Goal: Task Accomplishment & Management: Manage account settings

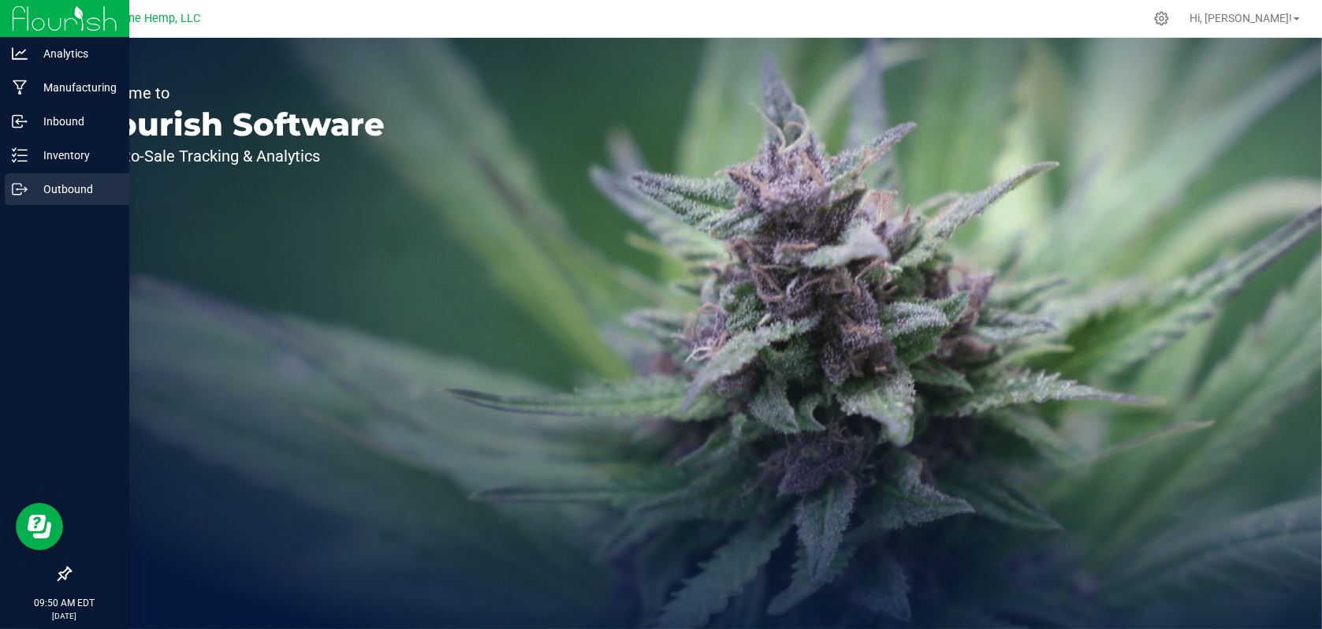
click at [69, 199] on div "Outbound" at bounding box center [67, 189] width 125 height 32
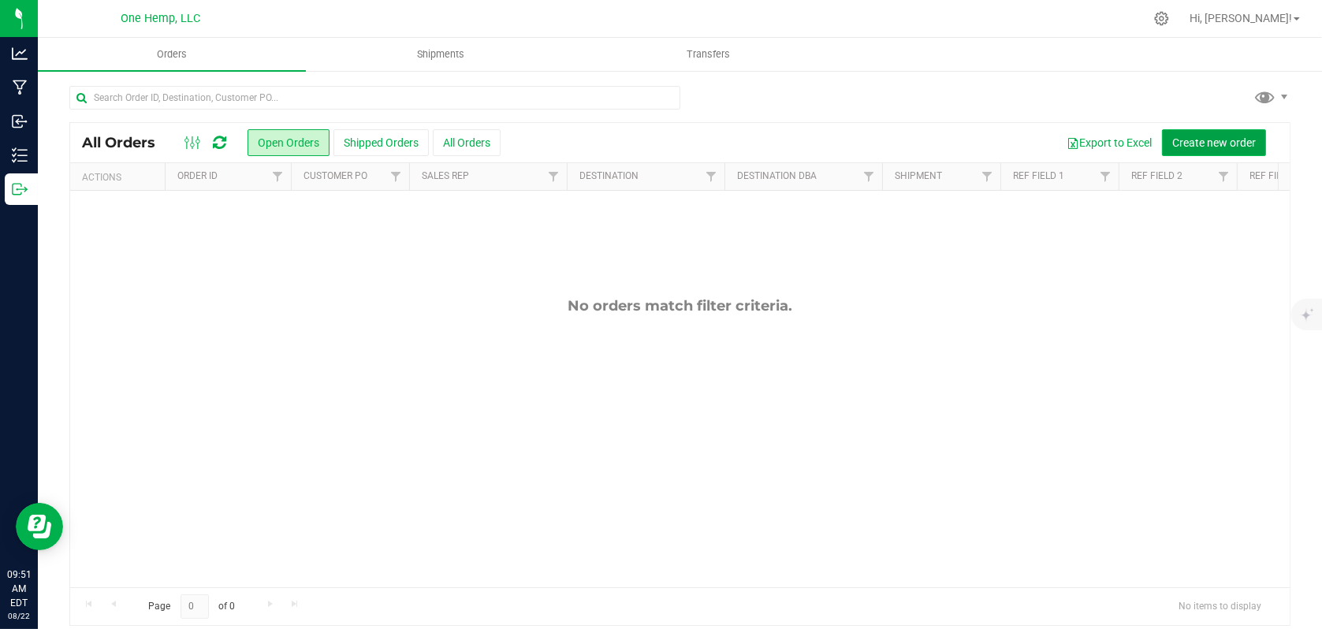
click at [1197, 138] on span "Create new order" at bounding box center [1214, 142] width 84 height 13
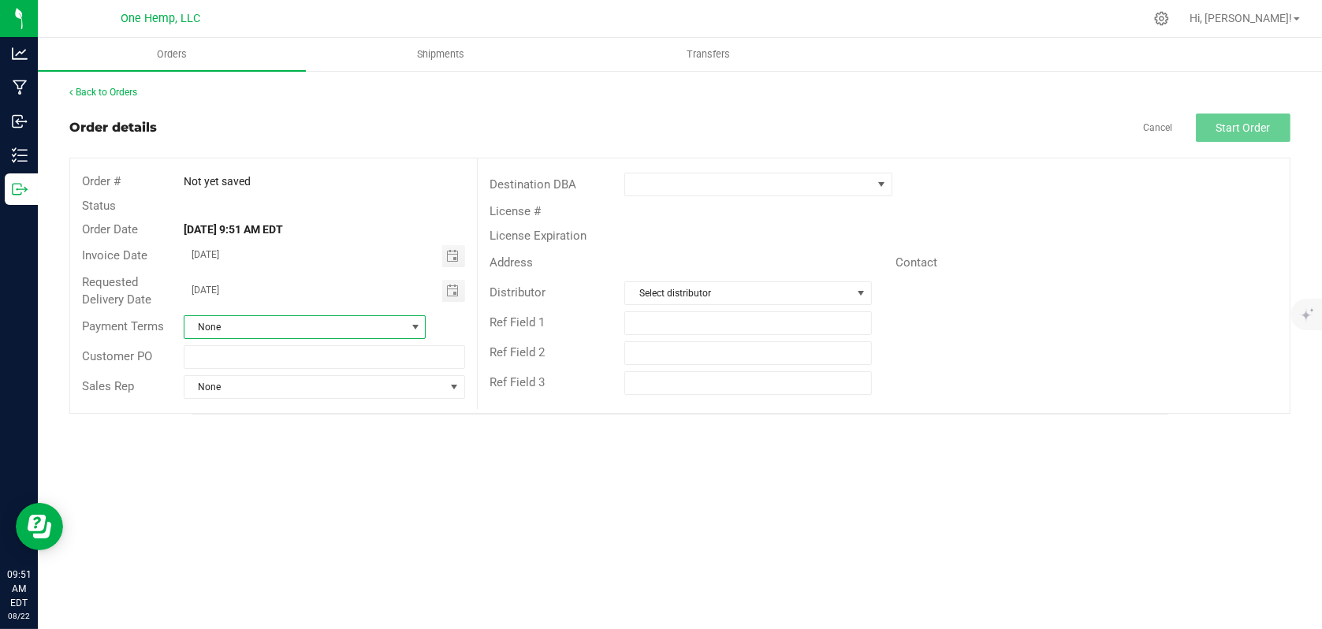
click at [410, 330] on span at bounding box center [415, 327] width 13 height 13
click at [244, 479] on li "Net 30" at bounding box center [304, 477] width 240 height 27
click at [225, 346] on input "text" at bounding box center [324, 357] width 281 height 24
click at [171, 61] on uib-tab-heading "Orders" at bounding box center [172, 54] width 268 height 33
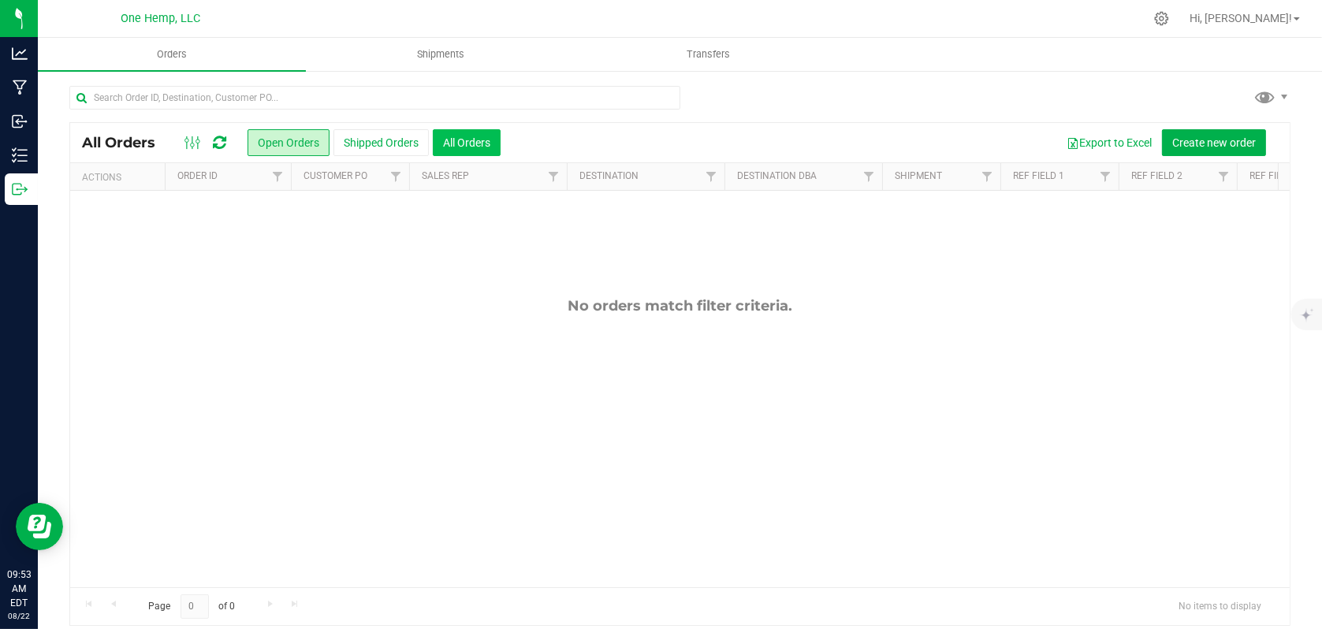
click at [492, 145] on button "All Orders" at bounding box center [467, 142] width 68 height 27
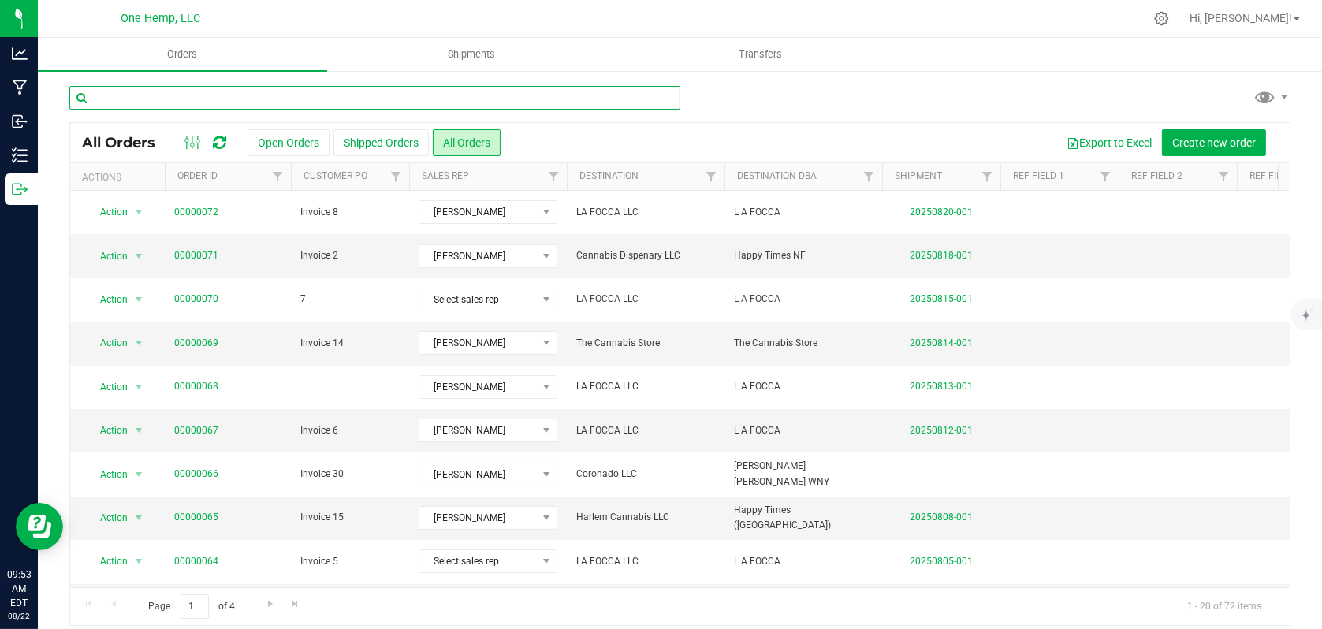
click at [263, 98] on input "text" at bounding box center [374, 98] width 611 height 24
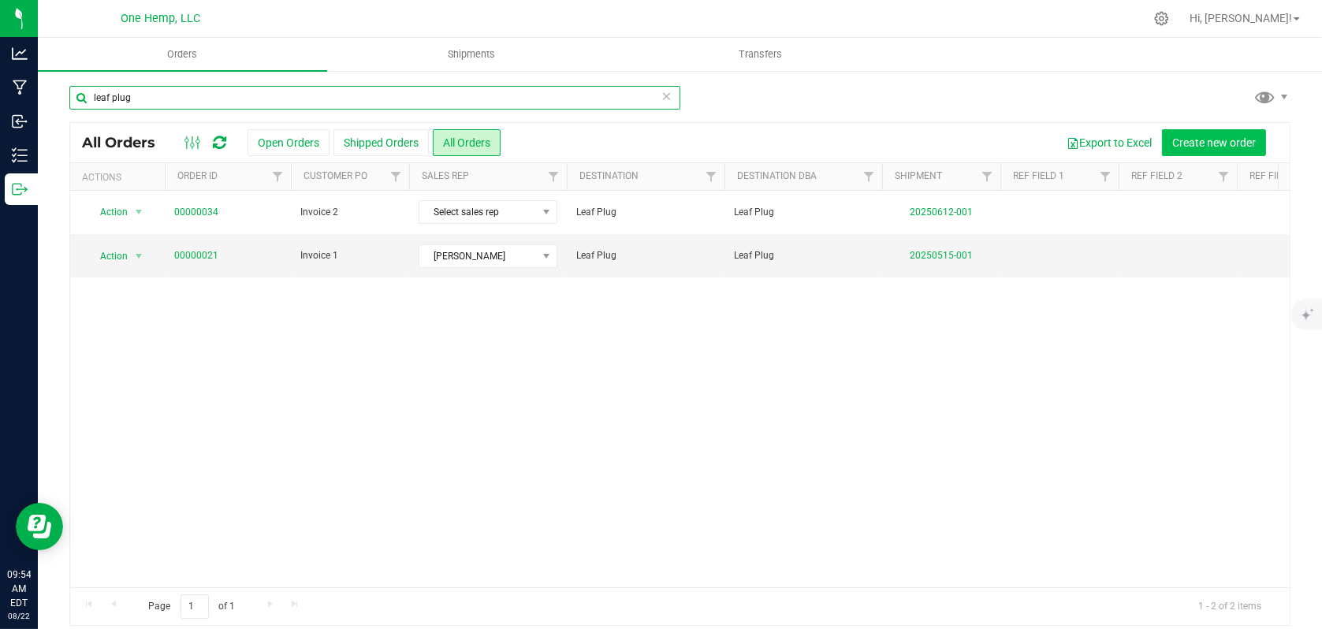
type input "leaf plug"
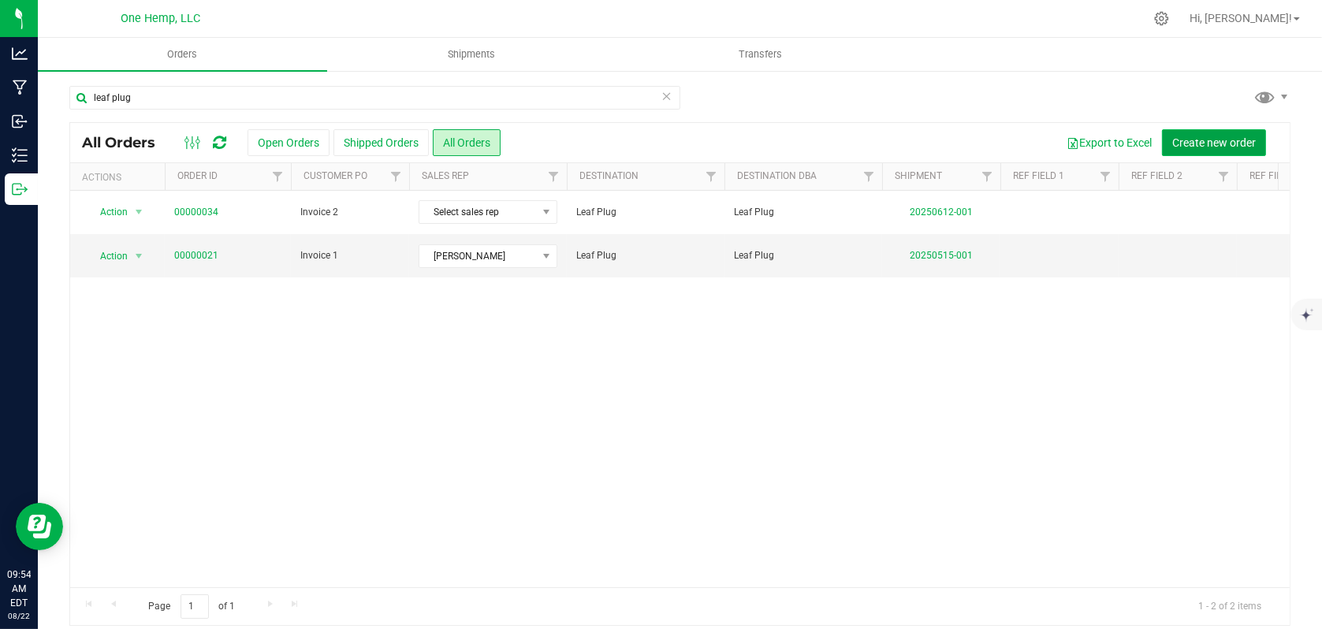
click at [1193, 143] on span "Create new order" at bounding box center [1214, 142] width 84 height 13
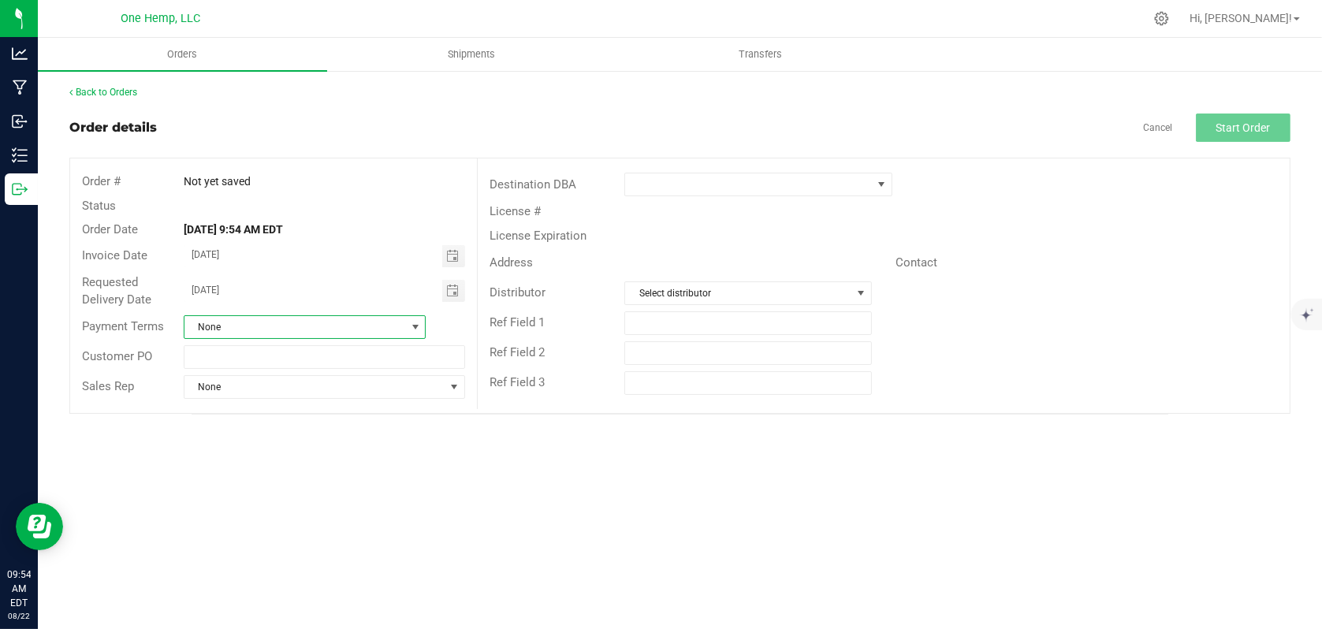
click at [286, 336] on span "None" at bounding box center [294, 327] width 221 height 22
click at [211, 446] on li "Net 30" at bounding box center [304, 450] width 240 height 27
click at [222, 363] on input "text" at bounding box center [324, 357] width 281 height 24
type input "Invoice 3"
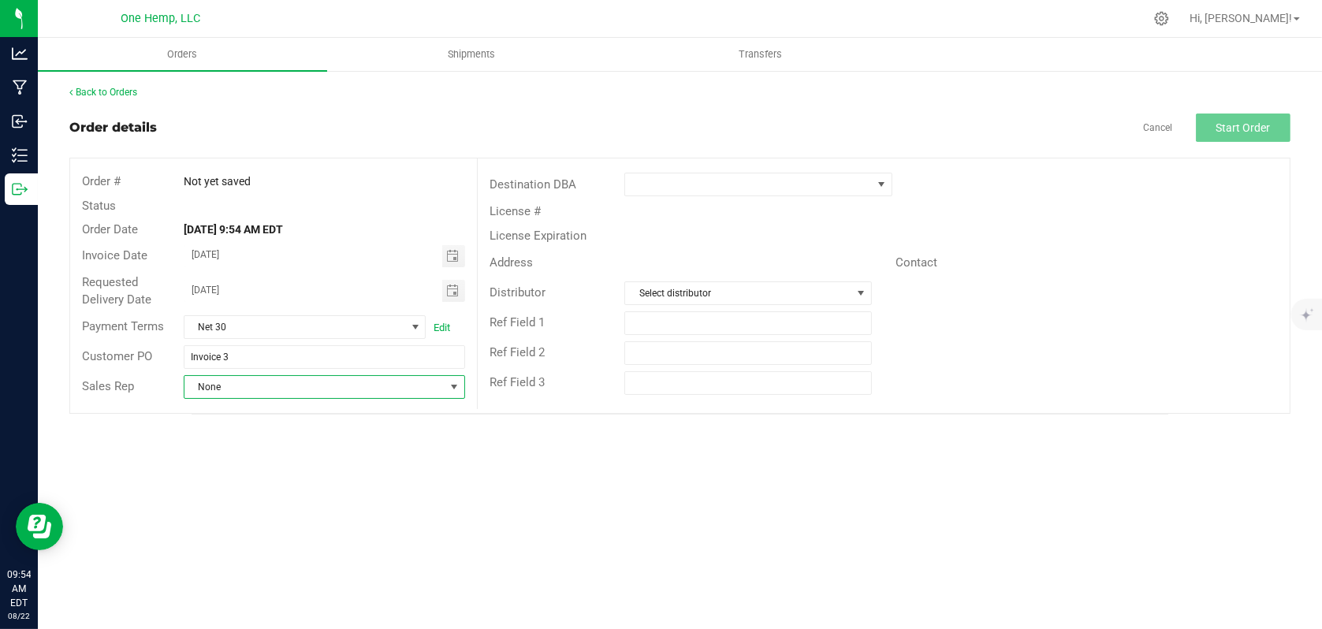
click at [225, 389] on span "None" at bounding box center [314, 387] width 260 height 22
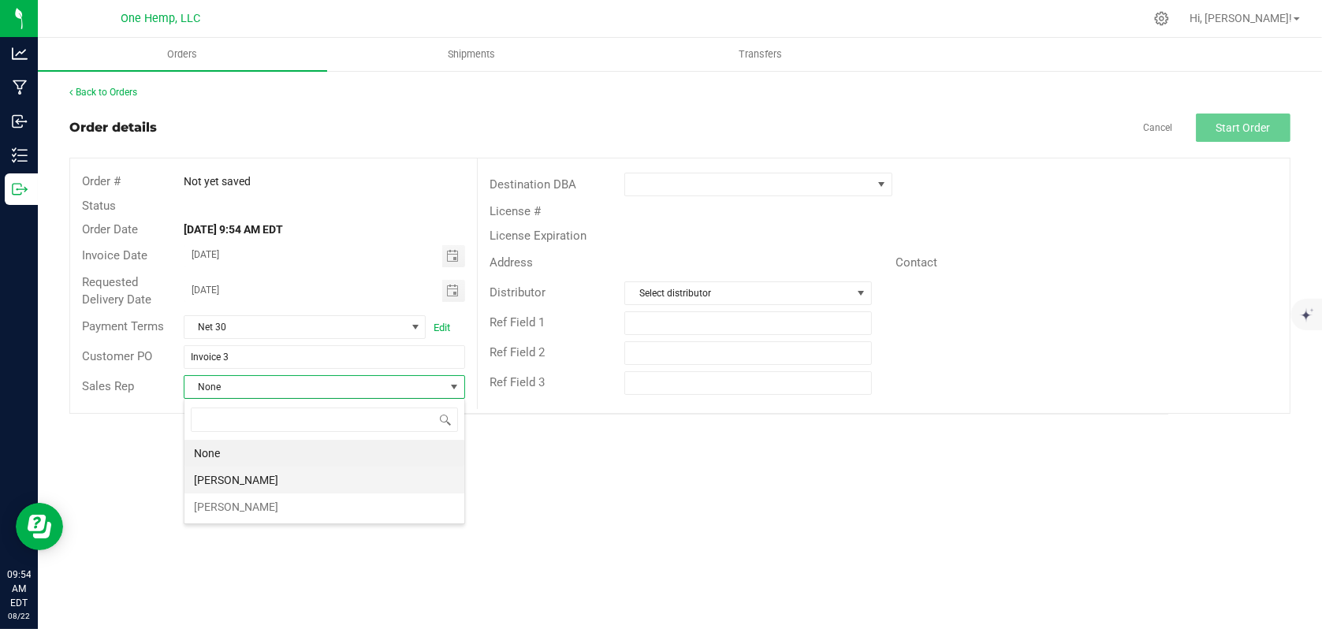
scroll to position [23, 281]
click at [249, 474] on li "[PERSON_NAME]" at bounding box center [324, 480] width 280 height 27
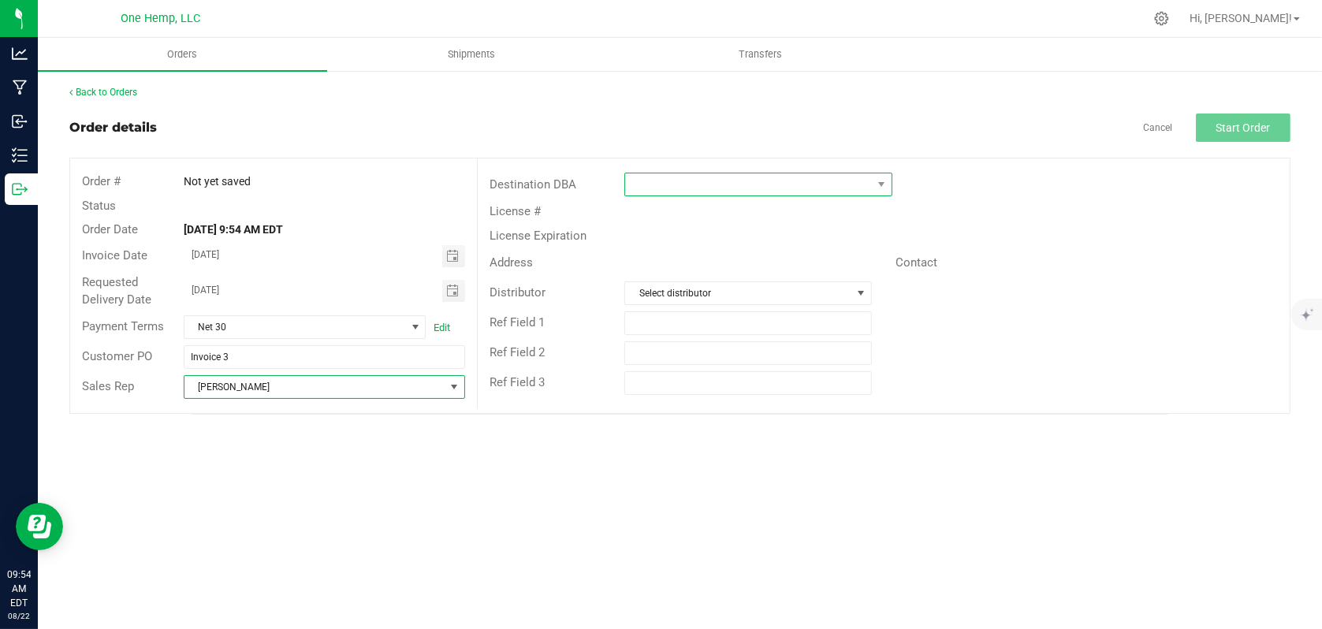
click at [723, 192] on span at bounding box center [748, 184] width 246 height 22
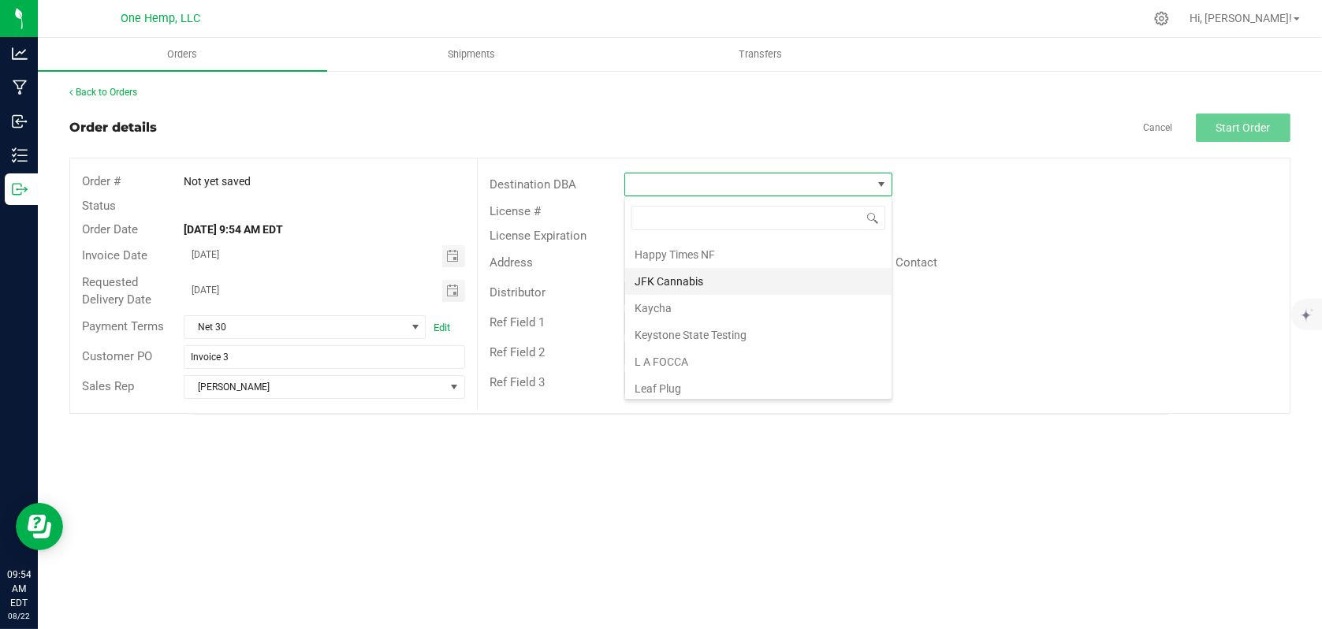
scroll to position [315, 0]
click at [695, 340] on li "Leaf Plug" at bounding box center [758, 338] width 266 height 27
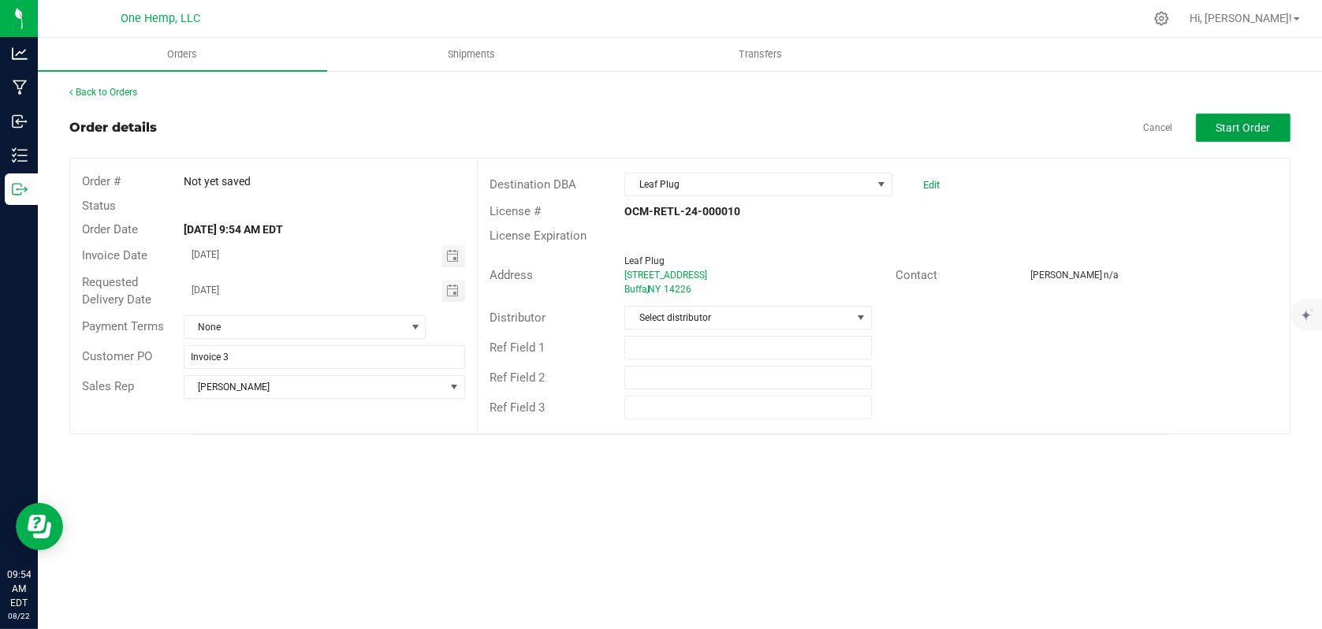
click at [1227, 137] on button "Start Order" at bounding box center [1243, 128] width 95 height 28
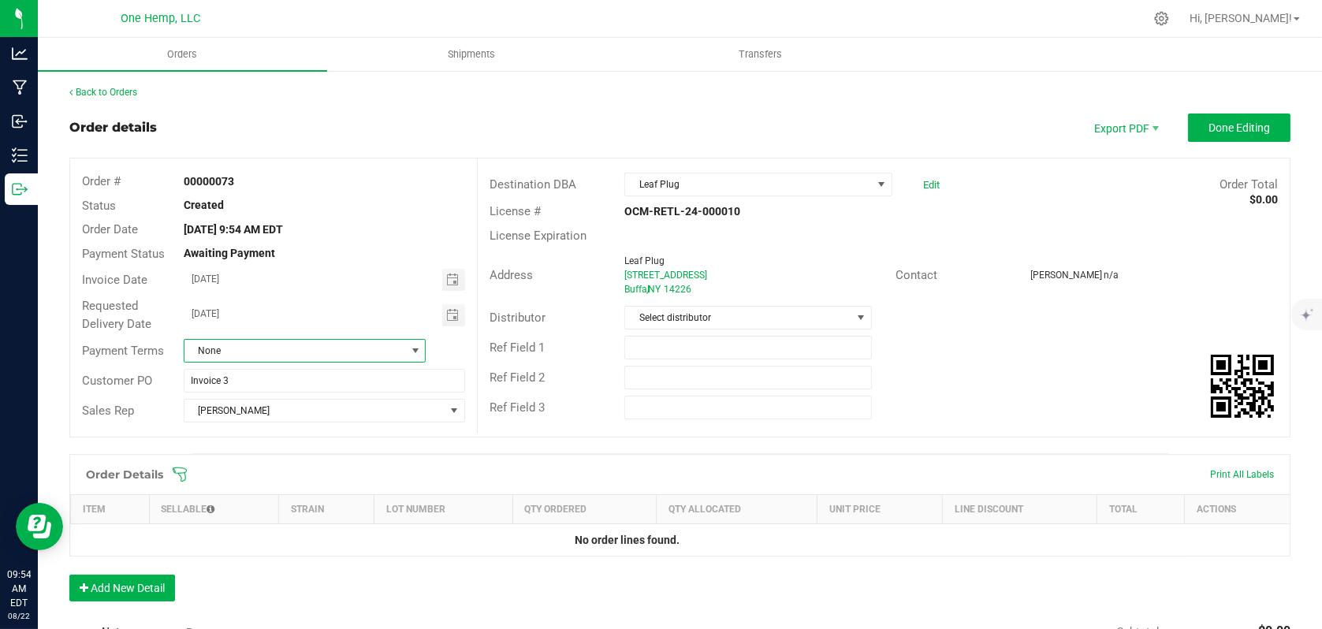
click at [397, 352] on span "None" at bounding box center [294, 351] width 221 height 22
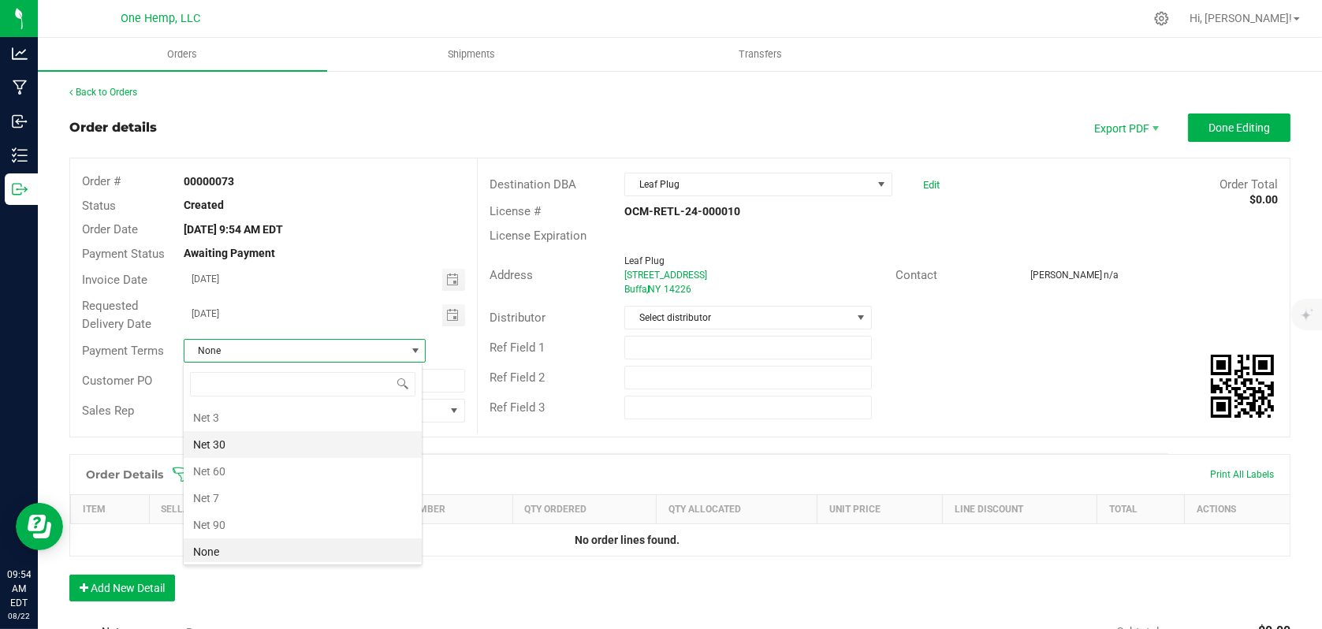
click at [303, 438] on li "Net 30" at bounding box center [303, 444] width 238 height 27
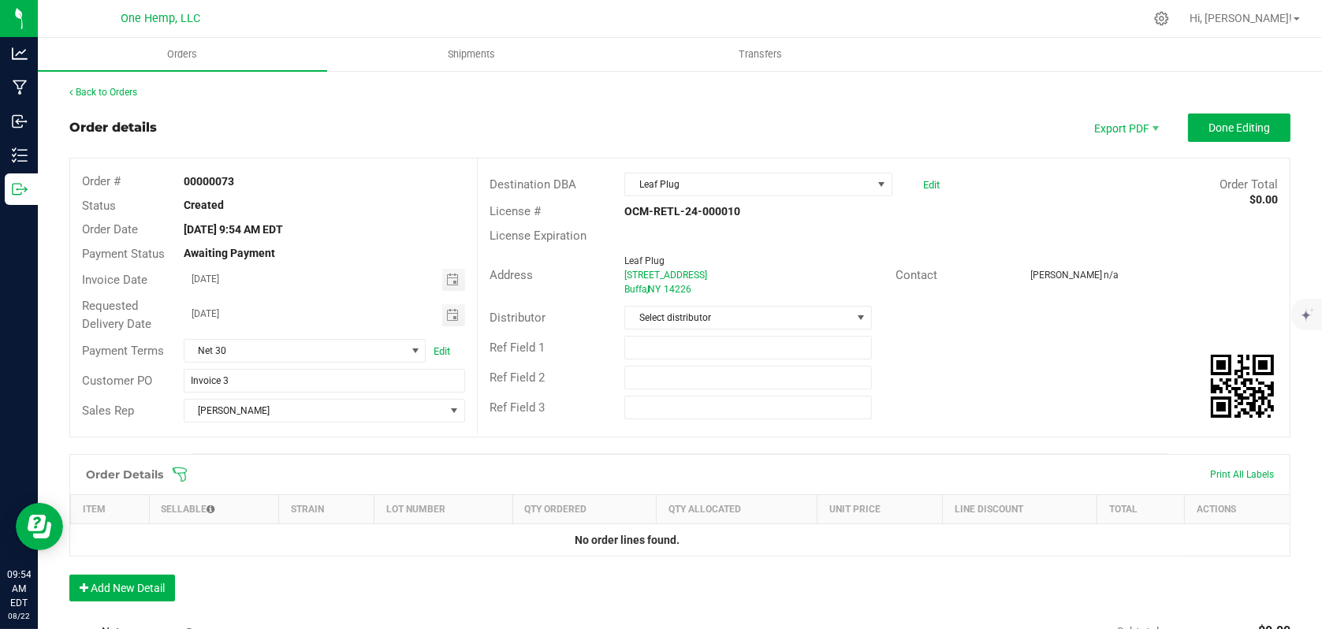
click at [402, 210] on div "Created" at bounding box center [324, 205] width 305 height 17
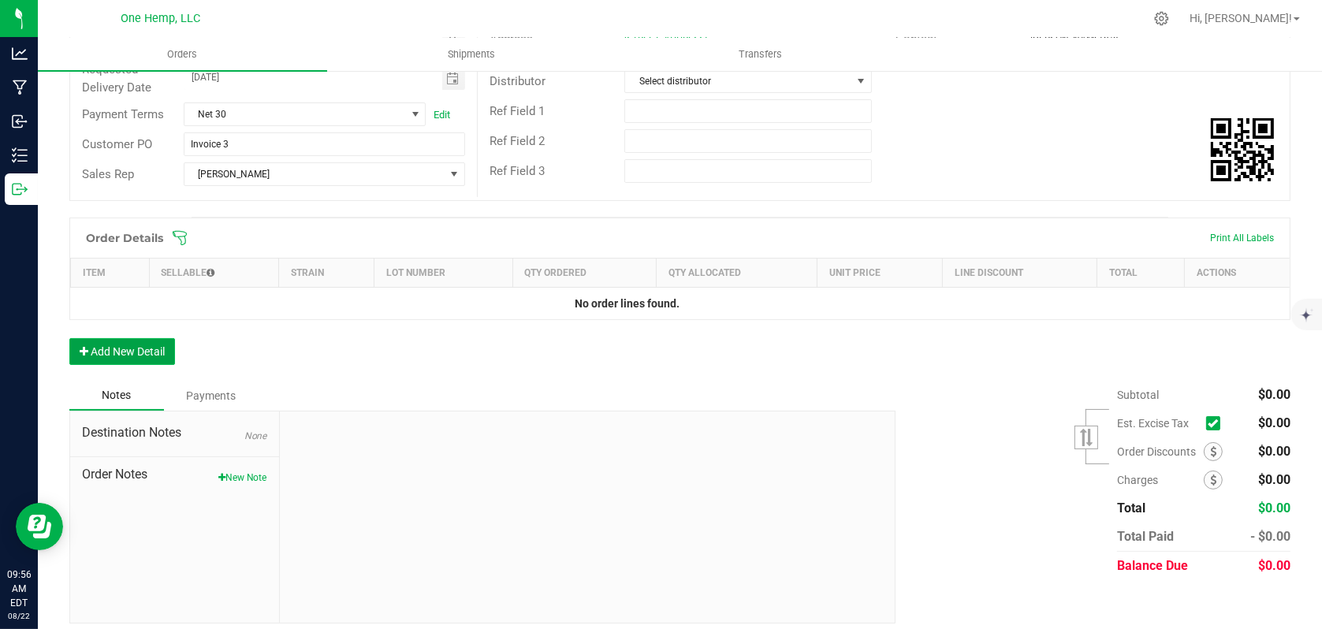
click at [132, 353] on button "Add New Detail" at bounding box center [122, 351] width 106 height 27
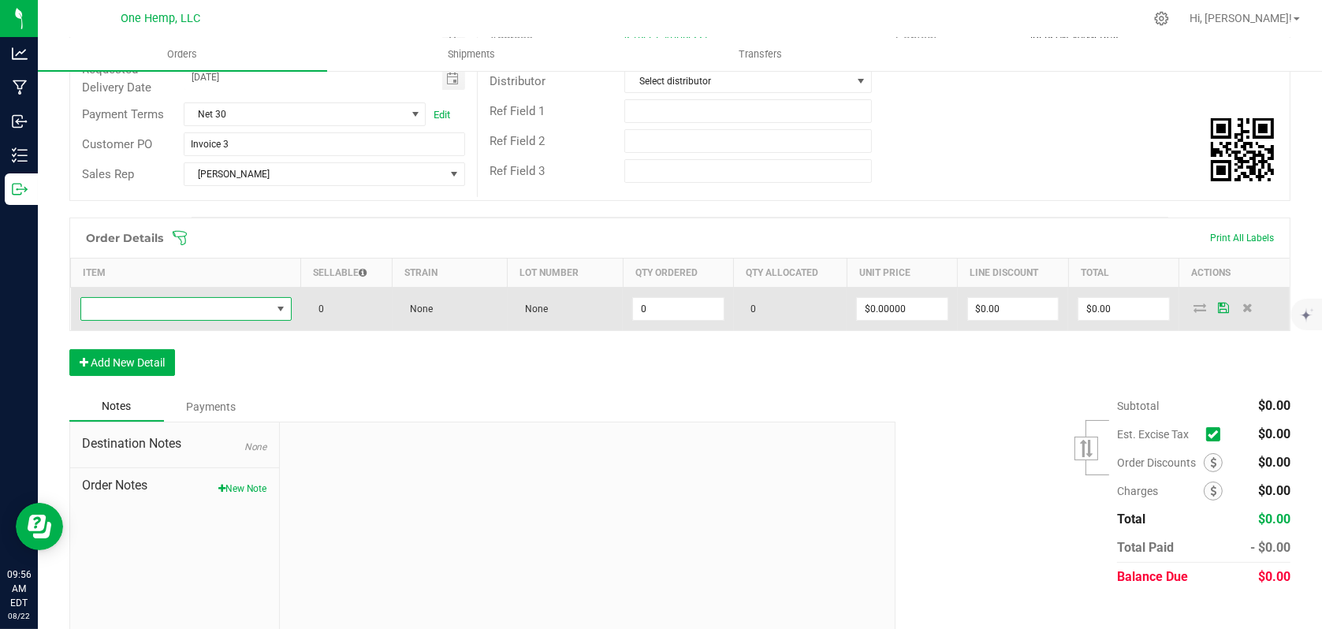
click at [281, 313] on span "NO DATA FOUND" at bounding box center [280, 309] width 13 height 13
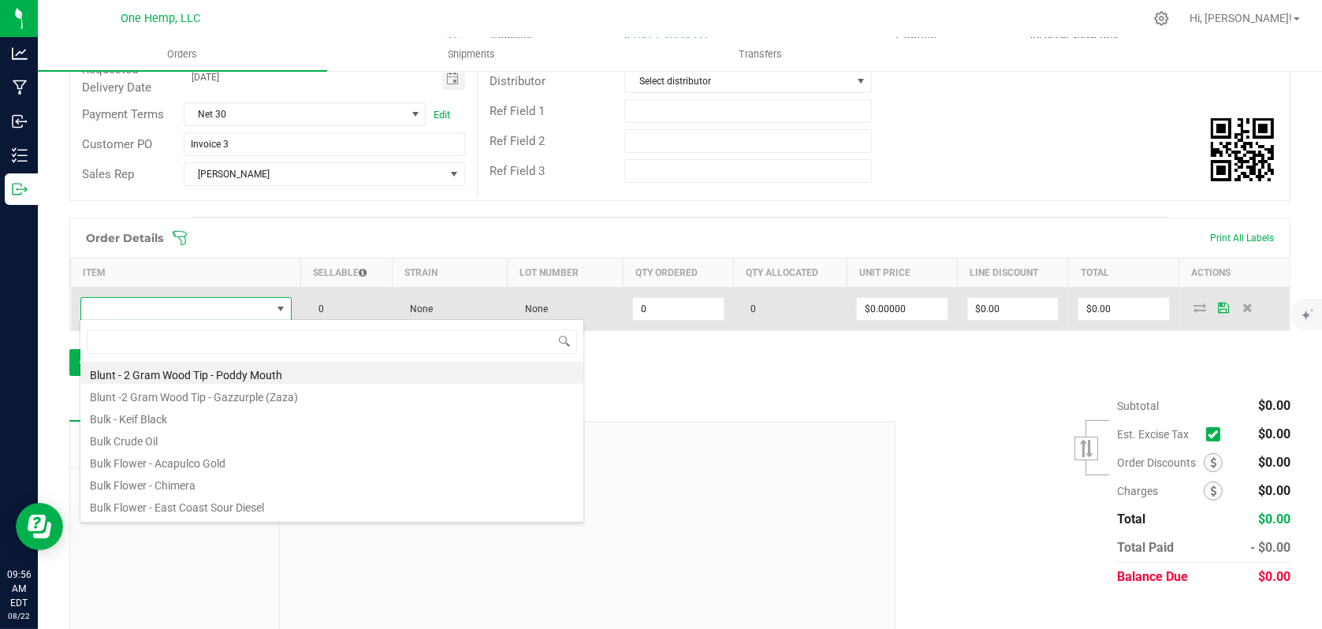
scroll to position [23, 207]
type input "east"
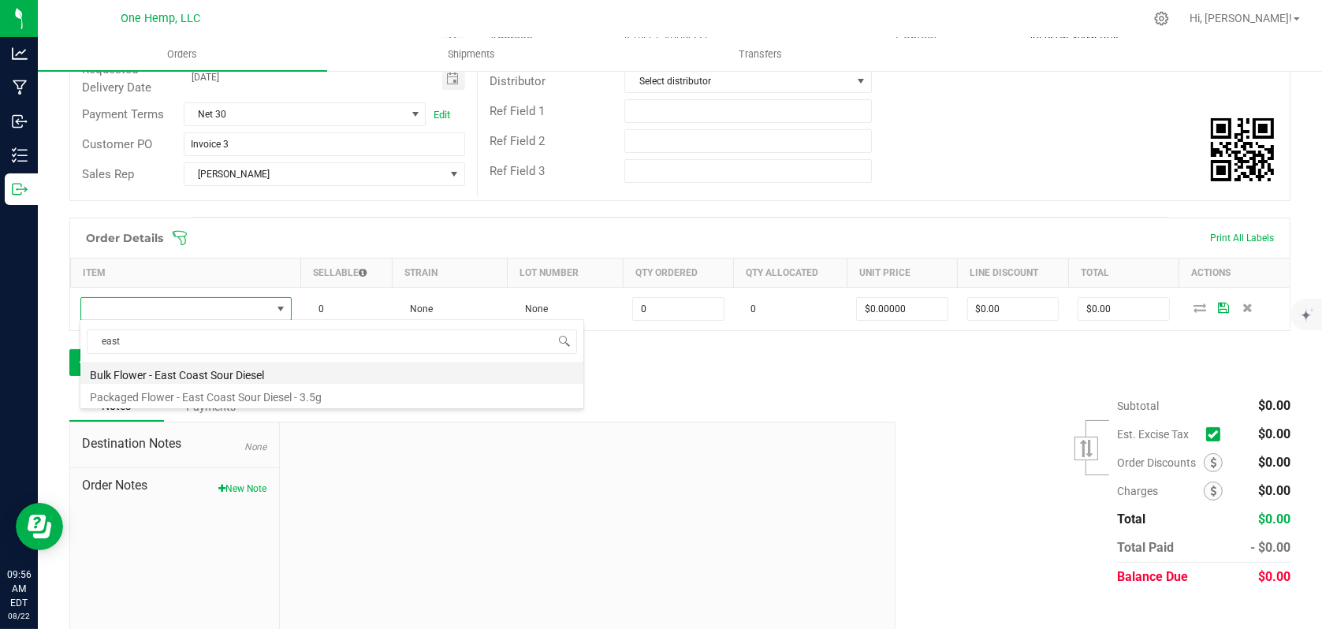
click at [248, 366] on li "Bulk Flower - East Coast Sour Diesel" at bounding box center [331, 373] width 503 height 22
type input "0.0000 g"
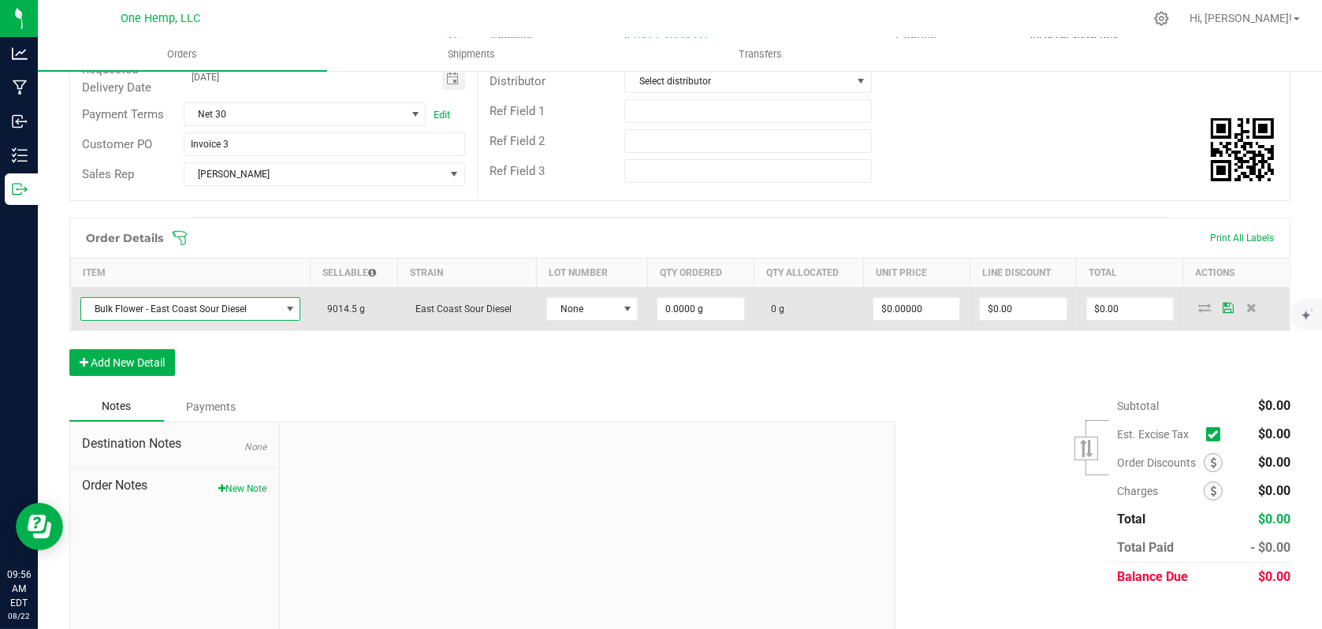
click at [266, 307] on span "Bulk Flower - East Coast Sour Diesel" at bounding box center [180, 309] width 199 height 22
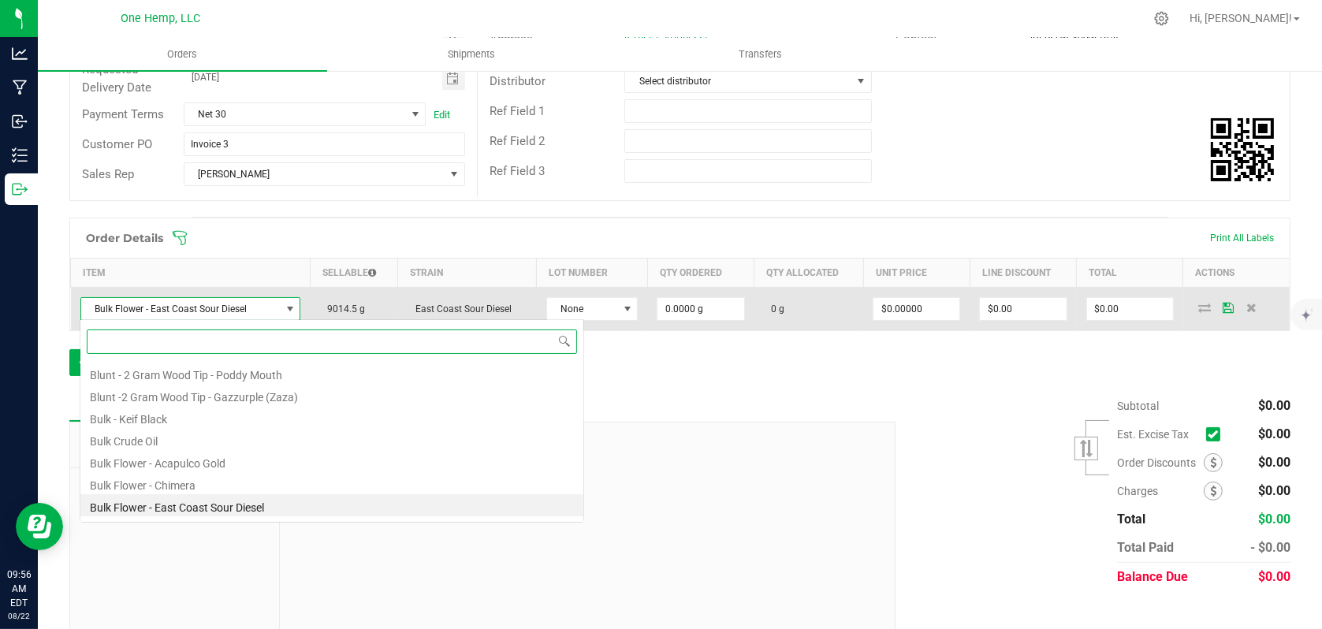
scroll to position [23, 218]
type input "east c"
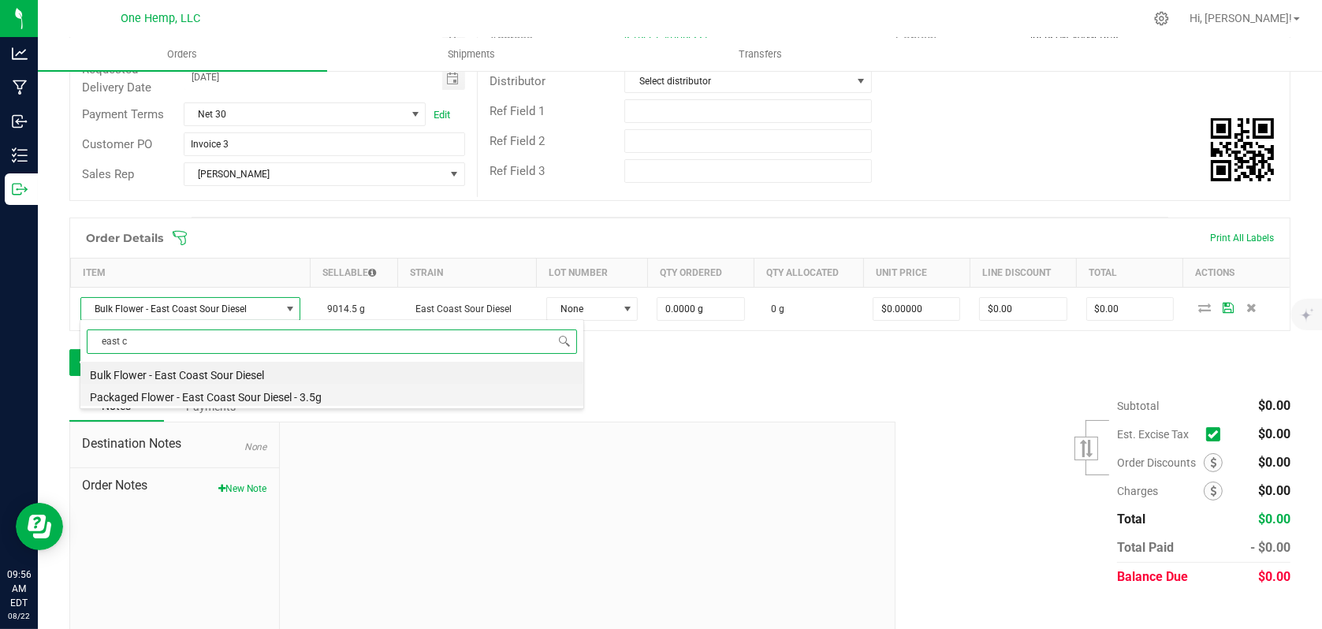
click at [245, 396] on li "Packaged Flower - East Coast Sour Diesel - 3.5g" at bounding box center [331, 395] width 503 height 22
type input "0 ea"
type input "$17.00000"
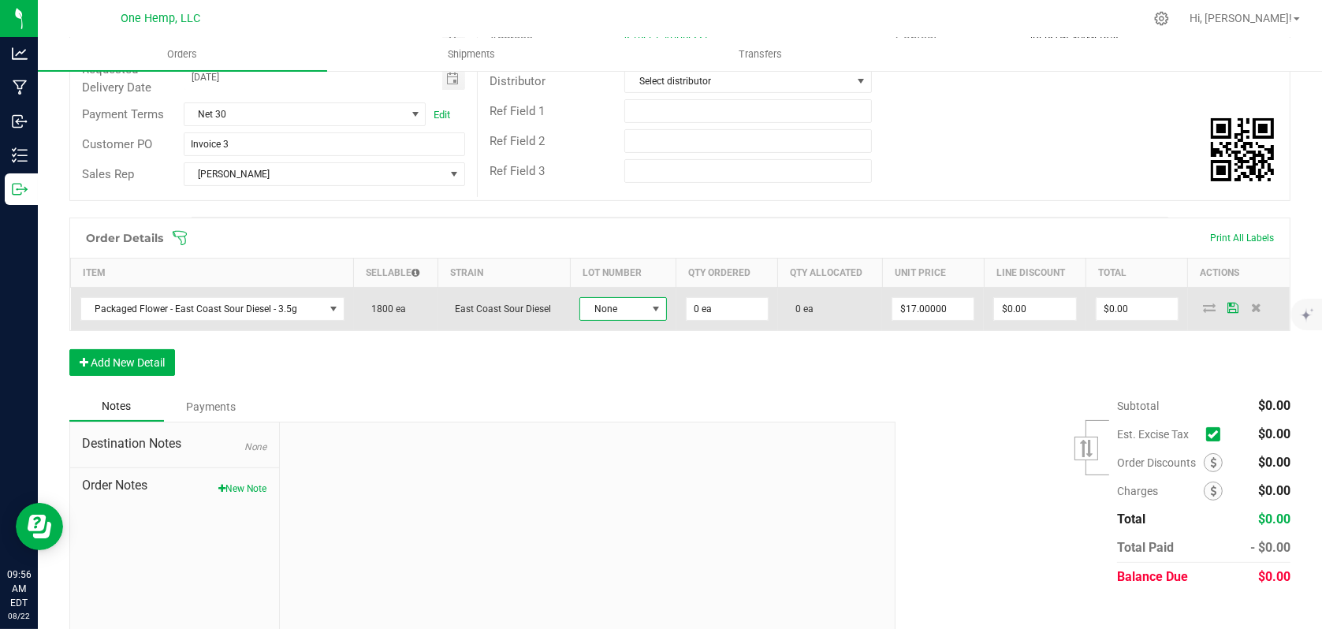
click at [650, 306] on span at bounding box center [656, 309] width 13 height 13
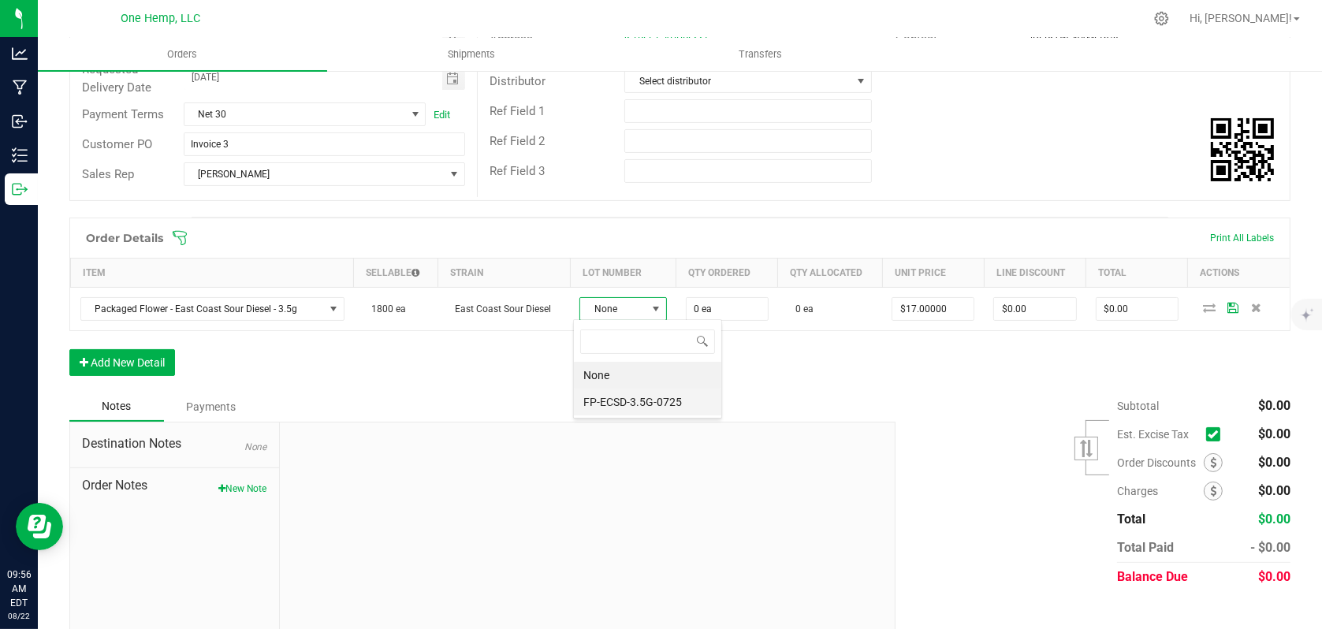
click at [633, 398] on li "FP-ECSD-3.5G-0725" at bounding box center [647, 402] width 147 height 27
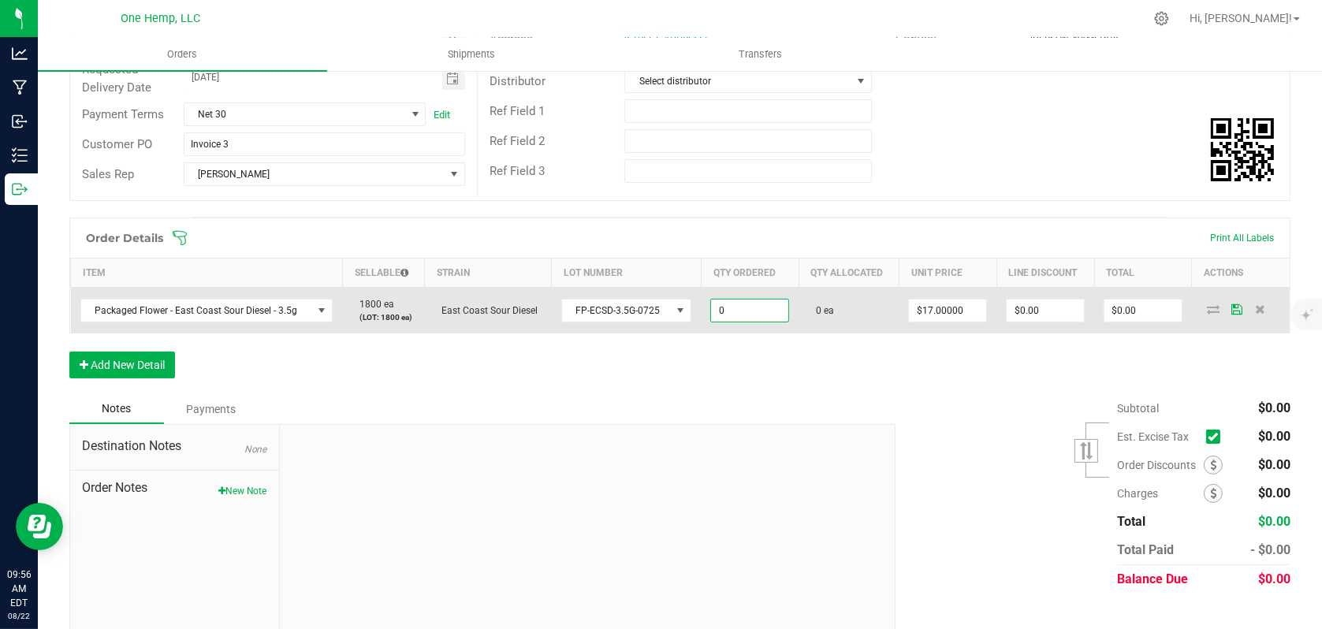
click at [734, 314] on input "0" at bounding box center [749, 311] width 77 height 22
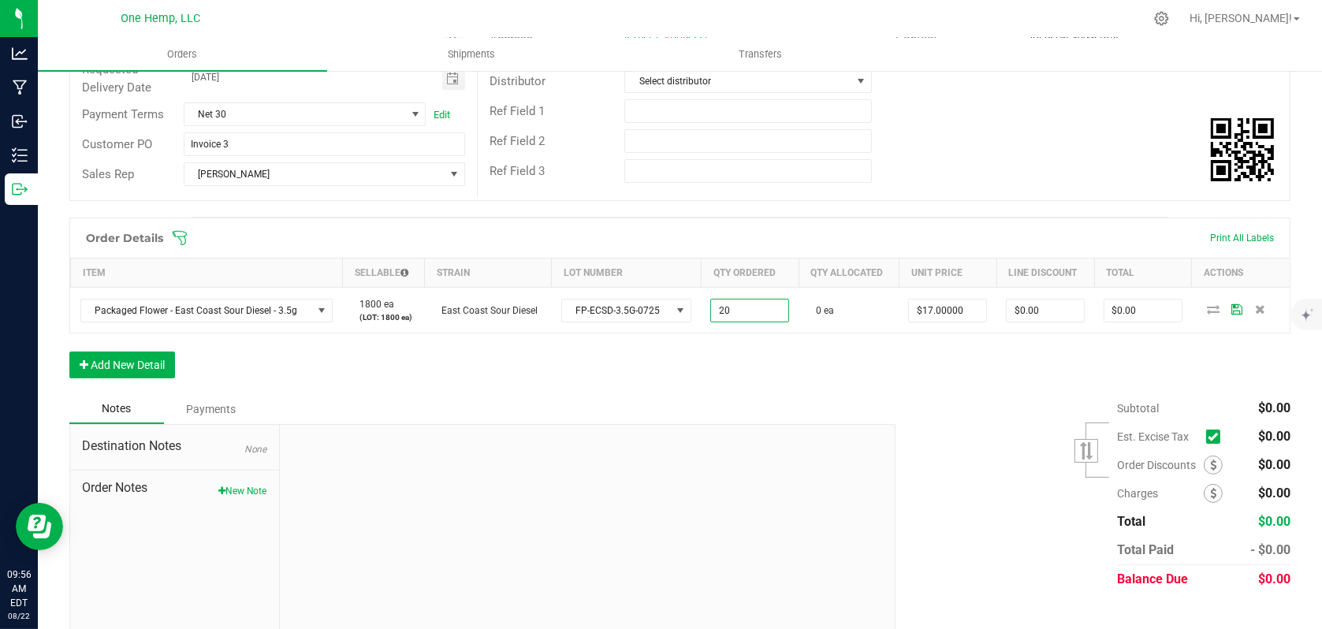
type input "20 ea"
type input "$340.00"
click at [903, 386] on div "Order Details Print All Labels Item Sellable Strain Lot Number Qty Ordered Qty …" at bounding box center [679, 306] width 1221 height 177
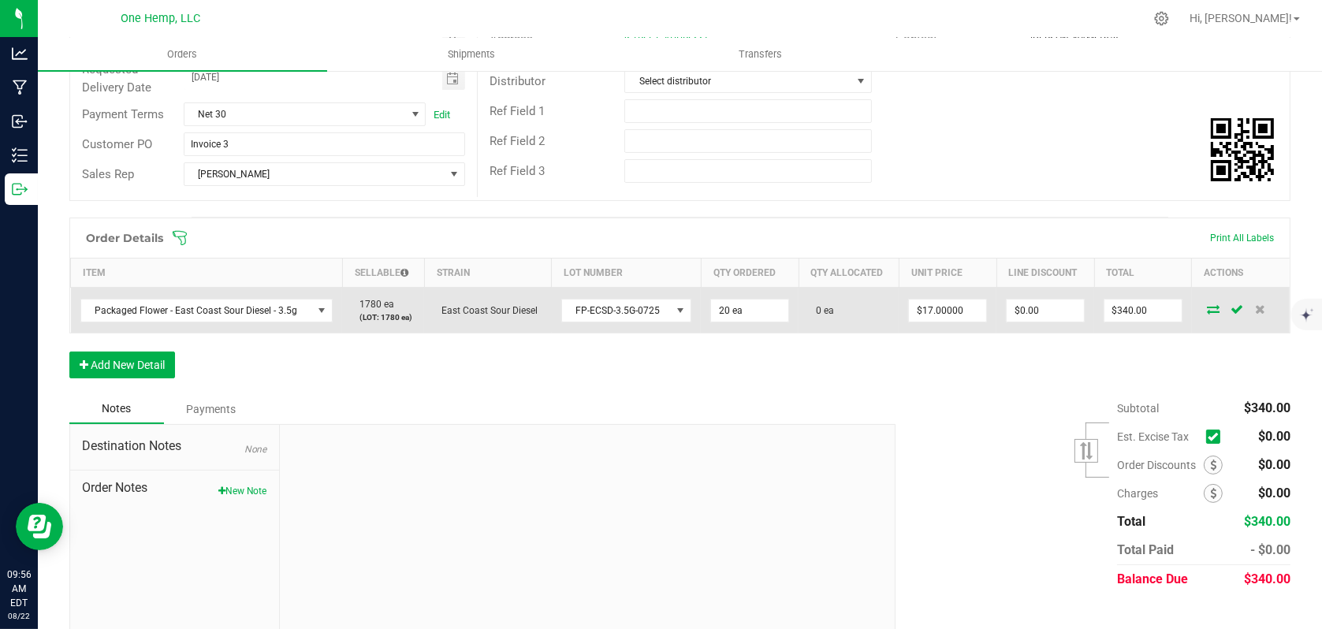
click at [1207, 306] on icon at bounding box center [1213, 308] width 13 height 9
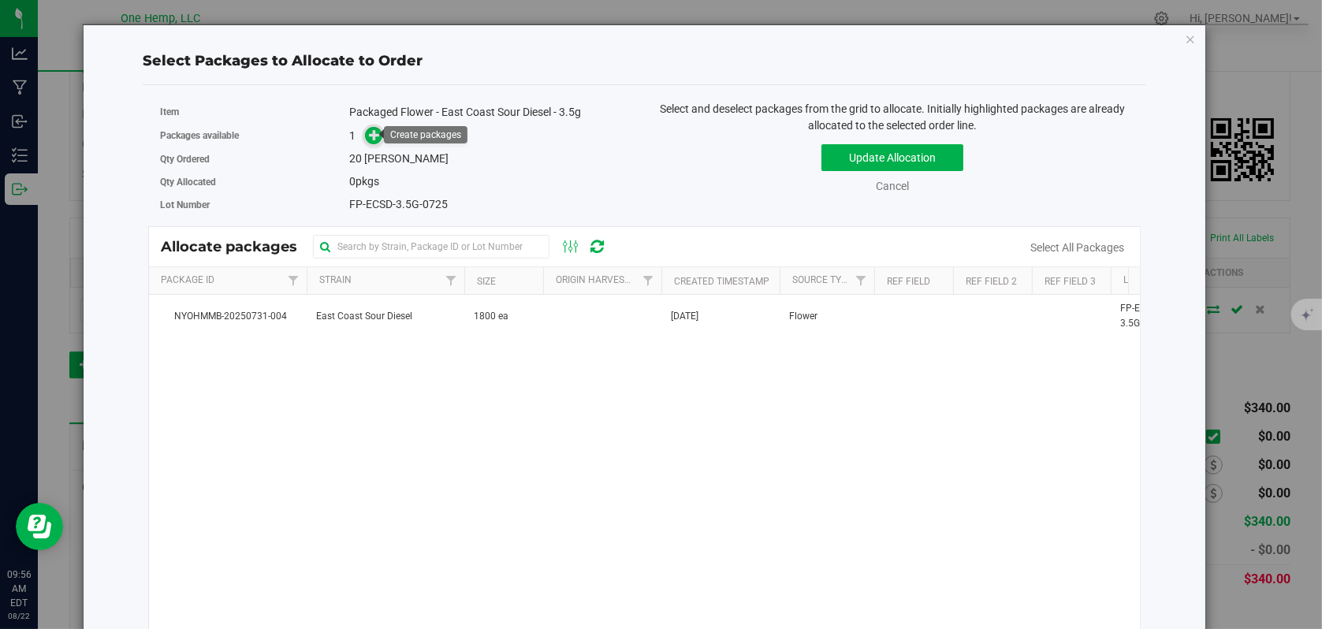
click at [369, 136] on icon at bounding box center [374, 134] width 11 height 11
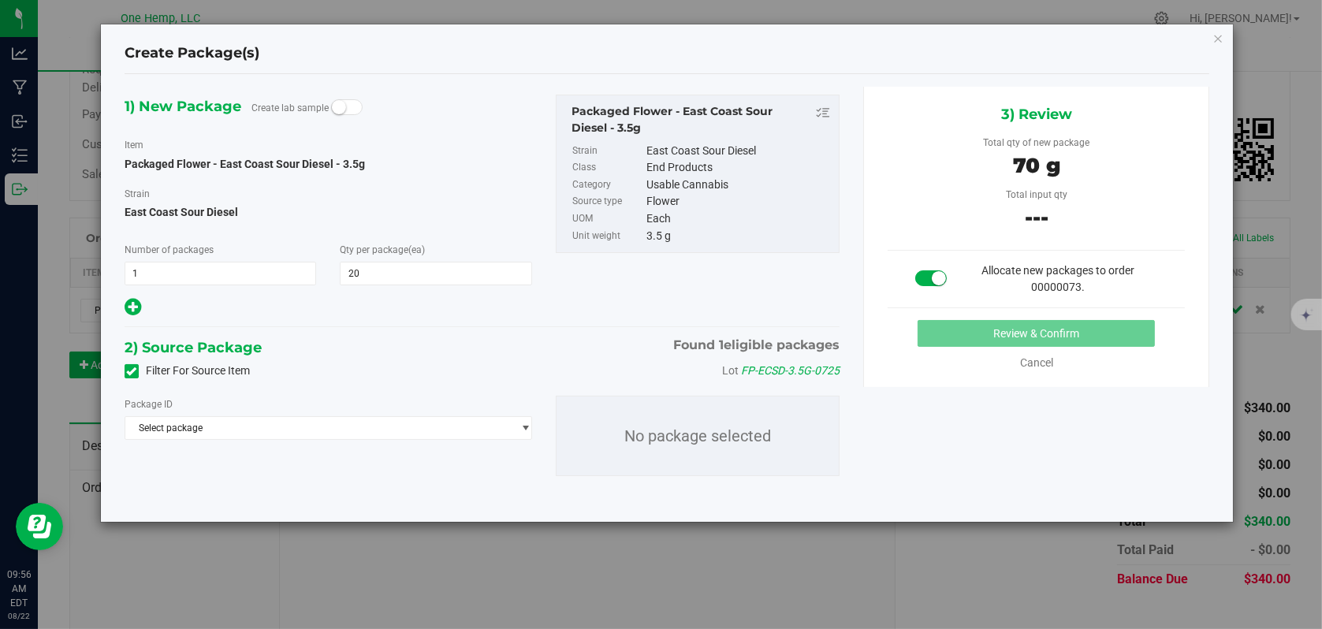
click at [129, 371] on icon at bounding box center [132, 371] width 10 height 0
click at [0, 0] on input "Filter For Source Item" at bounding box center [0, 0] width 0 height 0
click at [516, 436] on span "select" at bounding box center [522, 428] width 20 height 22
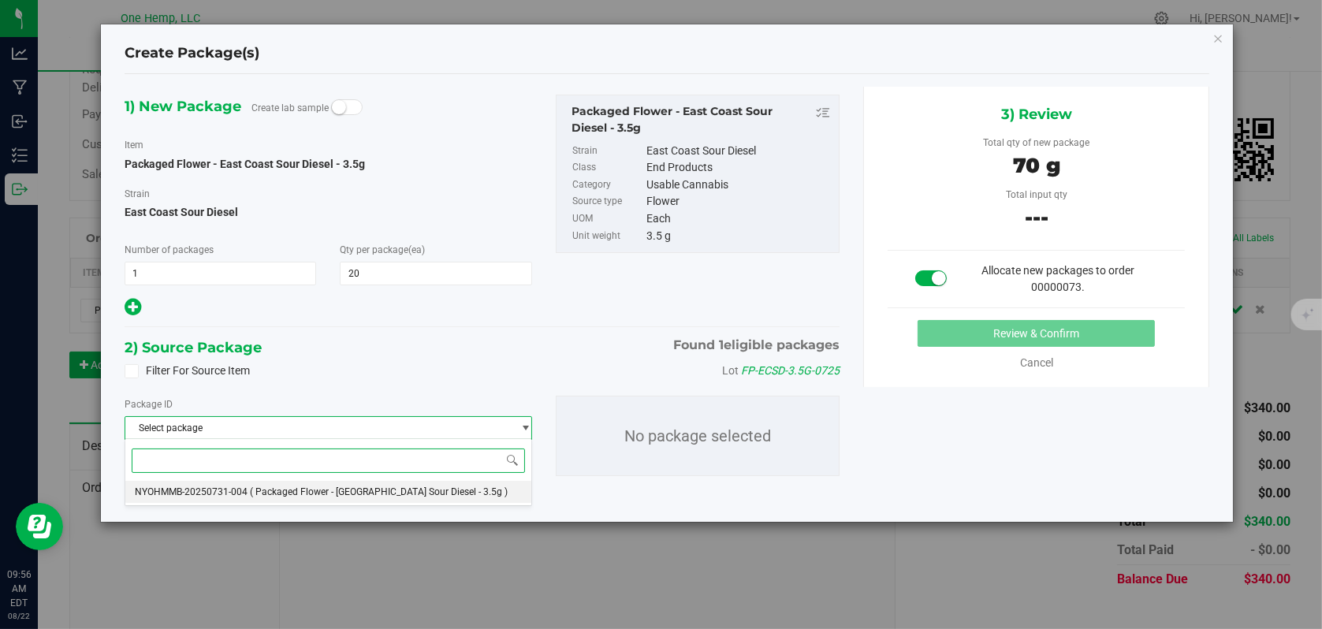
click at [255, 497] on span "( Packaged Flower - [GEOGRAPHIC_DATA] Sour Diesel - 3.5g )" at bounding box center [379, 491] width 258 height 11
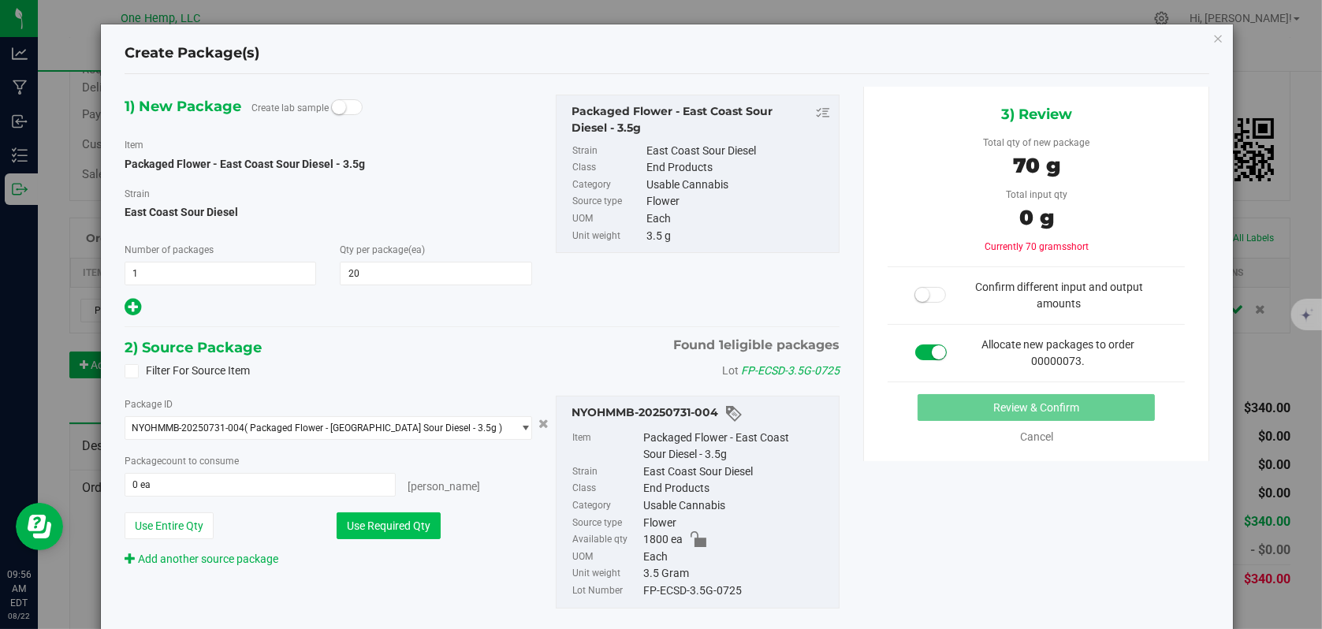
click at [363, 520] on button "Use Required Qty" at bounding box center [389, 525] width 104 height 27
type input "20 ea"
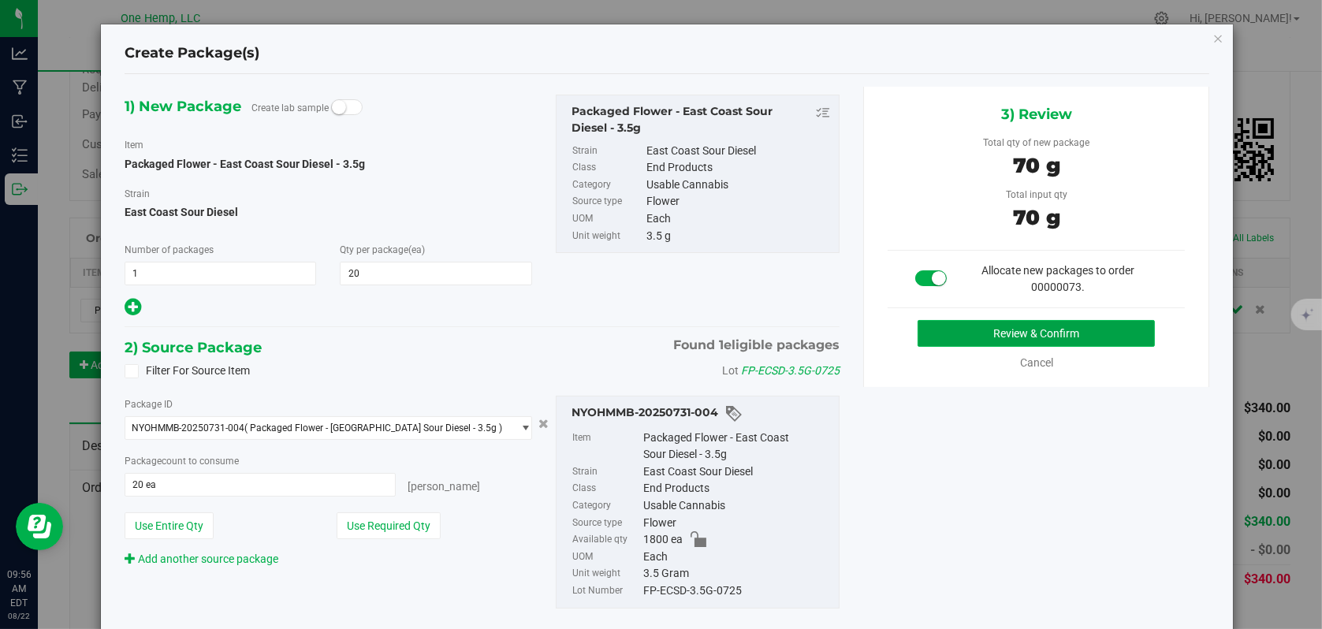
click at [1086, 335] on button "Review & Confirm" at bounding box center [1036, 333] width 237 height 27
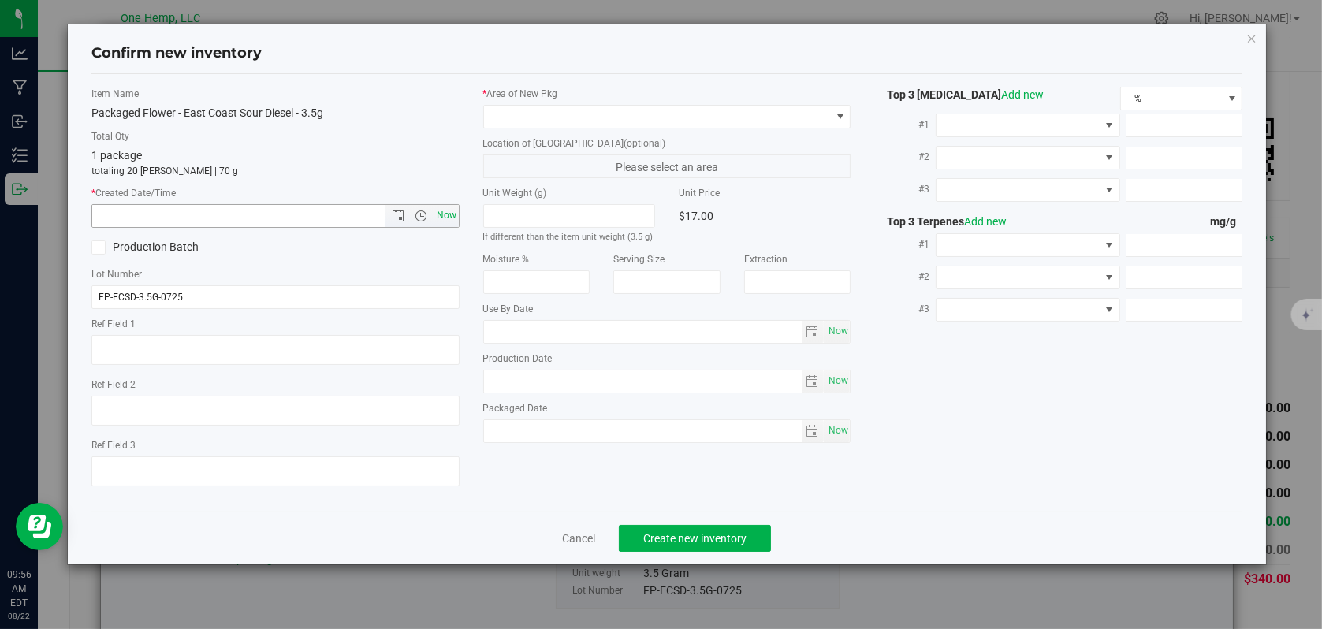
click at [453, 215] on span "Now" at bounding box center [446, 215] width 27 height 23
type input "[DATE] 9:56 AM"
click at [836, 118] on span at bounding box center [840, 116] width 13 height 13
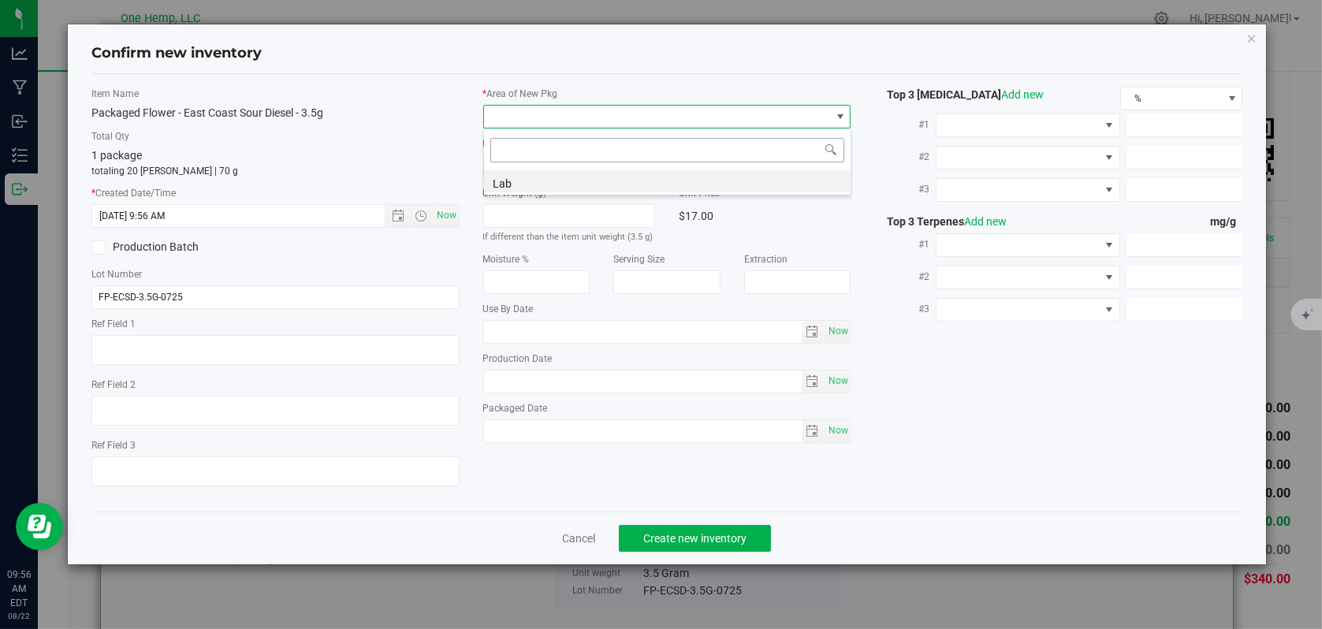
scroll to position [23, 368]
click at [492, 185] on li "Lab" at bounding box center [667, 181] width 367 height 22
click at [692, 538] on span "Create new inventory" at bounding box center [694, 538] width 103 height 13
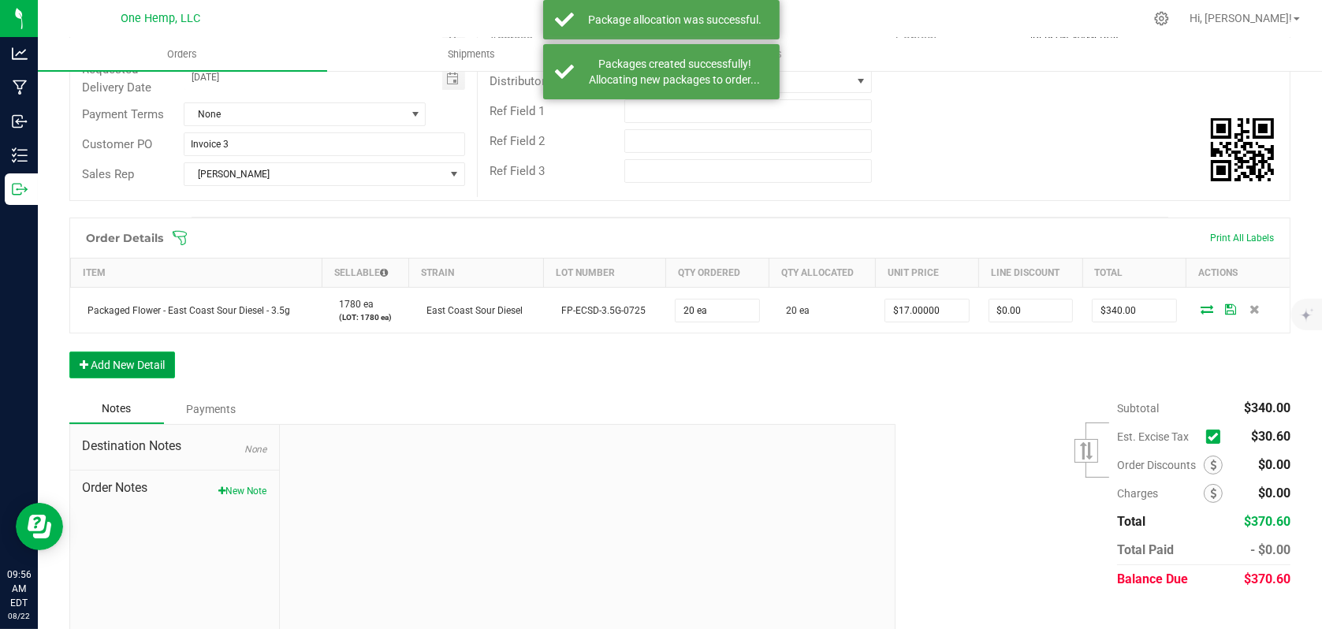
click at [151, 368] on button "Add New Detail" at bounding box center [122, 365] width 106 height 27
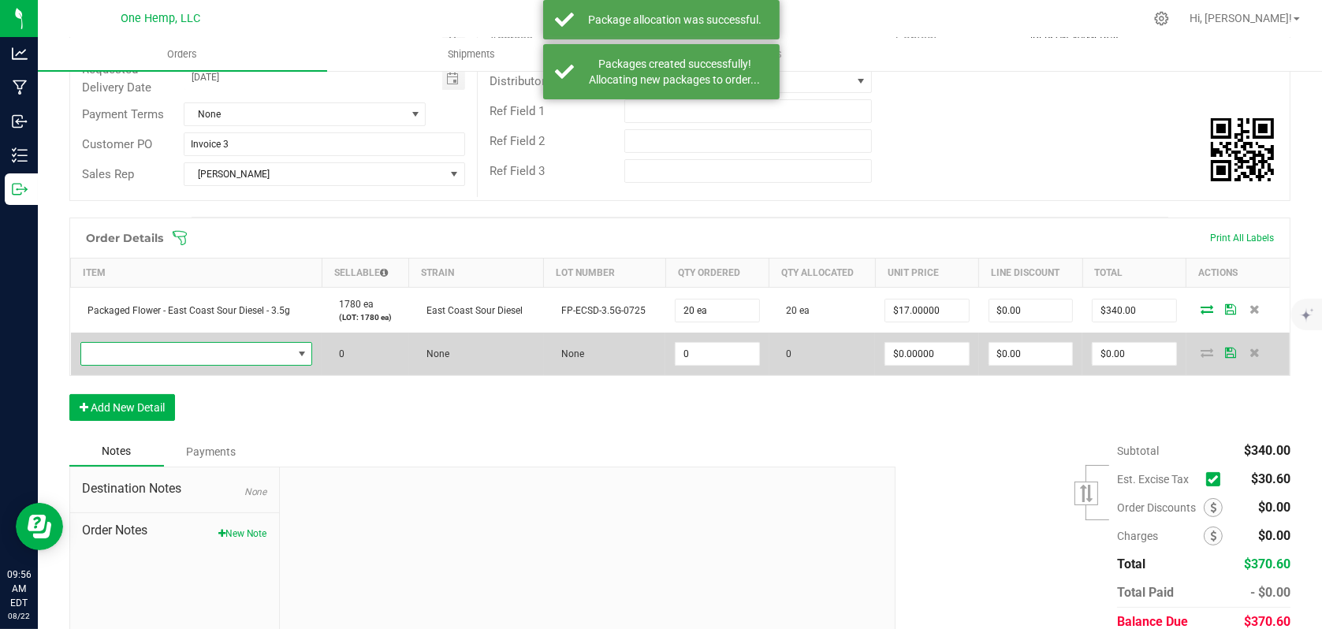
click at [173, 349] on span "NO DATA FOUND" at bounding box center [186, 354] width 211 height 22
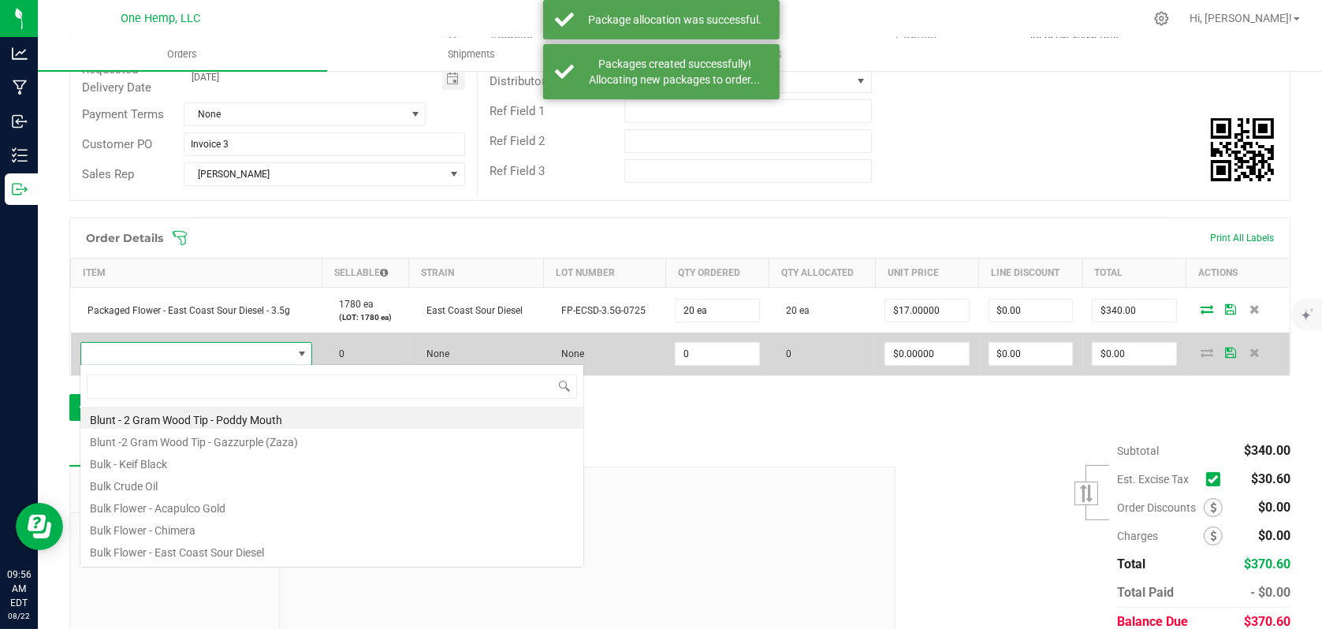
scroll to position [23, 226]
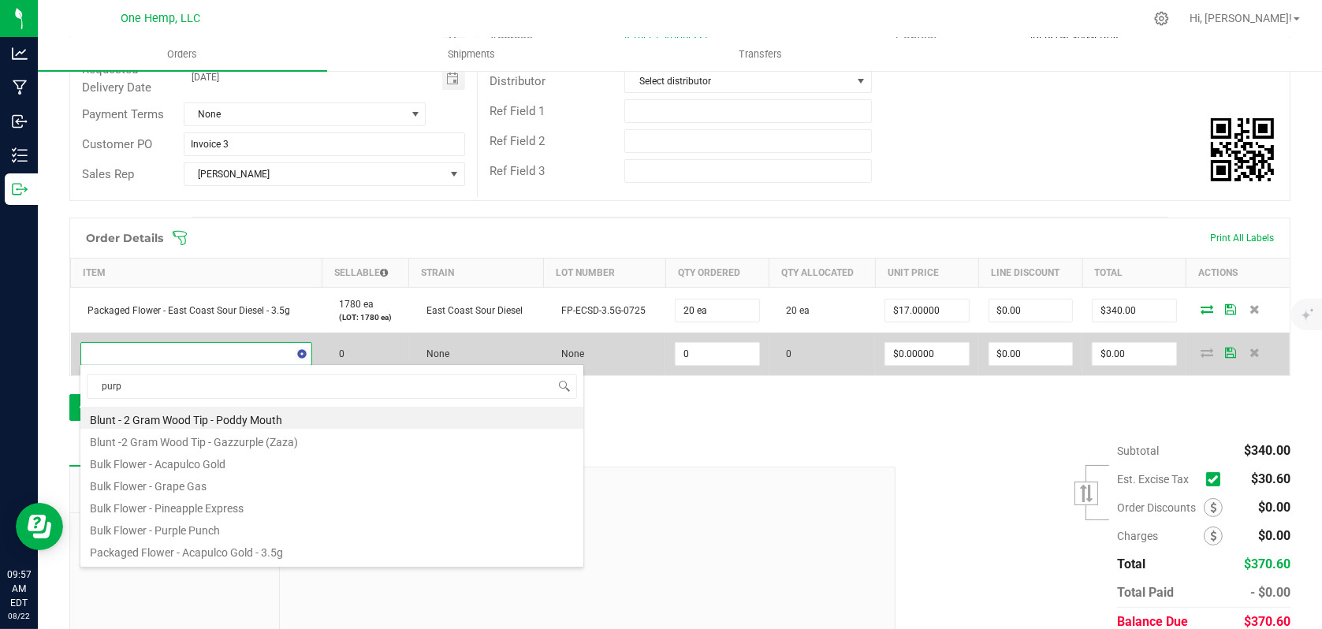
type input "purpl"
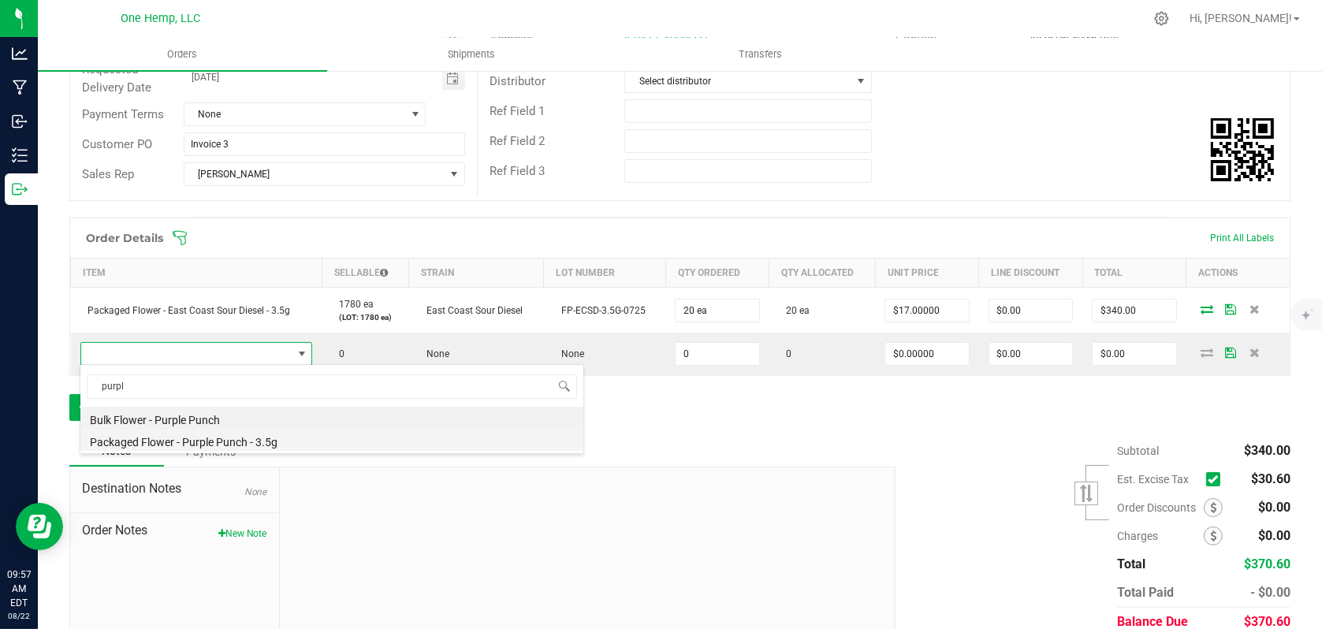
click at [168, 439] on li "Packaged Flower - Purple Punch - 3.5g" at bounding box center [331, 440] width 503 height 22
type input "0 ea"
type input "$15.00000"
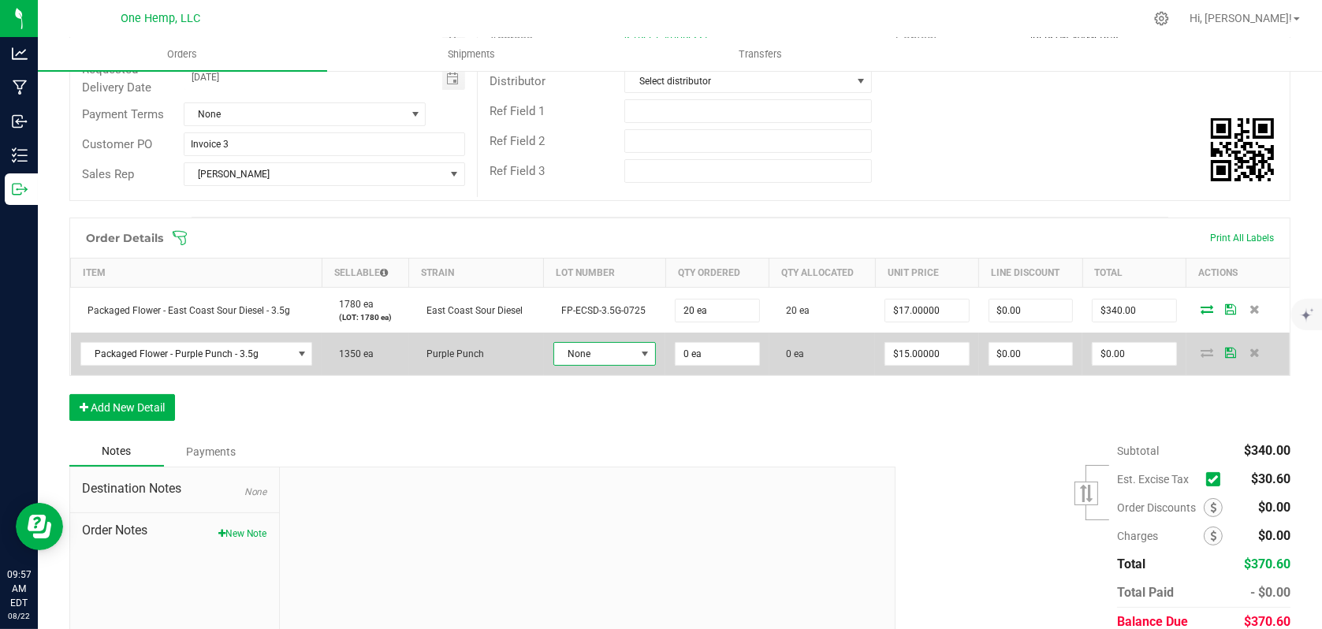
click at [639, 357] on span at bounding box center [645, 354] width 13 height 13
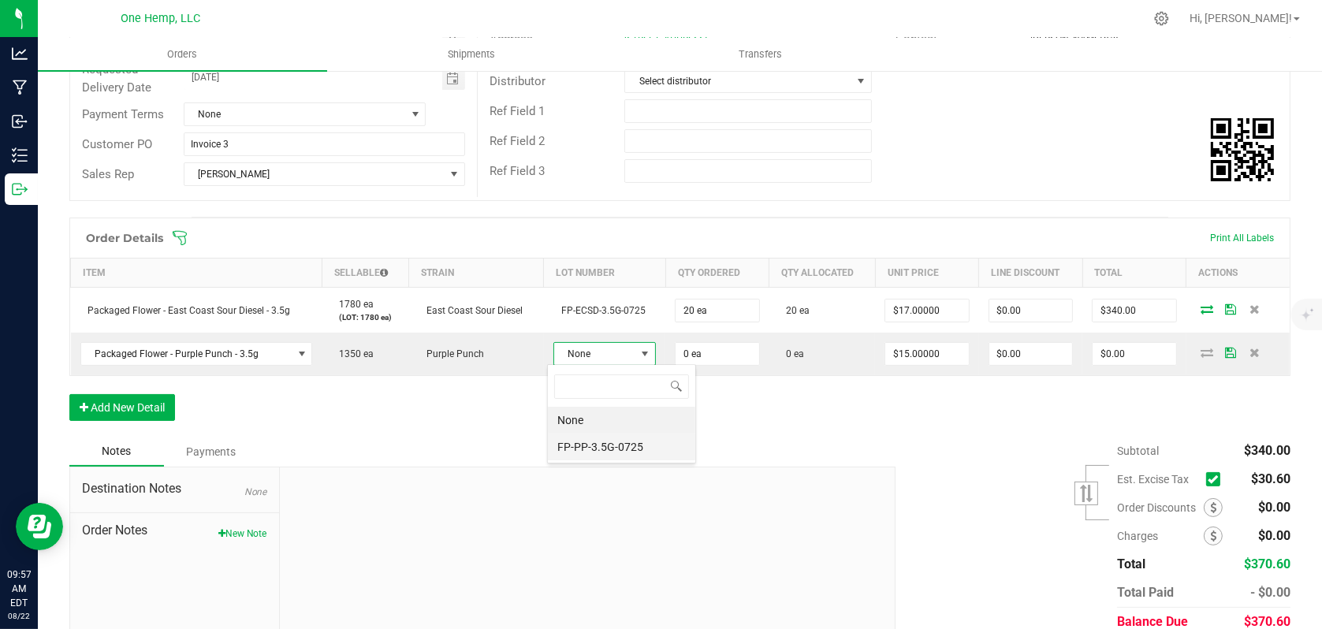
click at [613, 448] on li "FP-PP-3.5G-0725" at bounding box center [621, 447] width 147 height 27
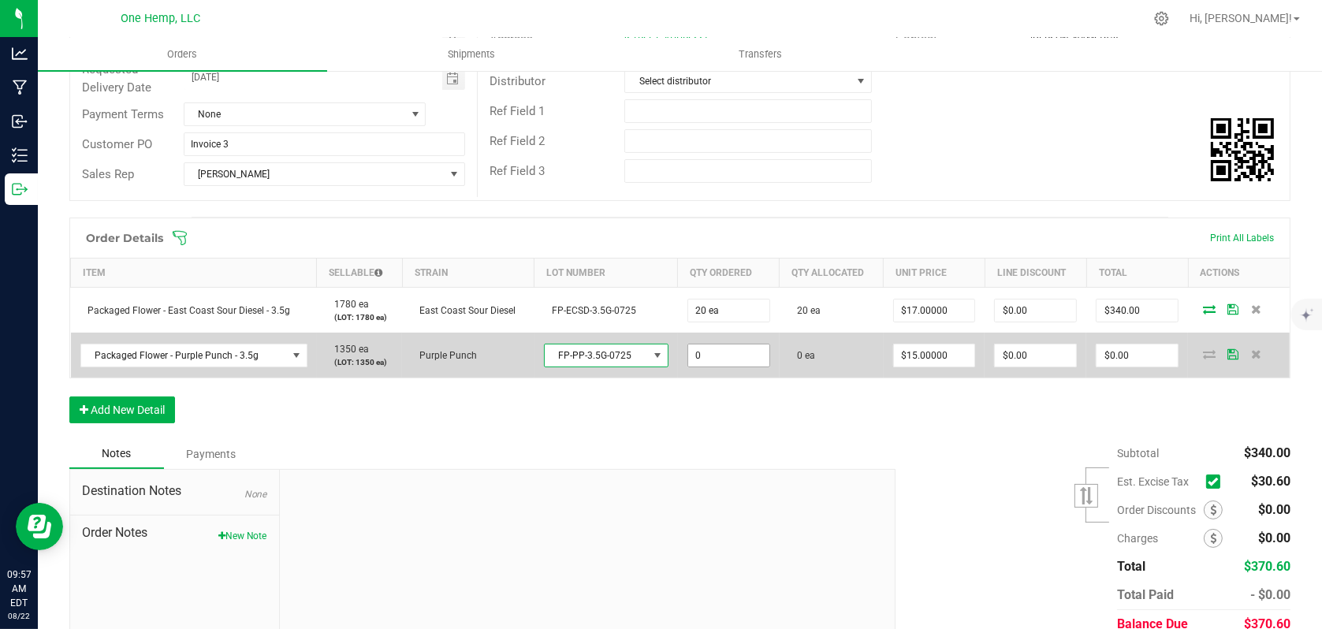
click at [727, 358] on input "0" at bounding box center [728, 356] width 81 height 22
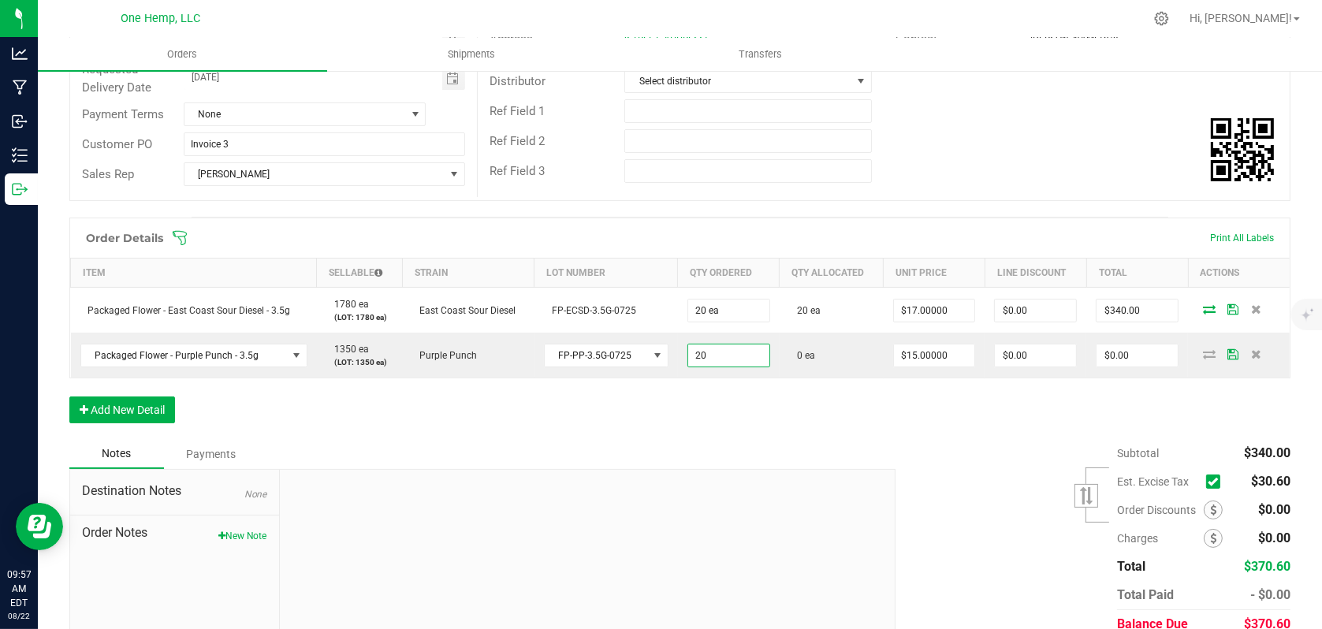
type input "20 ea"
type input "$300.00"
click at [865, 405] on div "Order Details Print All Labels Item Sellable Strain Lot Number Qty Ordered Qty …" at bounding box center [679, 329] width 1221 height 222
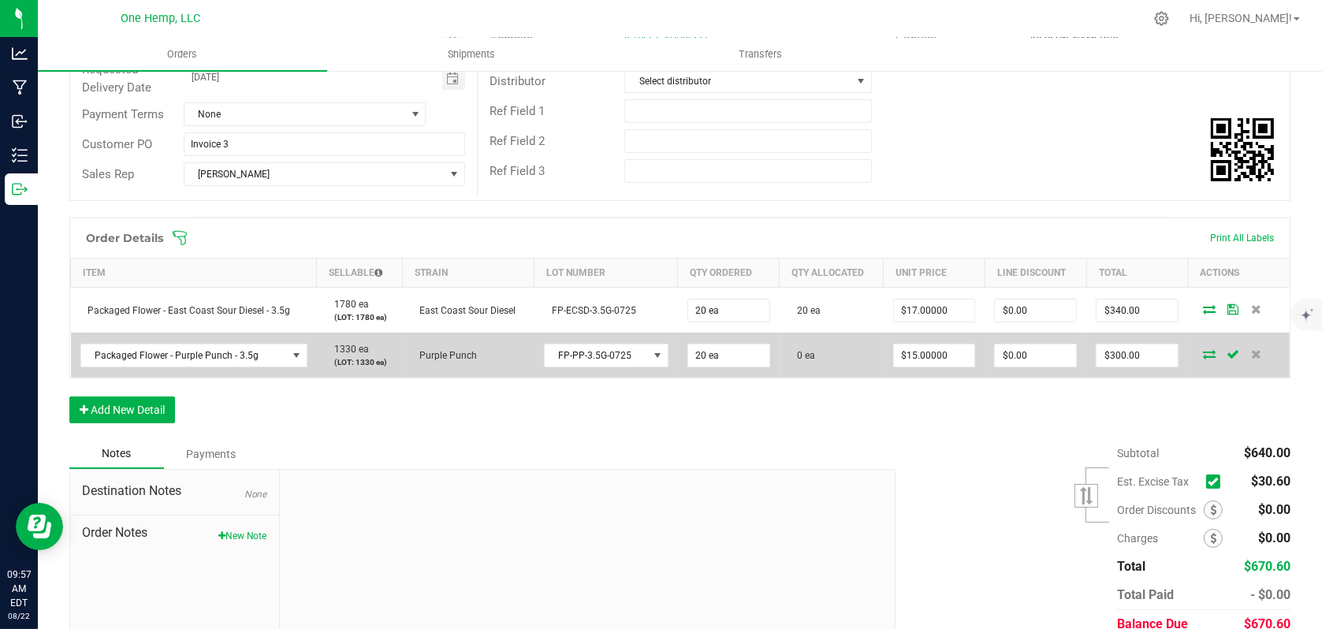
click at [1206, 349] on span at bounding box center [1209, 353] width 24 height 9
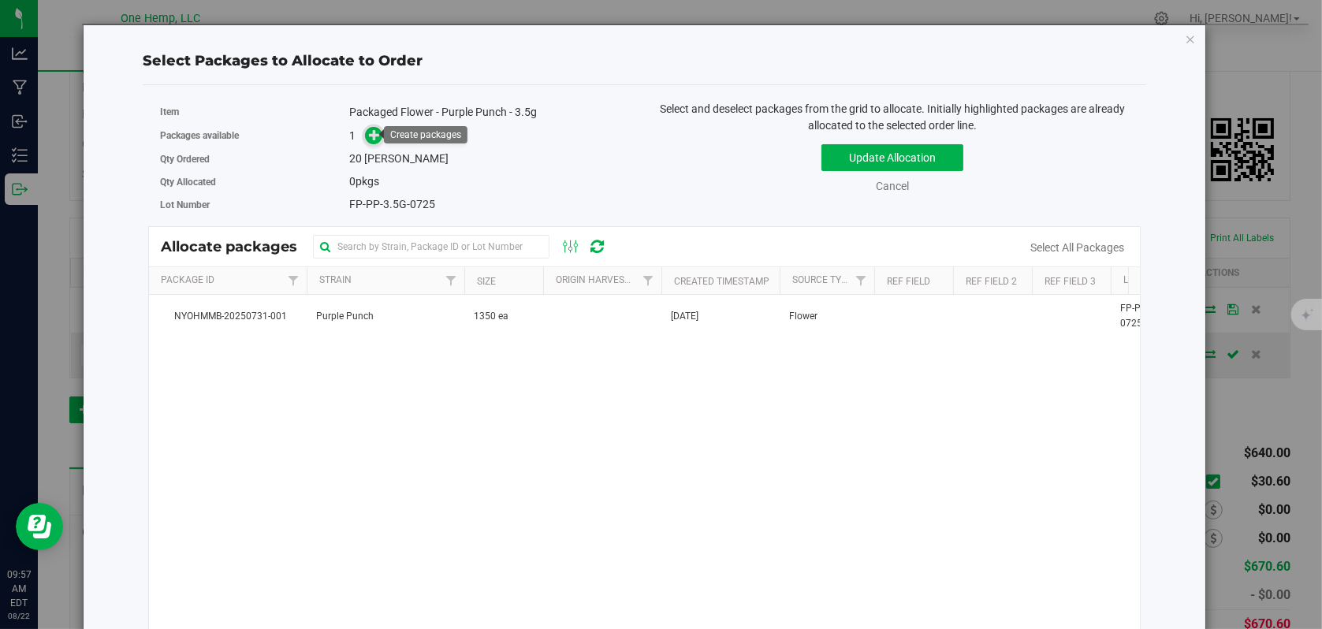
click at [374, 134] on icon at bounding box center [374, 134] width 11 height 11
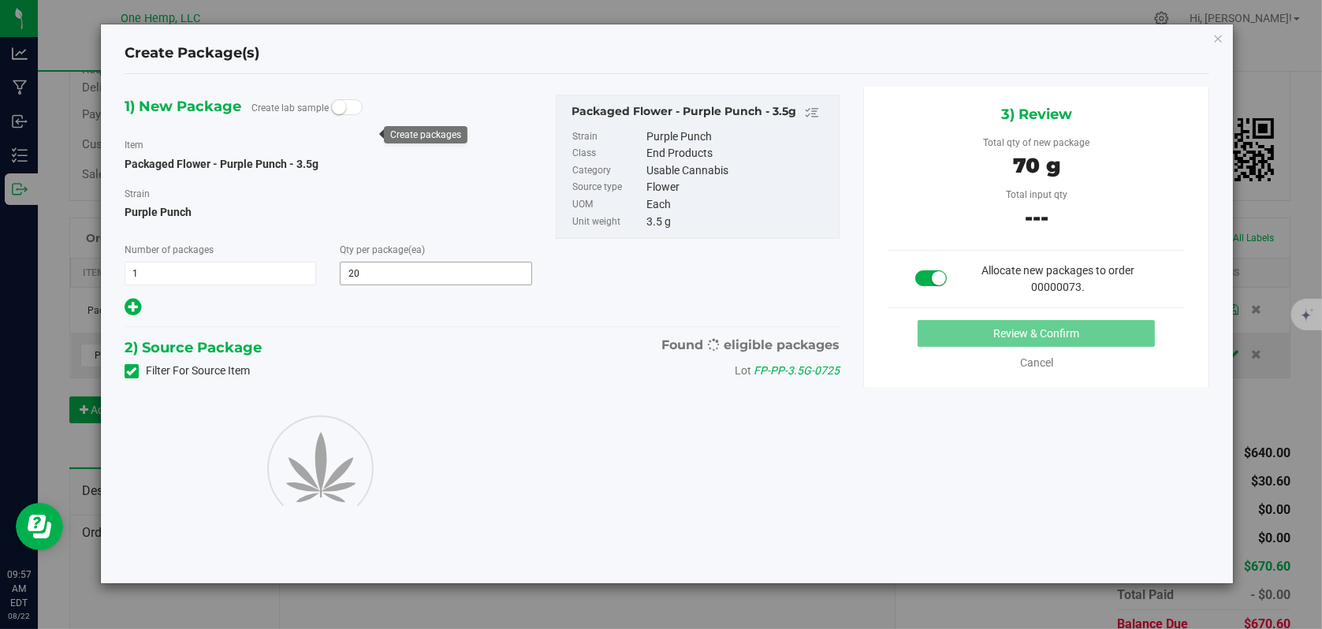
type input "20"
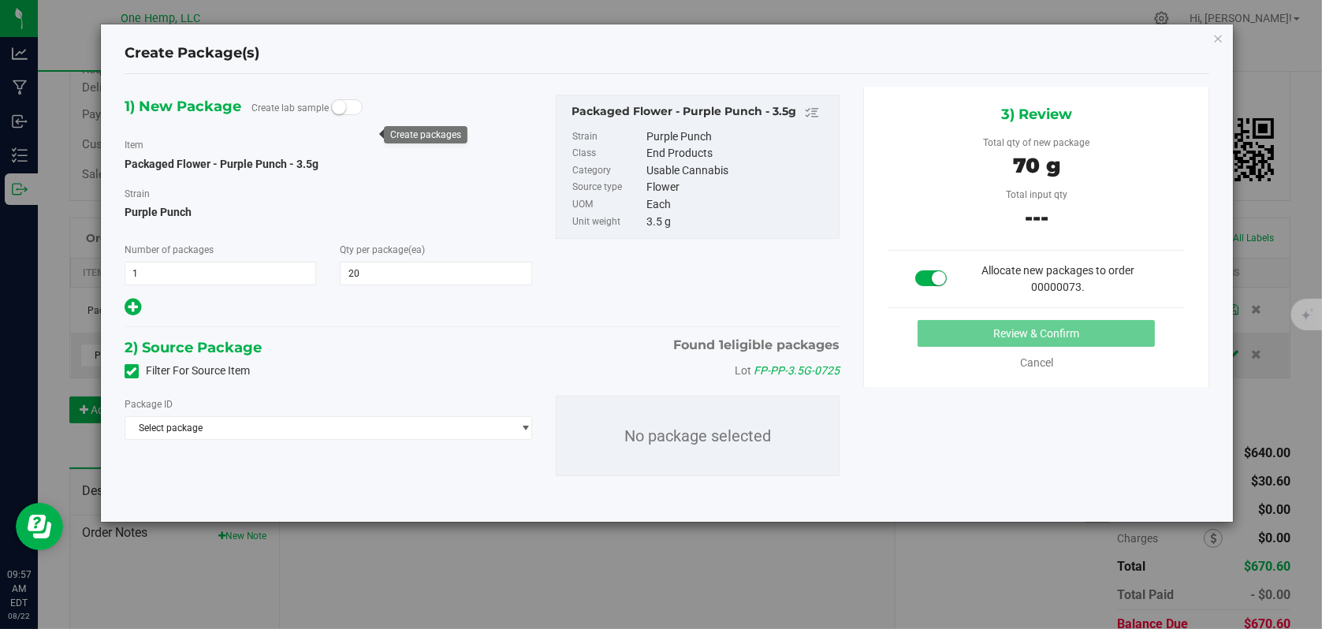
click at [130, 371] on icon at bounding box center [132, 371] width 10 height 0
click at [0, 0] on input "Filter For Source Item" at bounding box center [0, 0] width 0 height 0
click at [412, 427] on span "Select package" at bounding box center [318, 428] width 386 height 22
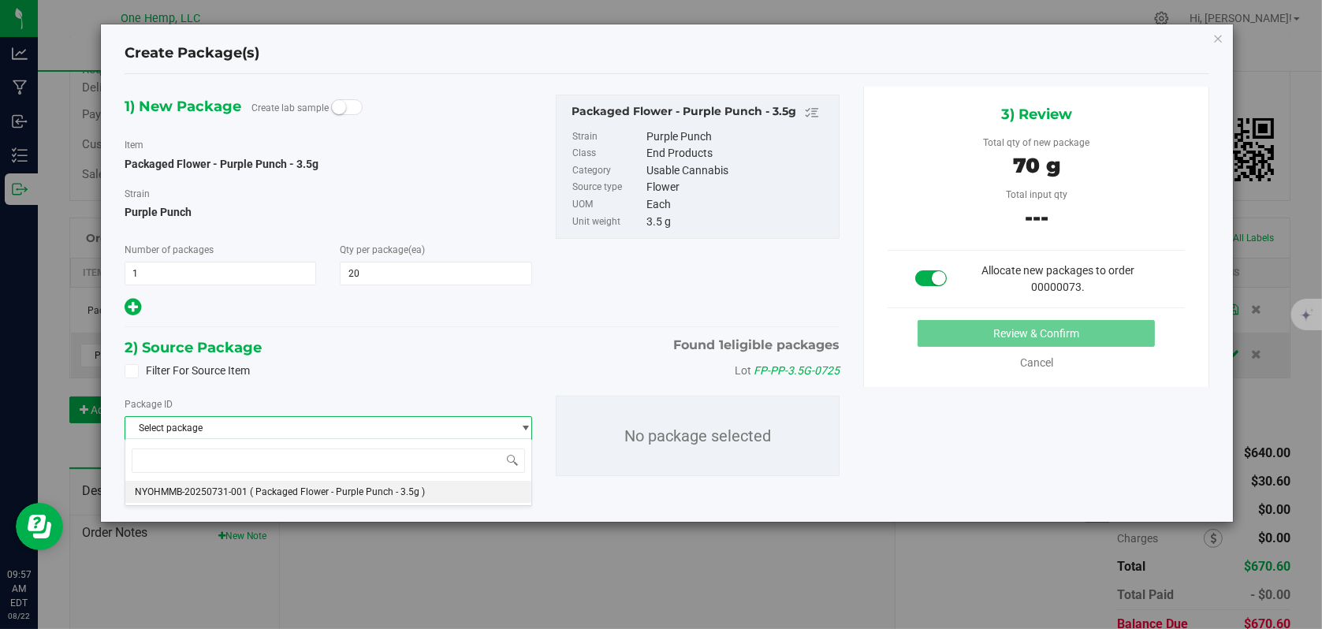
click at [316, 497] on li "NYOHMMB-20250731-001 ( Packaged Flower - Purple Punch - 3.5g )" at bounding box center [328, 492] width 406 height 22
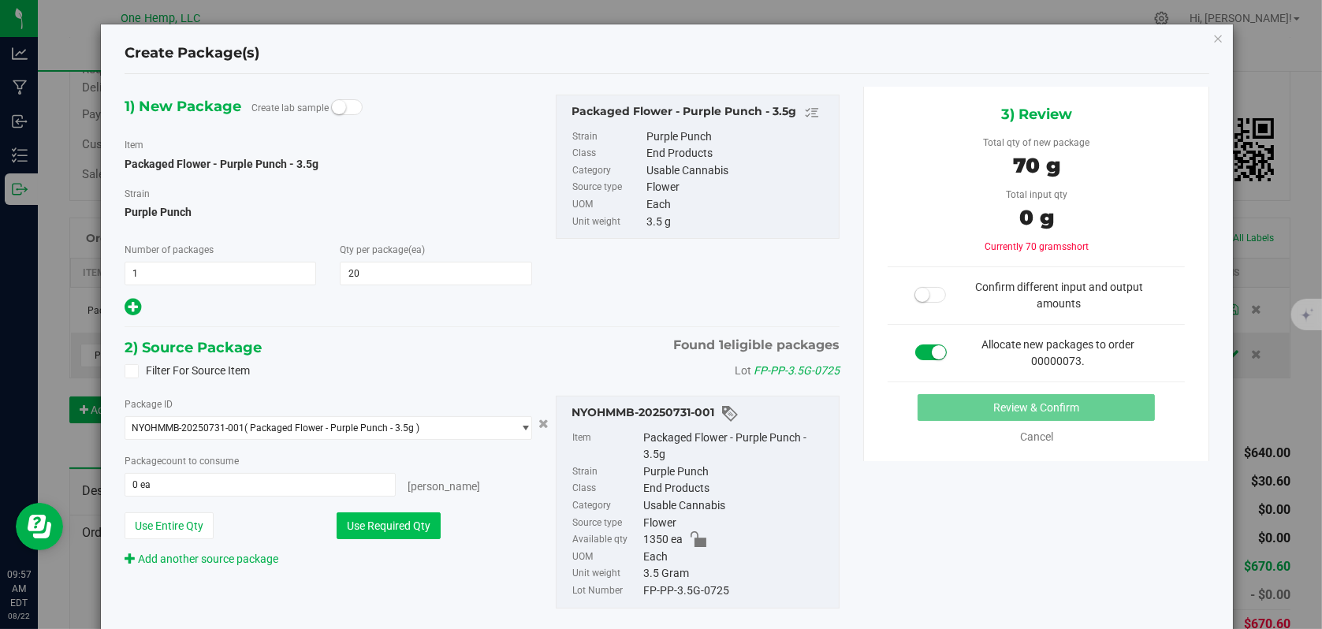
click at [392, 520] on button "Use Required Qty" at bounding box center [389, 525] width 104 height 27
type input "20 ea"
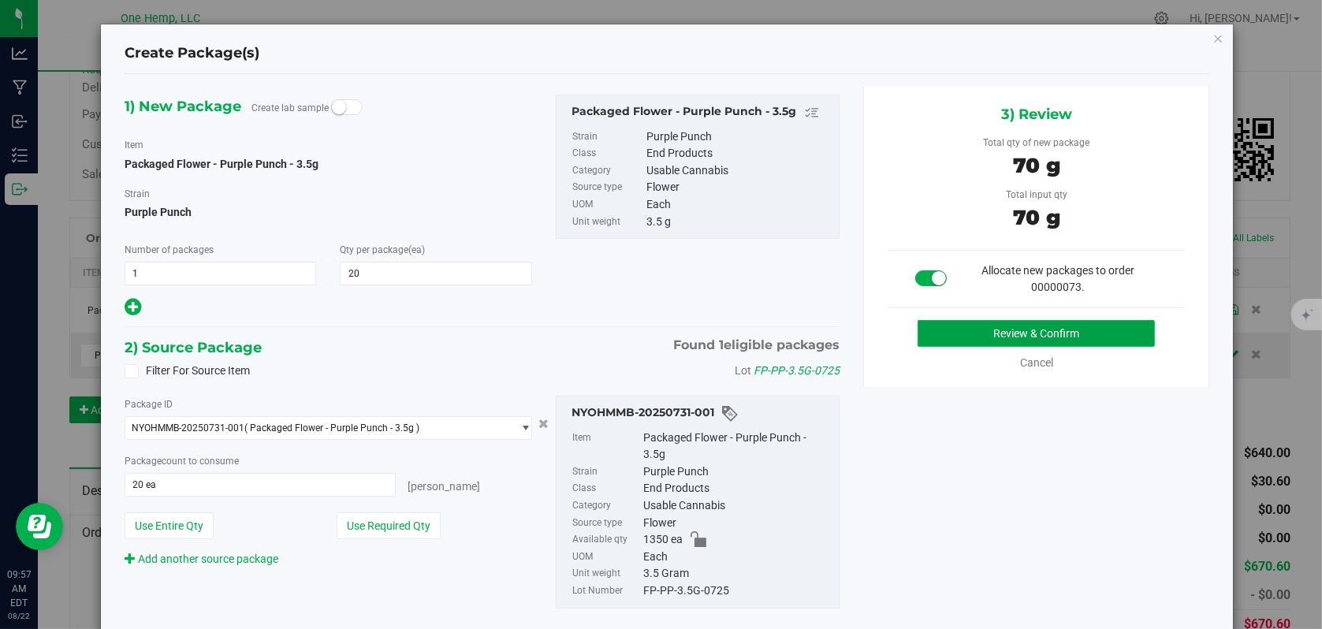
click at [1041, 329] on button "Review & Confirm" at bounding box center [1036, 333] width 237 height 27
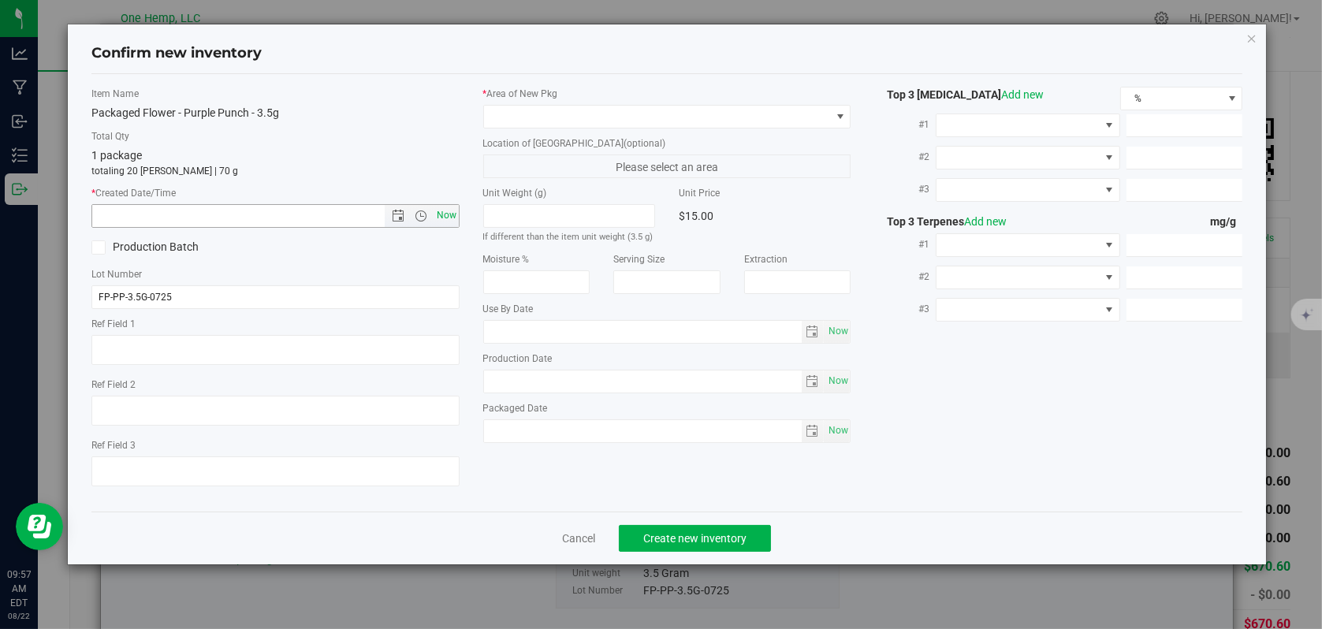
click at [443, 213] on span "Now" at bounding box center [446, 215] width 27 height 23
type input "[DATE] 9:57 AM"
click at [834, 111] on span at bounding box center [840, 116] width 13 height 13
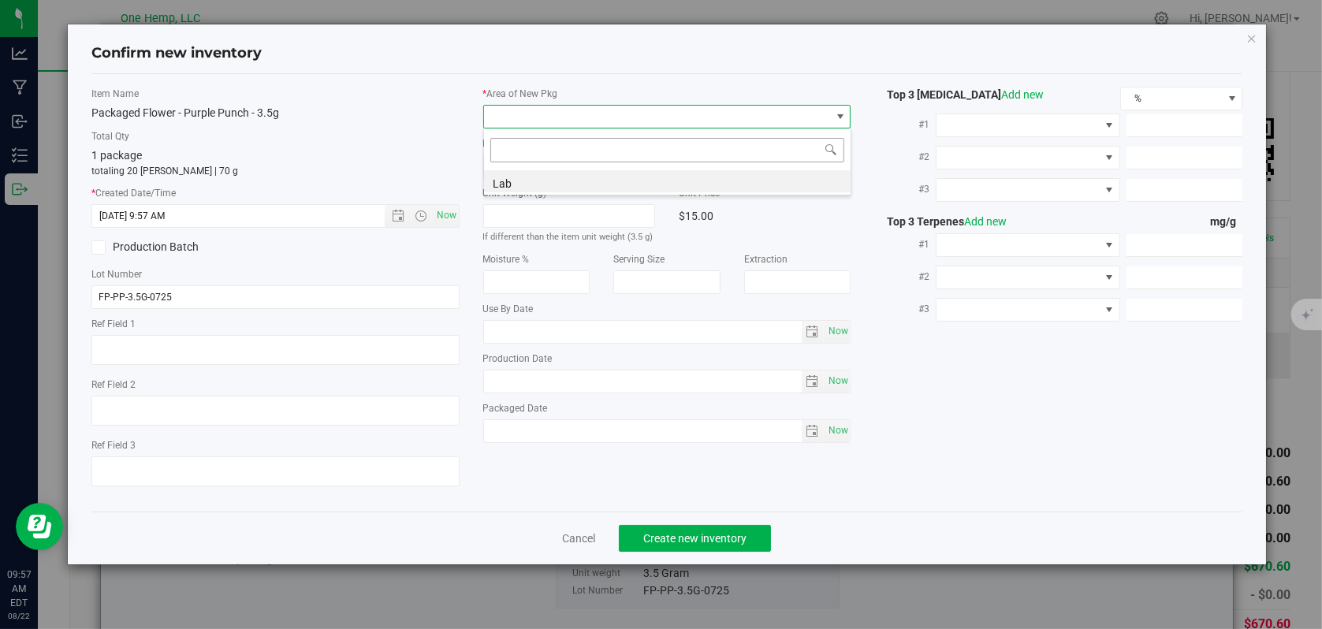
scroll to position [23, 368]
click at [503, 188] on li "Lab" at bounding box center [667, 181] width 367 height 22
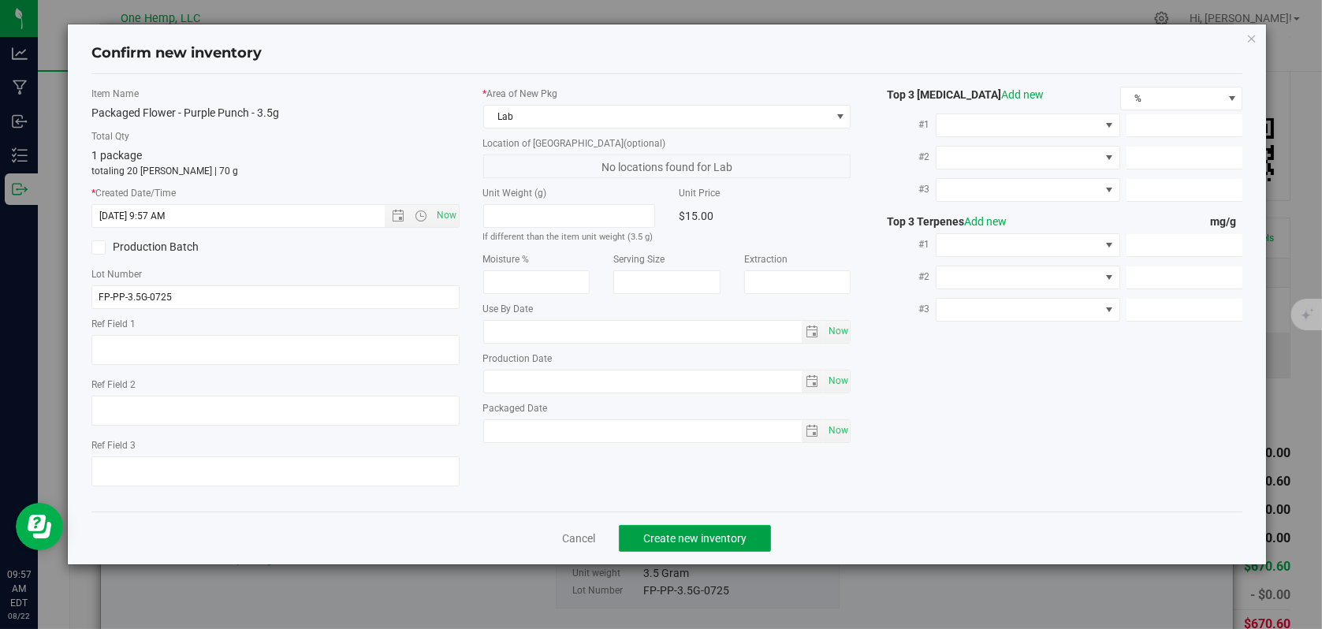
click at [702, 532] on span "Create new inventory" at bounding box center [694, 538] width 103 height 13
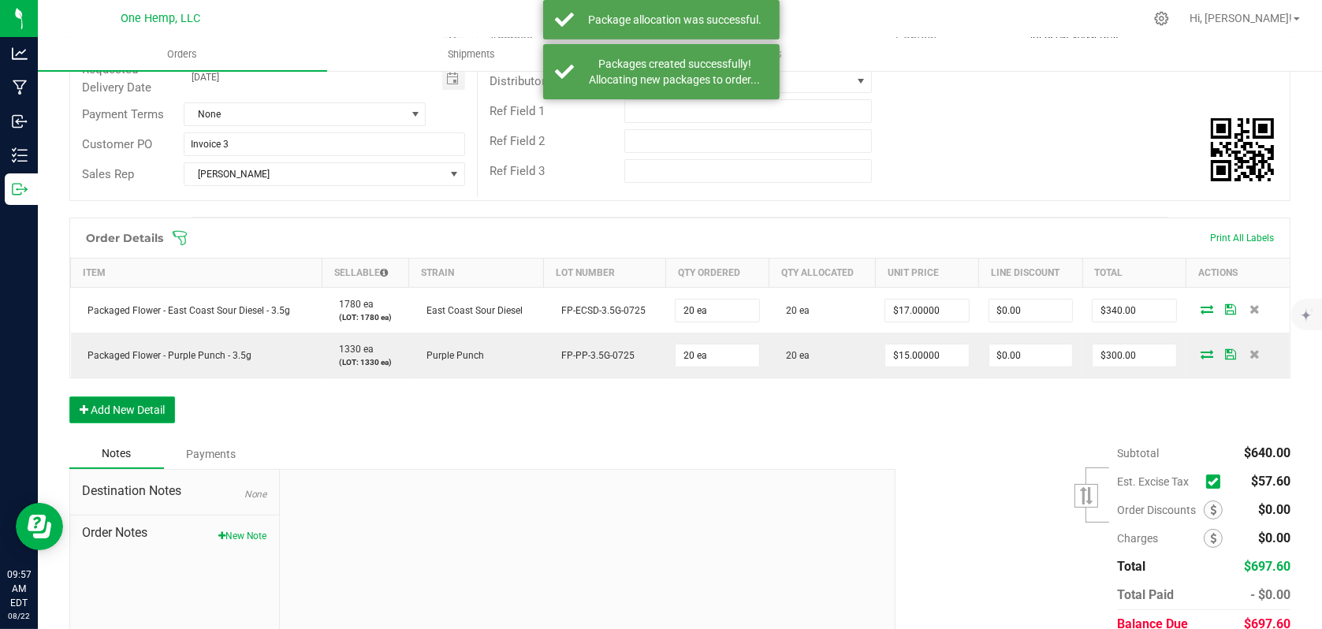
click at [132, 412] on button "Add New Detail" at bounding box center [122, 410] width 106 height 27
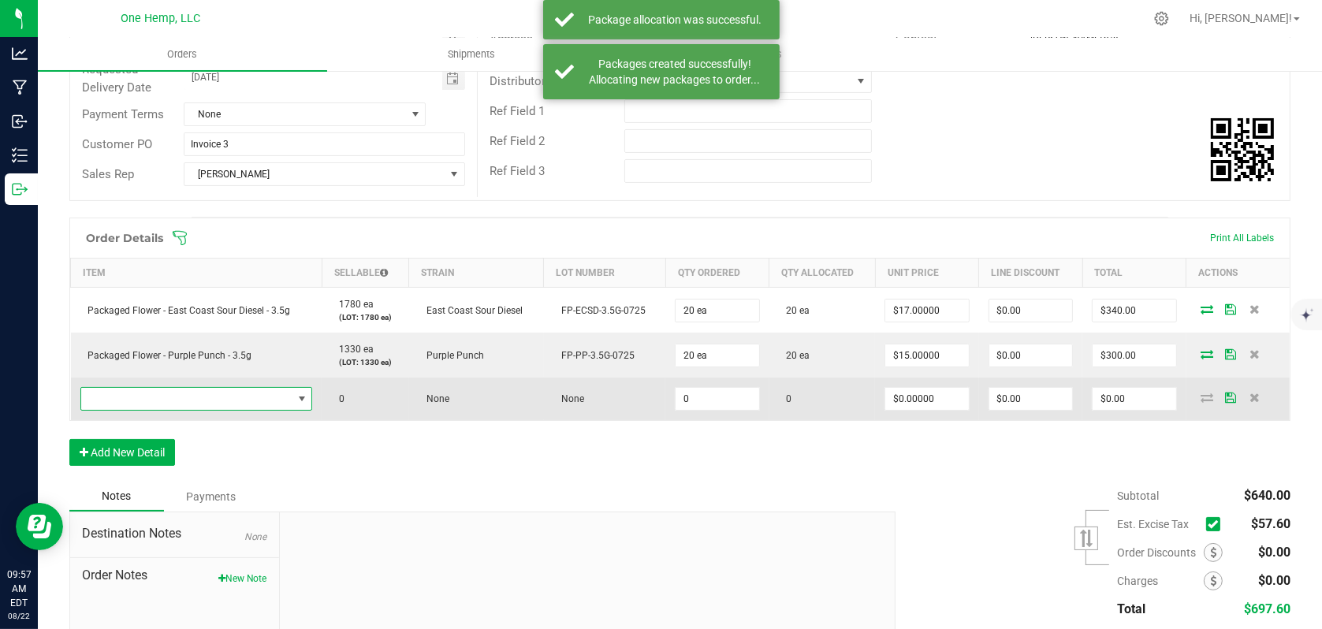
click at [296, 397] on span "NO DATA FOUND" at bounding box center [302, 399] width 13 height 13
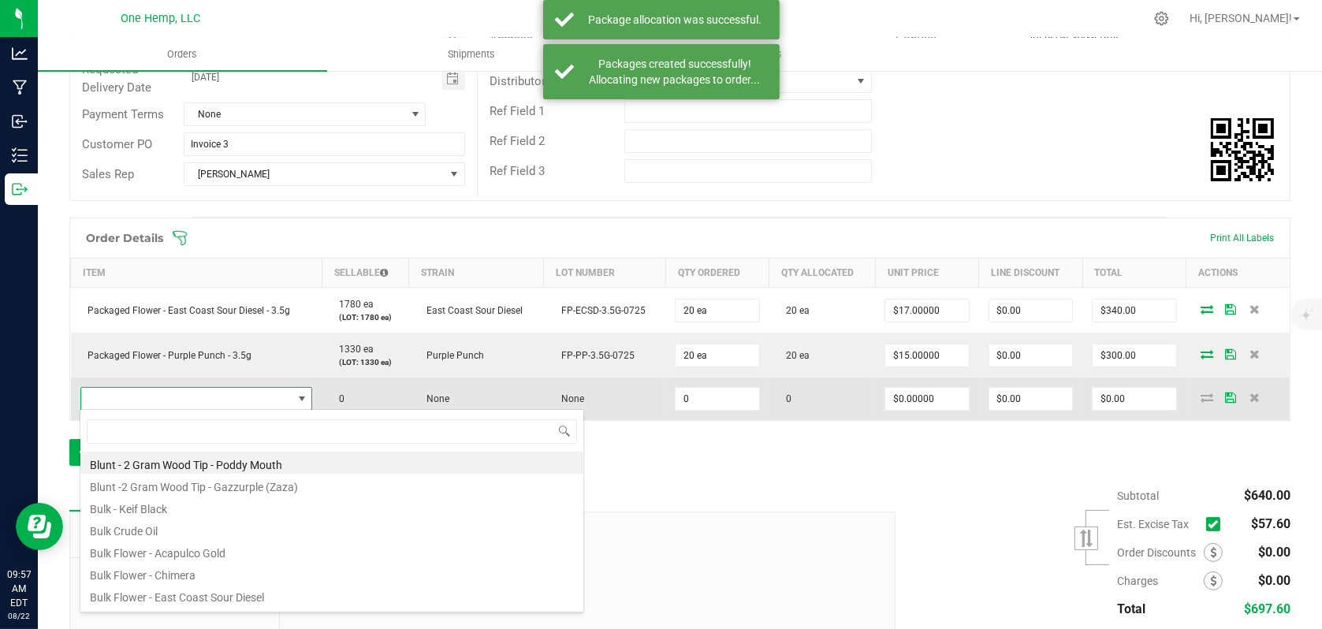
scroll to position [23, 226]
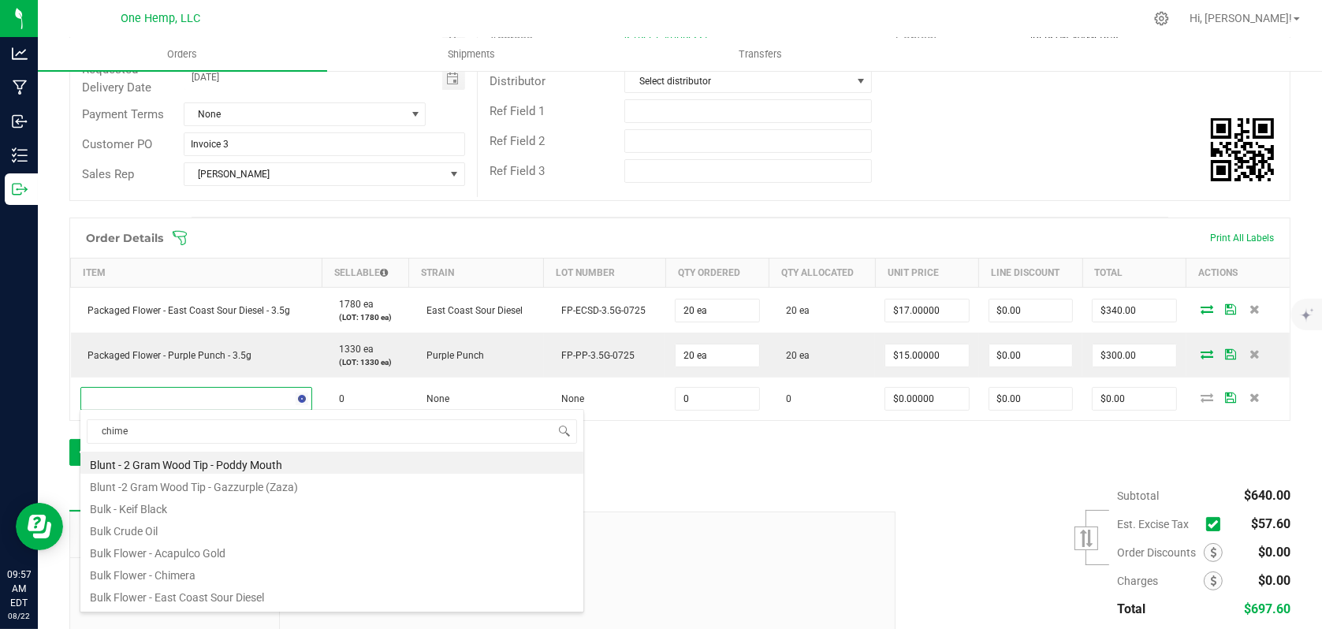
type input "chimer"
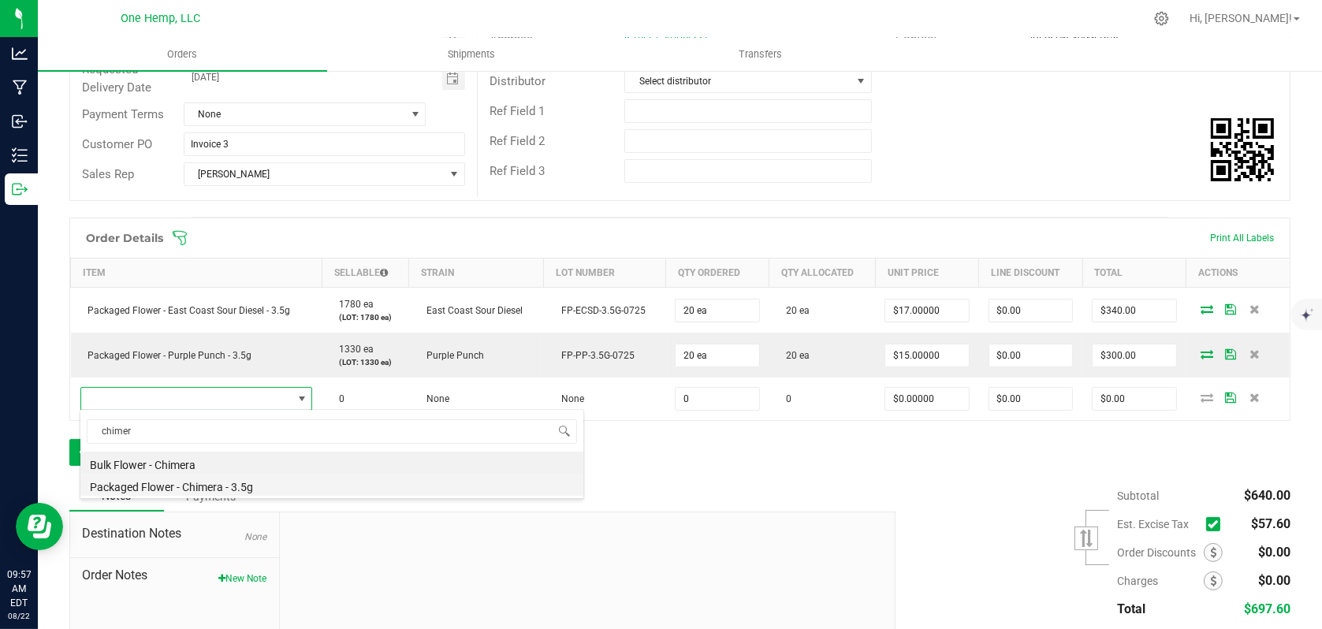
click at [225, 483] on li "Packaged Flower - Chimera - 3.5g" at bounding box center [331, 485] width 503 height 22
type input "0 ea"
type input "$15.00000"
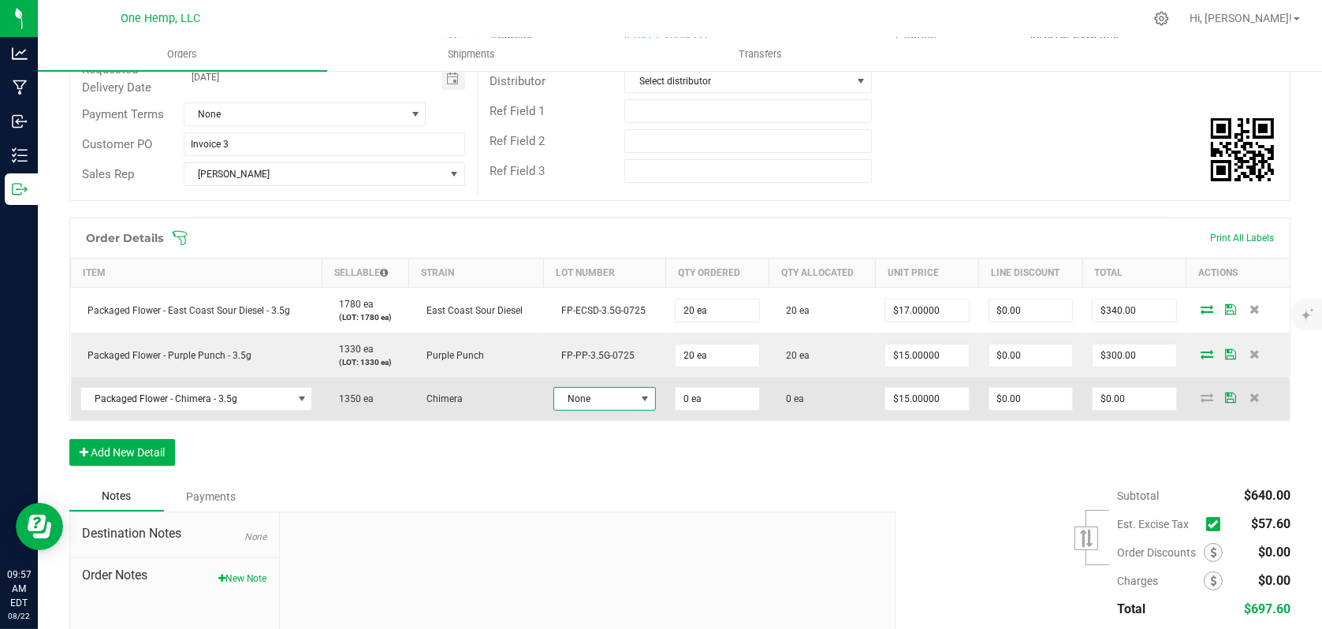
click at [635, 404] on span at bounding box center [645, 399] width 20 height 22
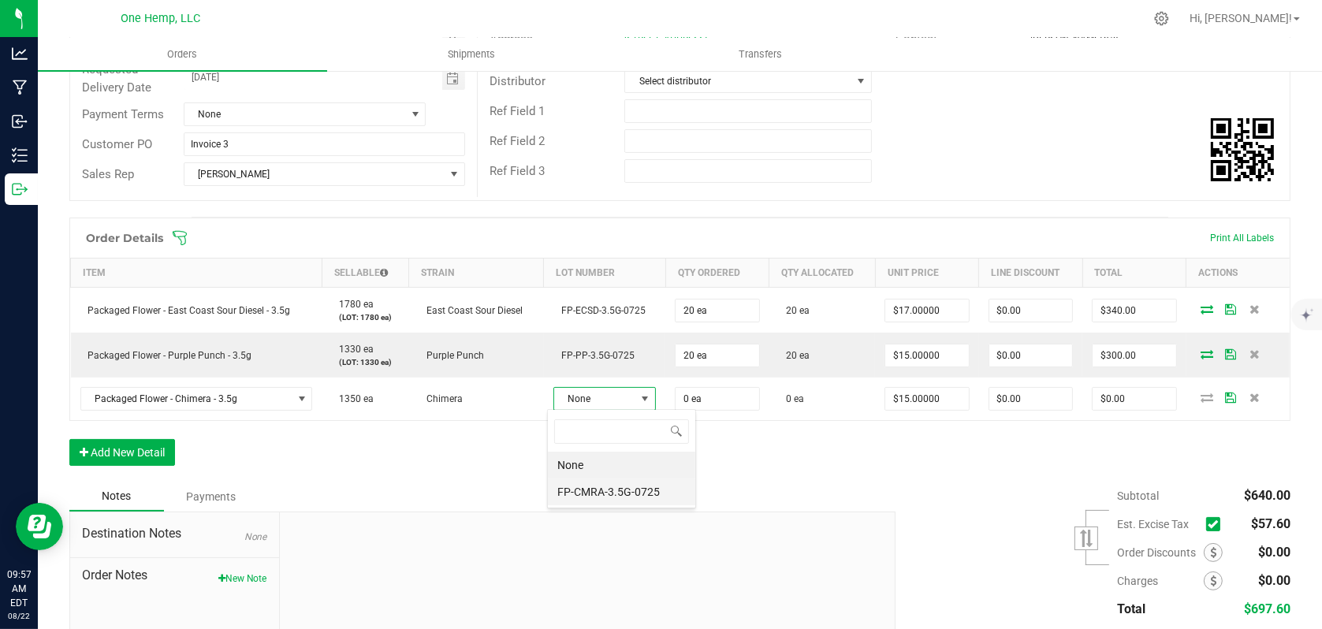
scroll to position [23, 101]
click at [605, 486] on li "FP-CMRA-3.5G-0725" at bounding box center [621, 492] width 147 height 27
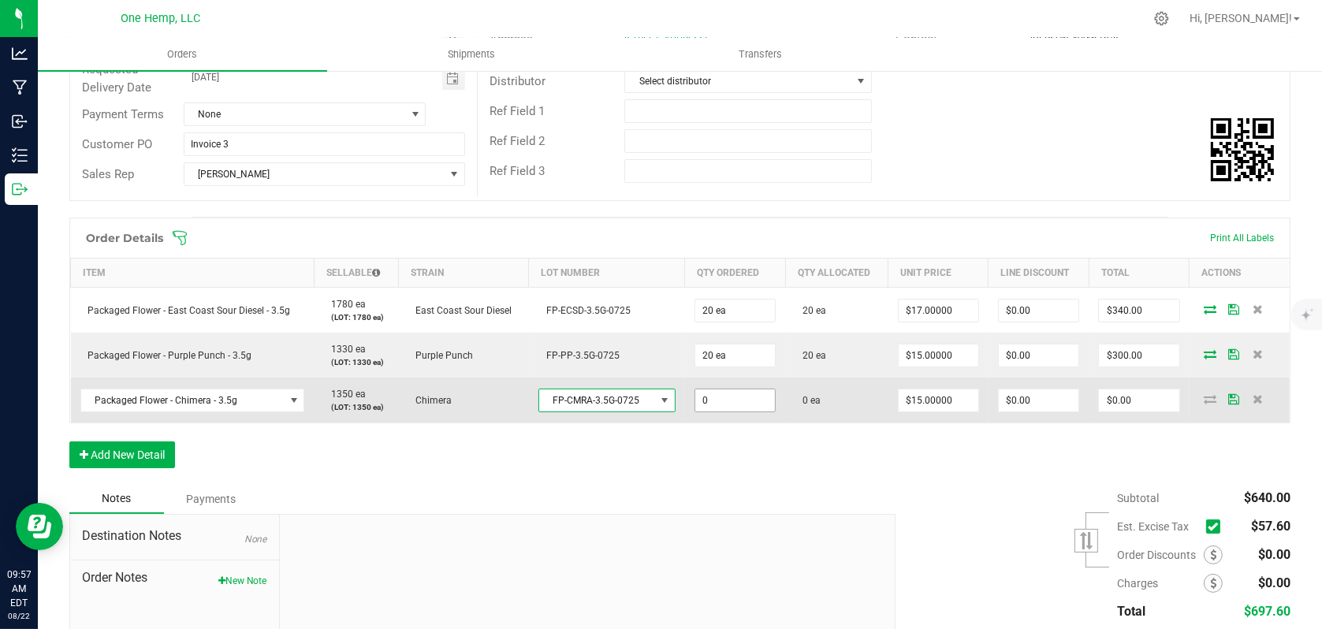
click at [739, 393] on input "0" at bounding box center [735, 400] width 80 height 22
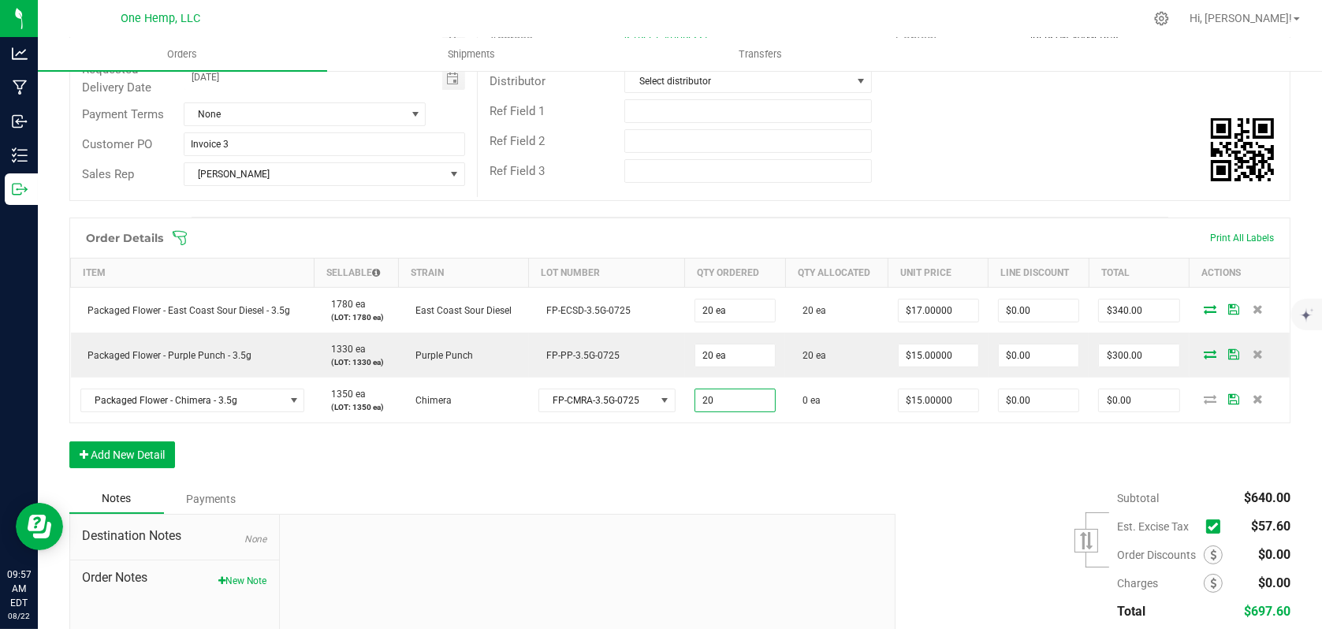
type input "20 ea"
type input "$300.00"
click at [956, 494] on div "Subtotal $640.00 Est. Excise Tax" at bounding box center [1087, 583] width 407 height 199
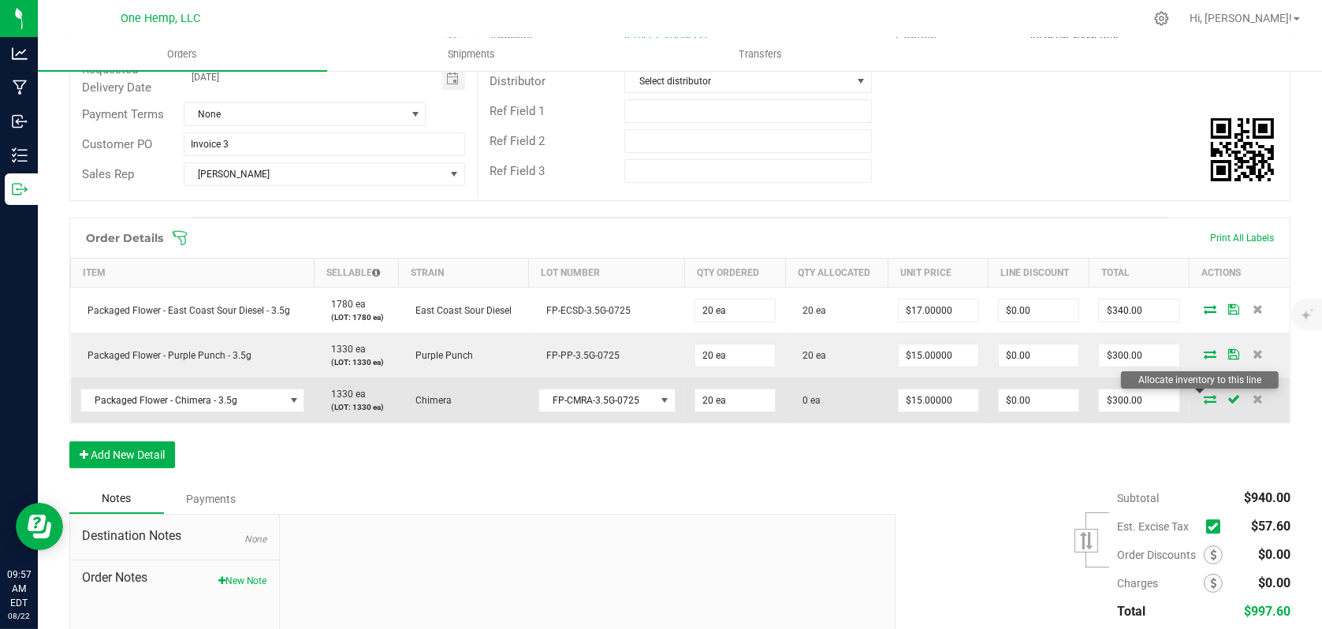
click at [1205, 398] on icon at bounding box center [1211, 398] width 13 height 9
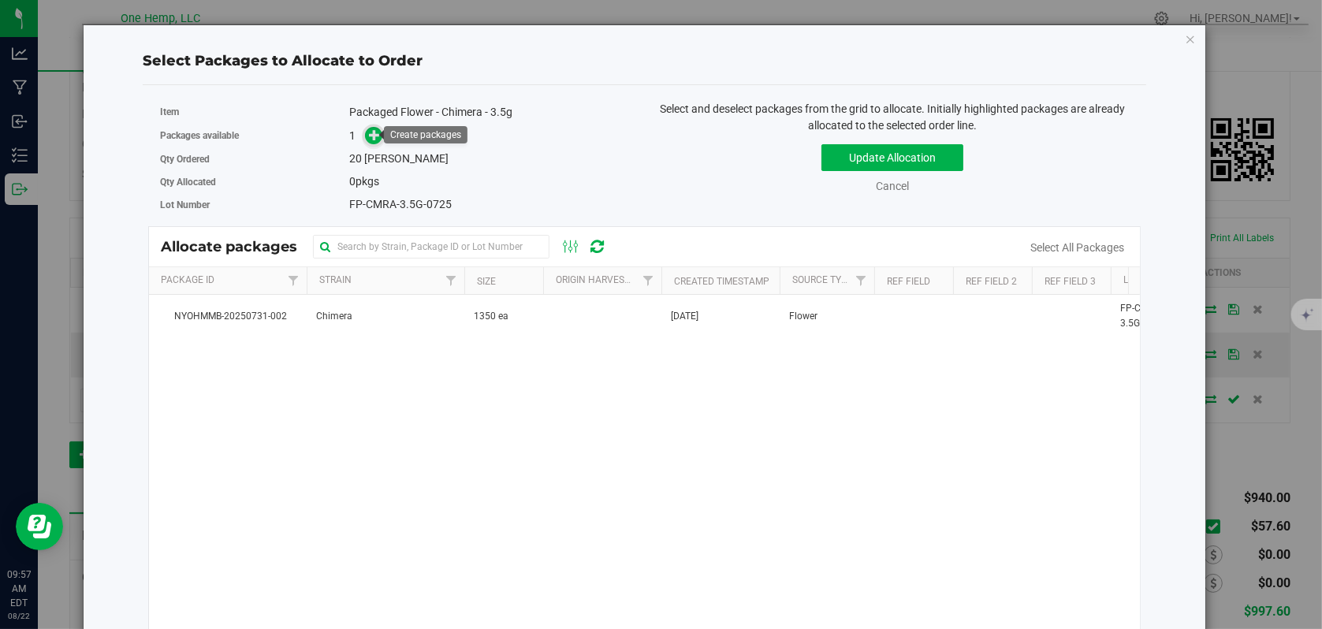
click at [374, 137] on icon at bounding box center [374, 134] width 11 height 11
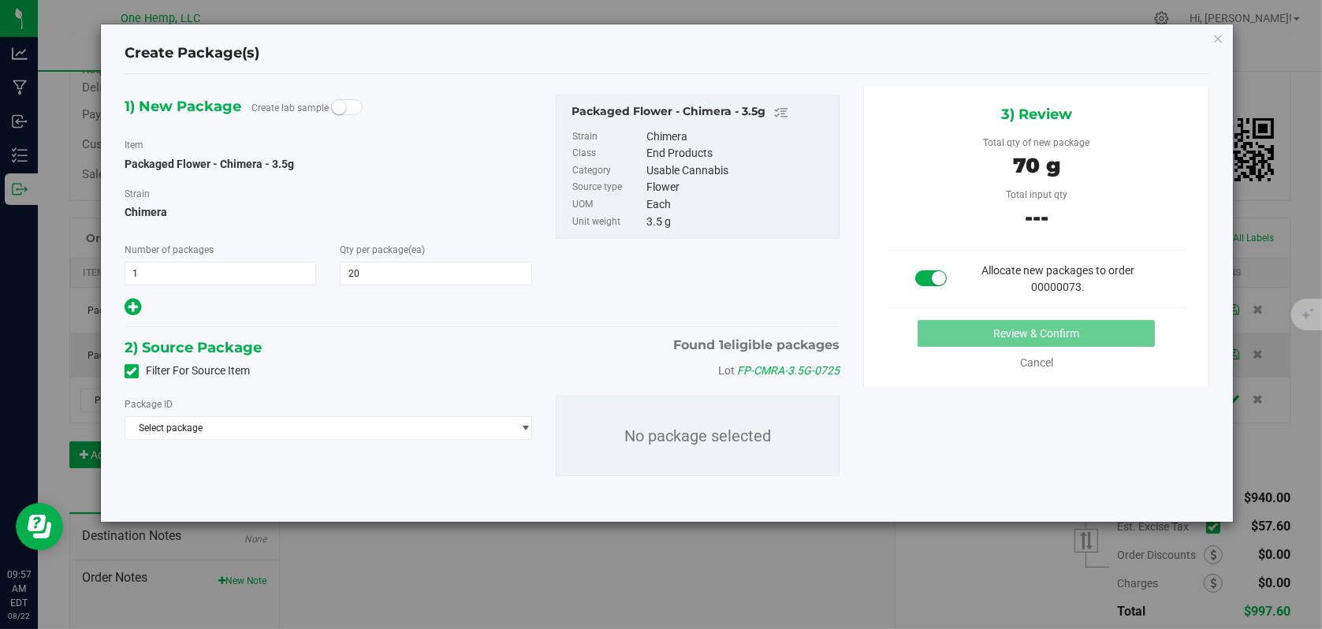
click at [132, 371] on icon at bounding box center [132, 371] width 10 height 0
click at [0, 0] on input "Filter For Source Item" at bounding box center [0, 0] width 0 height 0
click at [483, 434] on span "Select package" at bounding box center [318, 428] width 386 height 22
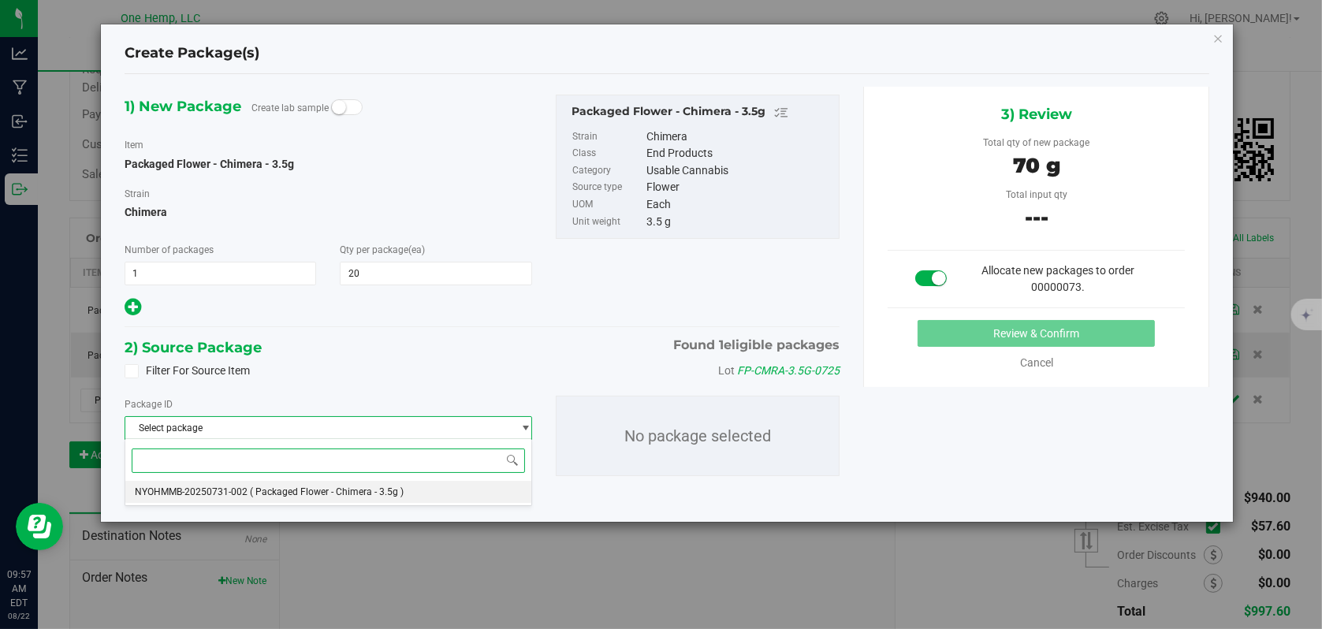
click at [279, 486] on span "( Packaged Flower - Chimera - 3.5g )" at bounding box center [327, 491] width 154 height 11
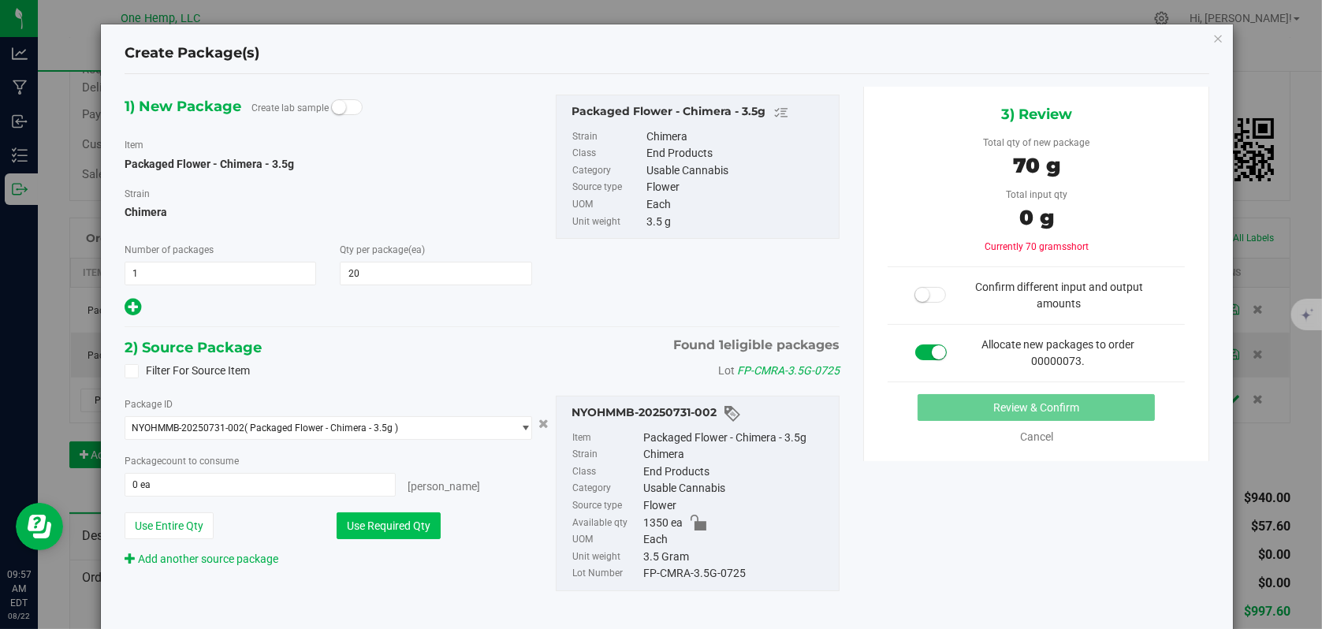
click at [360, 518] on button "Use Required Qty" at bounding box center [389, 525] width 104 height 27
type input "20 ea"
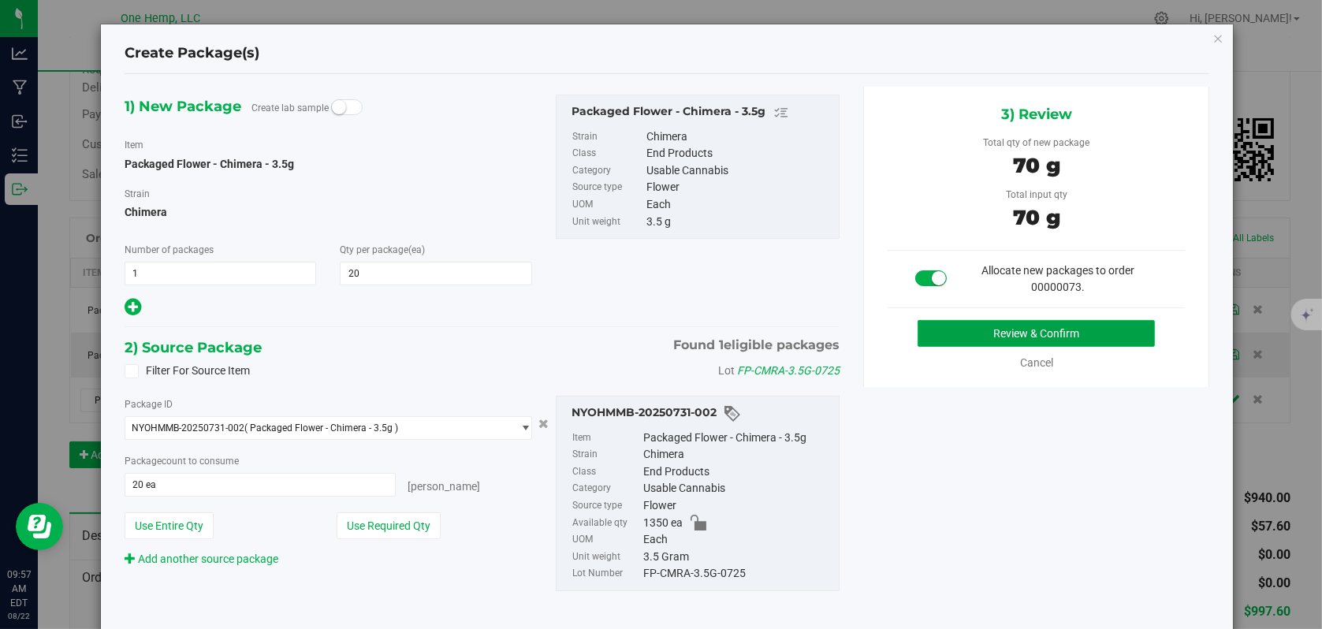
click at [977, 335] on button "Review & Confirm" at bounding box center [1036, 333] width 237 height 27
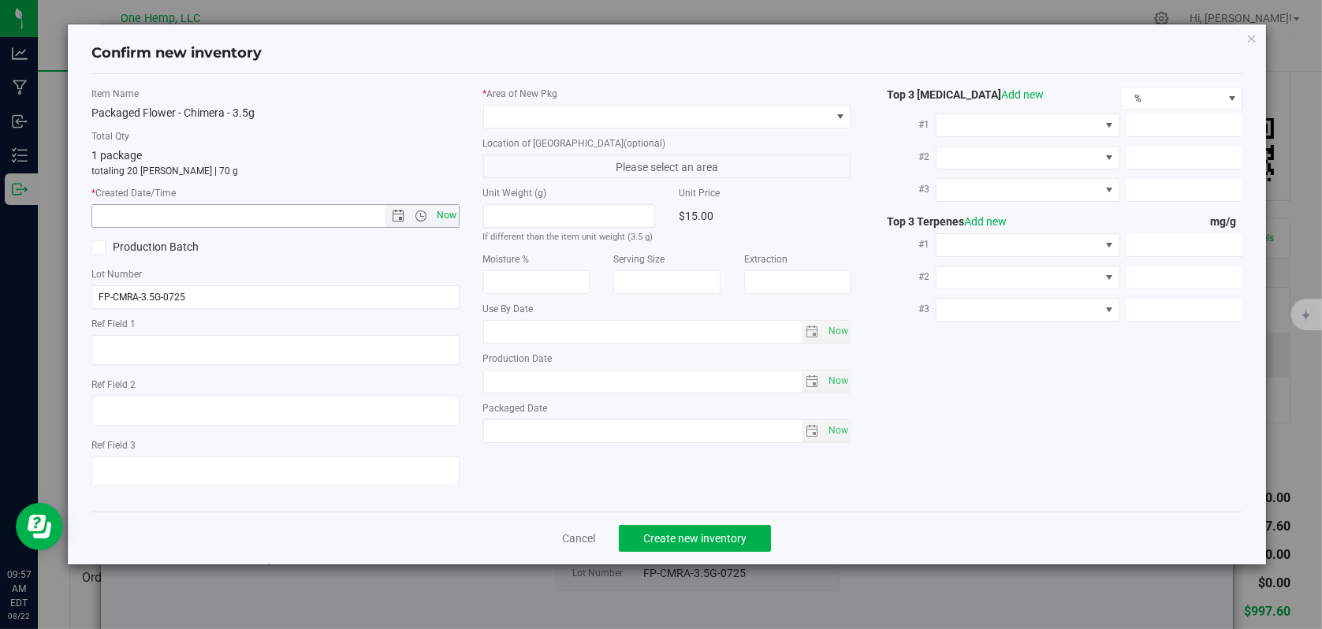
click at [449, 221] on span "Now" at bounding box center [446, 215] width 27 height 23
type input "[DATE] 9:57 AM"
click at [836, 117] on span at bounding box center [840, 116] width 13 height 13
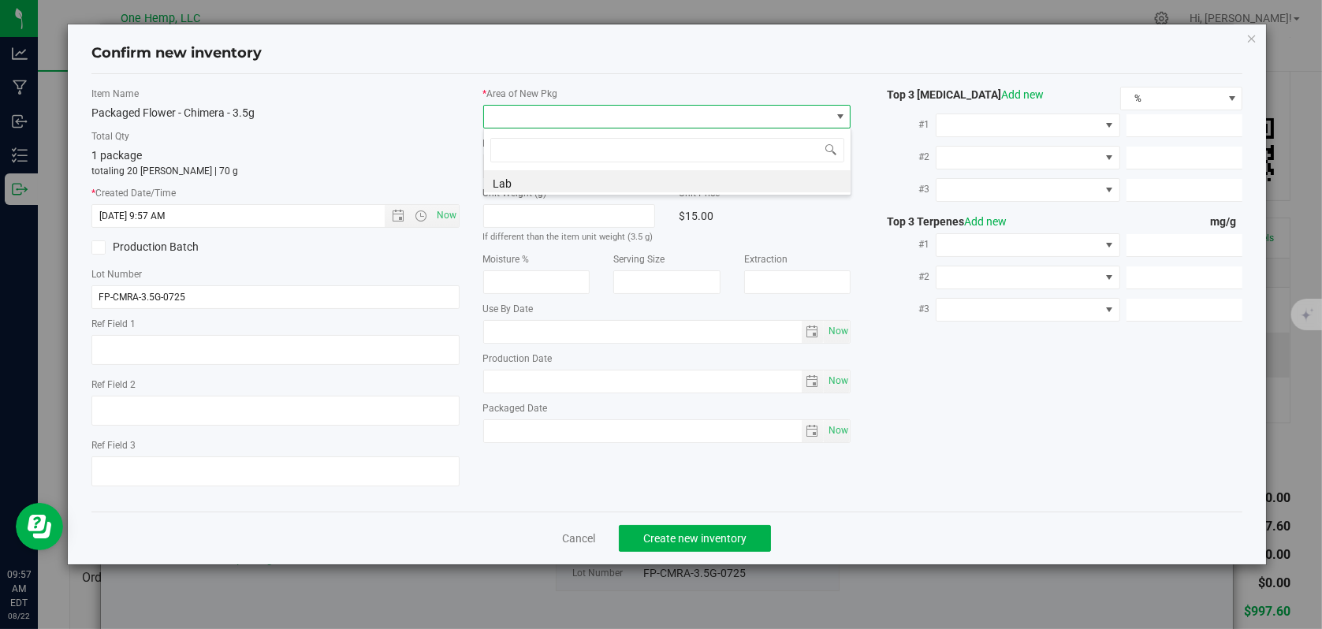
scroll to position [23, 368]
click at [501, 182] on li "Lab" at bounding box center [667, 181] width 367 height 22
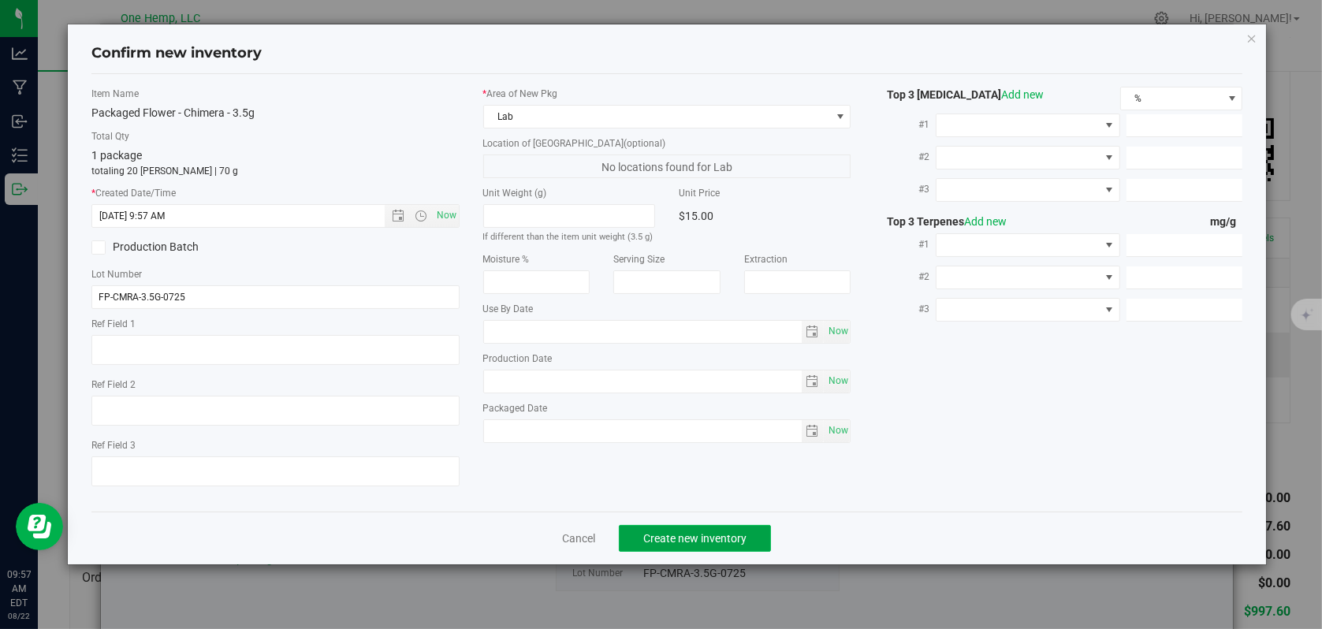
click at [681, 537] on span "Create new inventory" at bounding box center [694, 538] width 103 height 13
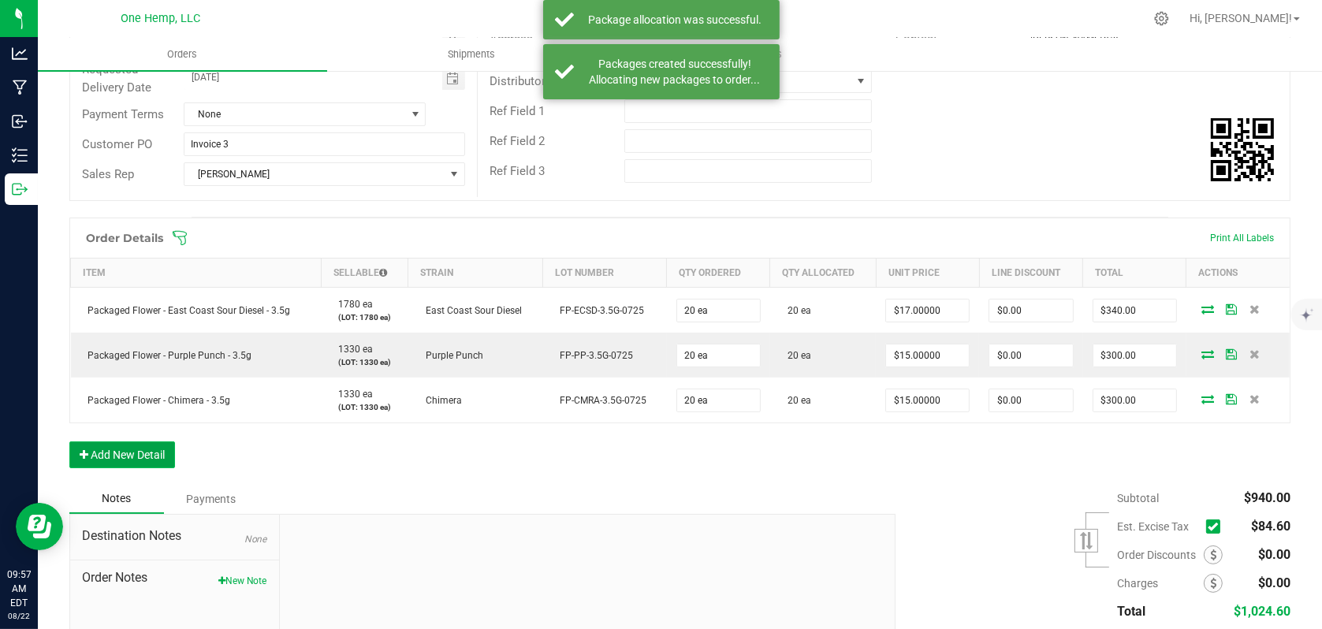
click at [158, 458] on button "Add New Detail" at bounding box center [122, 454] width 106 height 27
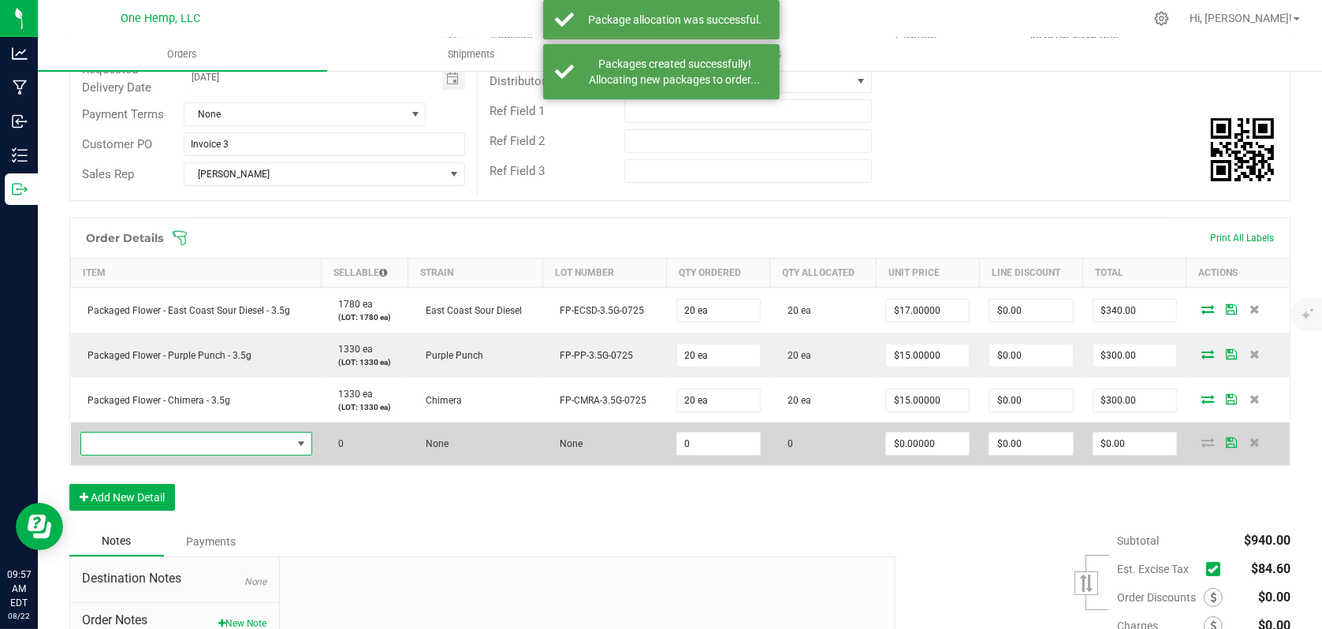
click at [296, 446] on span "NO DATA FOUND" at bounding box center [301, 444] width 13 height 13
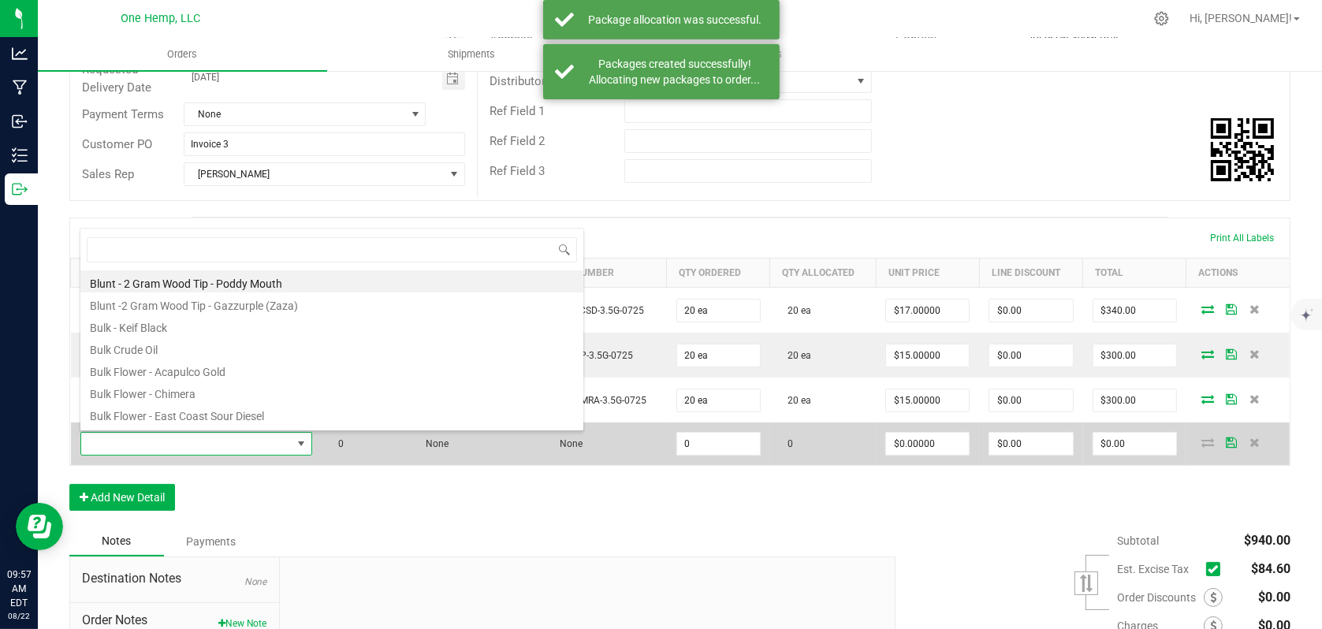
scroll to position [23, 225]
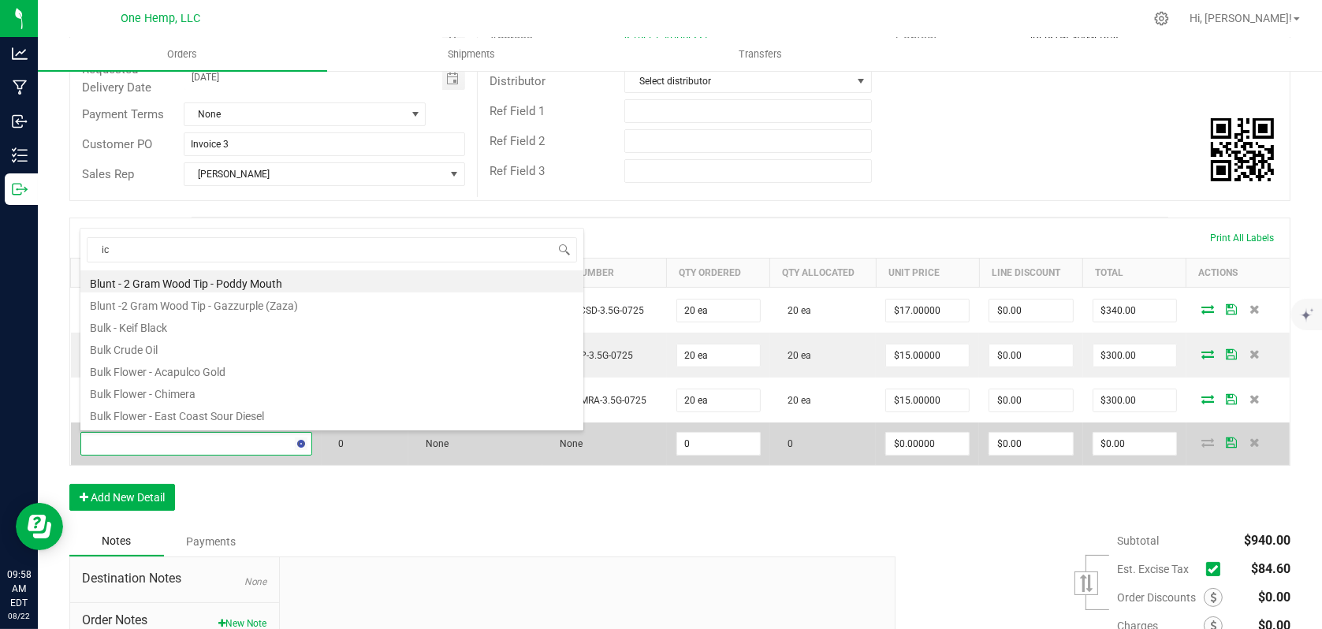
type input "ice"
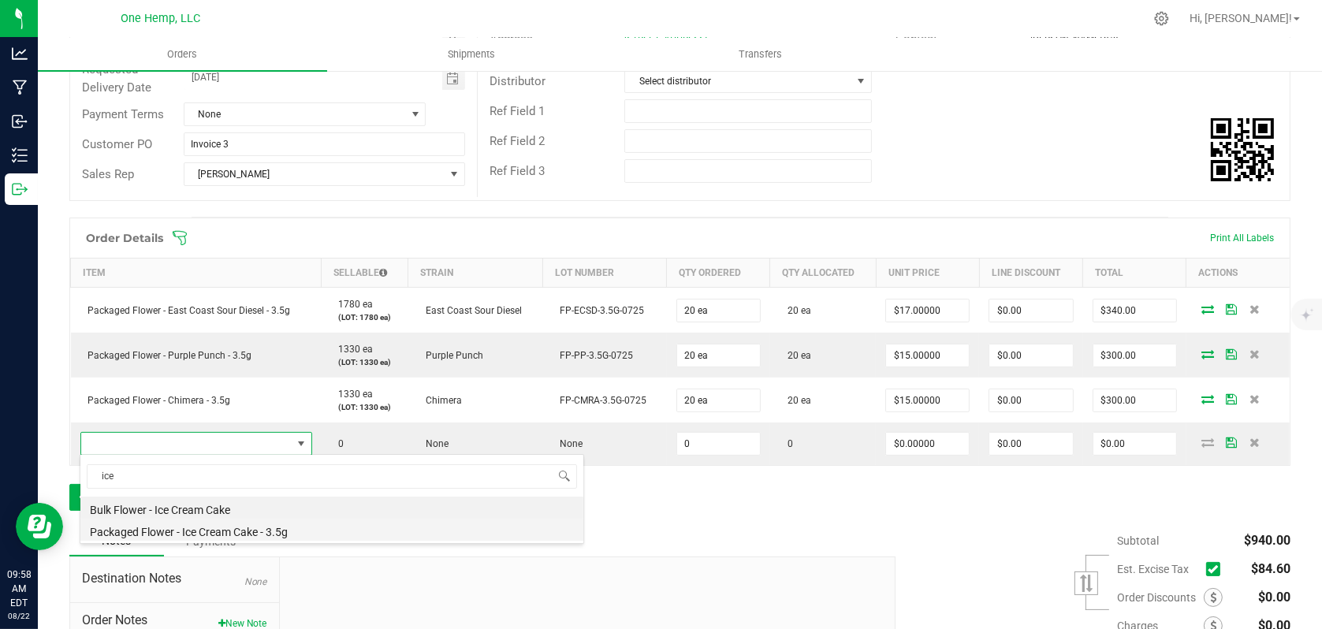
click at [205, 533] on li "Packaged Flower - Ice Cream Cake - 3.5g" at bounding box center [331, 530] width 503 height 22
type input "0 ea"
type input "$15.00000"
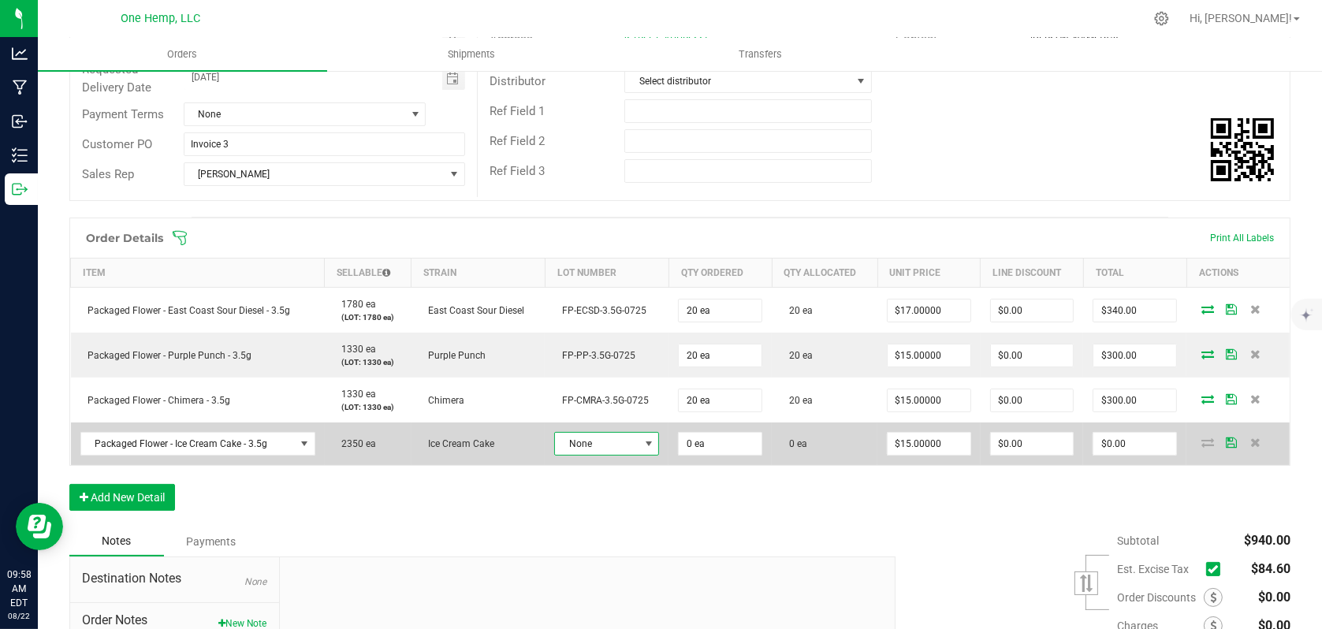
click at [639, 449] on span at bounding box center [649, 444] width 20 height 22
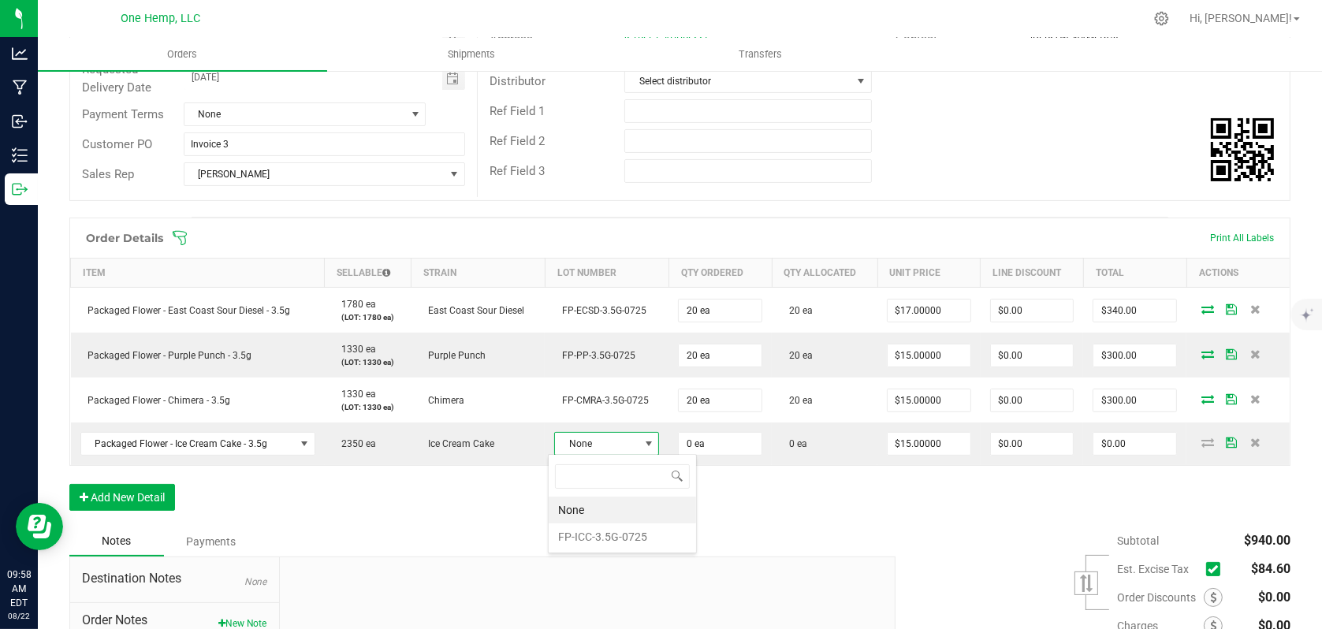
scroll to position [23, 102]
click at [586, 528] on li "FP-ICC-3.5G-0725" at bounding box center [622, 536] width 147 height 27
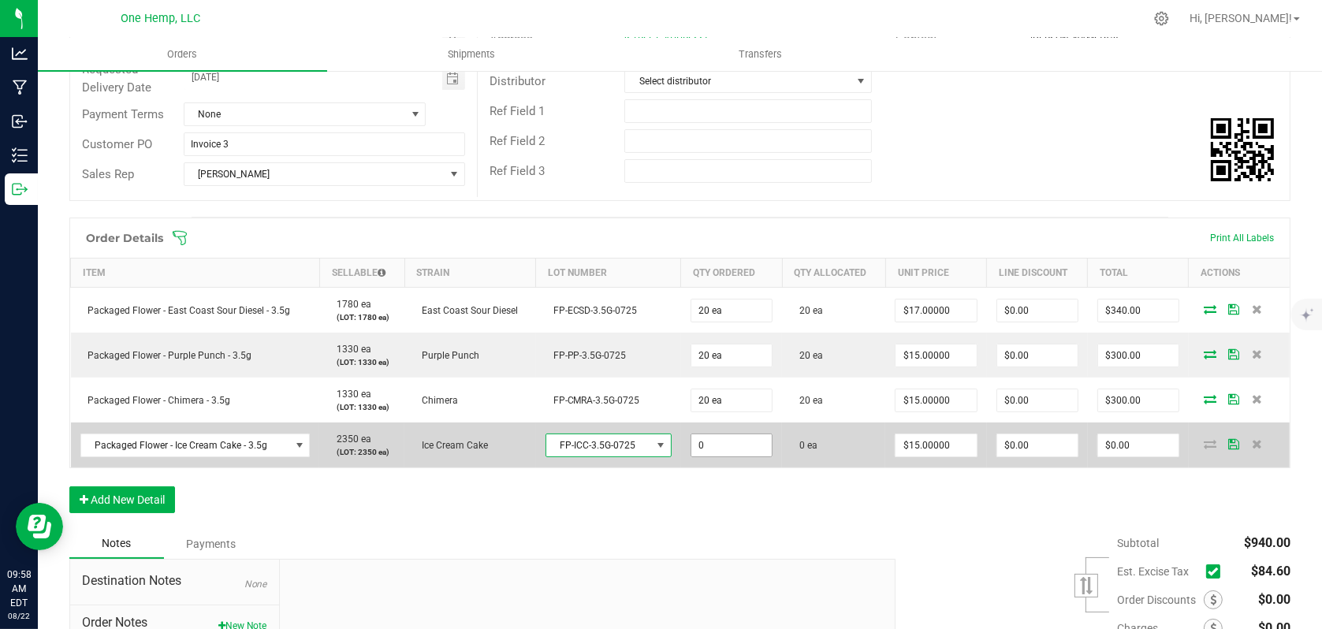
click at [740, 447] on input "0" at bounding box center [731, 445] width 80 height 22
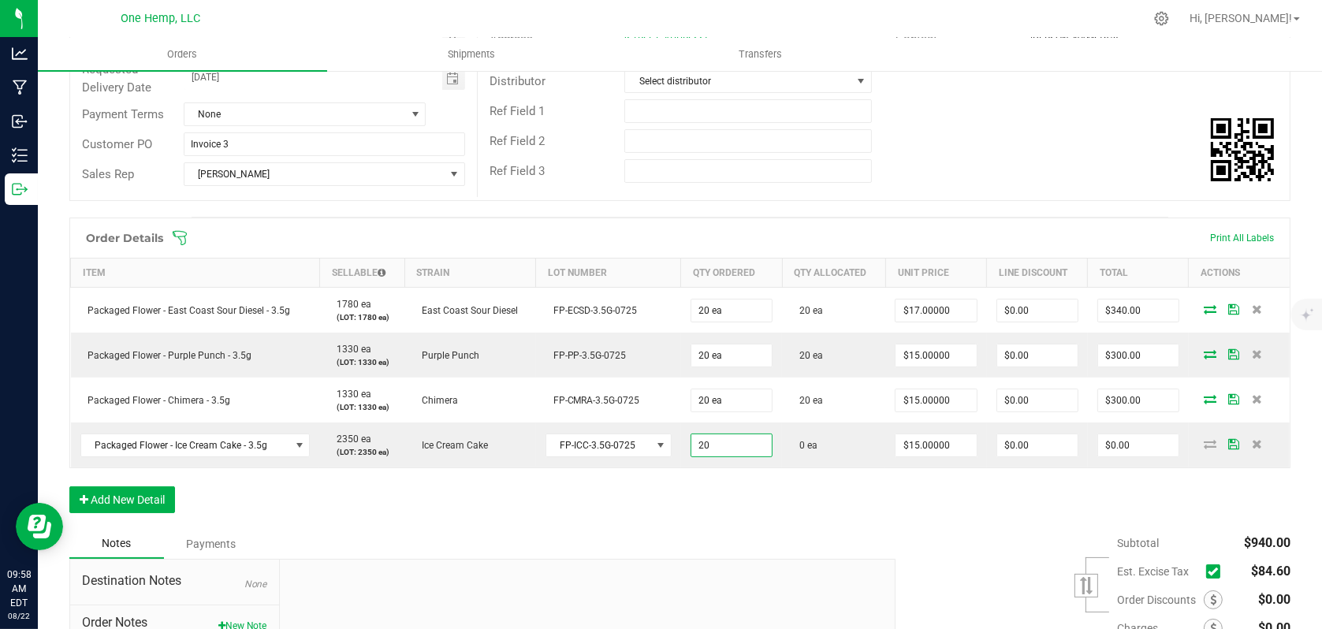
type input "20 ea"
type input "$300.00"
click at [739, 523] on div "Order Details Print All Labels Item Sellable Strain Lot Number Qty Ordered Qty …" at bounding box center [679, 373] width 1221 height 311
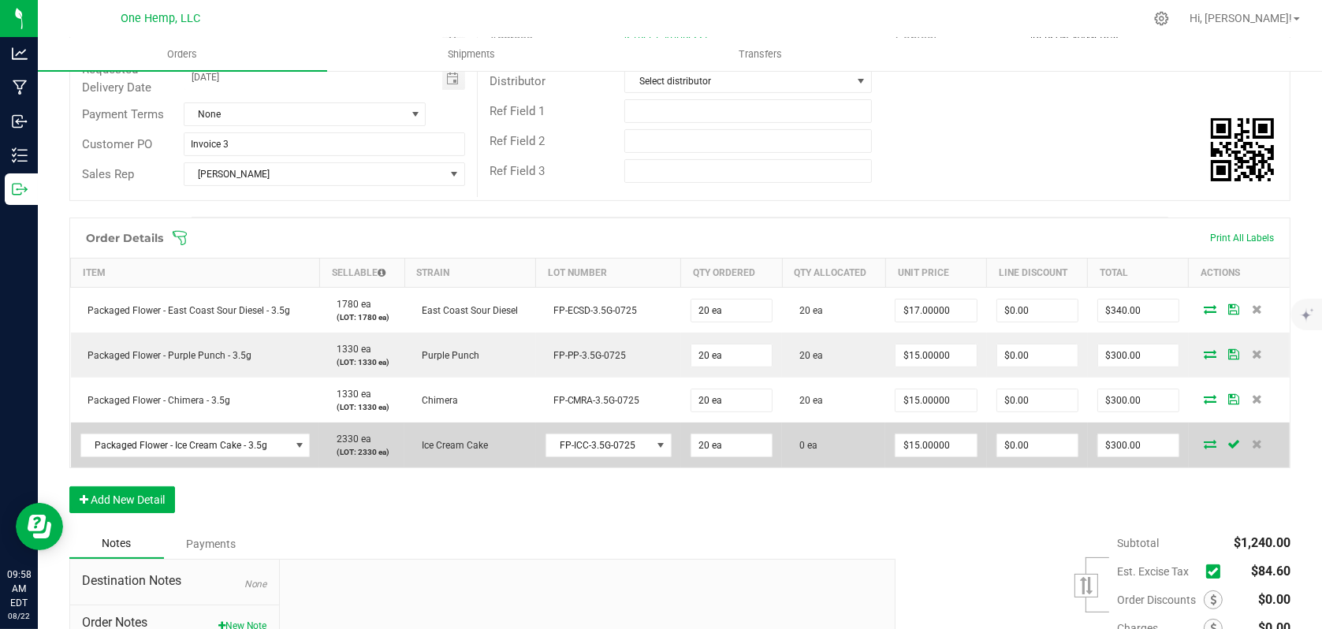
click at [1204, 448] on icon at bounding box center [1210, 443] width 13 height 9
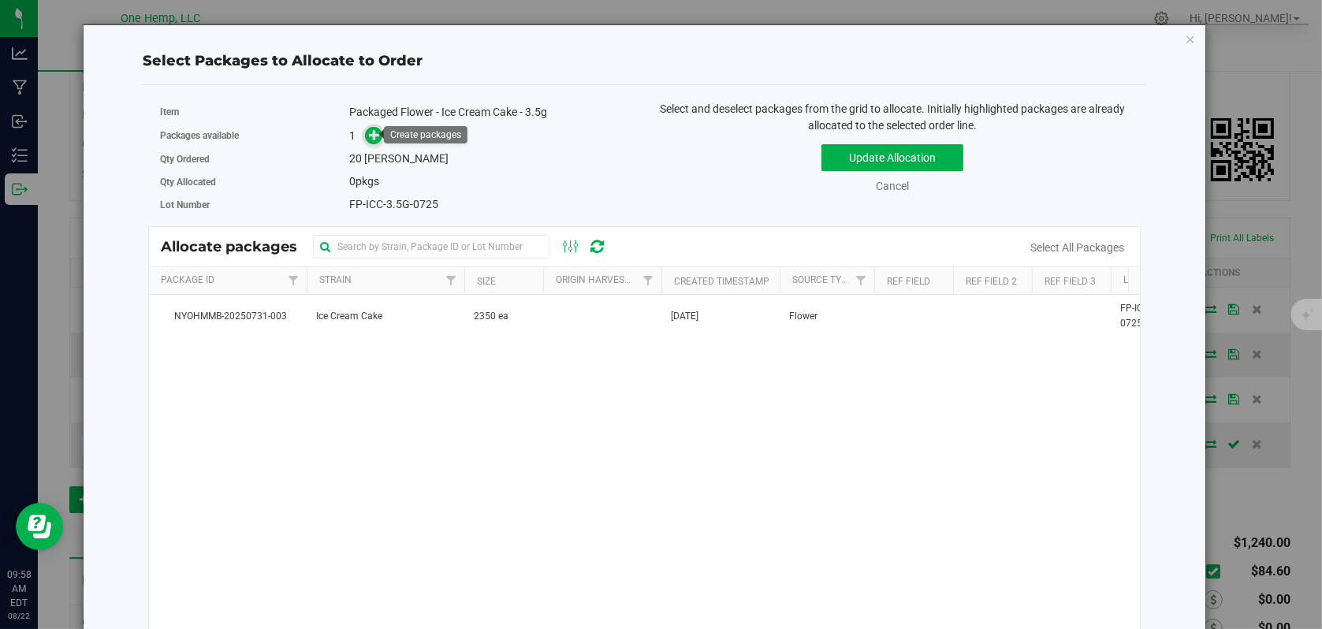
click at [373, 133] on icon at bounding box center [374, 134] width 11 height 11
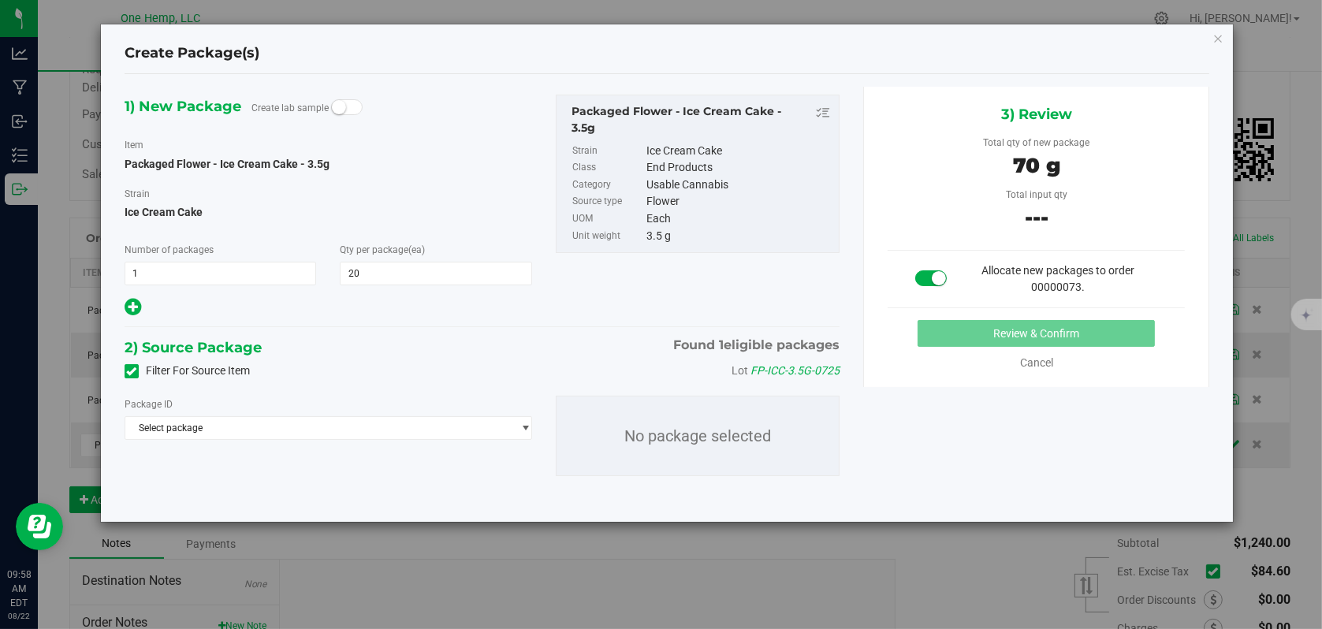
click at [127, 371] on icon at bounding box center [132, 371] width 10 height 0
click at [0, 0] on input "Filter For Source Item" at bounding box center [0, 0] width 0 height 0
click at [284, 422] on span "Select package" at bounding box center [318, 428] width 386 height 22
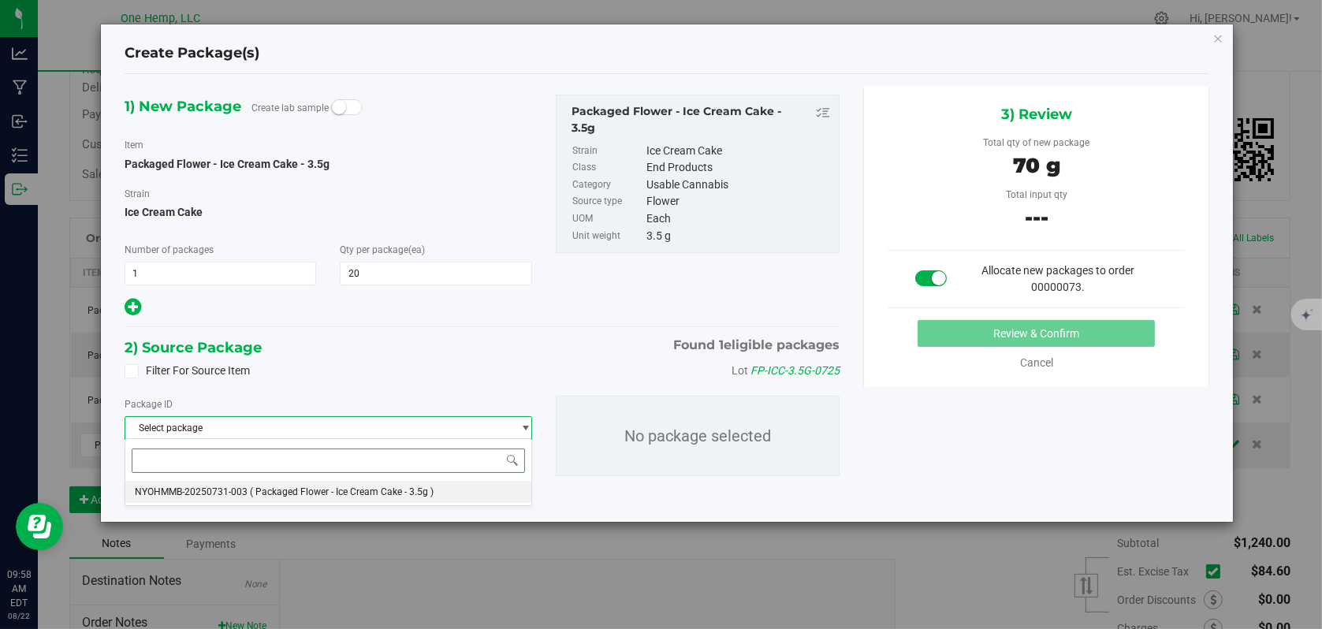
click at [274, 486] on span "( Packaged Flower - Ice Cream Cake - 3.5g )" at bounding box center [342, 491] width 184 height 11
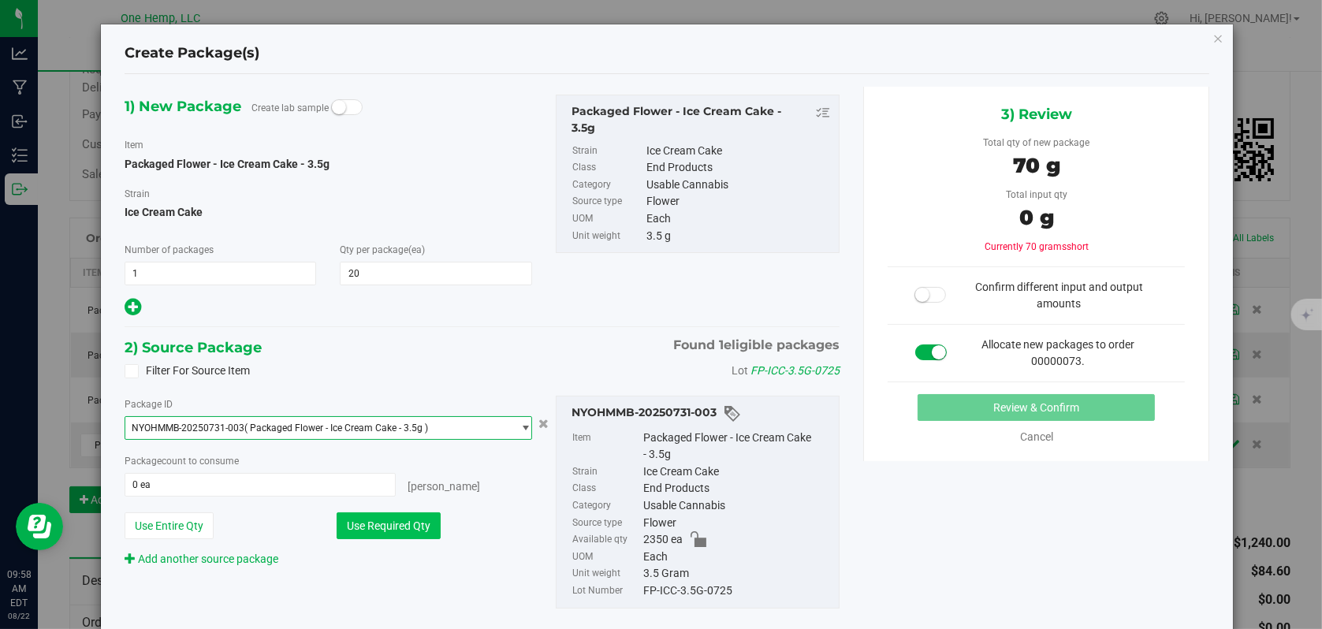
click at [391, 513] on button "Use Required Qty" at bounding box center [389, 525] width 104 height 27
type input "20 ea"
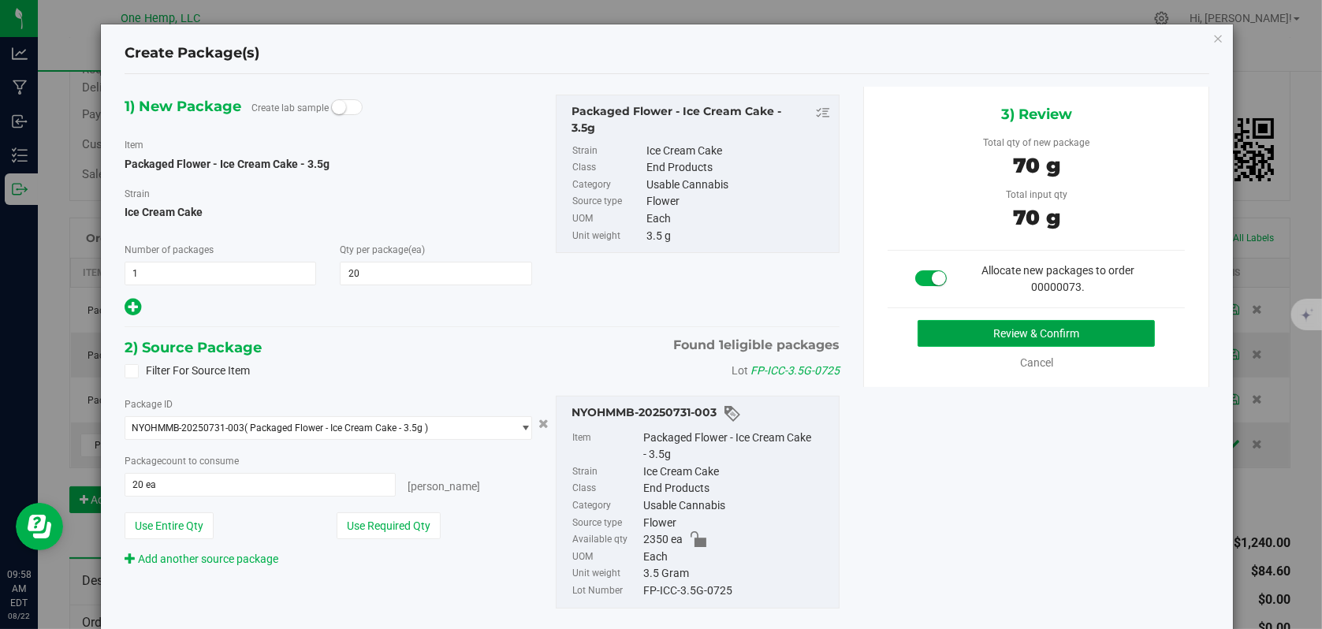
click at [978, 333] on button "Review & Confirm" at bounding box center [1036, 333] width 237 height 27
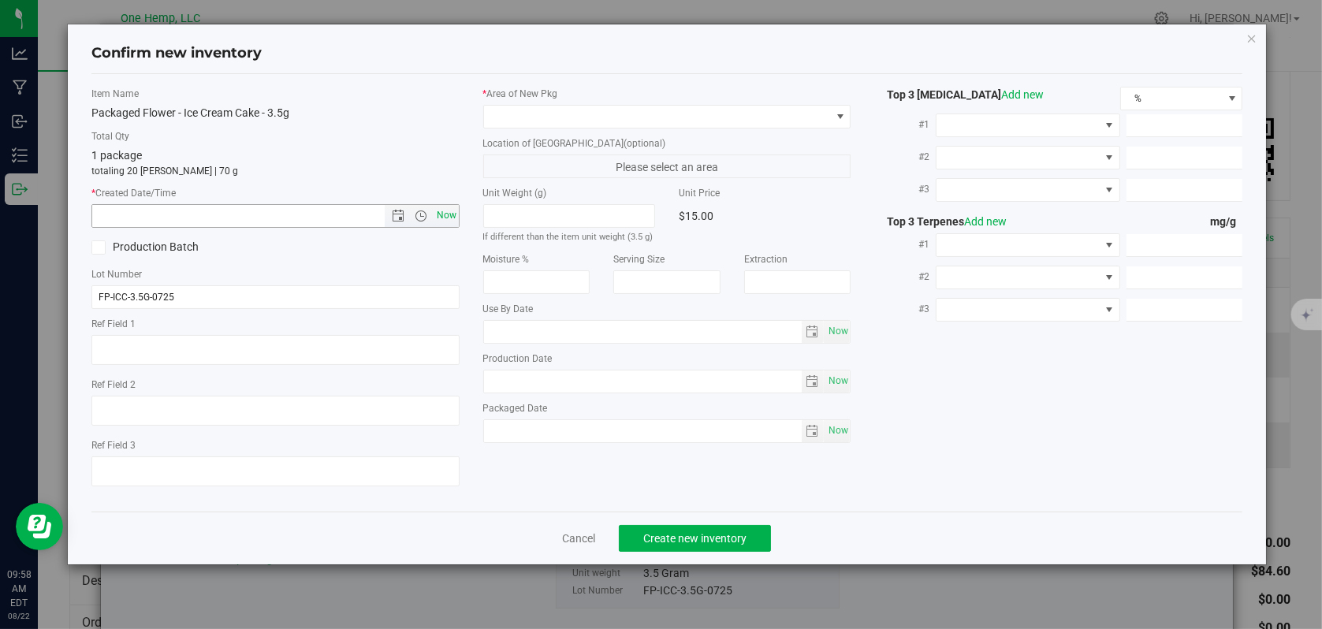
click at [441, 222] on span "Now" at bounding box center [446, 215] width 27 height 23
type input "[DATE] 9:58 AM"
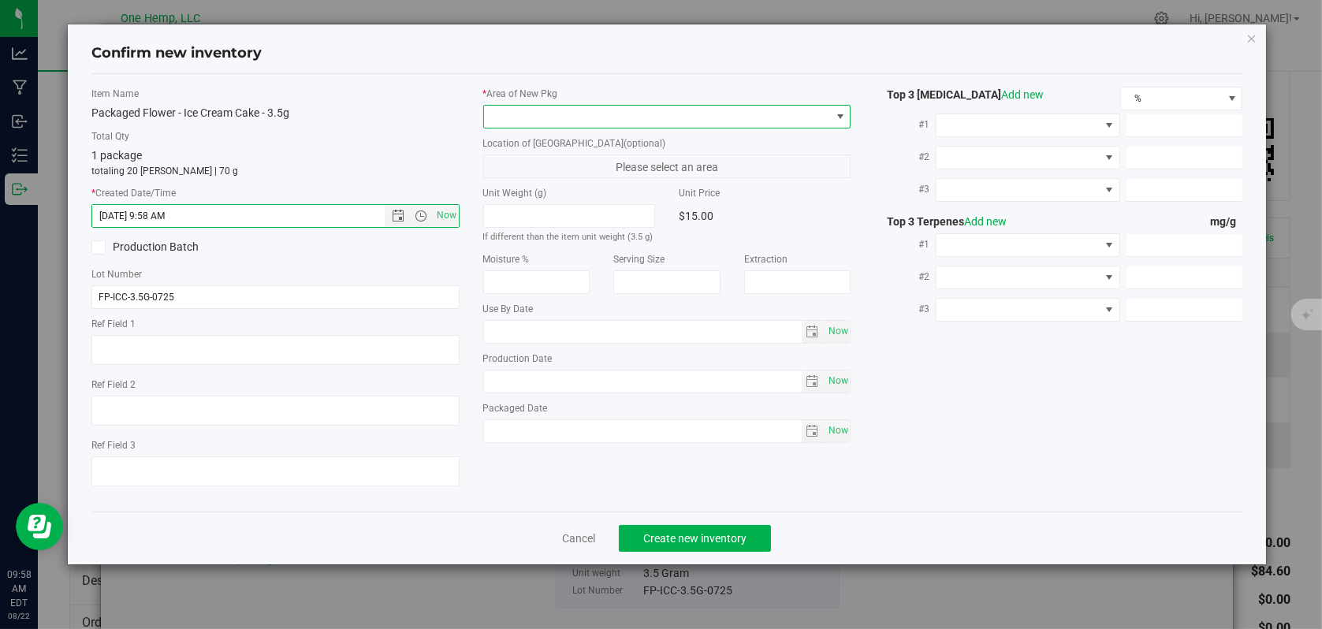
click at [844, 114] on span at bounding box center [840, 116] width 13 height 13
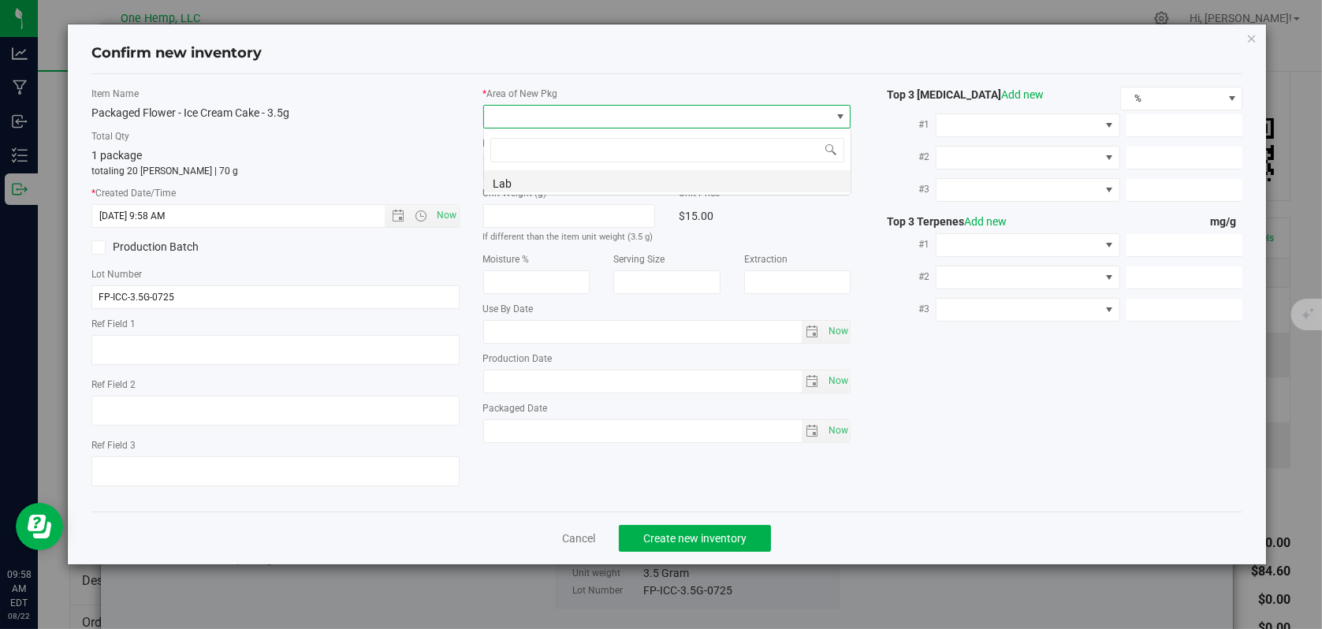
scroll to position [23, 368]
click at [507, 177] on li "Lab" at bounding box center [667, 181] width 367 height 22
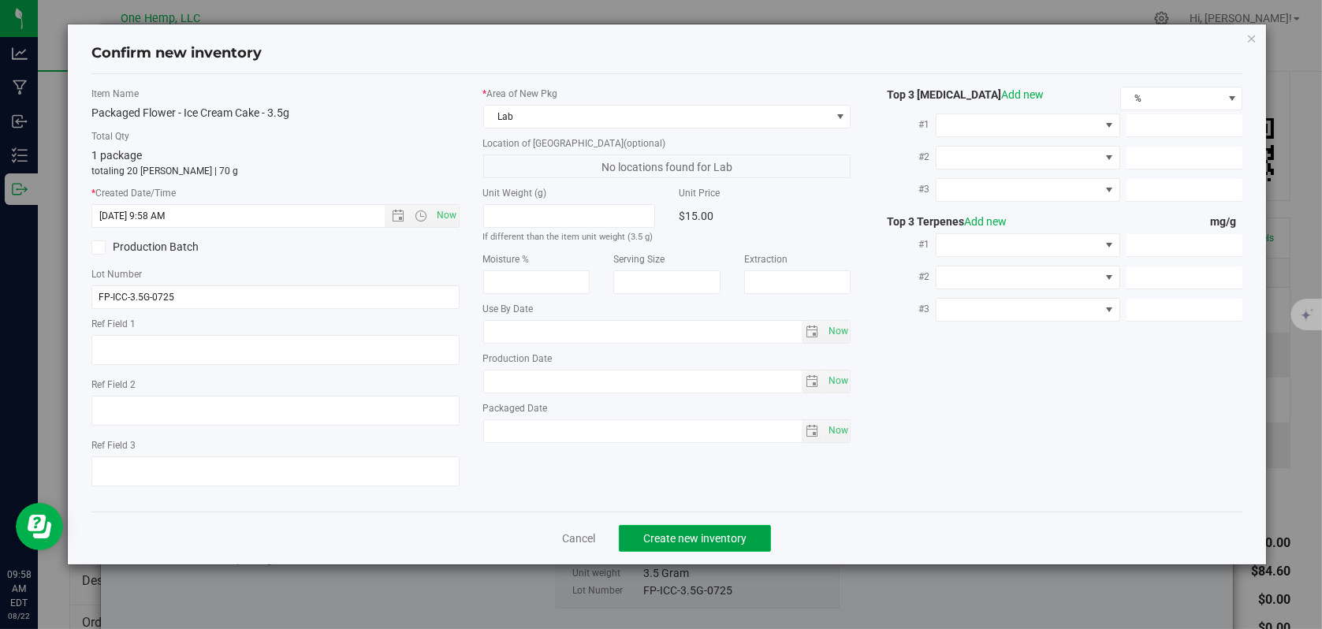
click at [665, 534] on span "Create new inventory" at bounding box center [694, 538] width 103 height 13
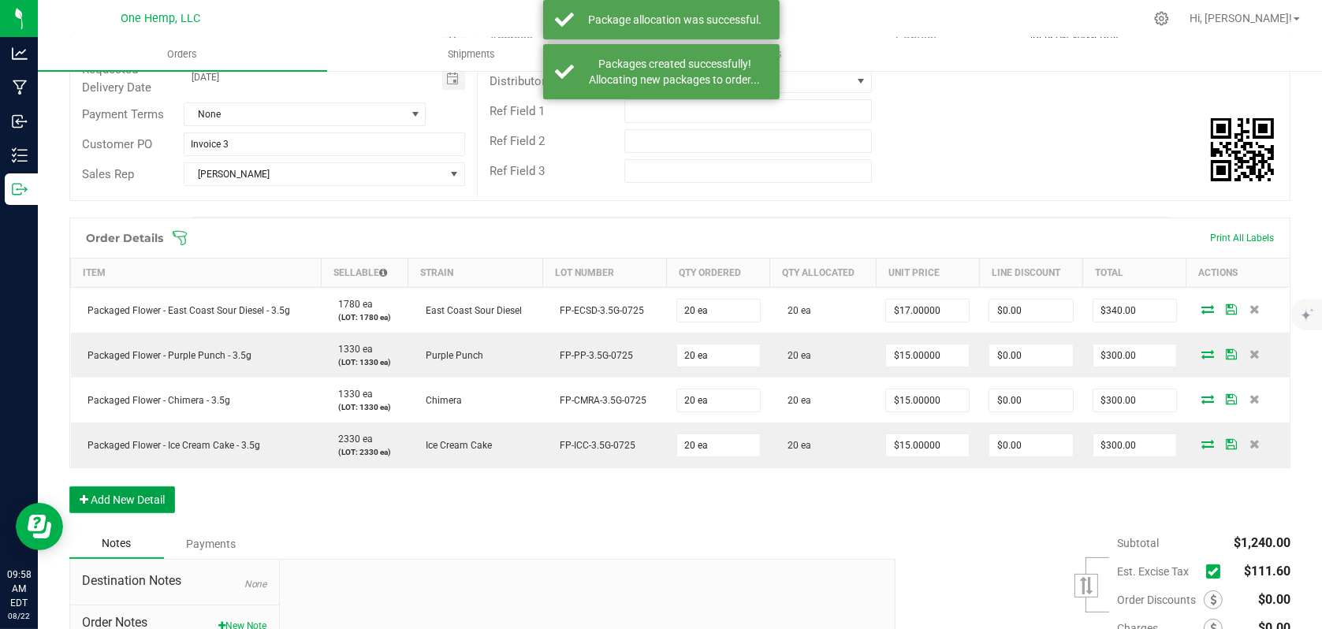
click at [140, 497] on button "Add New Detail" at bounding box center [122, 499] width 106 height 27
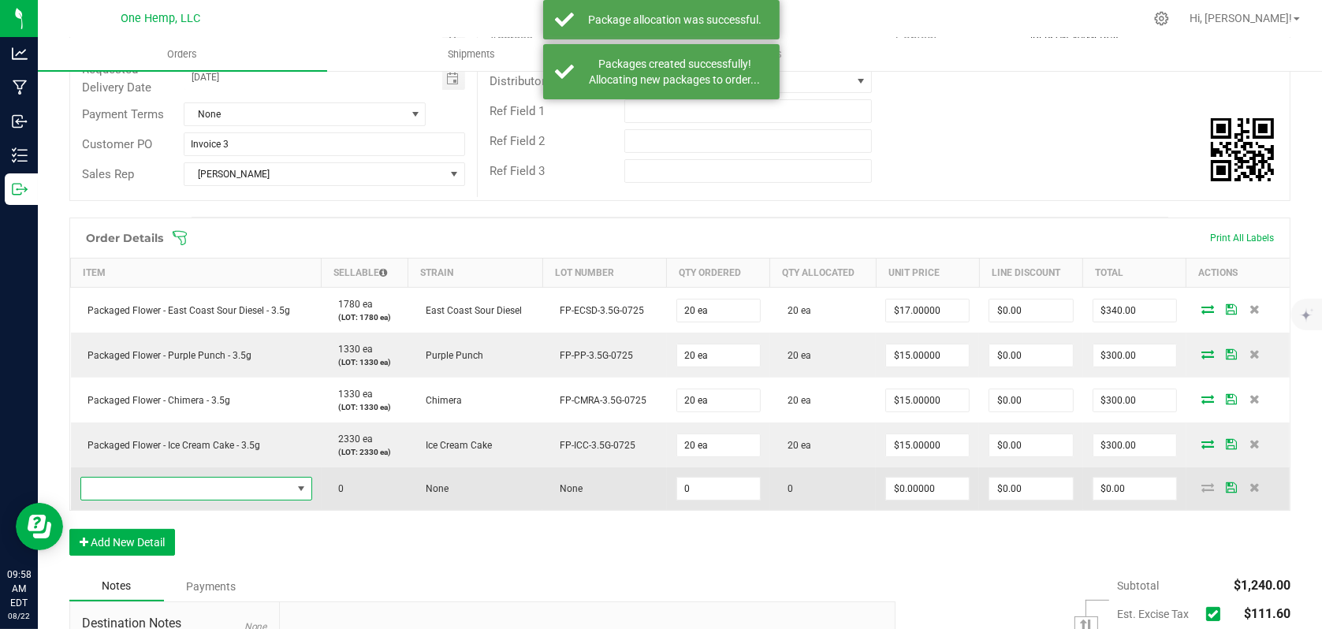
click at [282, 493] on span "NO DATA FOUND" at bounding box center [186, 489] width 210 height 22
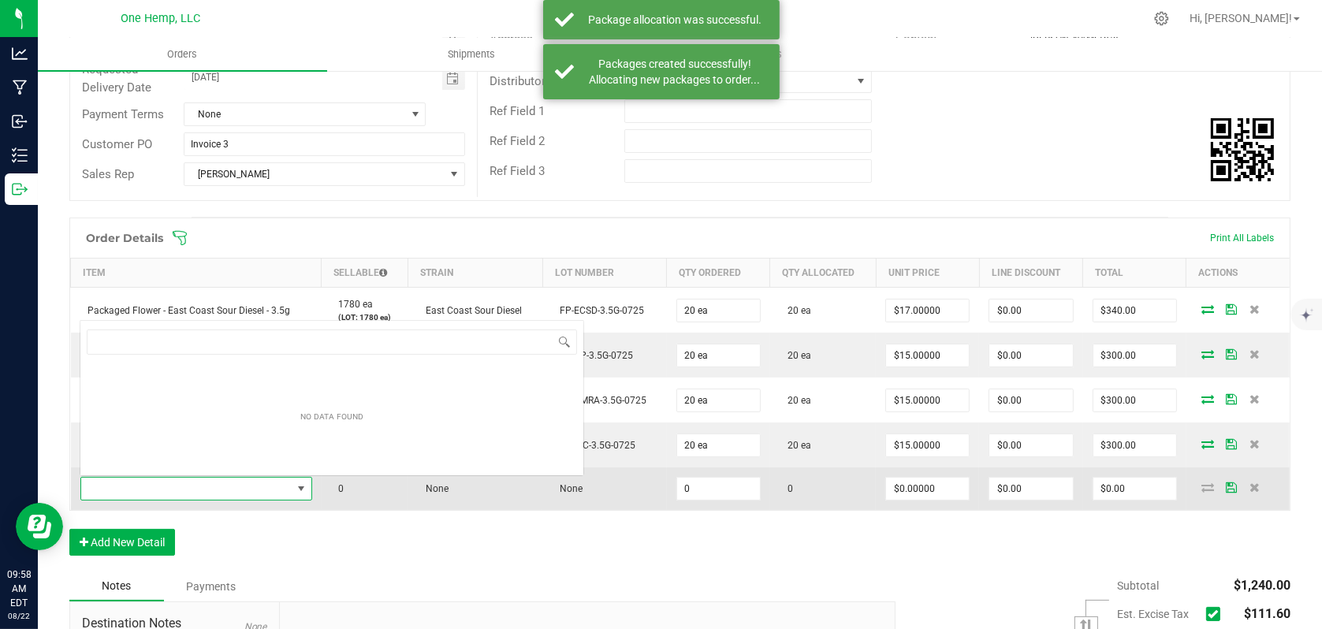
scroll to position [23, 225]
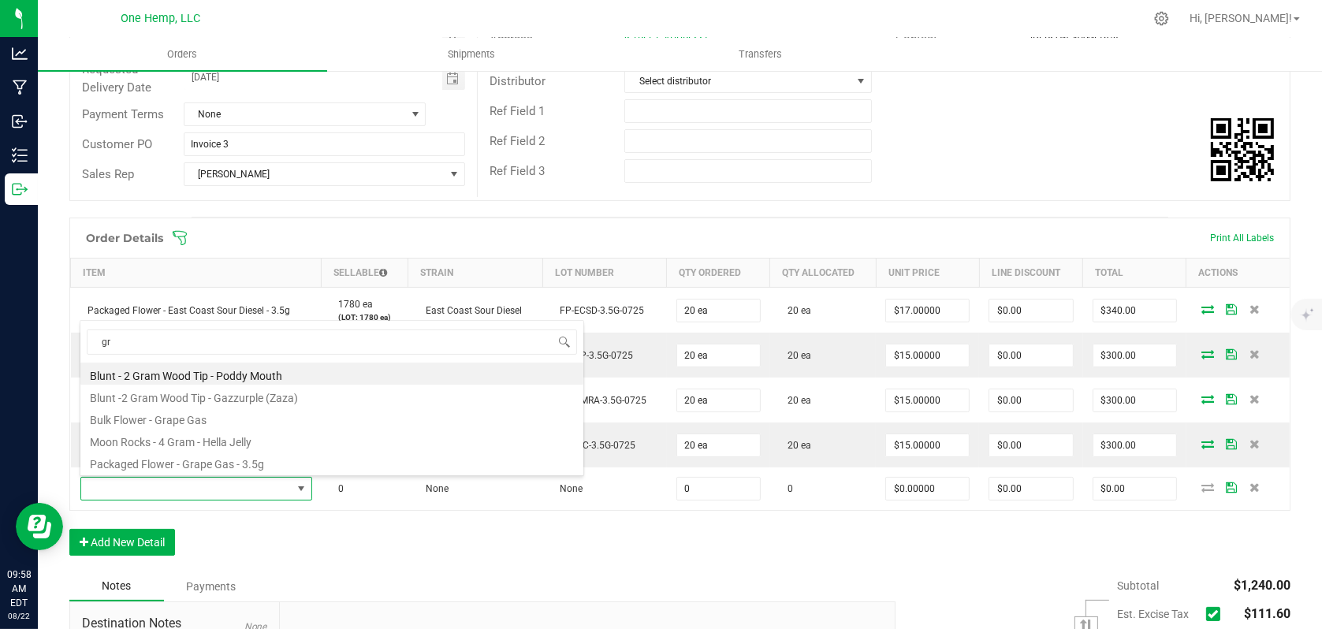
type input "gra"
click at [213, 461] on li "Packaged Flower - Grape Gas - 3.5g" at bounding box center [331, 462] width 503 height 22
type input "0 ea"
type input "$18.00000"
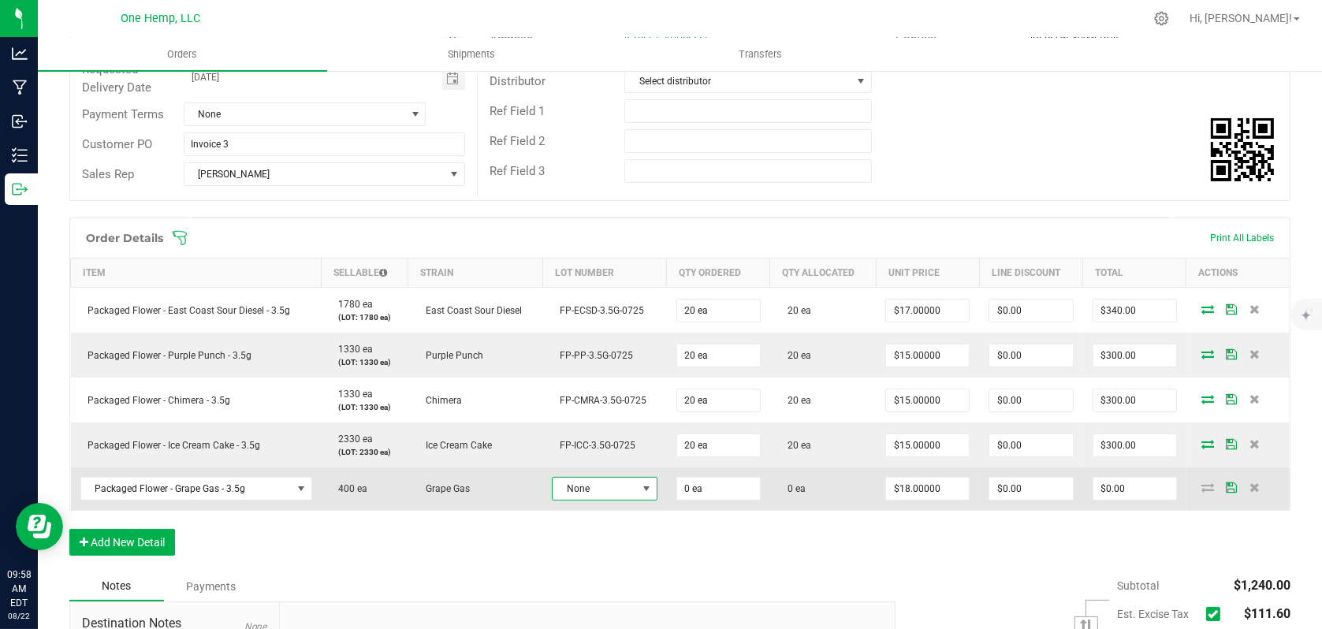
click at [628, 486] on span "None" at bounding box center [595, 489] width 84 height 22
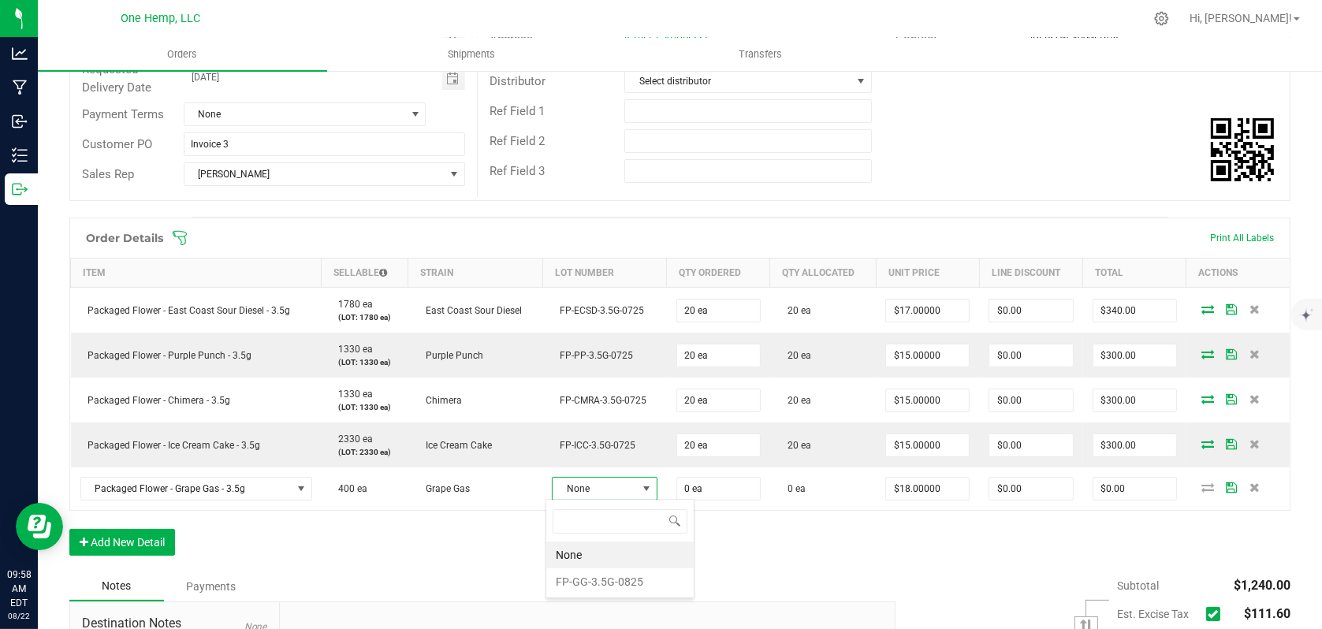
scroll to position [23, 104]
click at [594, 578] on li "FP-GG-3.5G-0825" at bounding box center [619, 581] width 147 height 27
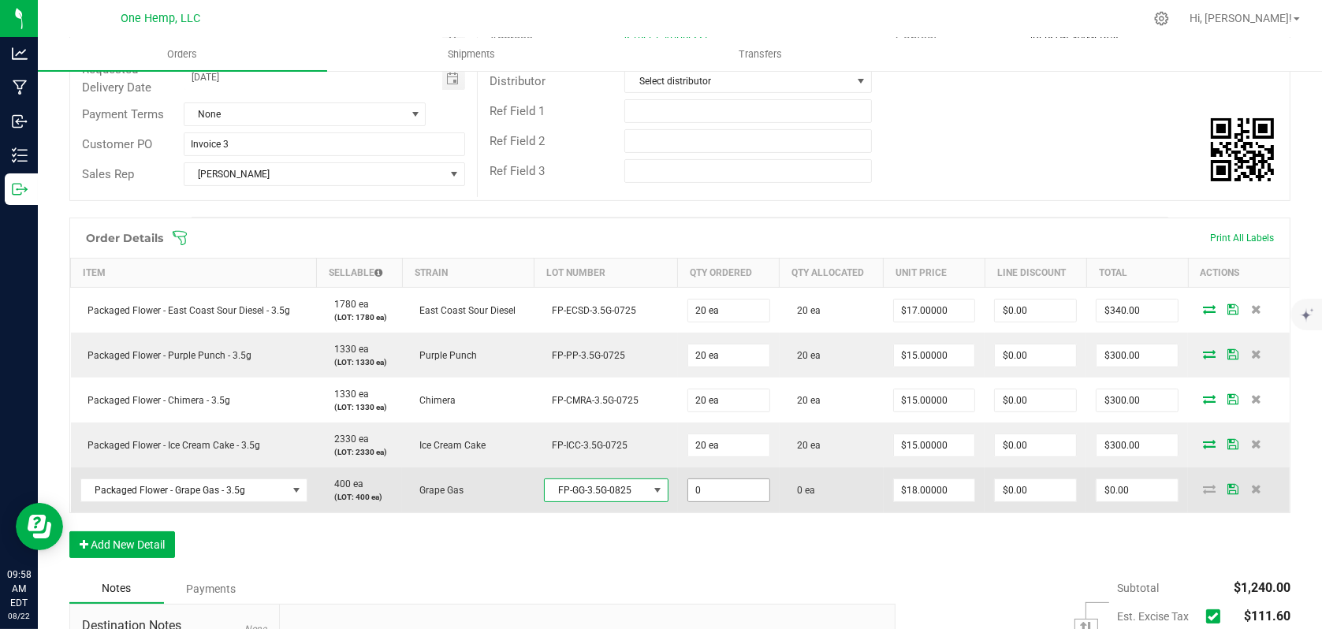
click at [737, 494] on input "0" at bounding box center [728, 490] width 81 height 22
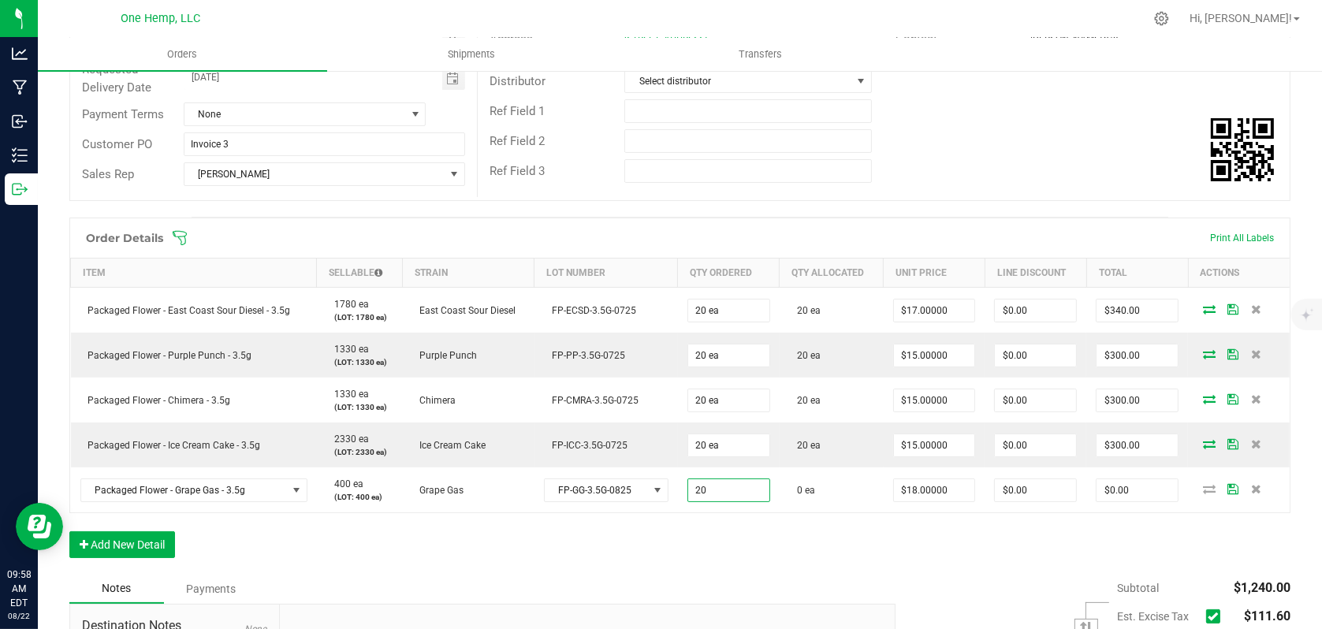
type input "20 ea"
type input "$360.00"
click at [749, 542] on div "Order Details Print All Labels Item Sellable Strain Lot Number Qty Ordered Qty …" at bounding box center [679, 396] width 1221 height 356
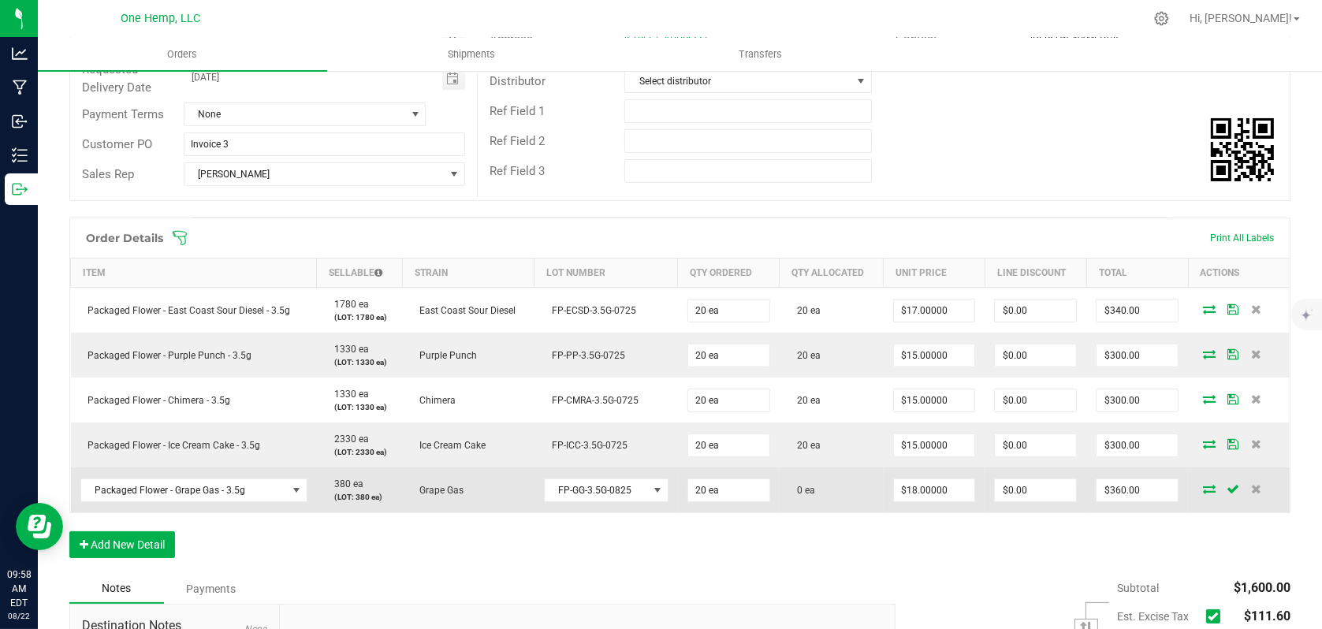
click at [1203, 486] on icon at bounding box center [1209, 488] width 13 height 9
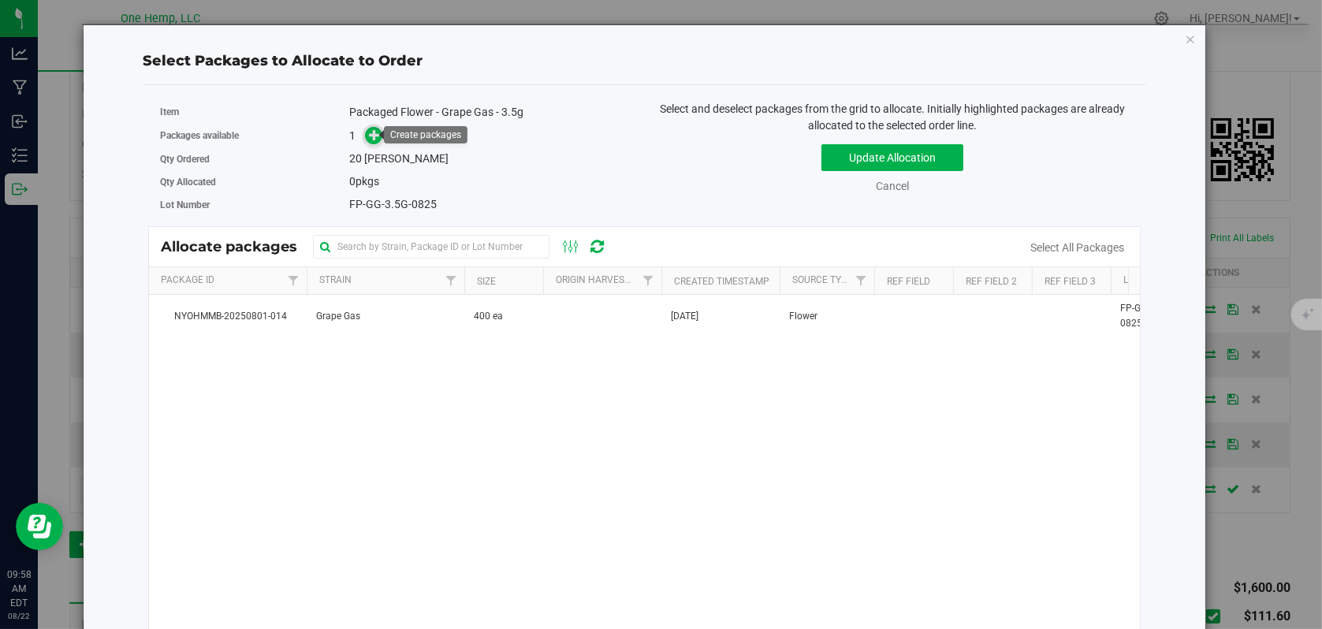
click at [371, 134] on icon at bounding box center [374, 134] width 11 height 11
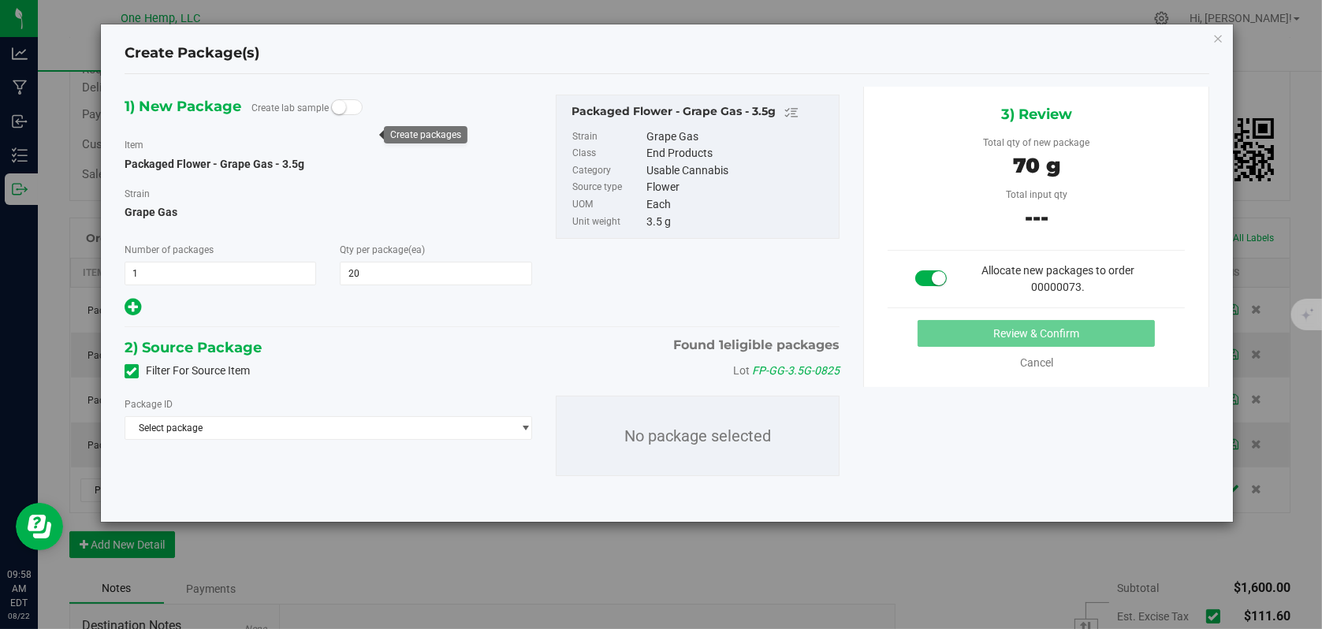
click at [127, 376] on span at bounding box center [132, 371] width 14 height 14
click at [0, 0] on input "Filter For Source Item" at bounding box center [0, 0] width 0 height 0
click at [348, 431] on span "Select package" at bounding box center [318, 428] width 386 height 22
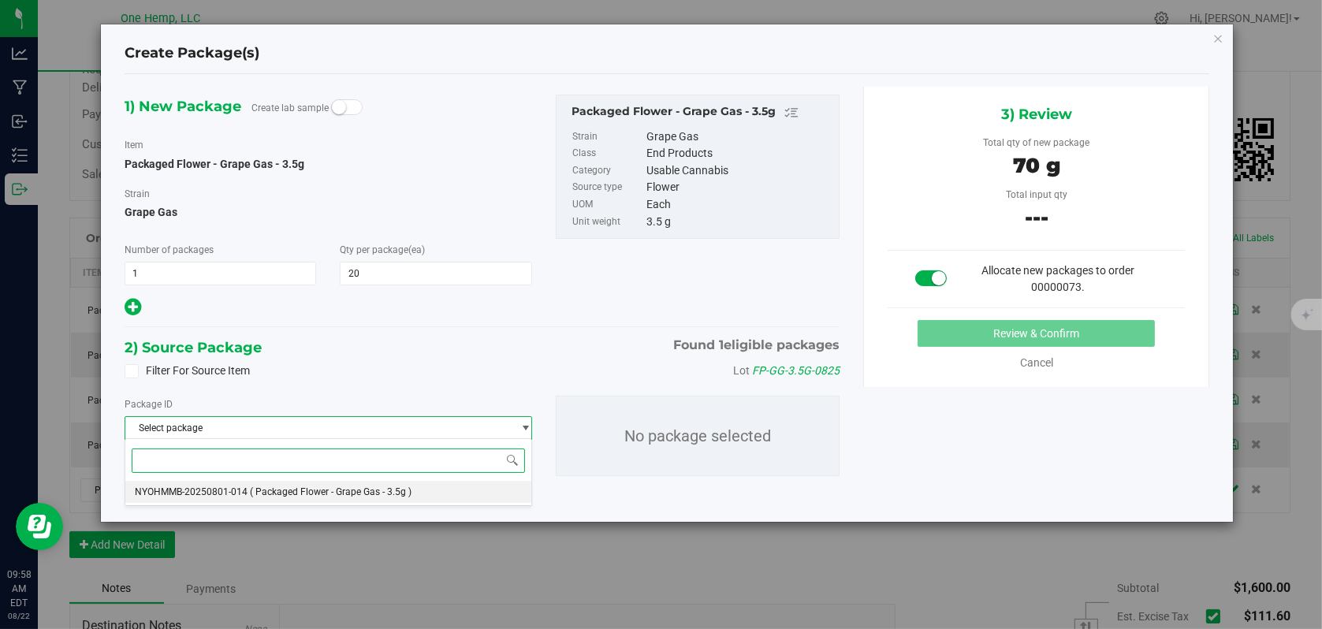
click at [323, 492] on span "( Packaged Flower - Grape Gas - 3.5g )" at bounding box center [331, 491] width 162 height 11
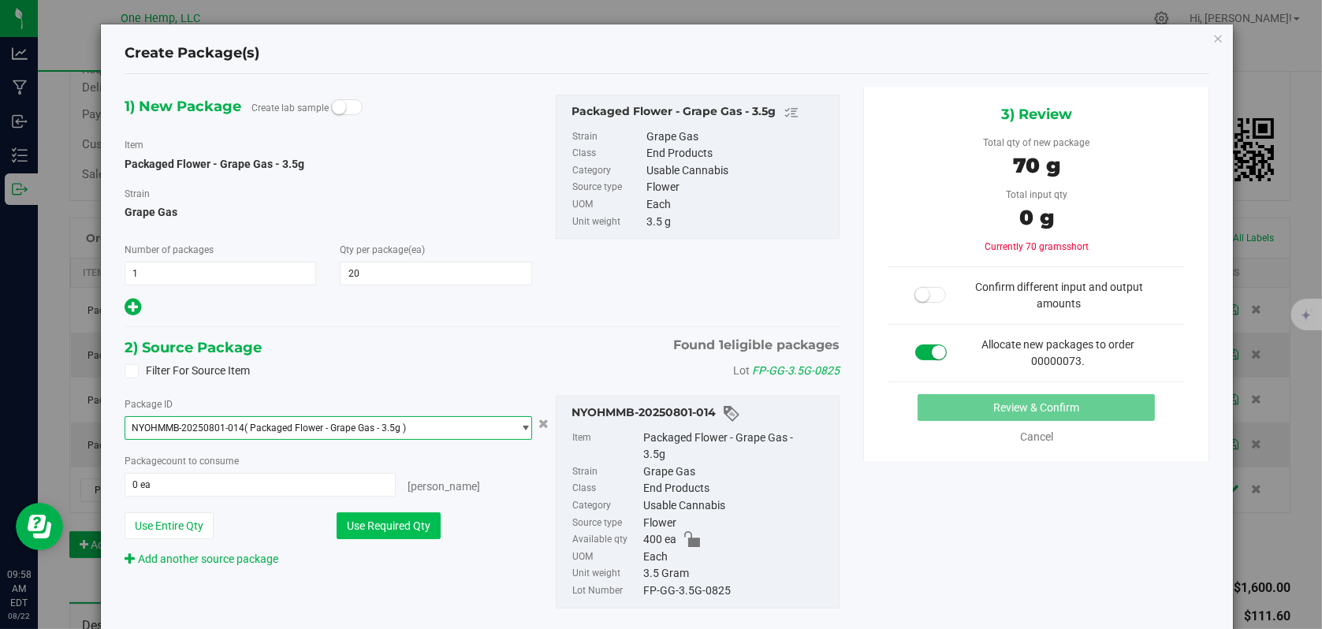
click at [385, 515] on button "Use Required Qty" at bounding box center [389, 525] width 104 height 27
type input "20 ea"
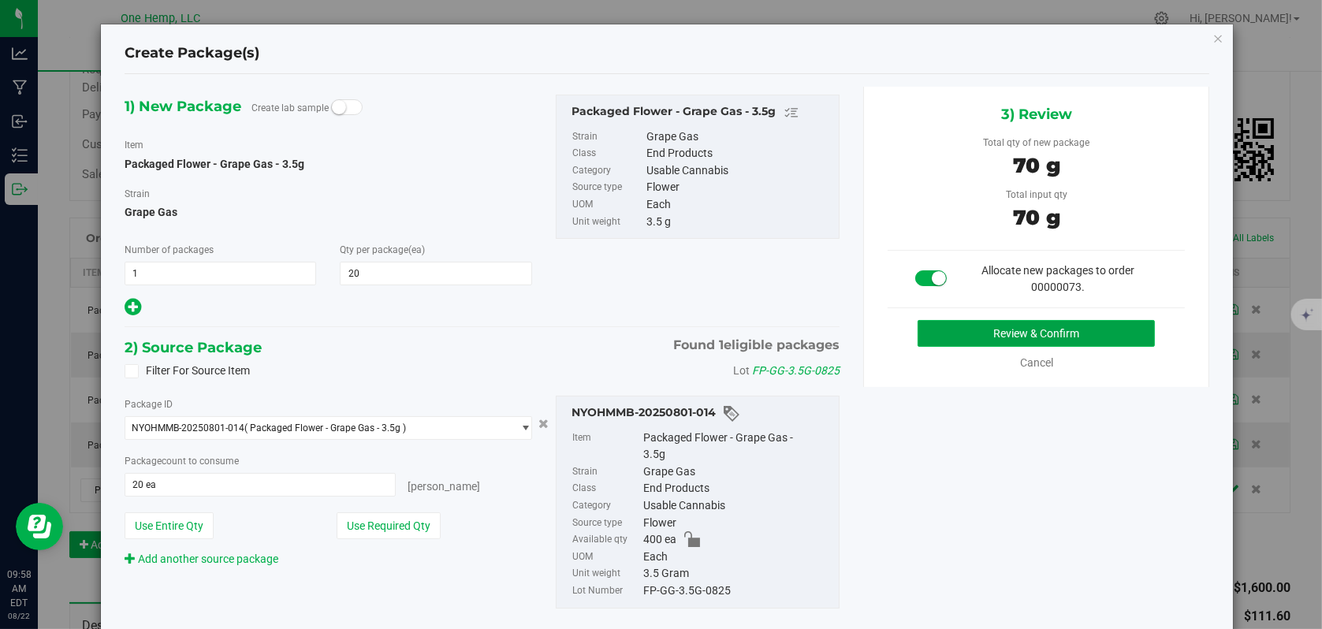
click at [1078, 331] on button "Review & Confirm" at bounding box center [1036, 333] width 237 height 27
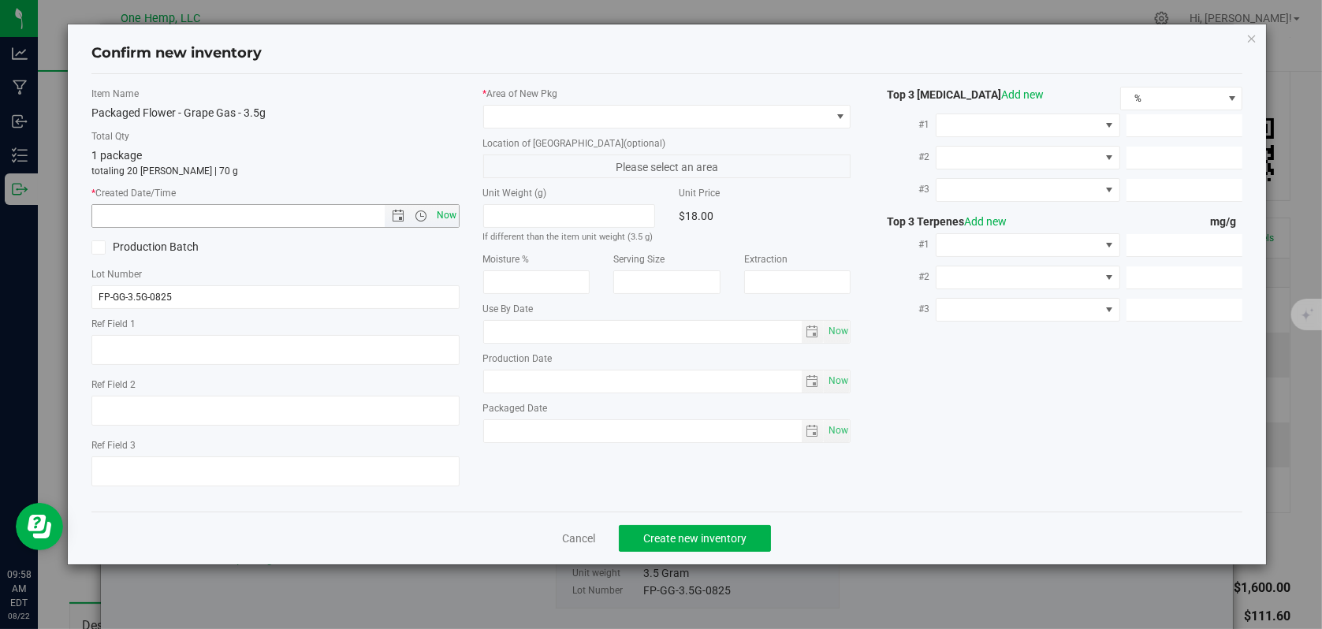
click at [453, 218] on span "Now" at bounding box center [446, 215] width 27 height 23
type input "[DATE] 9:59 AM"
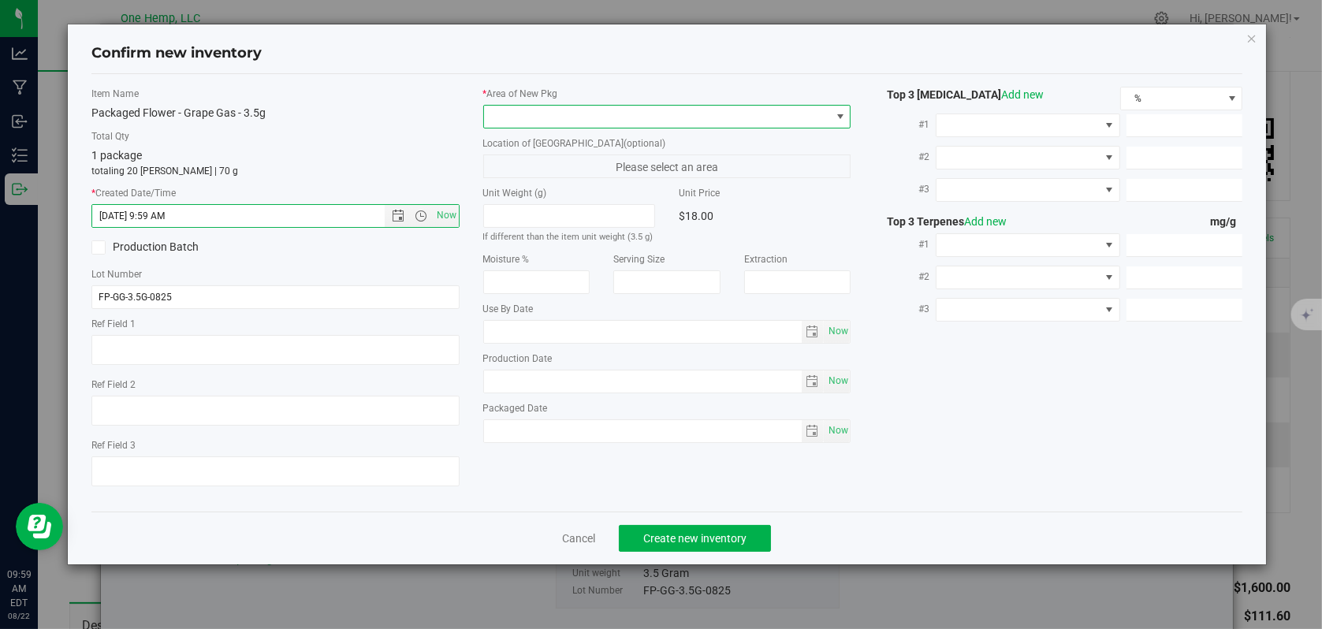
click at [845, 121] on span at bounding box center [840, 116] width 13 height 13
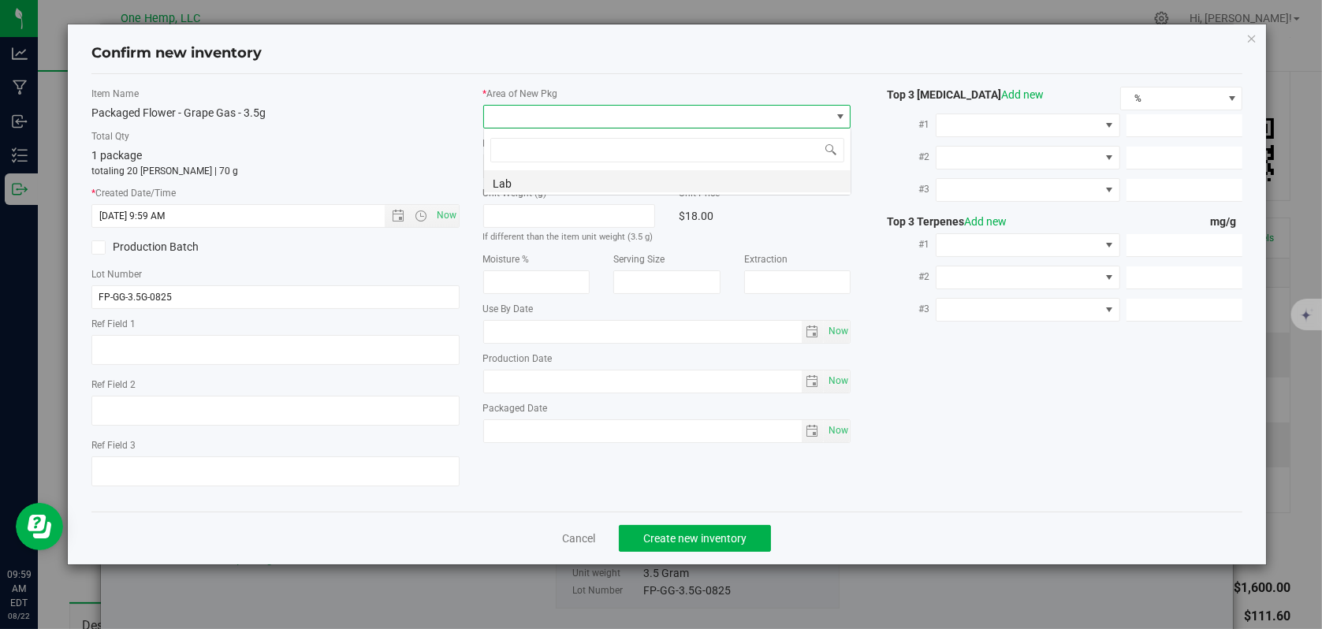
scroll to position [23, 368]
click at [515, 184] on li "Lab" at bounding box center [667, 181] width 367 height 22
click at [691, 541] on span "Create new inventory" at bounding box center [694, 538] width 103 height 13
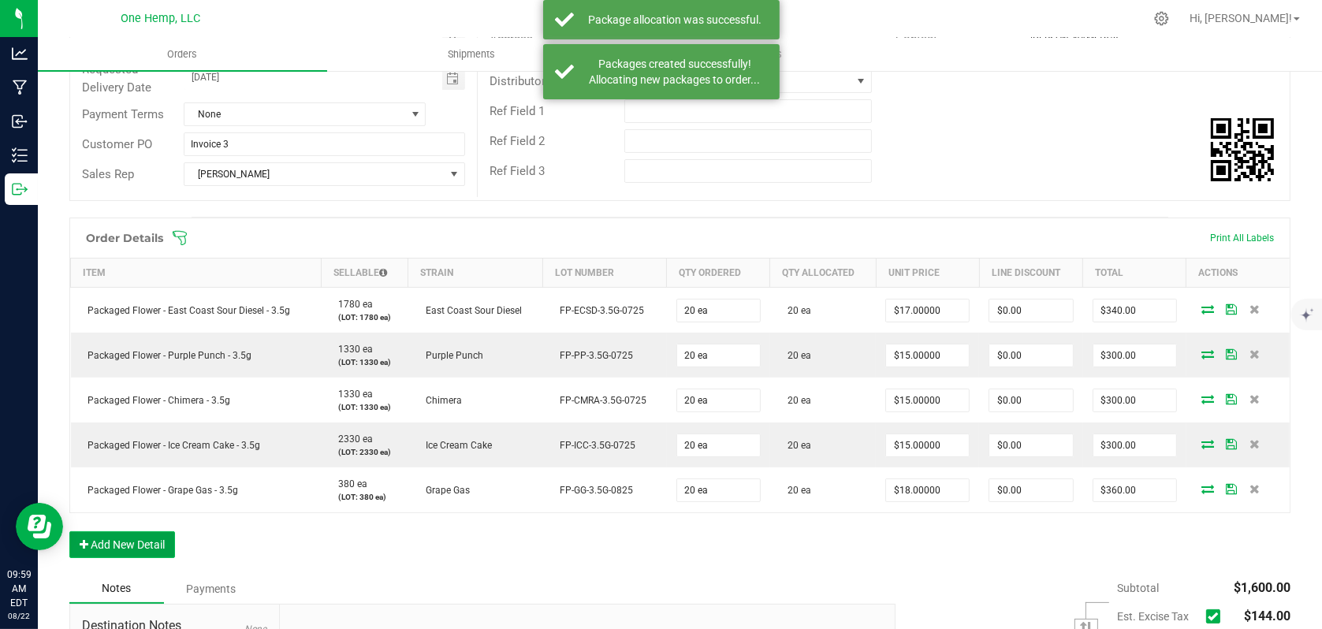
click at [140, 546] on button "Add New Detail" at bounding box center [122, 544] width 106 height 27
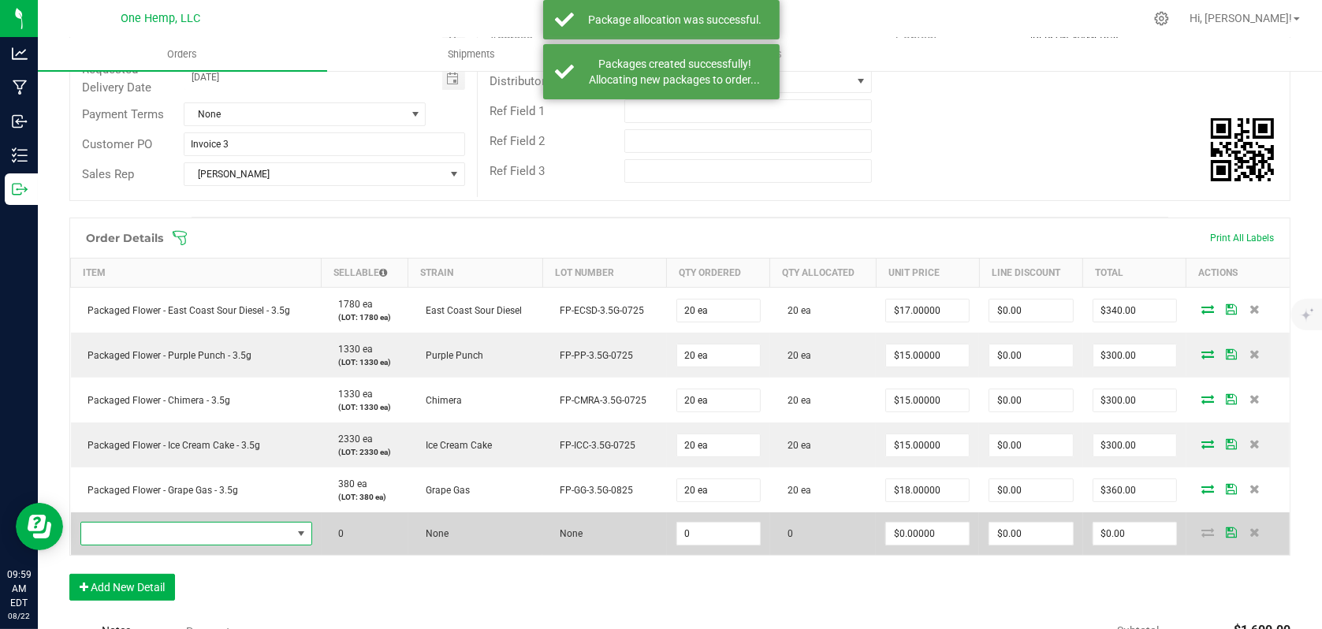
click at [191, 538] on span "NO DATA FOUND" at bounding box center [186, 534] width 210 height 22
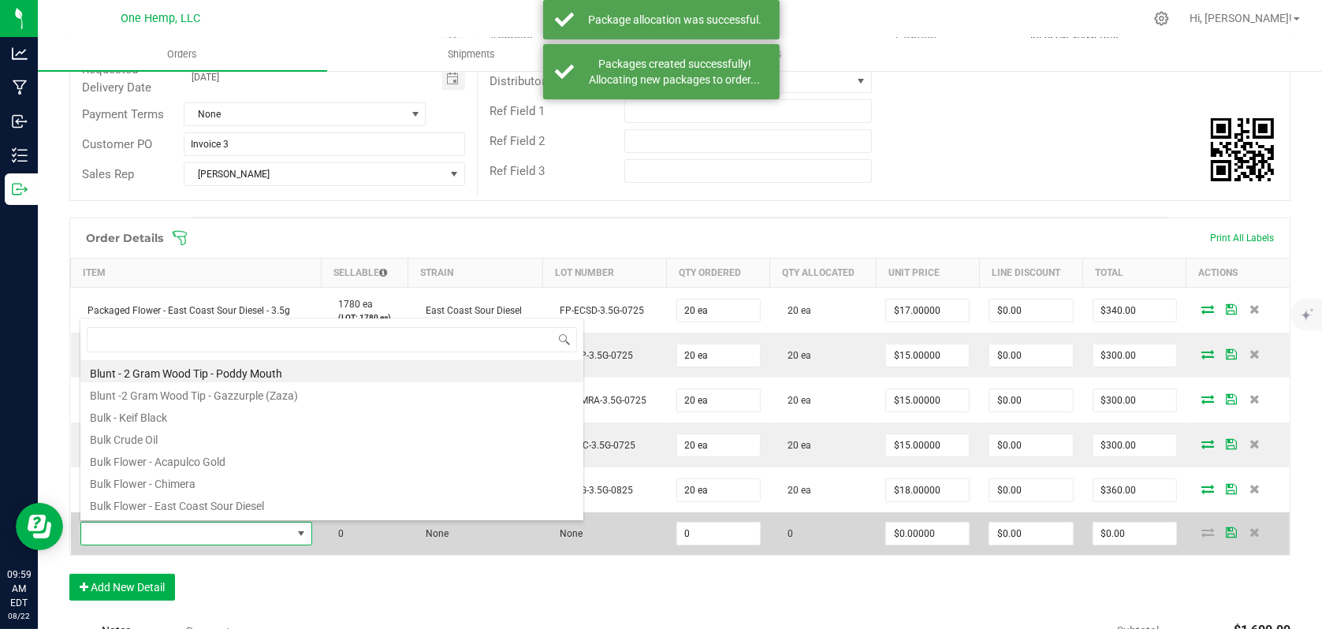
scroll to position [23, 225]
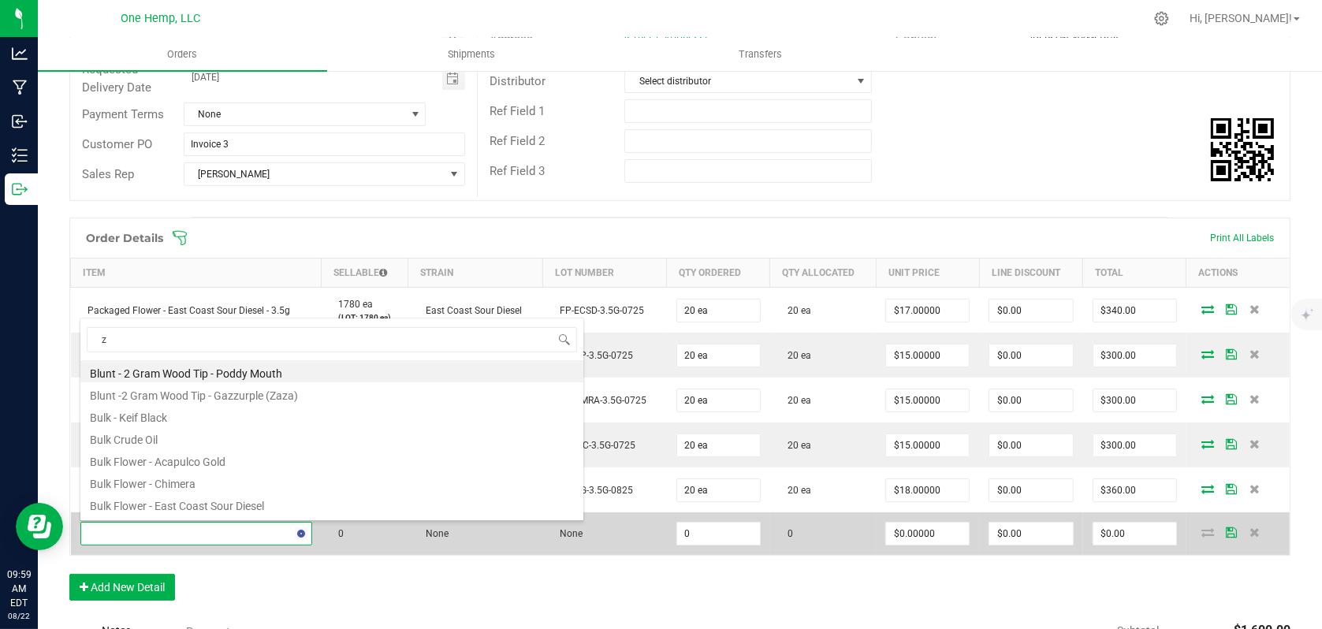
type input "zk"
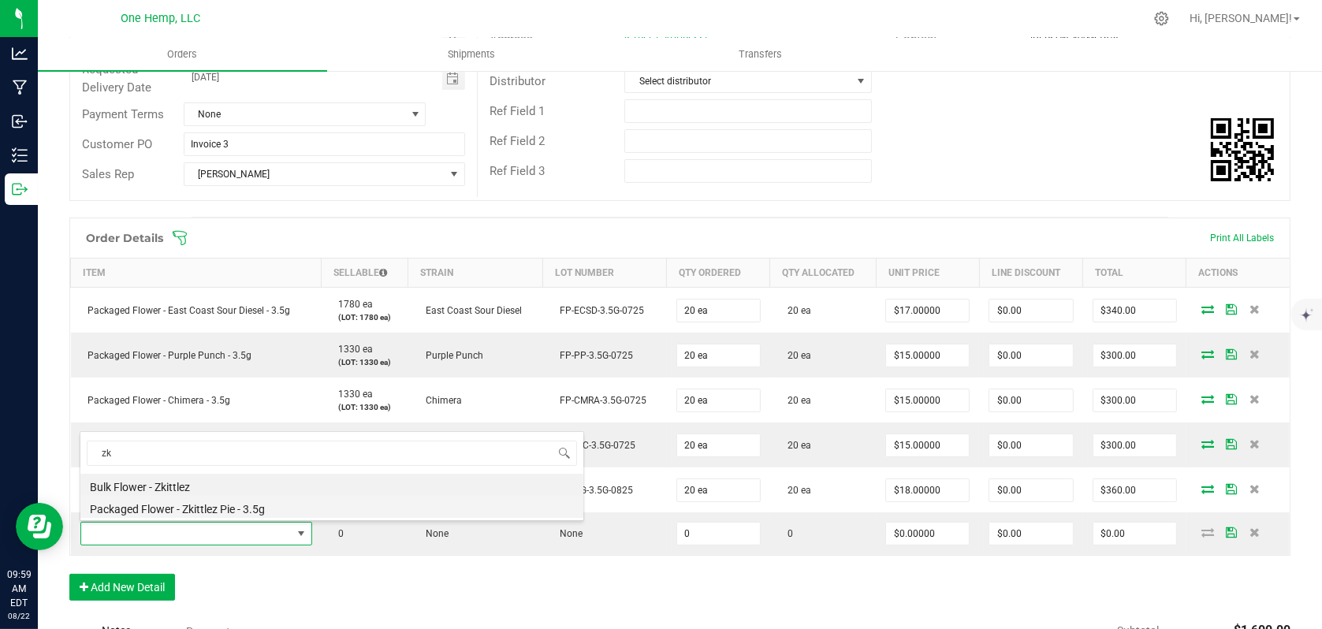
click at [199, 508] on li "Packaged Flower - Zkittlez Pie - 3.5g" at bounding box center [331, 507] width 503 height 22
type input "0 ea"
type input "$18.00000"
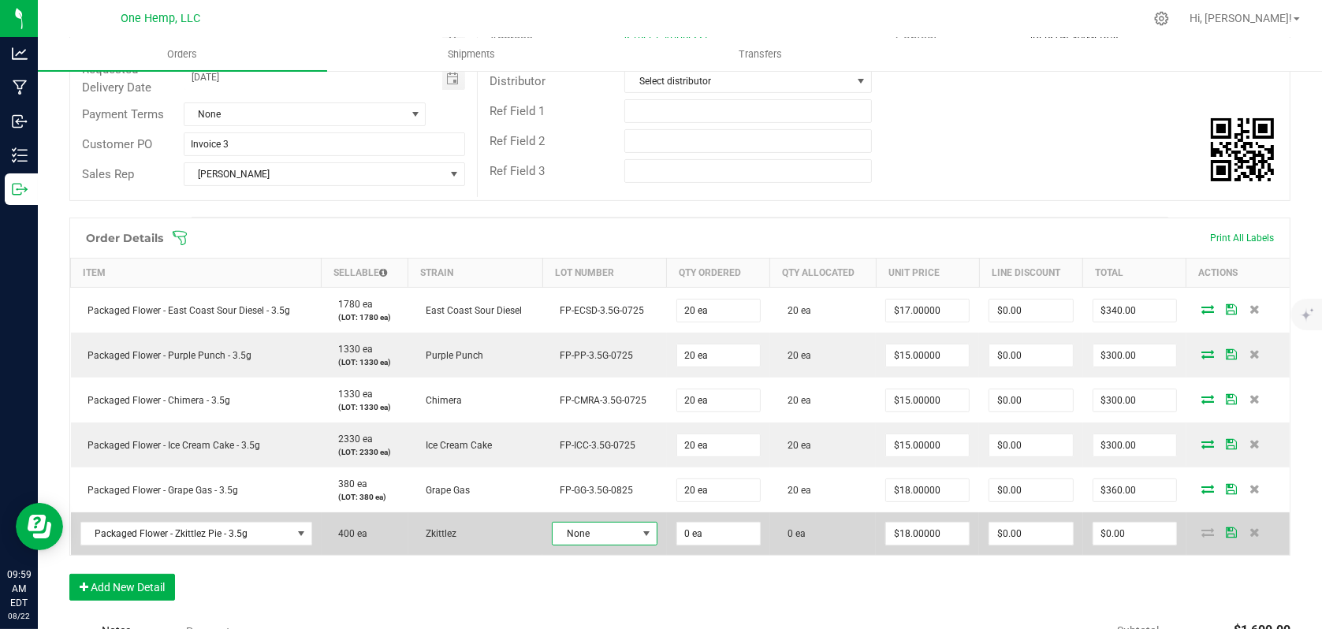
click at [640, 536] on span at bounding box center [646, 533] width 13 height 13
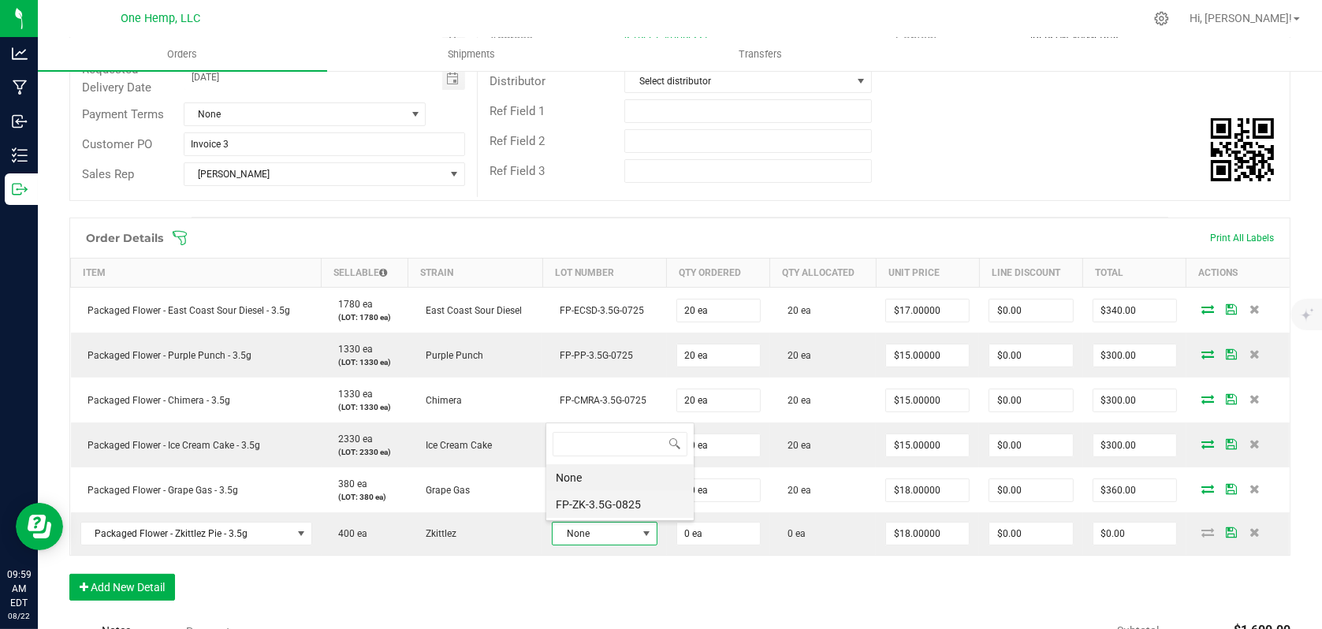
click at [634, 501] on li "FP-ZK-3.5G-0825" at bounding box center [619, 504] width 147 height 27
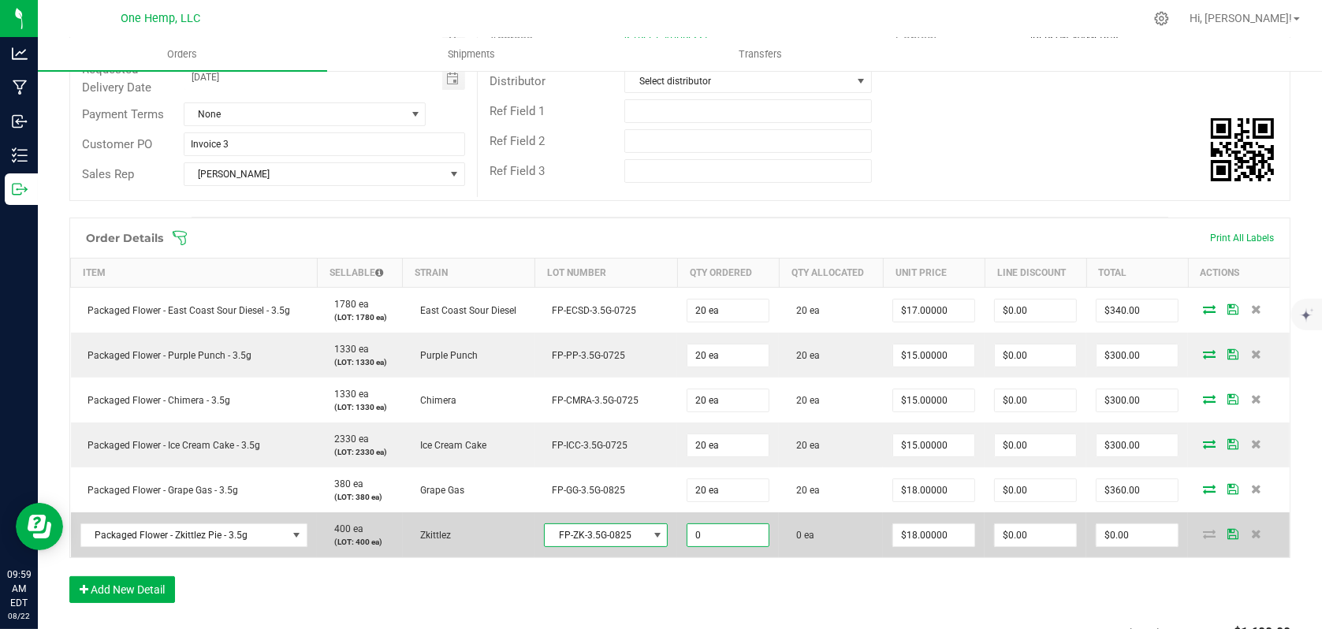
click at [734, 532] on input "0" at bounding box center [727, 535] width 81 height 22
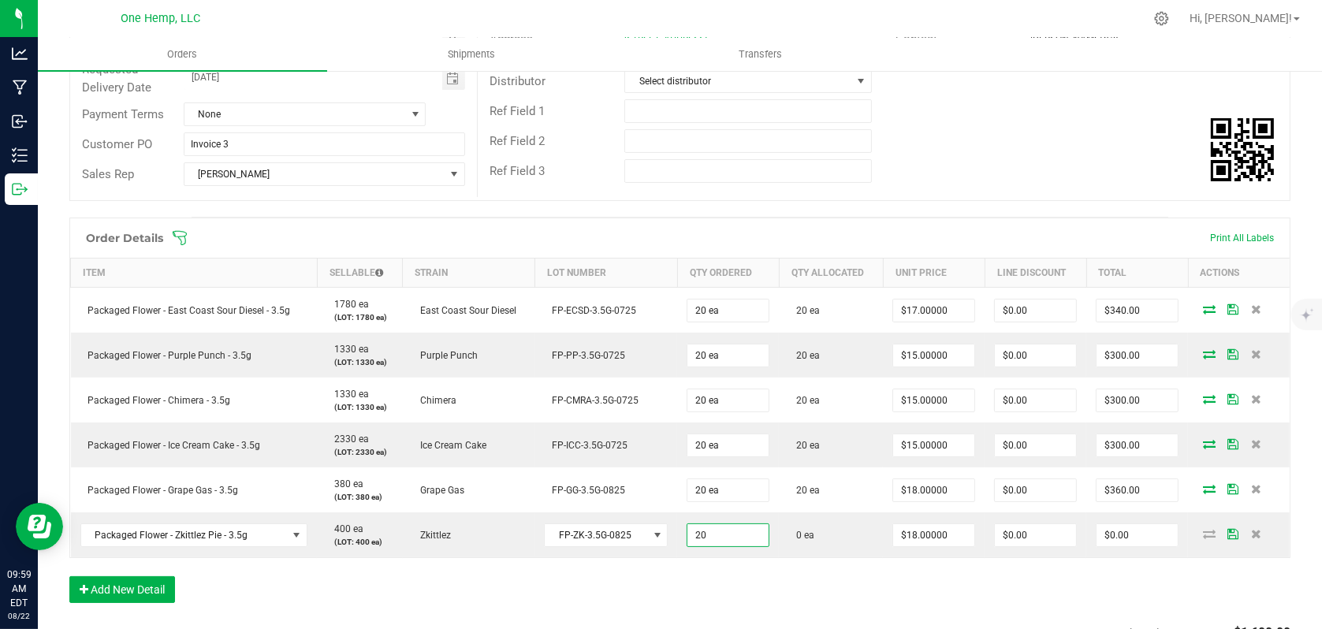
type input "20 ea"
type input "$360.00"
click at [739, 576] on div "Order Details Print All Labels Item Sellable Strain Lot Number Qty Ordered Qty …" at bounding box center [679, 418] width 1221 height 401
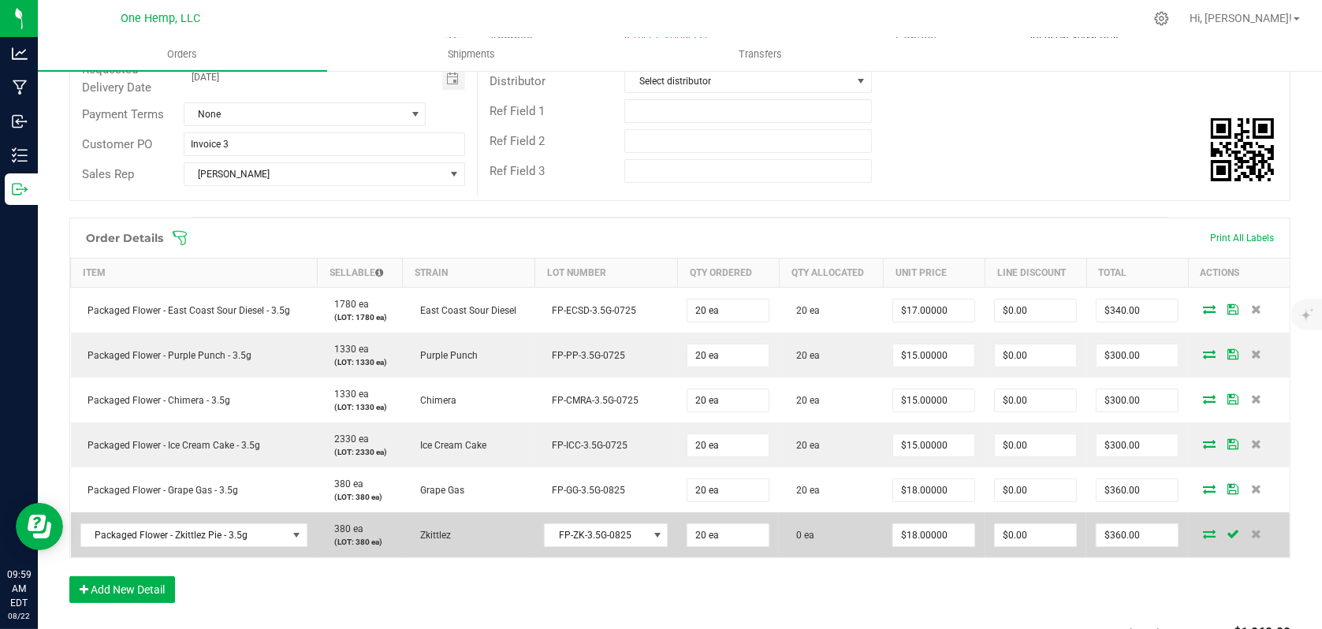
click at [1203, 530] on icon at bounding box center [1209, 533] width 13 height 9
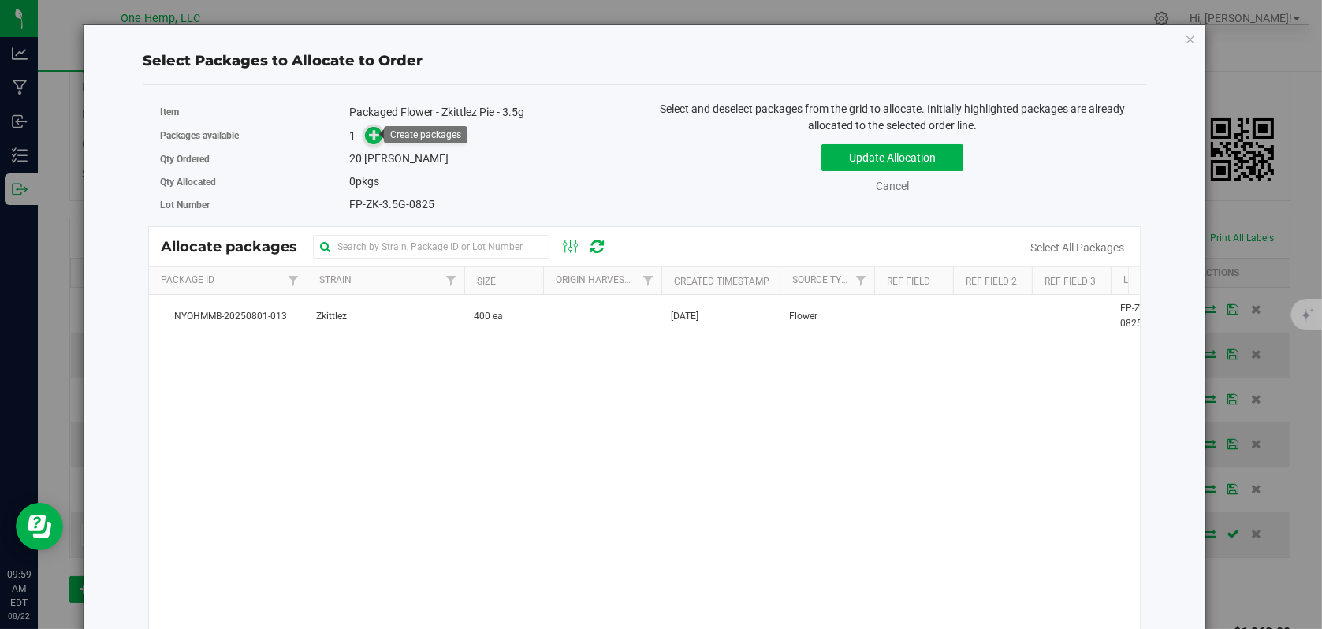
click at [374, 138] on icon at bounding box center [374, 134] width 11 height 11
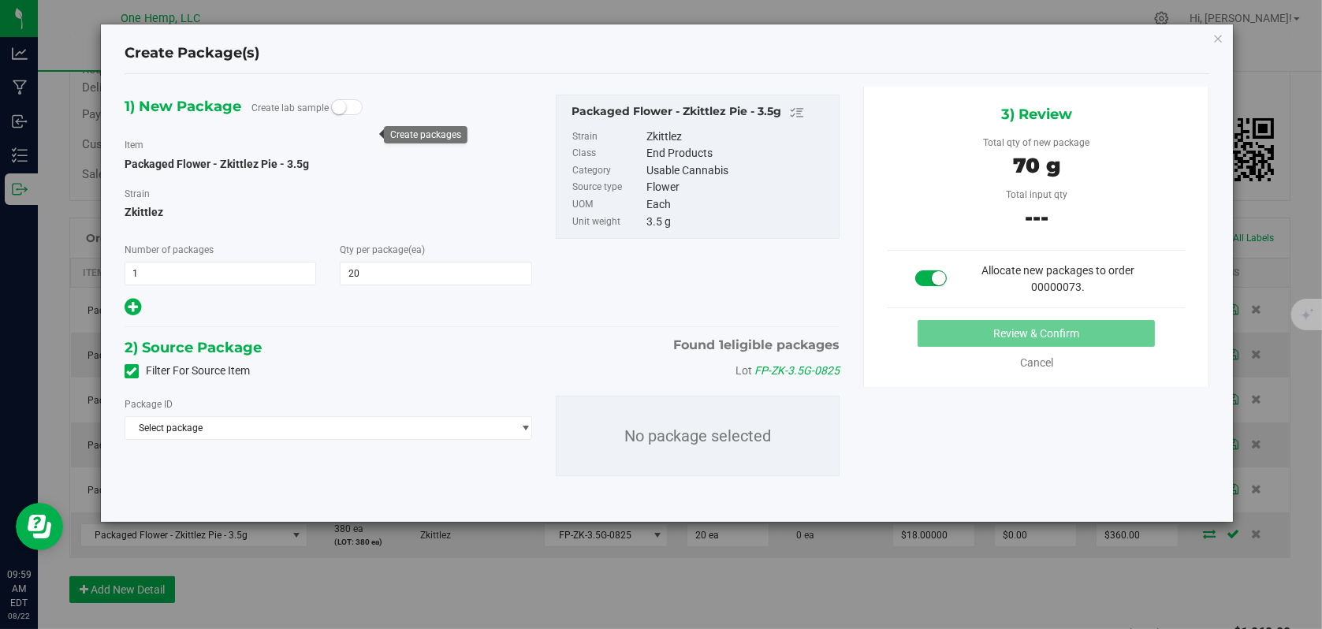
click at [129, 371] on icon at bounding box center [132, 371] width 10 height 0
click at [0, 0] on input "Filter For Source Item" at bounding box center [0, 0] width 0 height 0
click at [316, 431] on span "Select package" at bounding box center [318, 428] width 386 height 22
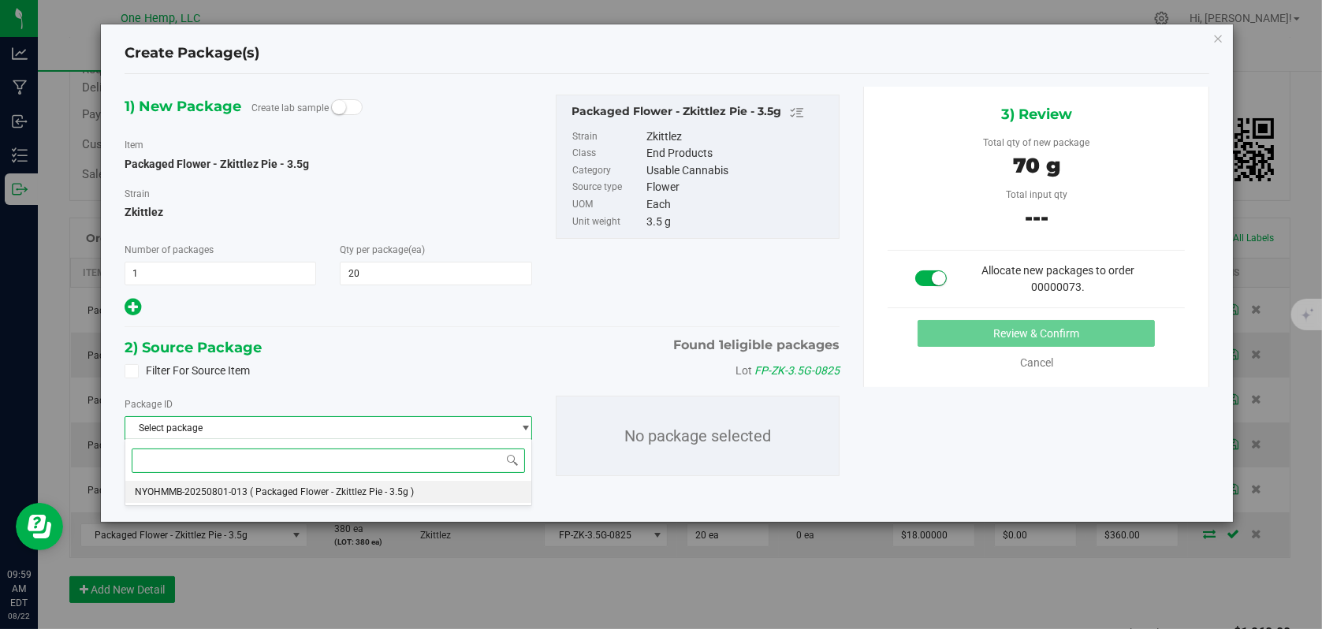
click at [345, 495] on span "( Packaged Flower - Zkittlez Pie - 3.5g )" at bounding box center [332, 491] width 164 height 11
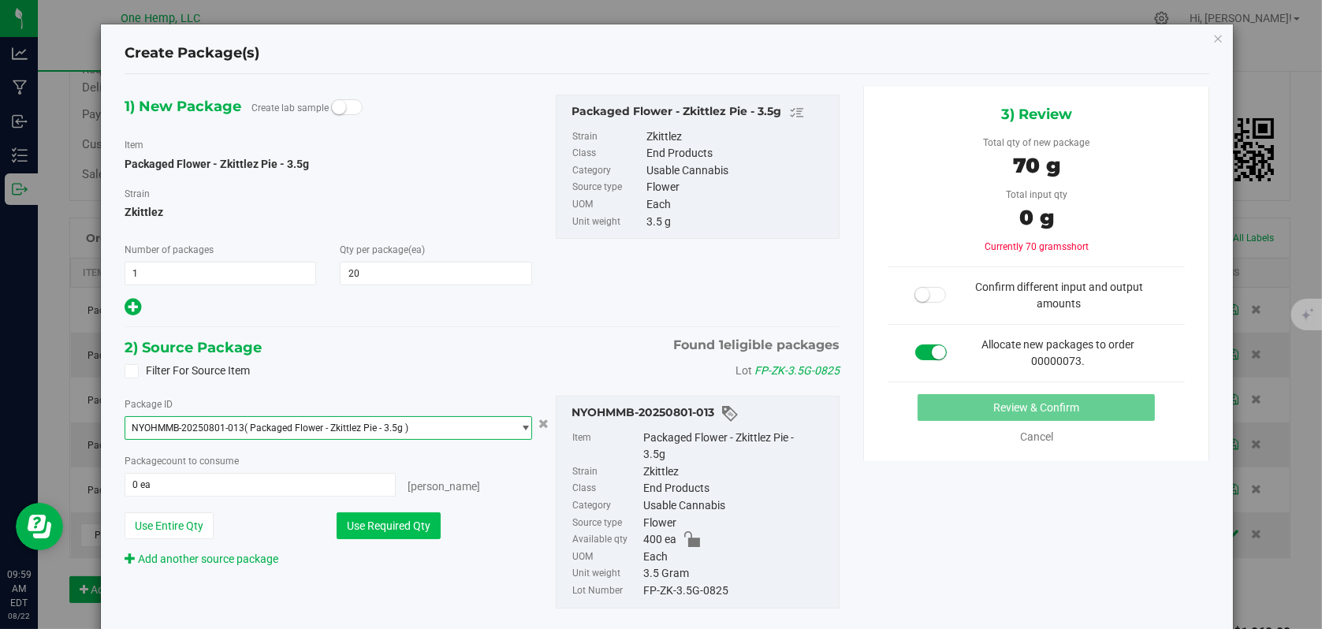
click at [408, 520] on button "Use Required Qty" at bounding box center [389, 525] width 104 height 27
type input "20 ea"
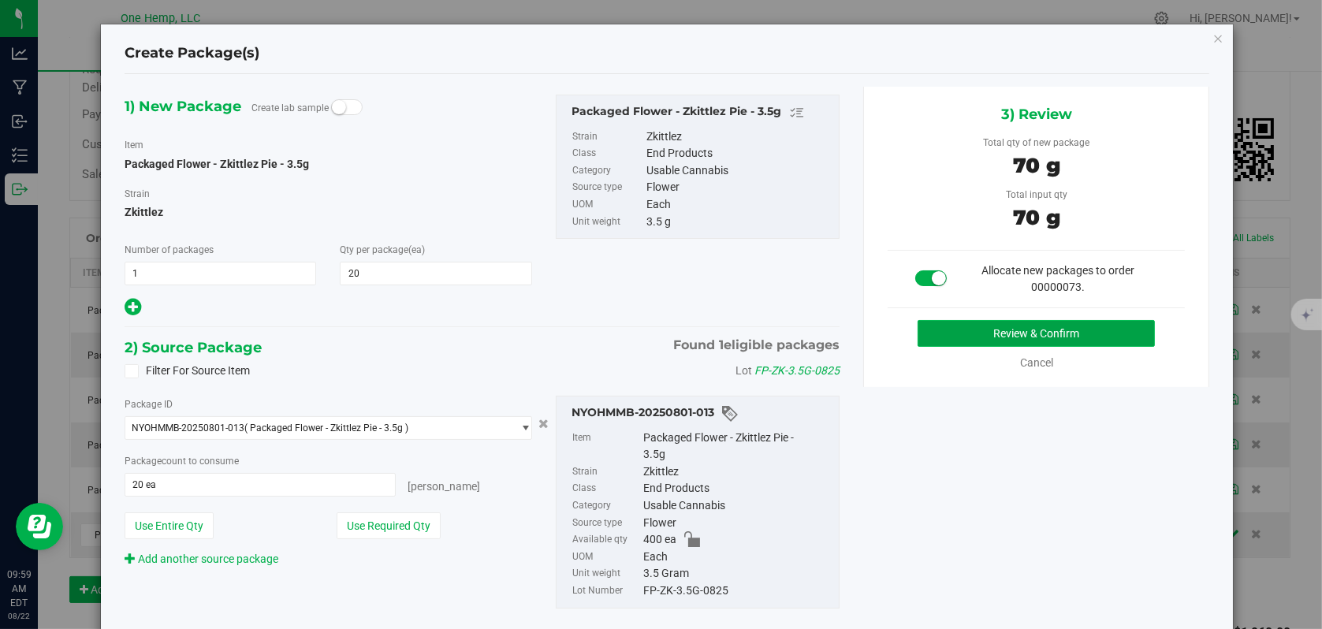
click at [1009, 335] on button "Review & Confirm" at bounding box center [1036, 333] width 237 height 27
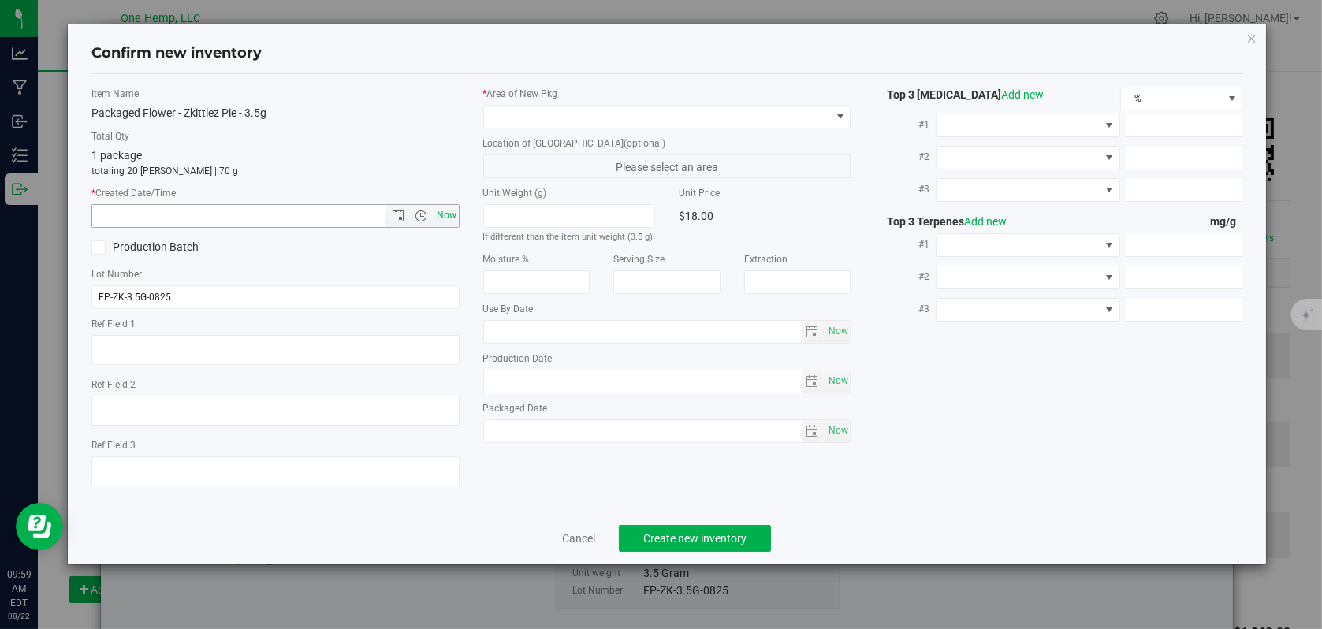
click at [441, 215] on span "Now" at bounding box center [446, 215] width 27 height 23
type input "[DATE] 9:59 AM"
click at [849, 117] on span at bounding box center [840, 117] width 20 height 22
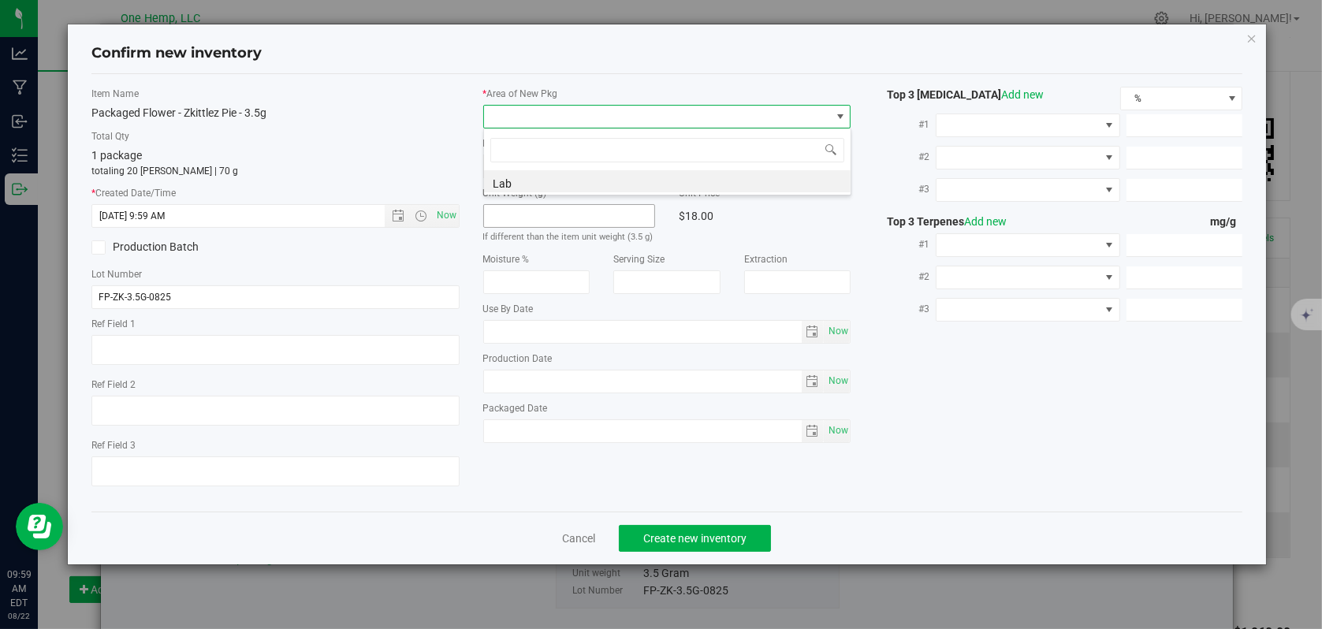
scroll to position [23, 368]
click at [512, 179] on li "Lab" at bounding box center [667, 181] width 367 height 22
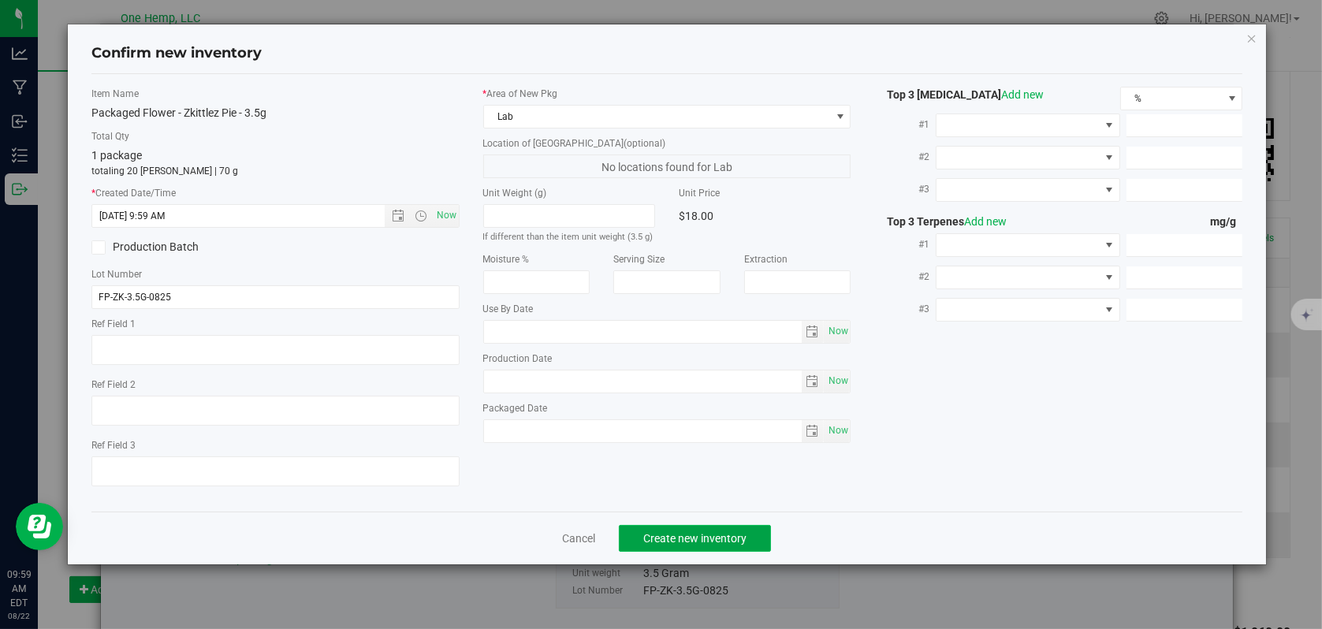
click at [700, 534] on span "Create new inventory" at bounding box center [694, 538] width 103 height 13
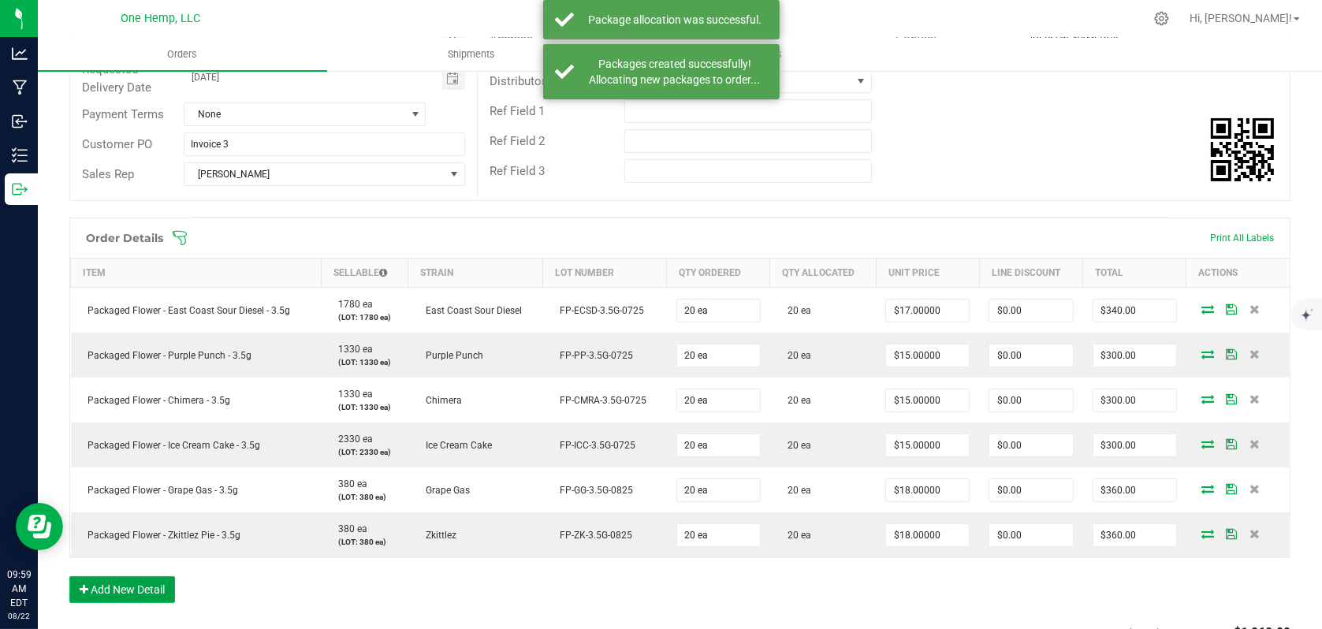
click at [137, 591] on button "Add New Detail" at bounding box center [122, 589] width 106 height 27
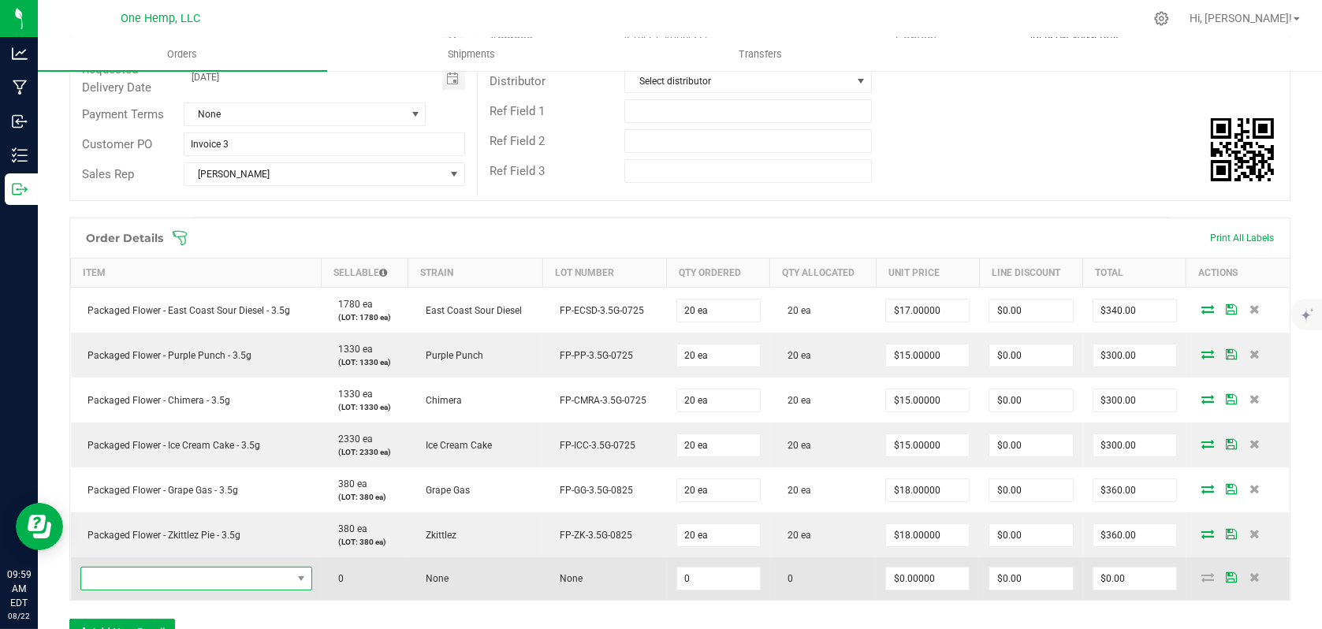
click at [278, 575] on span "NO DATA FOUND" at bounding box center [186, 579] width 210 height 22
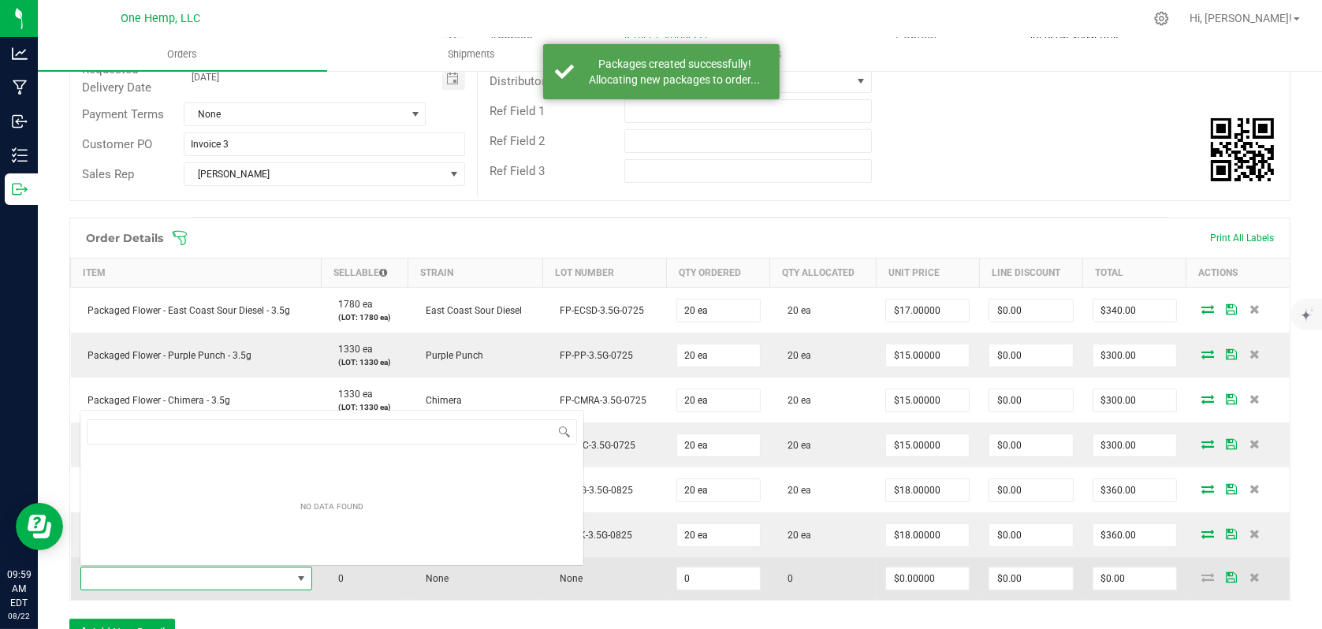
scroll to position [23, 225]
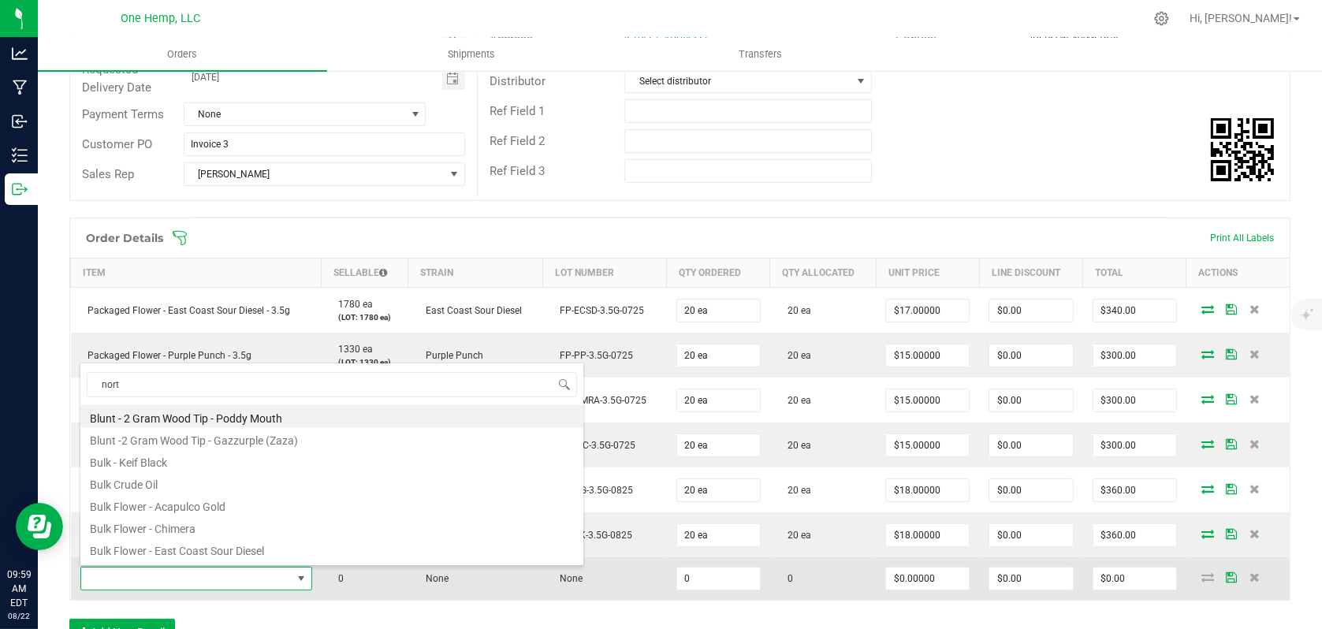
type input "north"
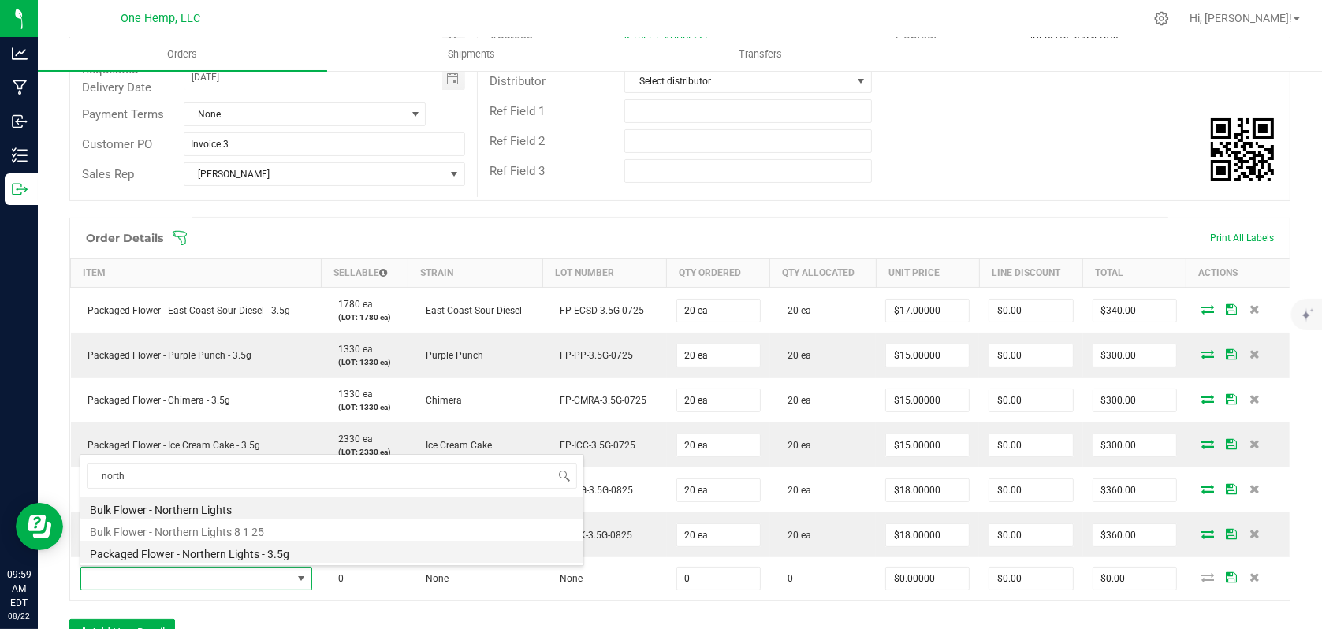
click at [225, 551] on li "Packaged Flower - Northern Lights - 3.5g" at bounding box center [331, 552] width 503 height 22
type input "0 ea"
type input "$12.00000"
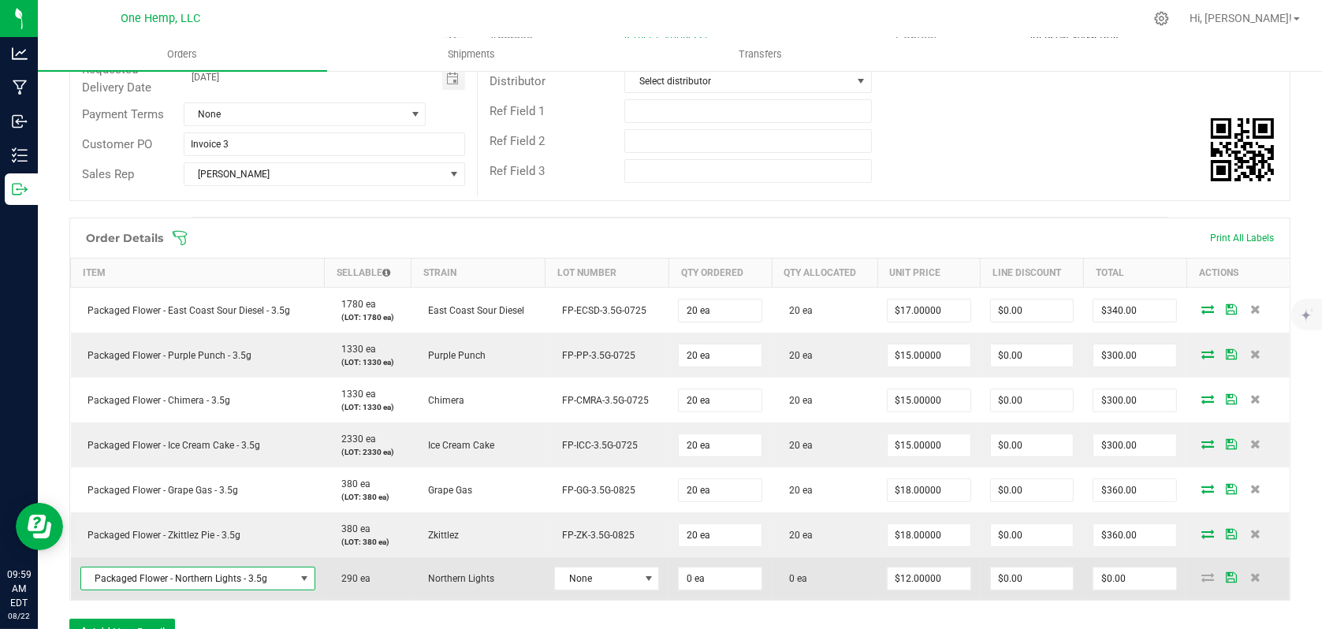
scroll to position [394, 0]
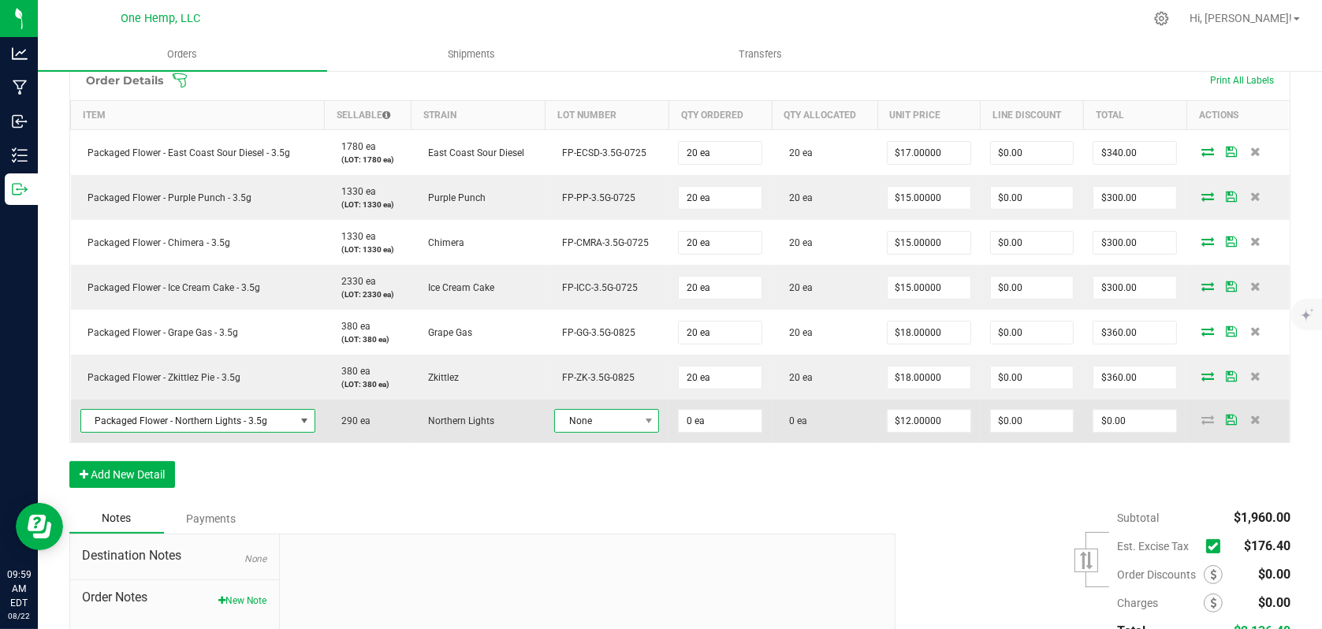
click at [628, 423] on span "None" at bounding box center [597, 421] width 84 height 22
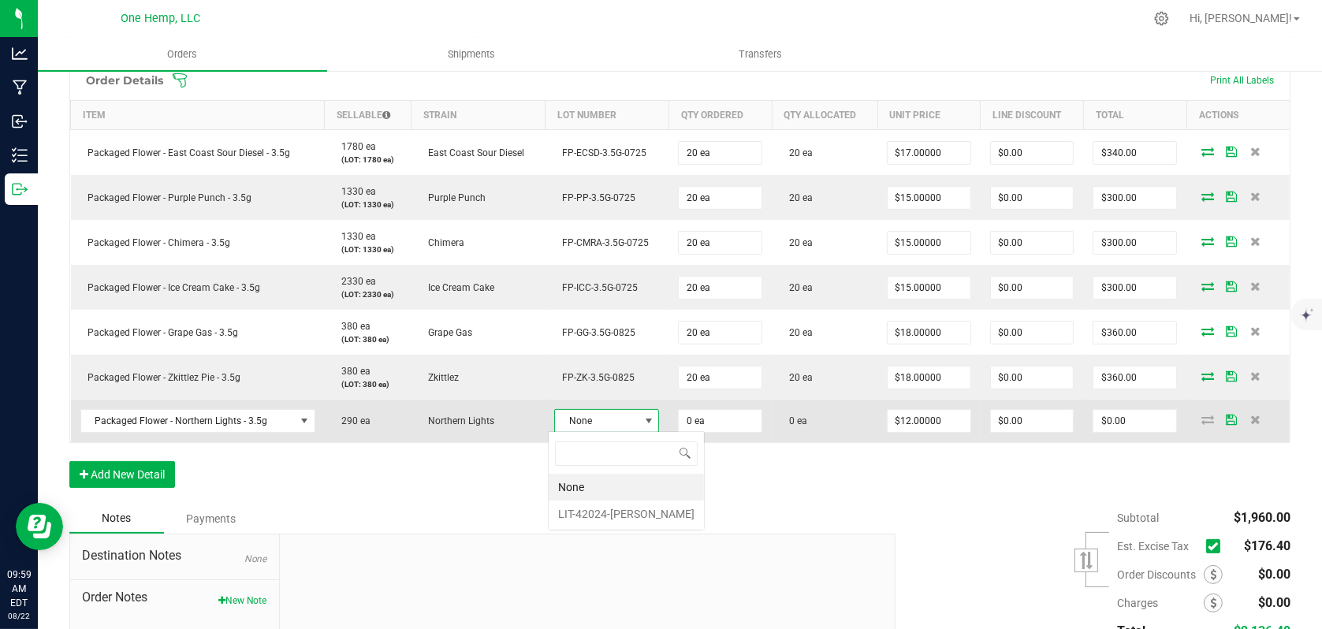
scroll to position [23, 102]
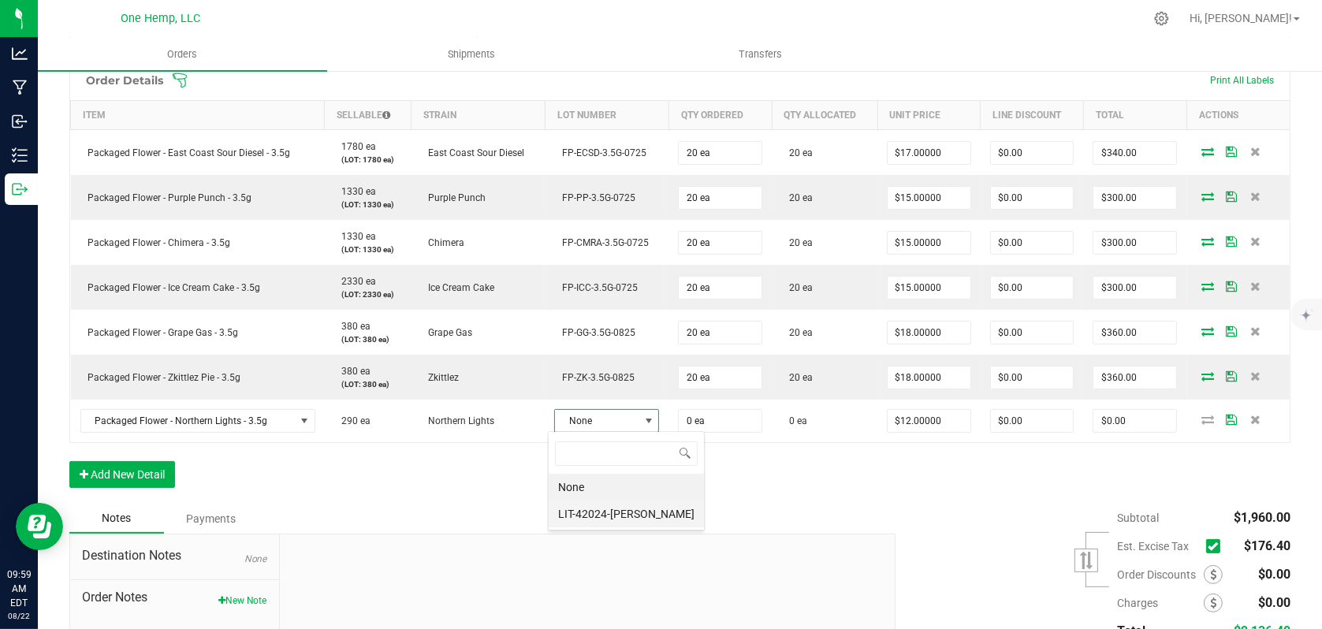
click at [588, 516] on li "LIT-42024-[PERSON_NAME]" at bounding box center [626, 514] width 155 height 27
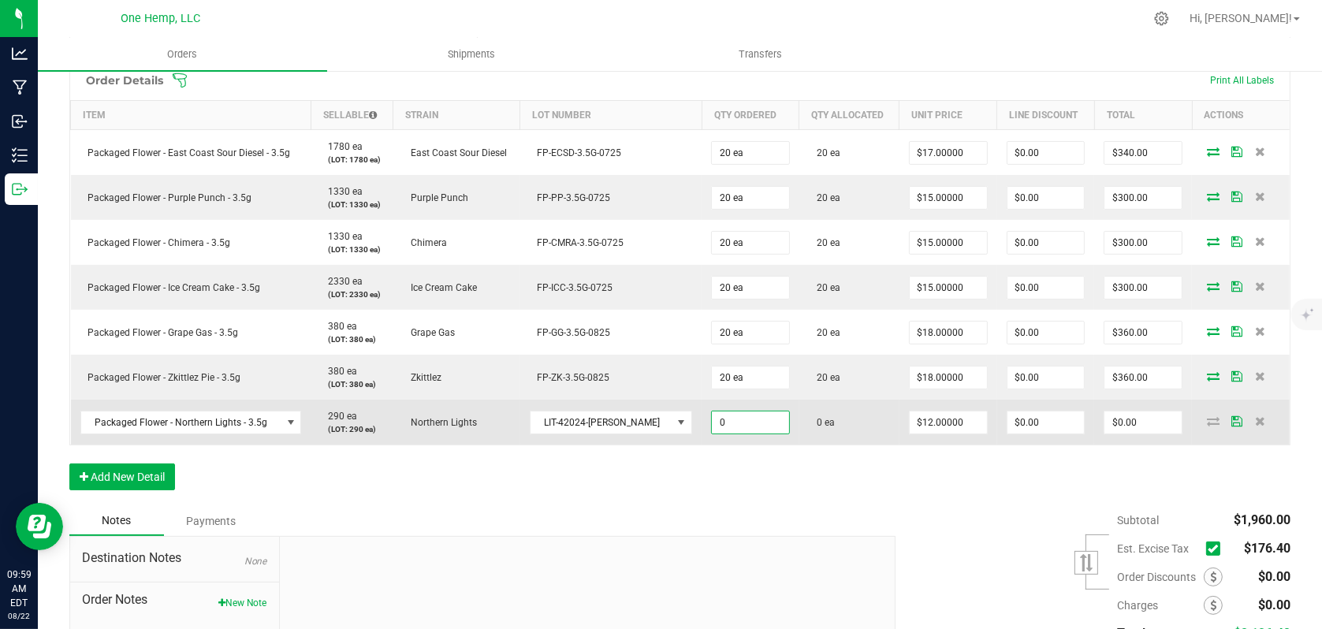
click at [715, 419] on input "0" at bounding box center [750, 423] width 77 height 22
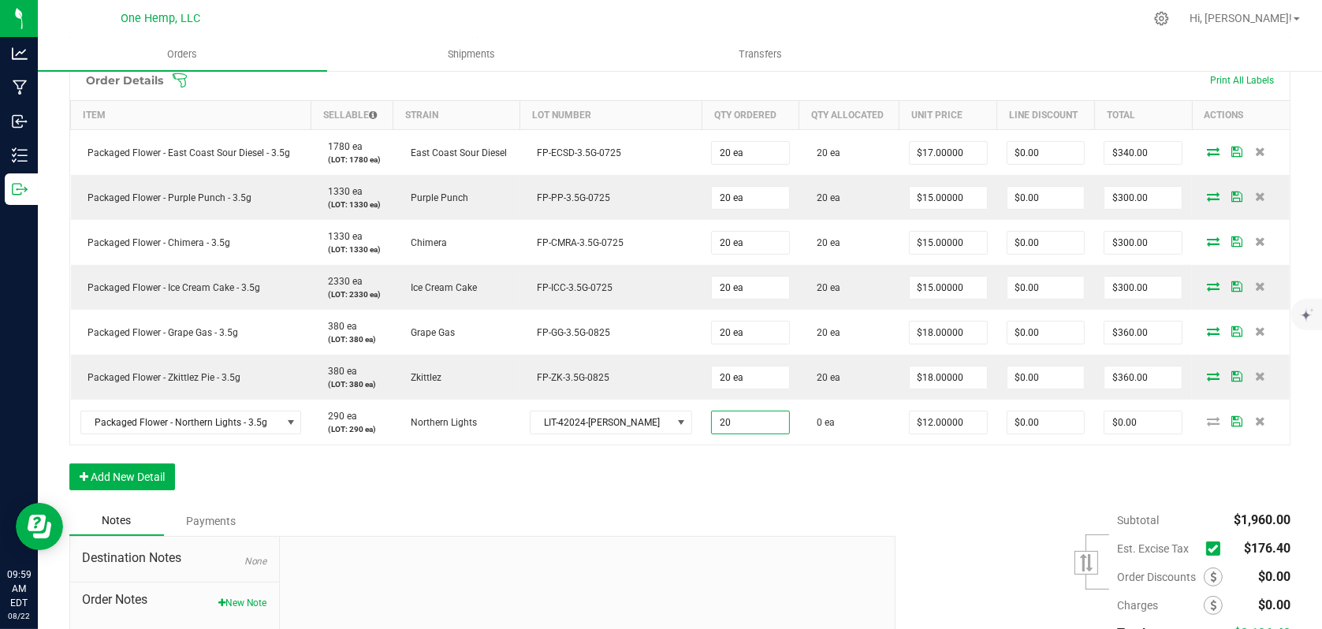
type input "20 ea"
type input "$240.00"
click at [756, 481] on div "Order Details Print All Labels Item Sellable Strain Lot Number Qty Ordered Qty …" at bounding box center [679, 283] width 1221 height 446
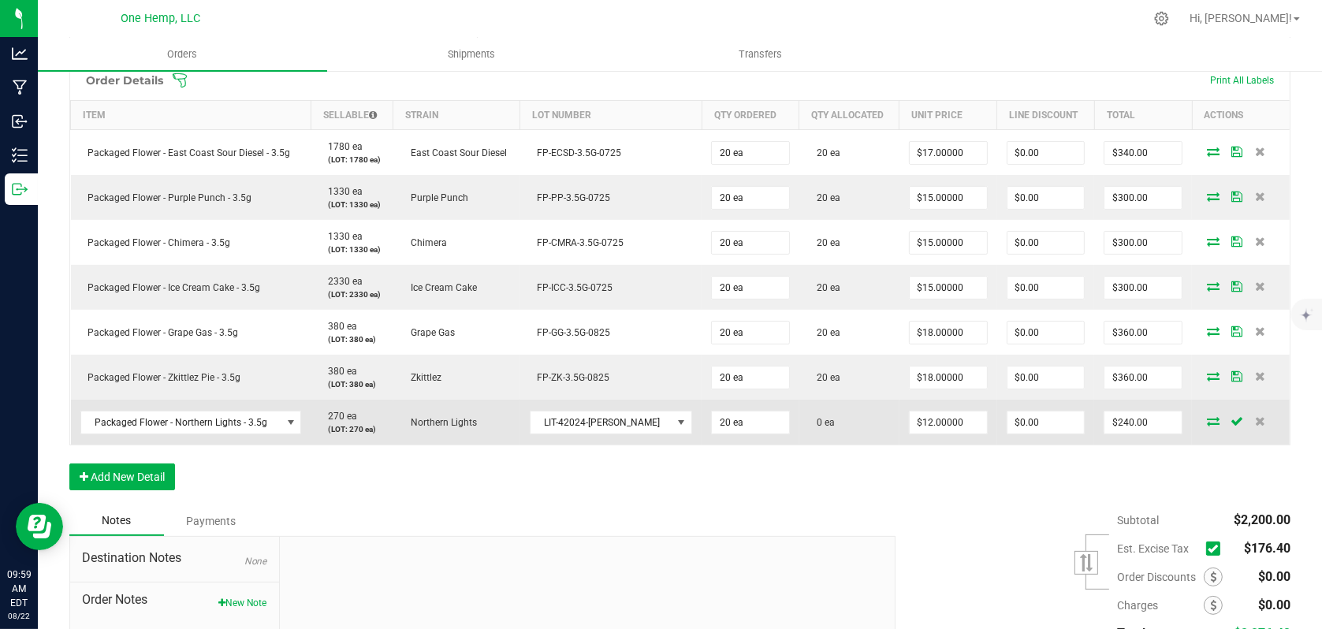
click at [1207, 425] on icon at bounding box center [1213, 420] width 13 height 9
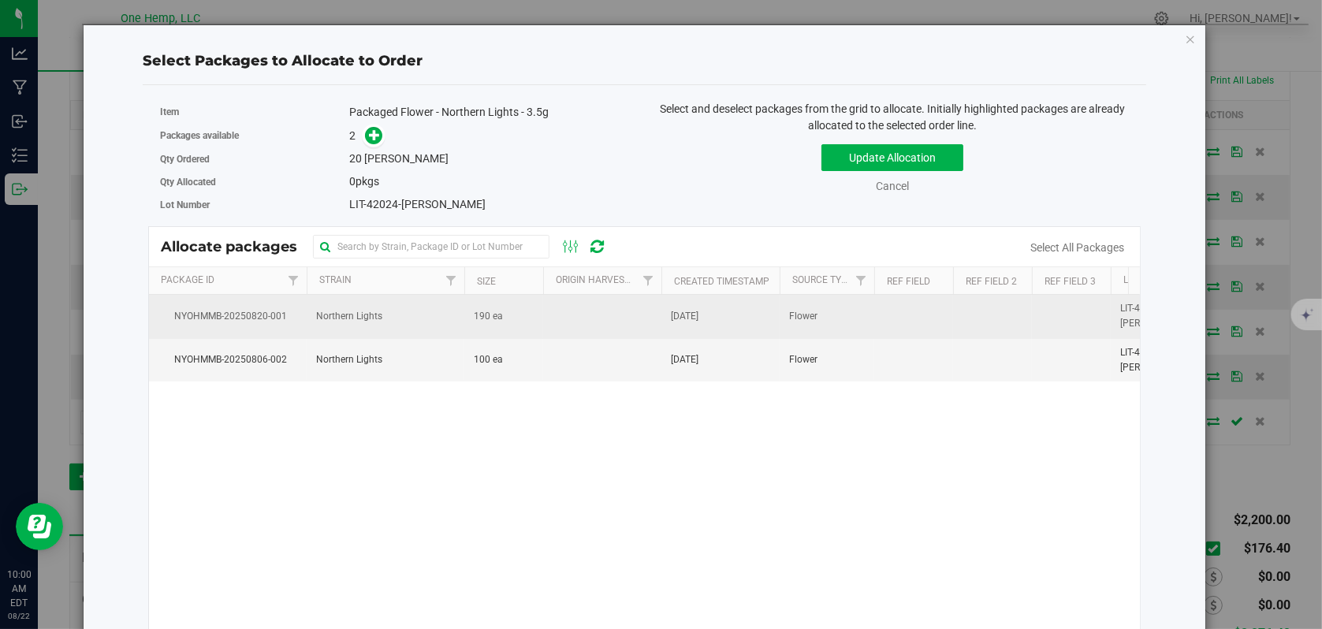
click at [255, 319] on span "NYOHMMB-20250820-001" at bounding box center [227, 316] width 139 height 15
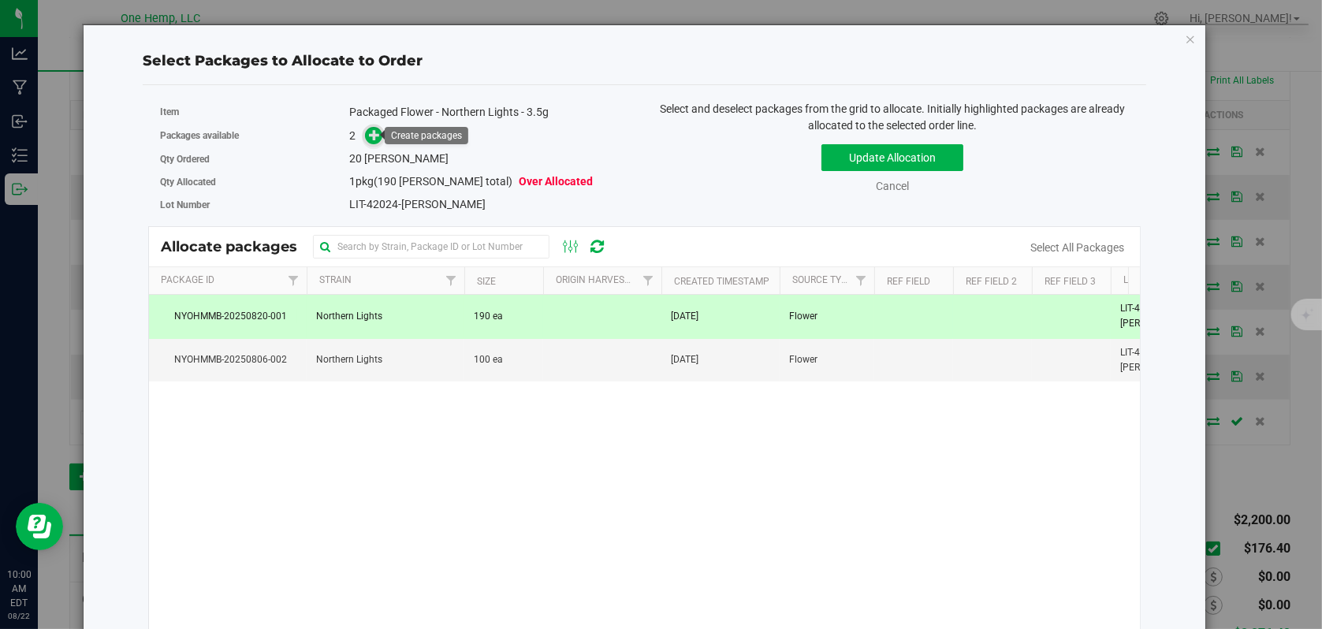
click at [373, 133] on icon at bounding box center [374, 134] width 11 height 11
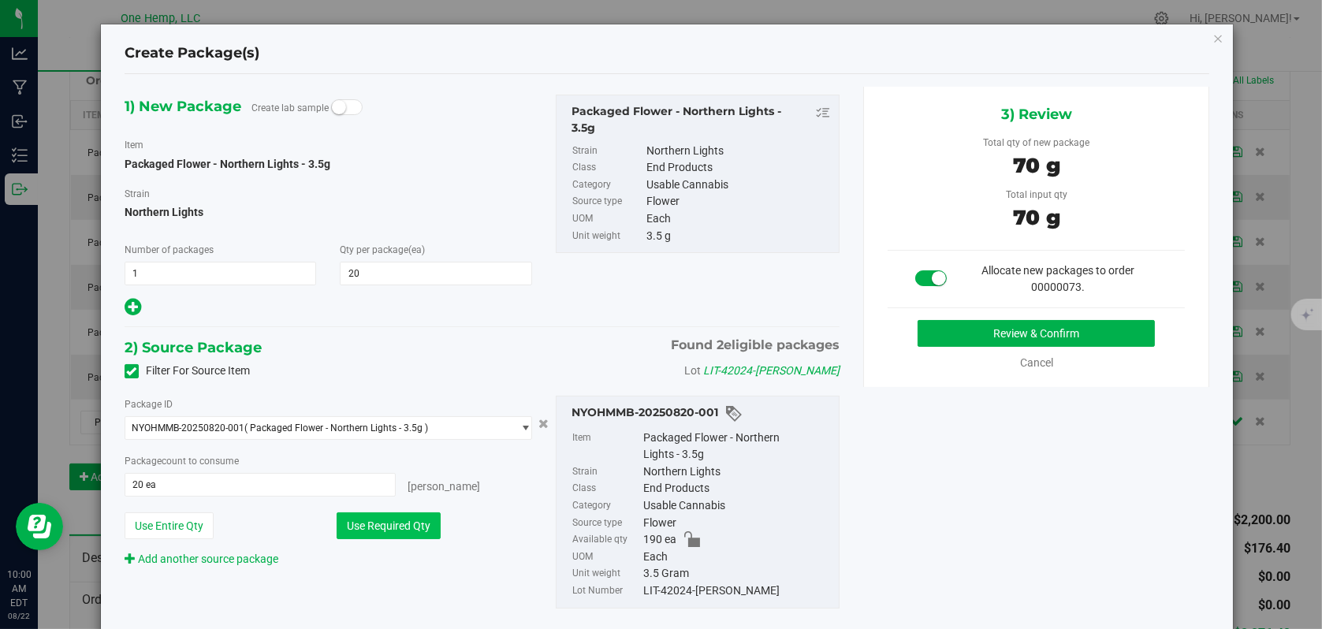
click at [415, 531] on button "Use Required Qty" at bounding box center [389, 525] width 104 height 27
click at [976, 333] on button "Review & Confirm" at bounding box center [1036, 333] width 237 height 27
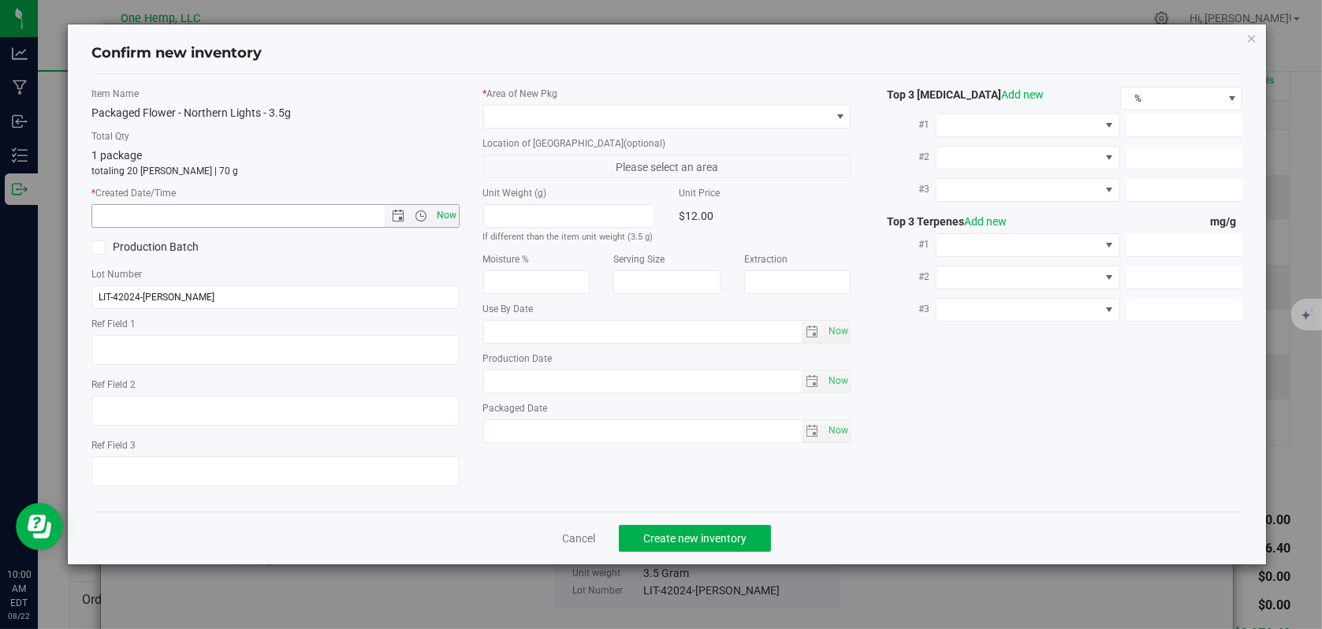
click at [453, 218] on span "Now" at bounding box center [446, 215] width 27 height 23
type input "[DATE] 10:00 AM"
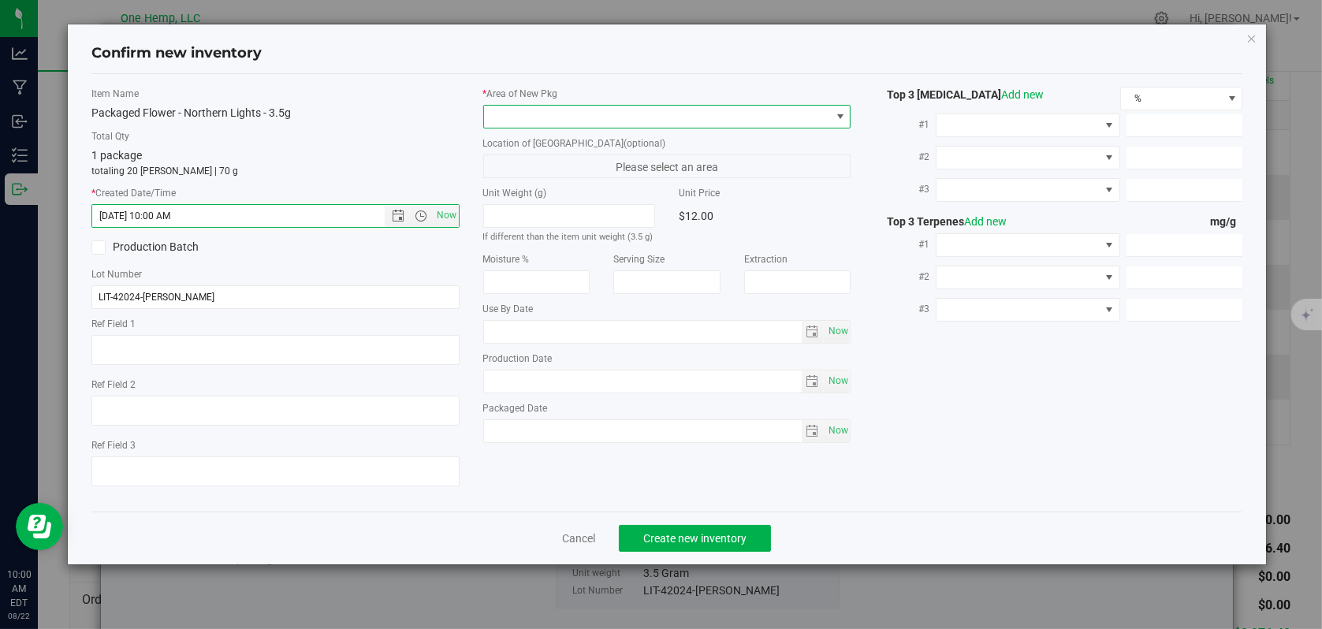
click at [841, 120] on span at bounding box center [840, 116] width 13 height 13
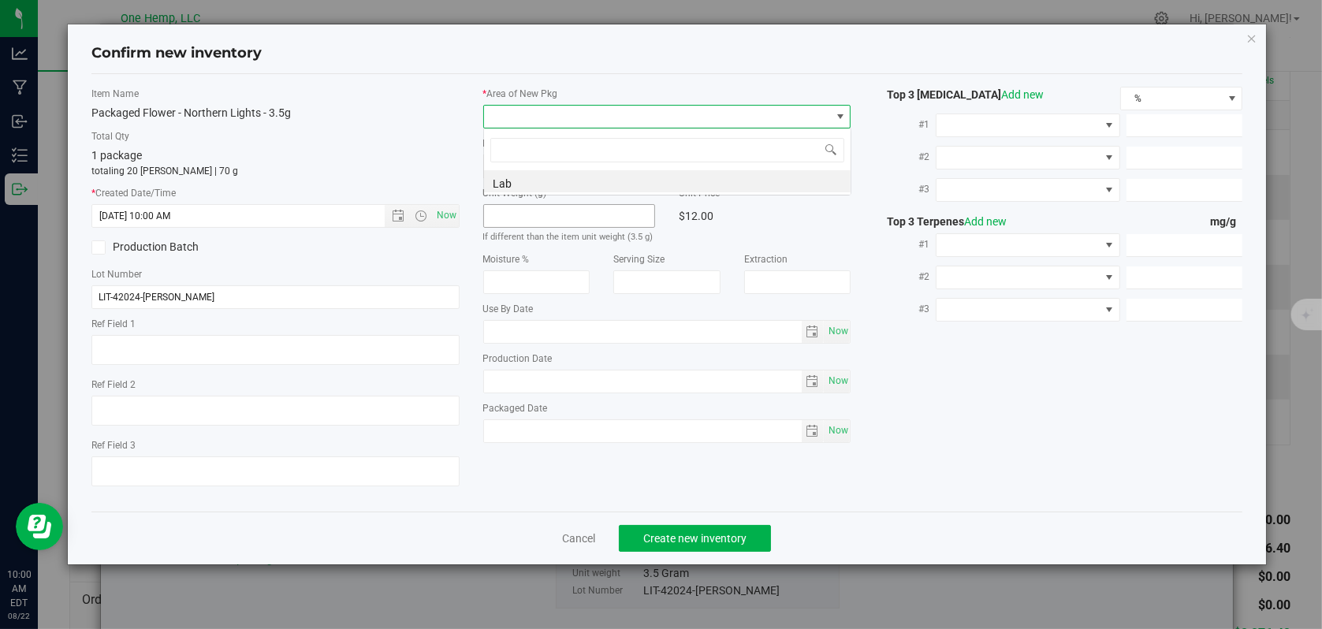
scroll to position [23, 368]
click at [522, 184] on li "Lab" at bounding box center [667, 181] width 367 height 22
click at [676, 532] on span "Create new inventory" at bounding box center [694, 538] width 103 height 13
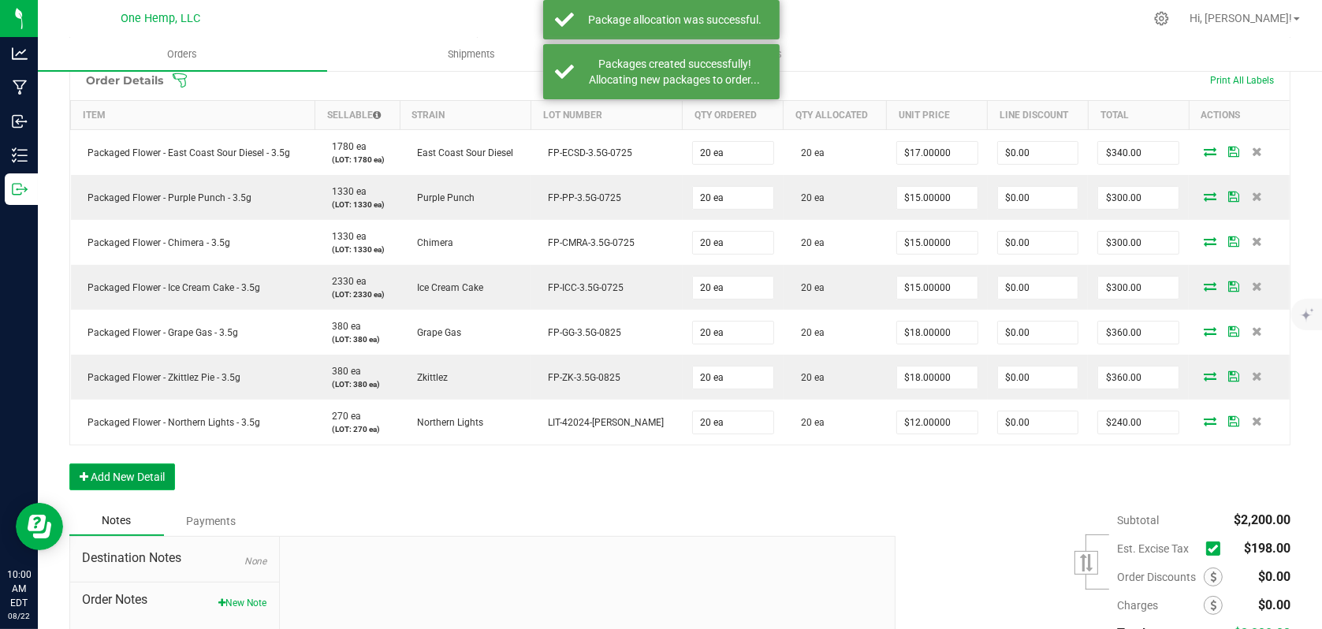
click at [121, 475] on button "Add New Detail" at bounding box center [122, 477] width 106 height 27
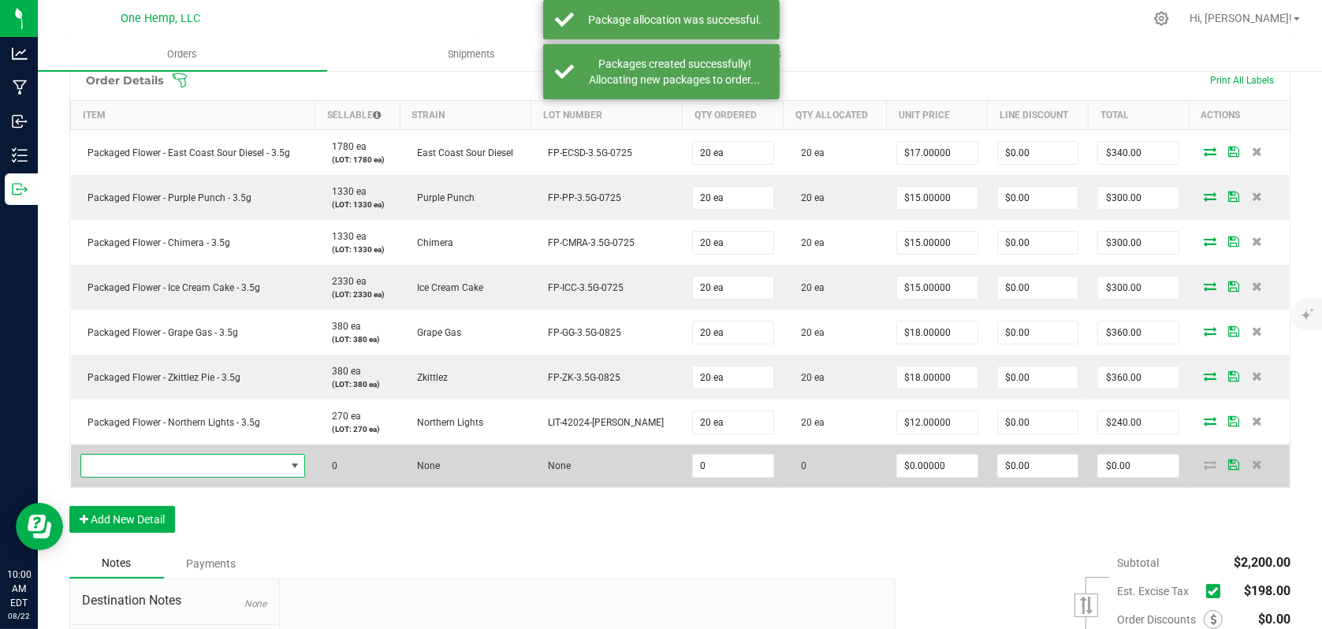
click at [281, 471] on span "NO DATA FOUND" at bounding box center [183, 466] width 204 height 22
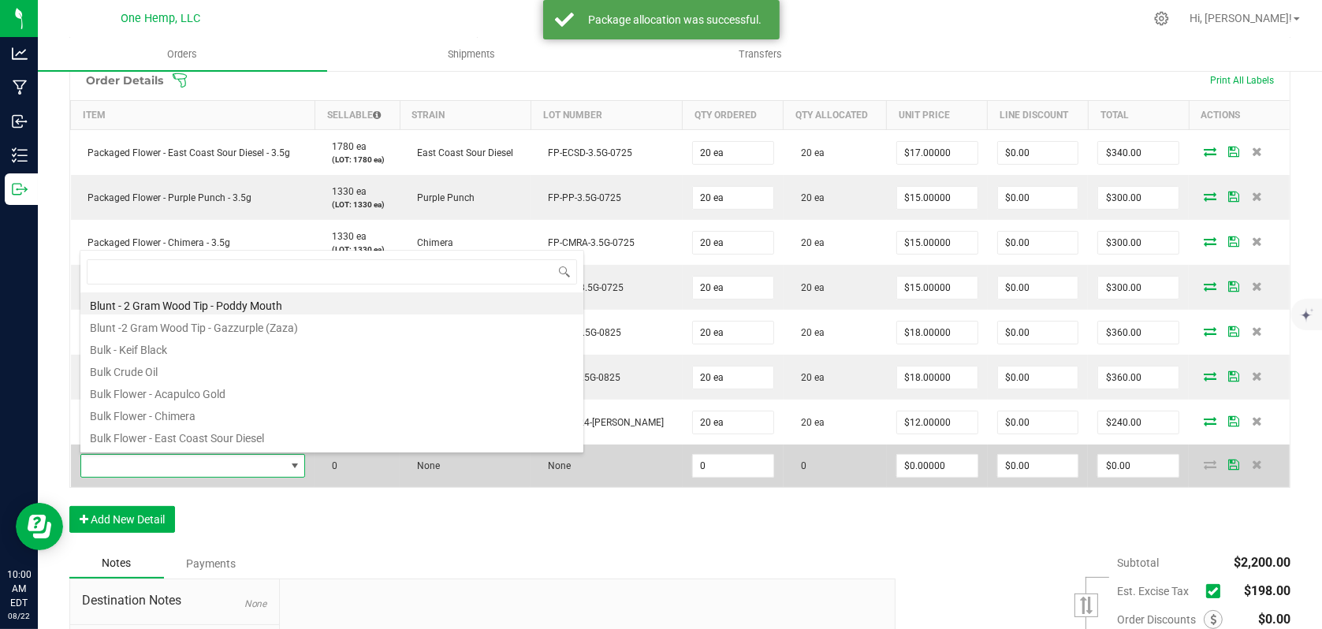
scroll to position [23, 225]
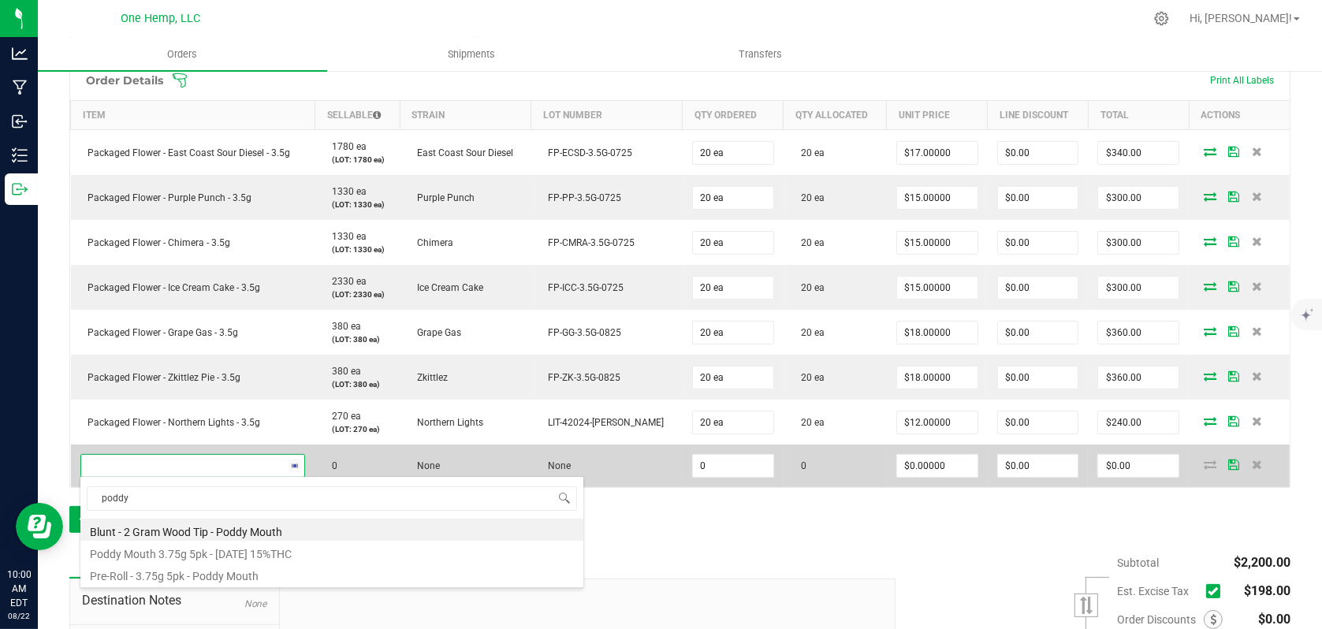
type input "poddy"
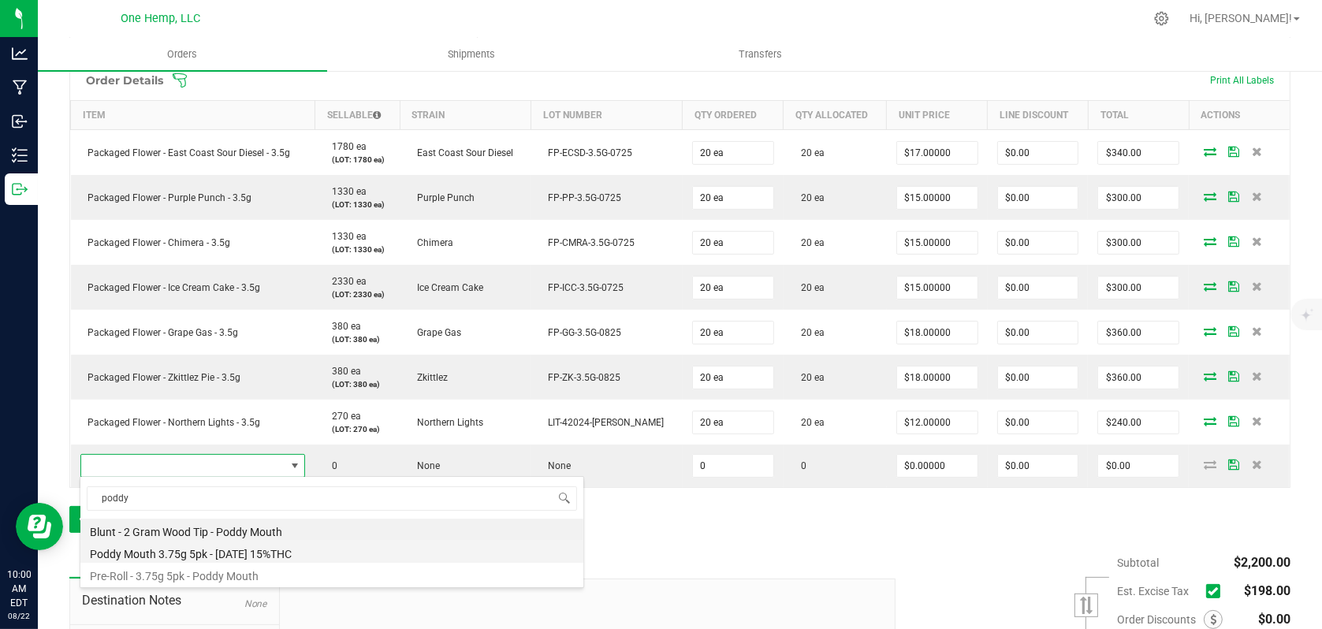
click at [270, 549] on li "Poddy Mouth 3.75g 5pk - [DATE] 15%THC" at bounding box center [331, 552] width 503 height 22
type input "0 ea"
type input "$15.00000"
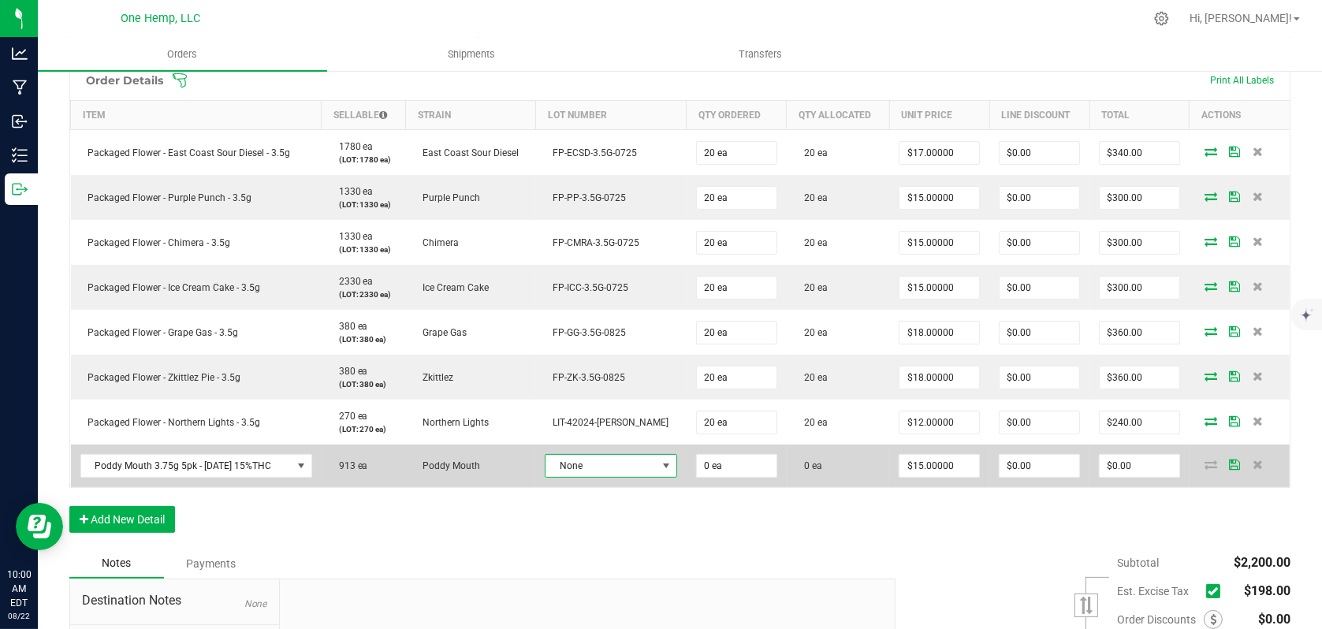
click at [660, 464] on span at bounding box center [666, 466] width 13 height 13
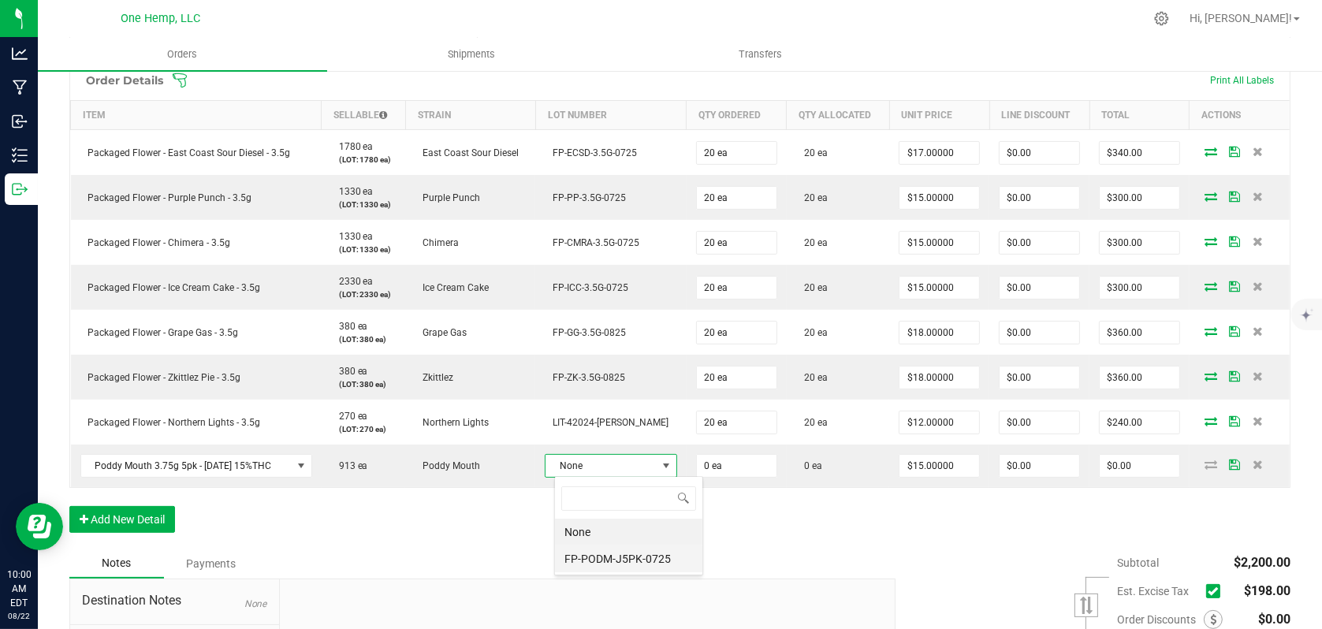
scroll to position [23, 102]
click at [585, 560] on li "FP-PODM-J5PK-0725" at bounding box center [628, 559] width 147 height 27
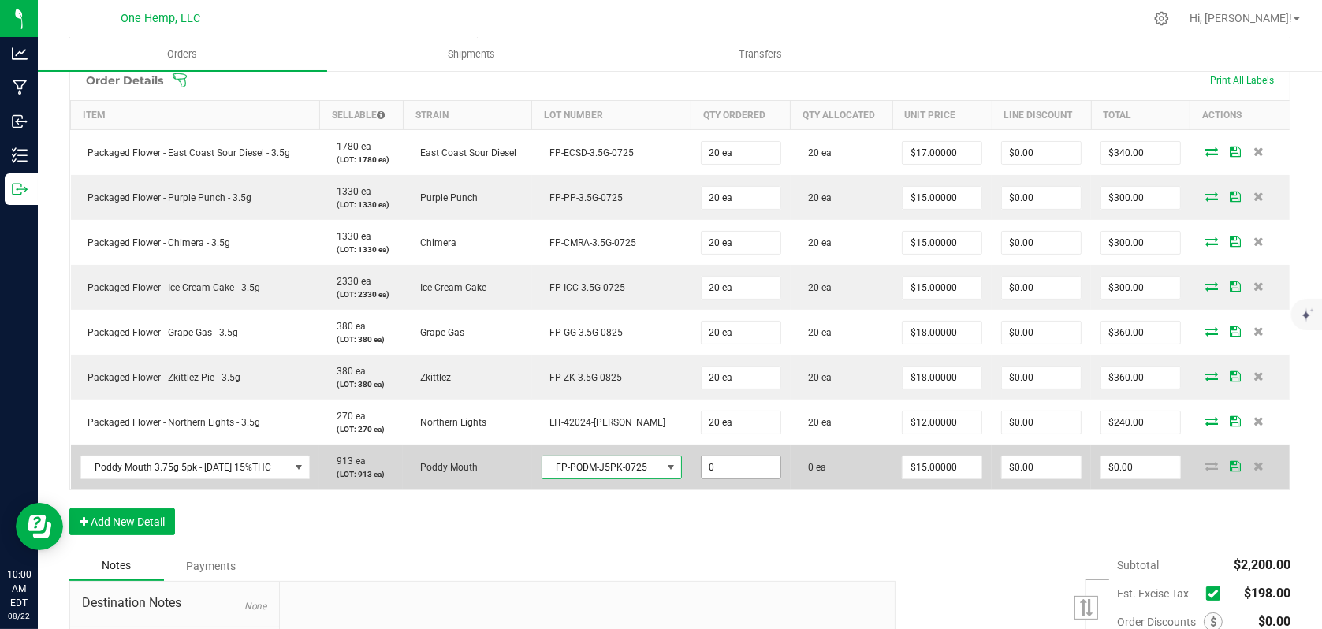
click at [748, 473] on input "0" at bounding box center [741, 467] width 79 height 22
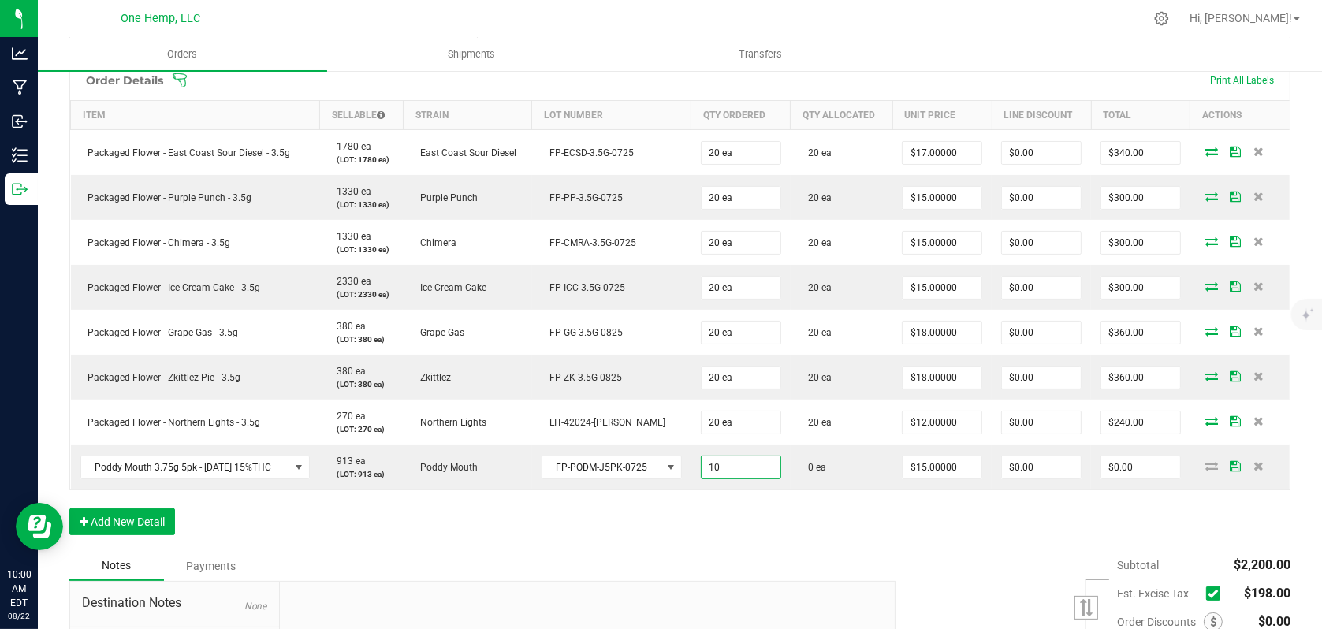
type input "10 ea"
type input "$150.00"
click at [911, 545] on div "Order Details Print All Labels Item Sellable Strain Lot Number Qty Ordered Qty …" at bounding box center [679, 305] width 1221 height 491
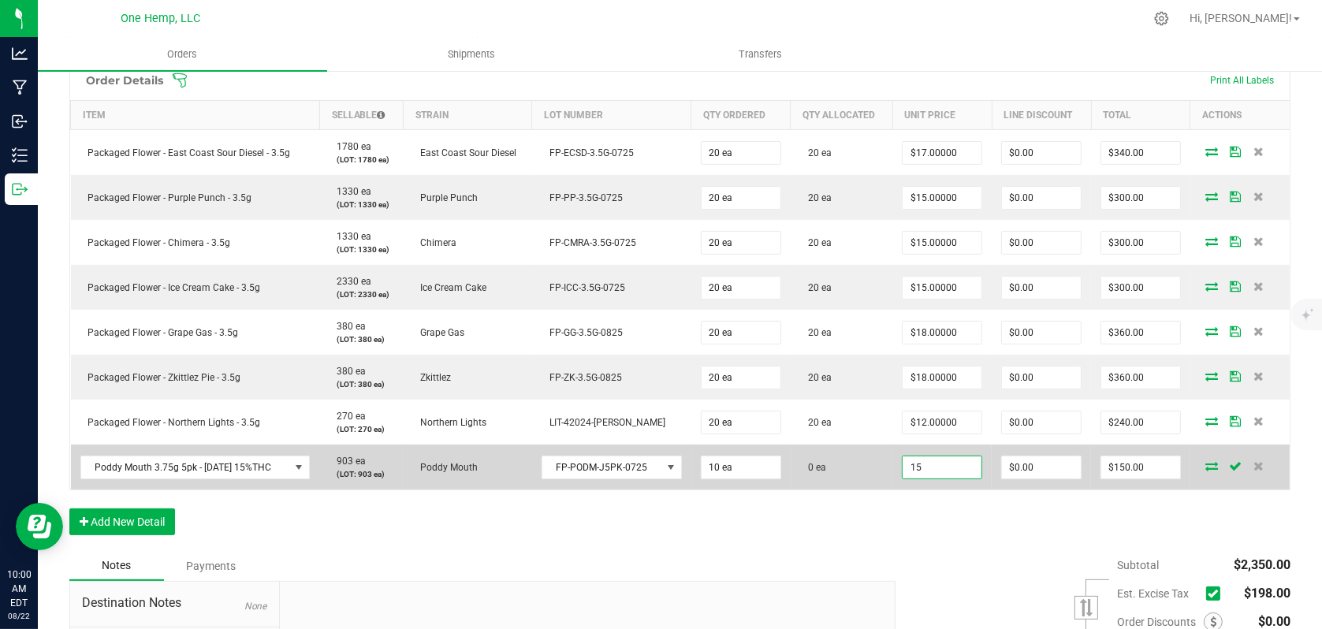
click at [952, 465] on input "15" at bounding box center [942, 467] width 79 height 22
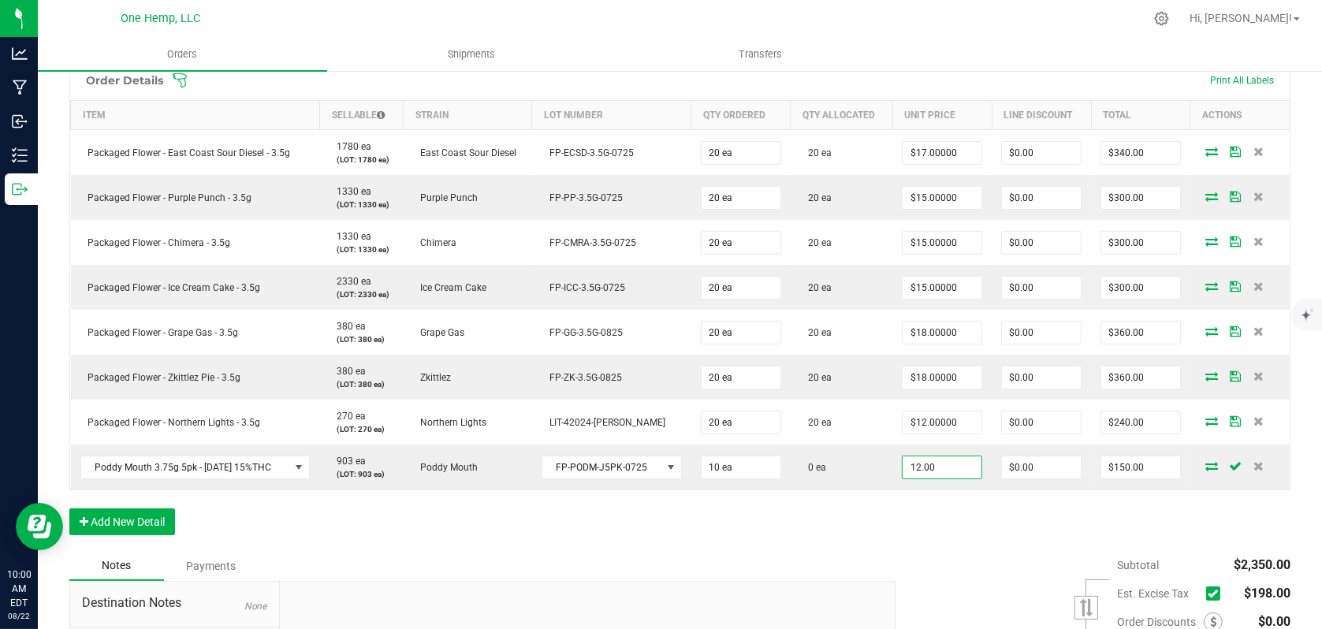
type input "$12.00000"
type input "$120.00"
click at [914, 530] on div "Order Details Print All Labels Item Sellable Strain Lot Number Qty Ordered Qty …" at bounding box center [679, 305] width 1221 height 491
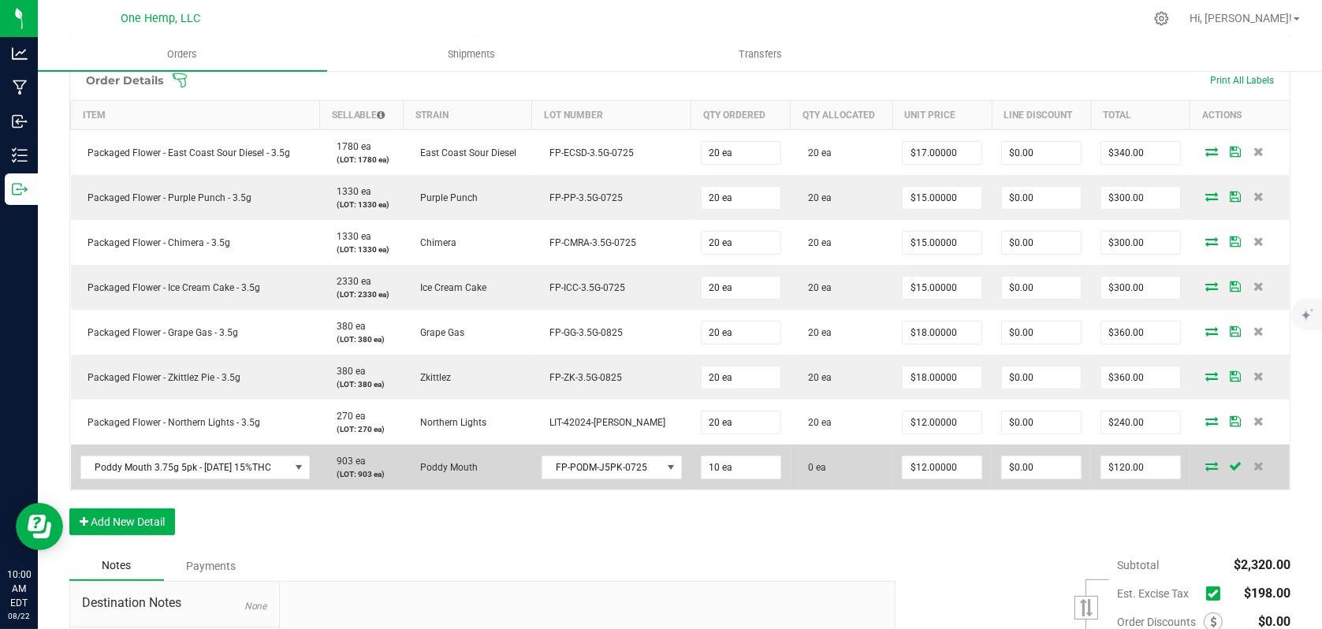
click at [1205, 466] on icon at bounding box center [1211, 465] width 13 height 9
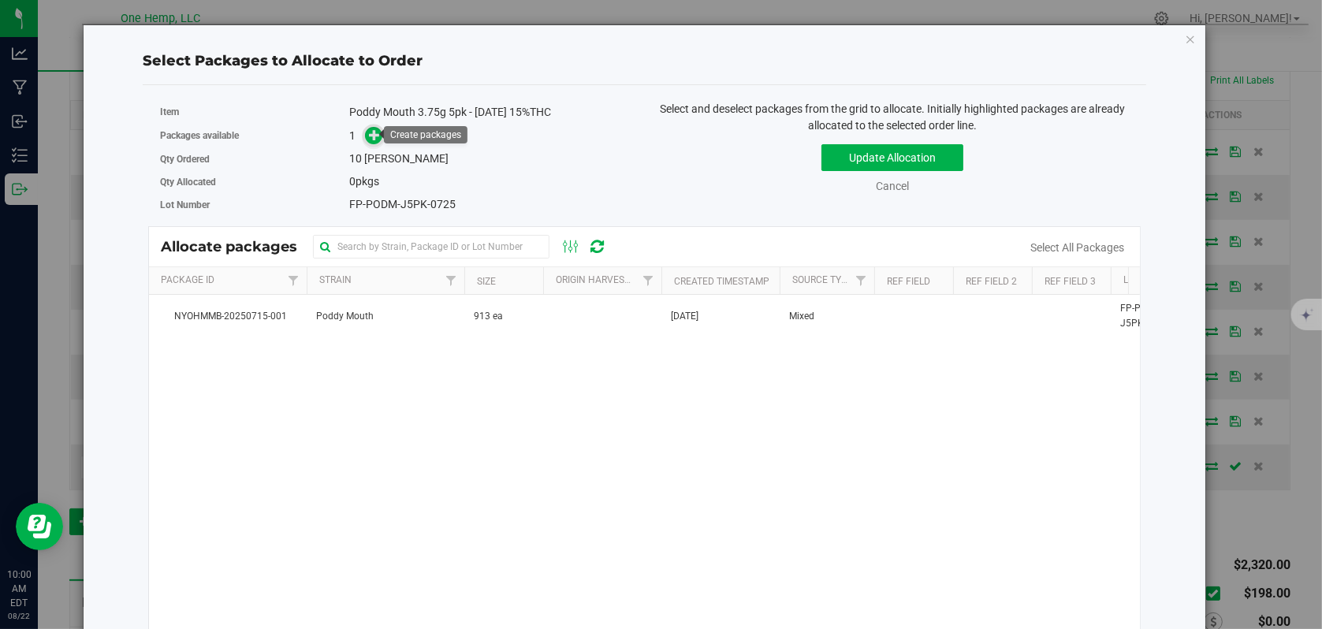
click at [373, 137] on icon at bounding box center [374, 134] width 11 height 11
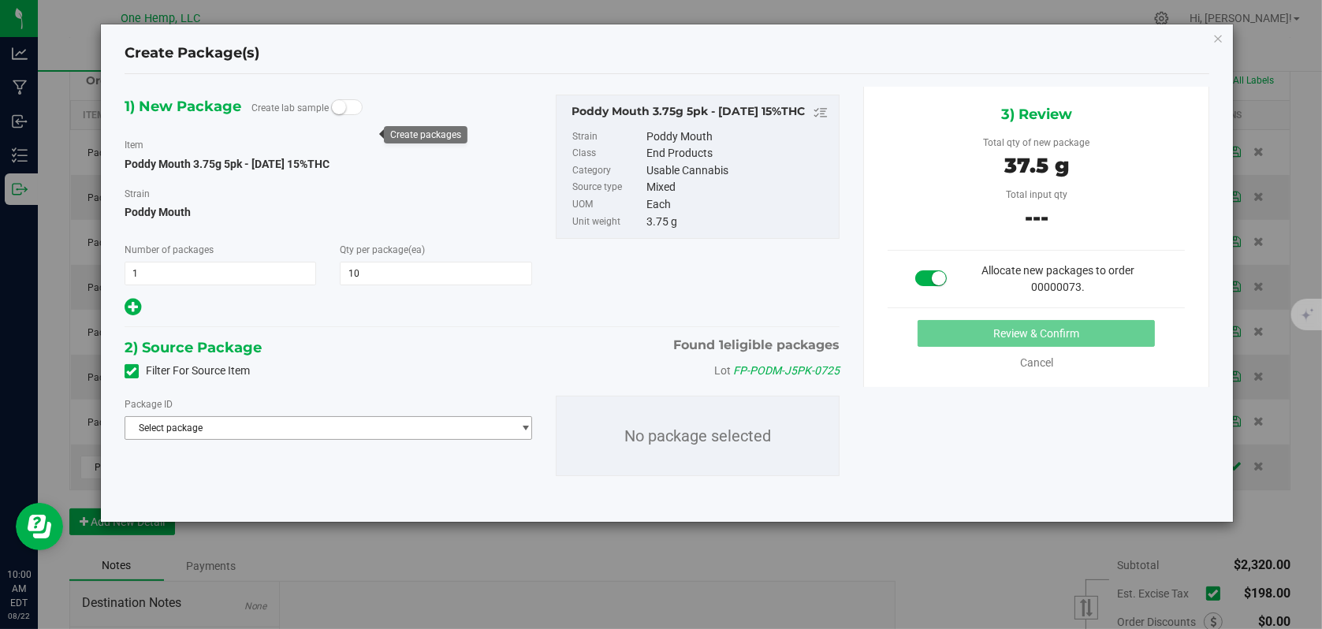
click at [192, 429] on span "Select package" at bounding box center [318, 428] width 386 height 22
click at [199, 491] on span "NYOHMMB-20250715-001" at bounding box center [191, 491] width 113 height 11
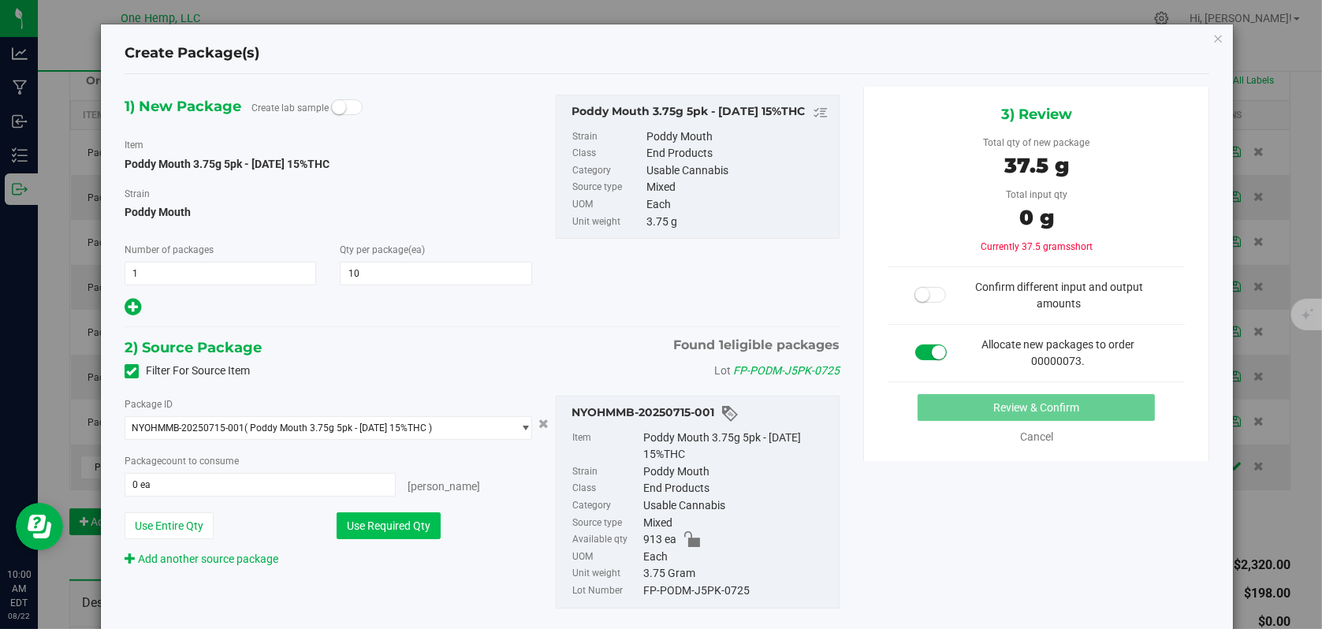
click at [395, 520] on button "Use Required Qty" at bounding box center [389, 525] width 104 height 27
type input "10 ea"
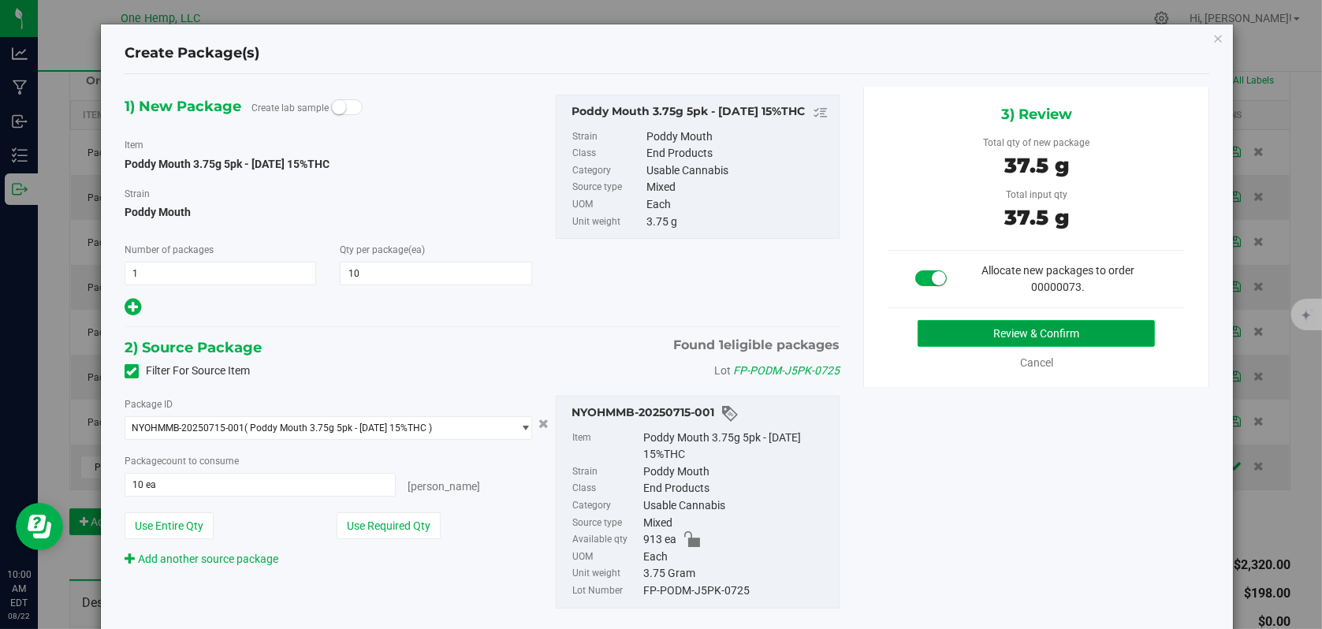
click at [1014, 333] on button "Review & Confirm" at bounding box center [1036, 333] width 237 height 27
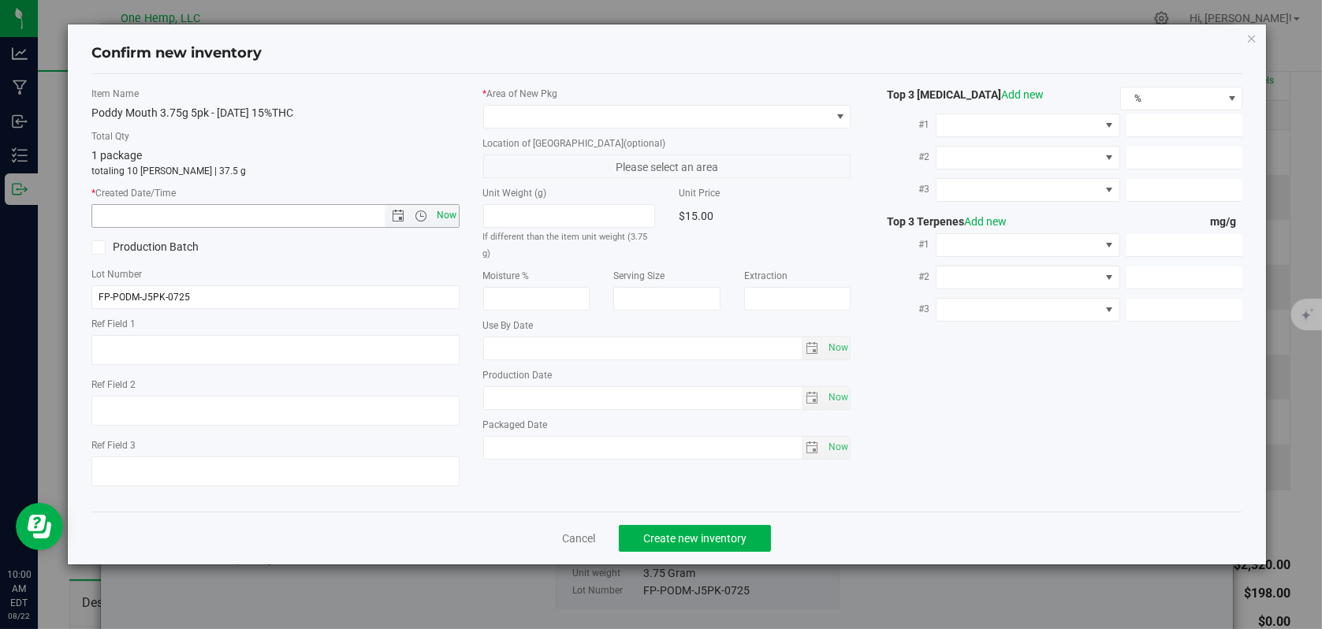
click at [455, 218] on span "Now" at bounding box center [446, 215] width 27 height 23
type input "[DATE] 10:00 AM"
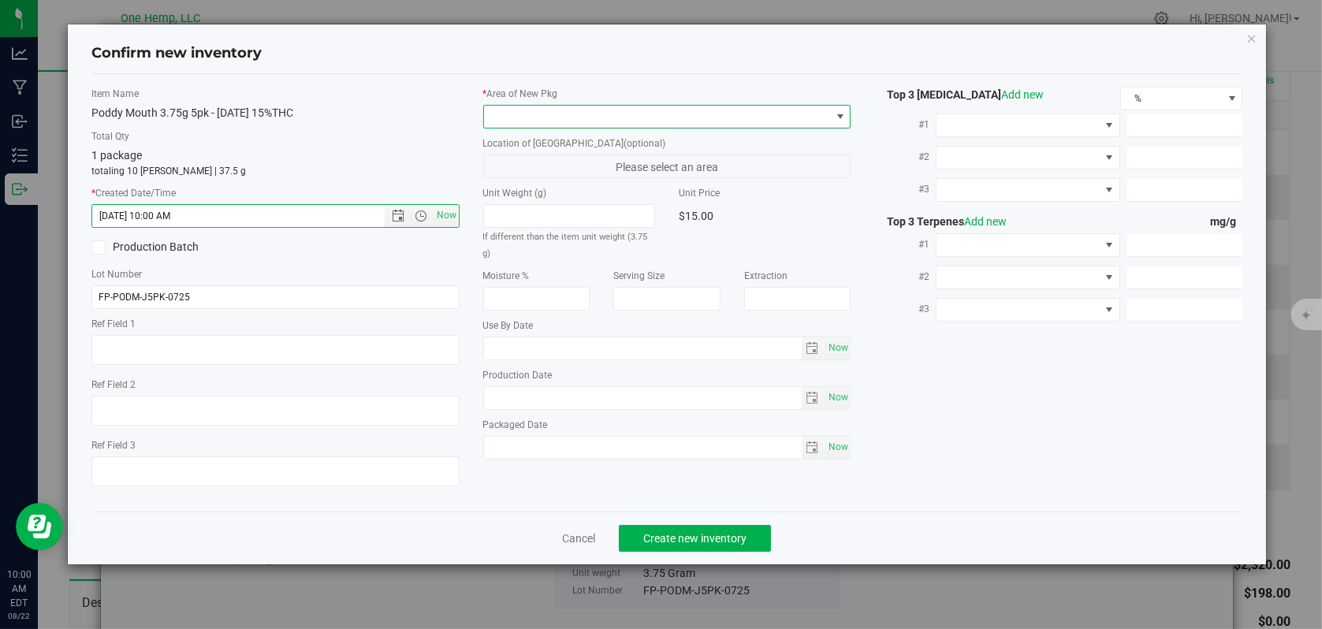
click at [840, 110] on span at bounding box center [840, 116] width 13 height 13
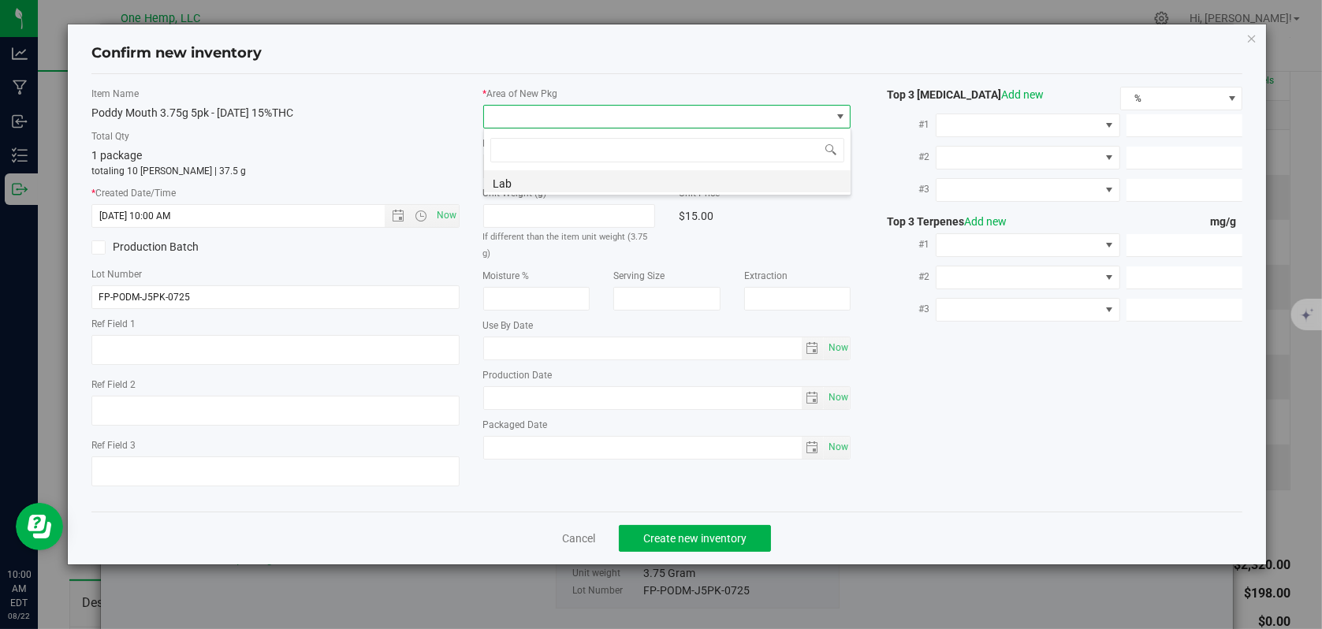
scroll to position [23, 368]
click at [566, 176] on li "Lab" at bounding box center [667, 181] width 367 height 22
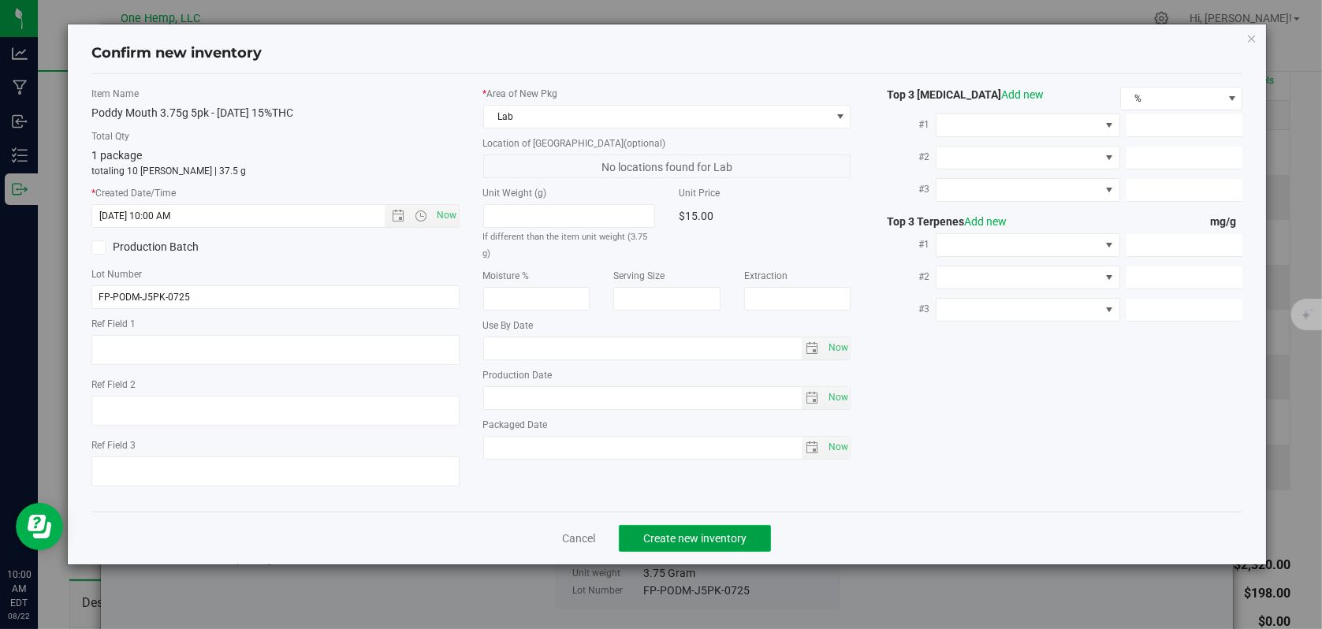
click at [699, 537] on span "Create new inventory" at bounding box center [694, 538] width 103 height 13
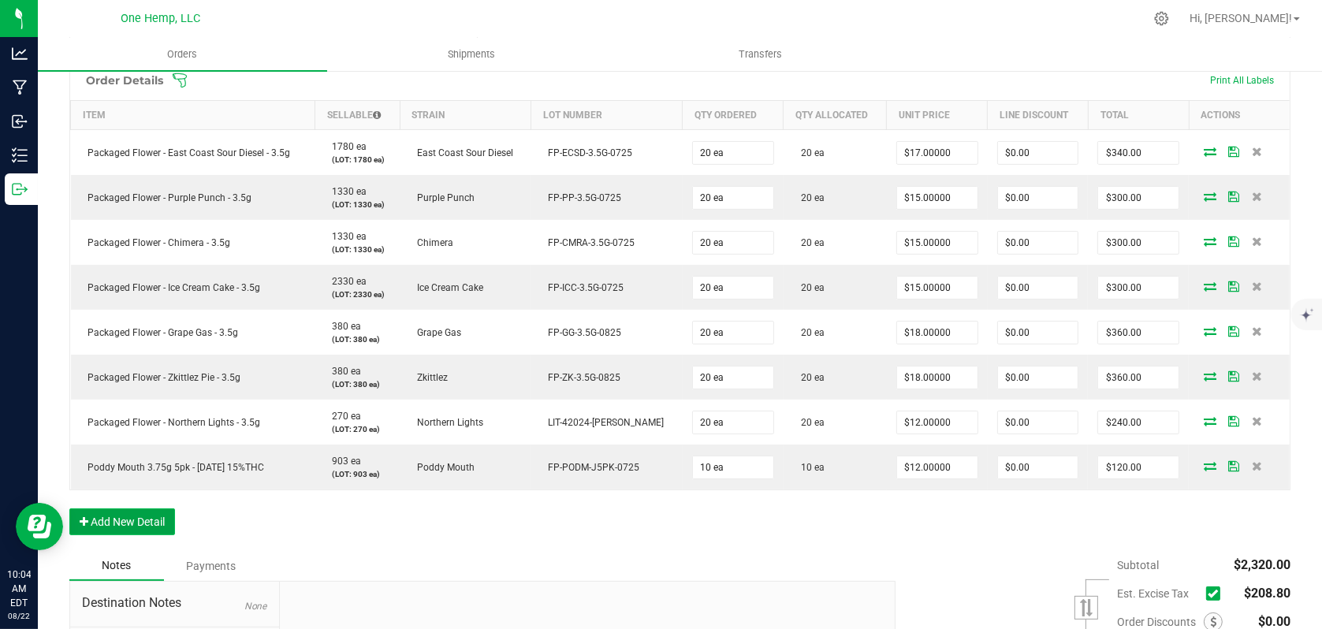
click at [137, 518] on button "Add New Detail" at bounding box center [122, 521] width 106 height 27
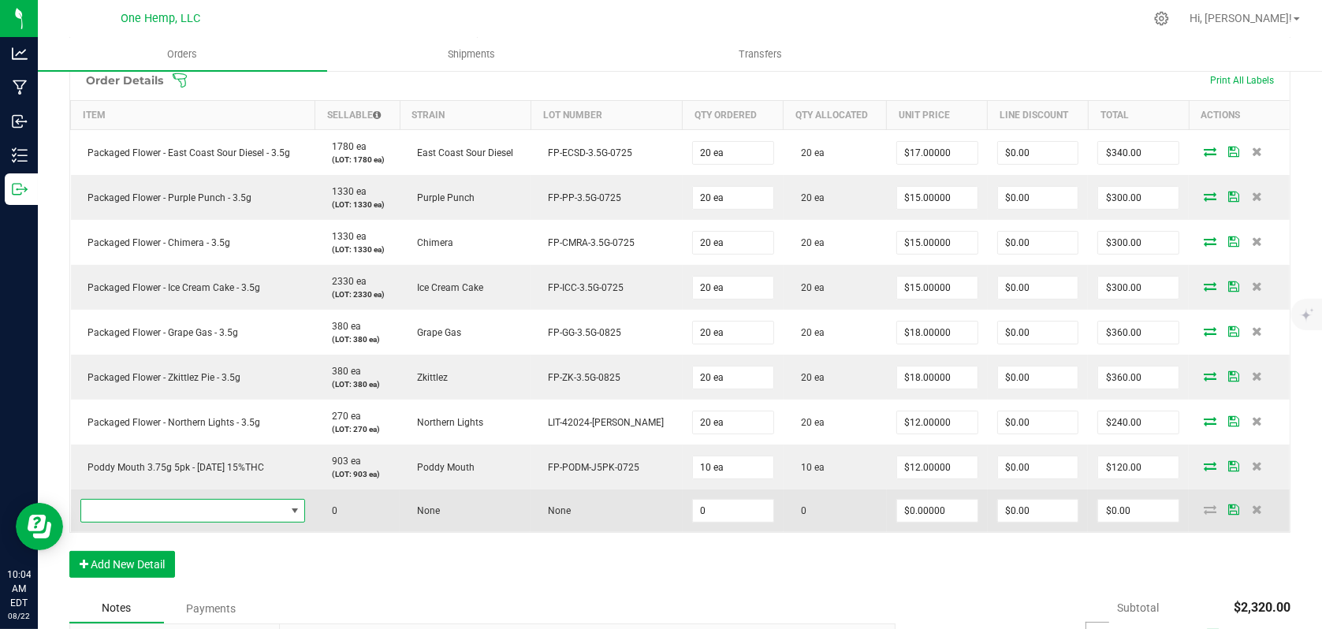
click at [173, 514] on span "NO DATA FOUND" at bounding box center [183, 511] width 204 height 22
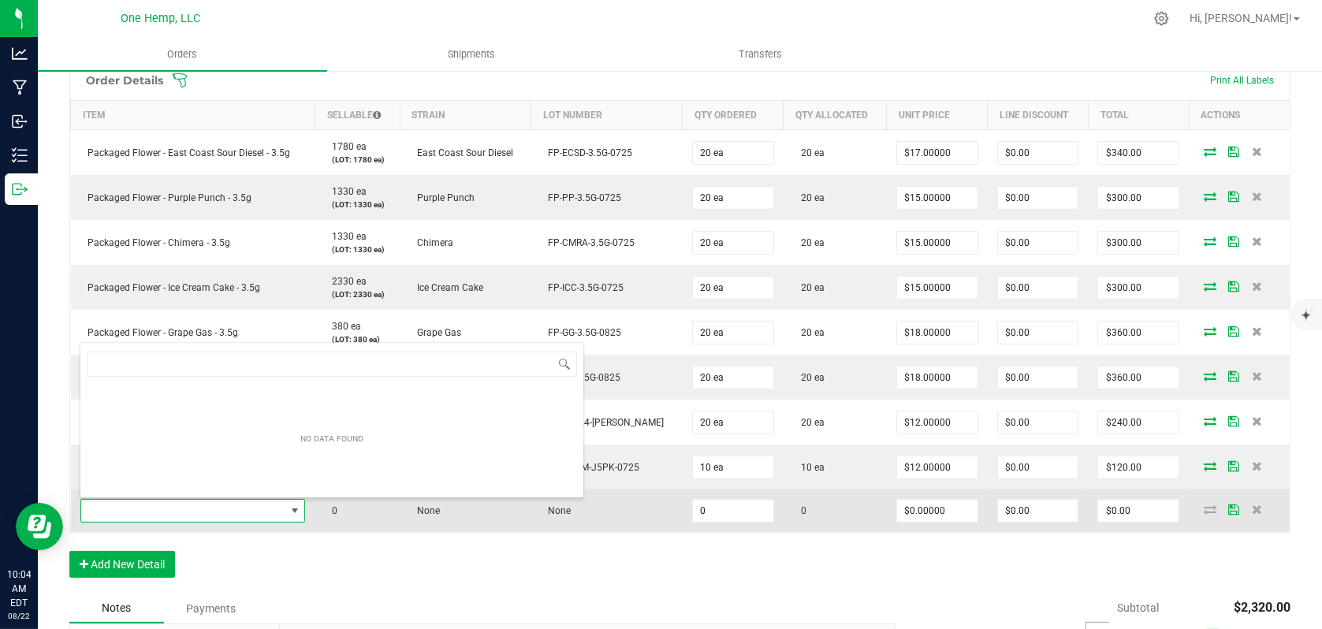
scroll to position [23, 225]
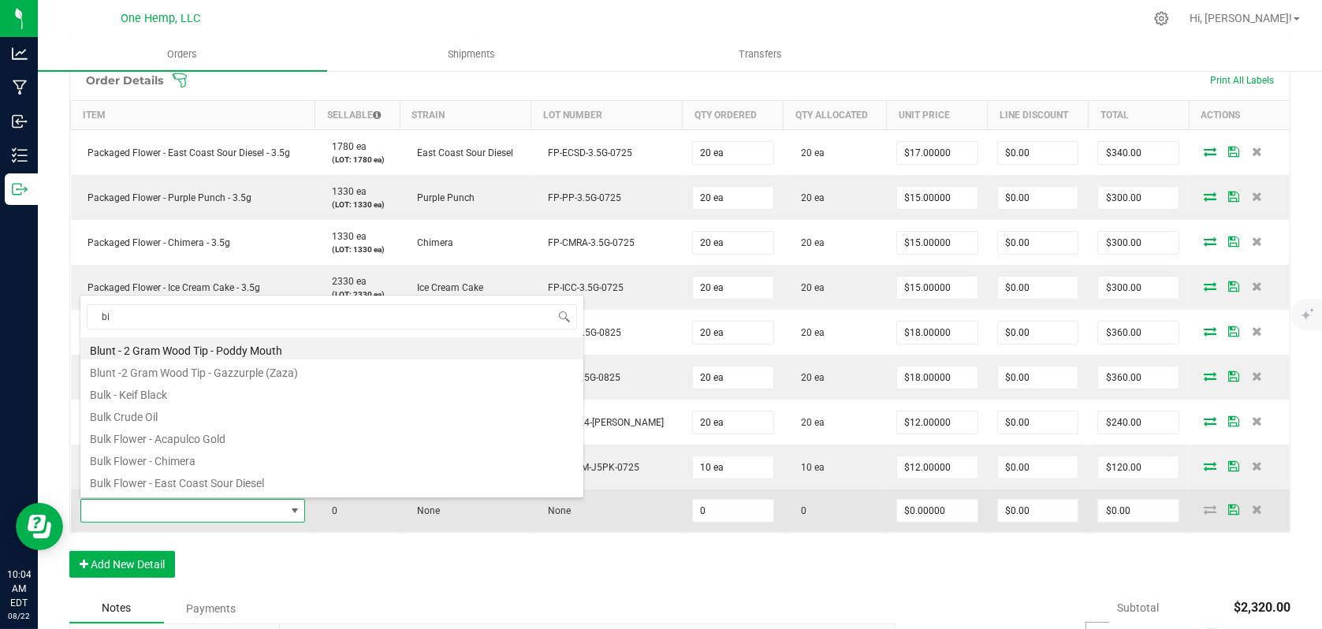
type input "big"
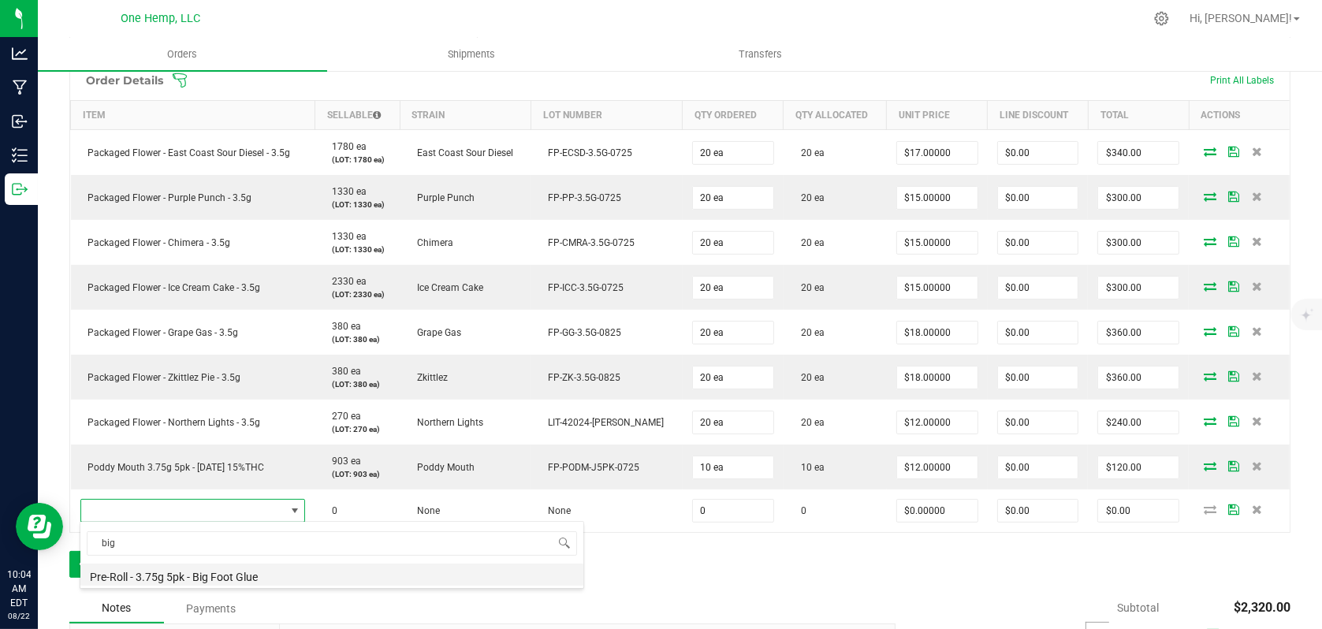
click at [194, 577] on li "Pre-Roll - 3.75g 5pk - Big Foot Glue" at bounding box center [331, 575] width 503 height 22
type input "0 ea"
type input "$19.00000"
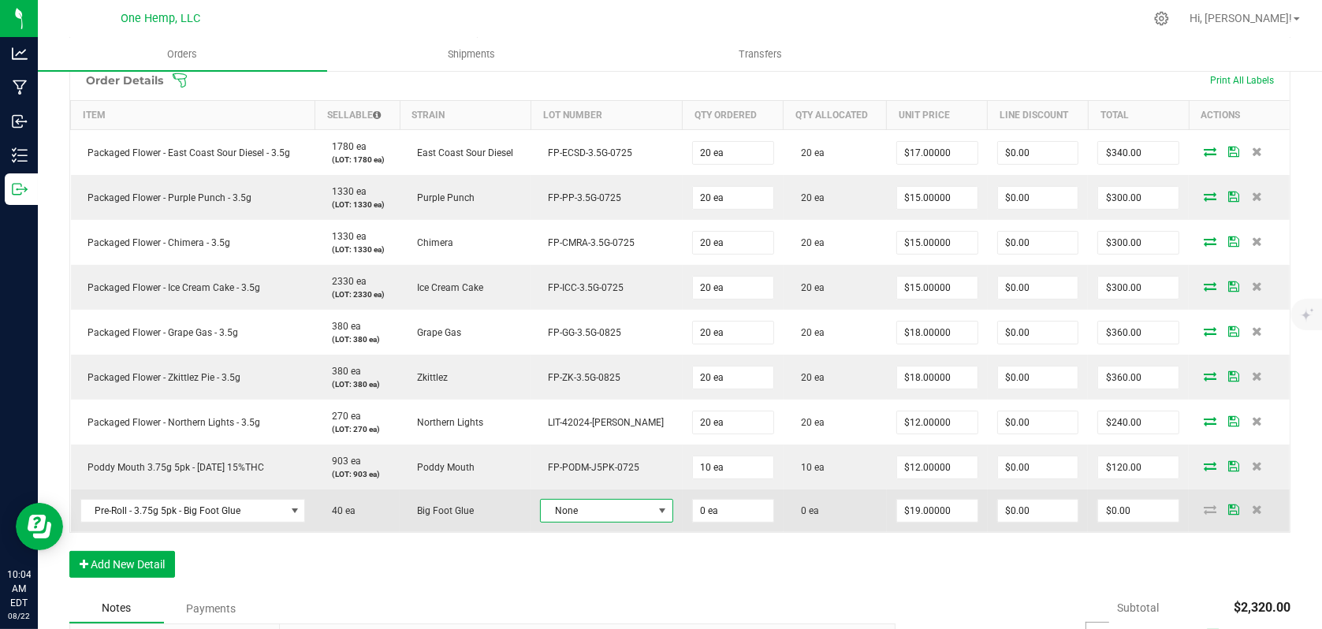
click at [653, 507] on span at bounding box center [663, 511] width 20 height 22
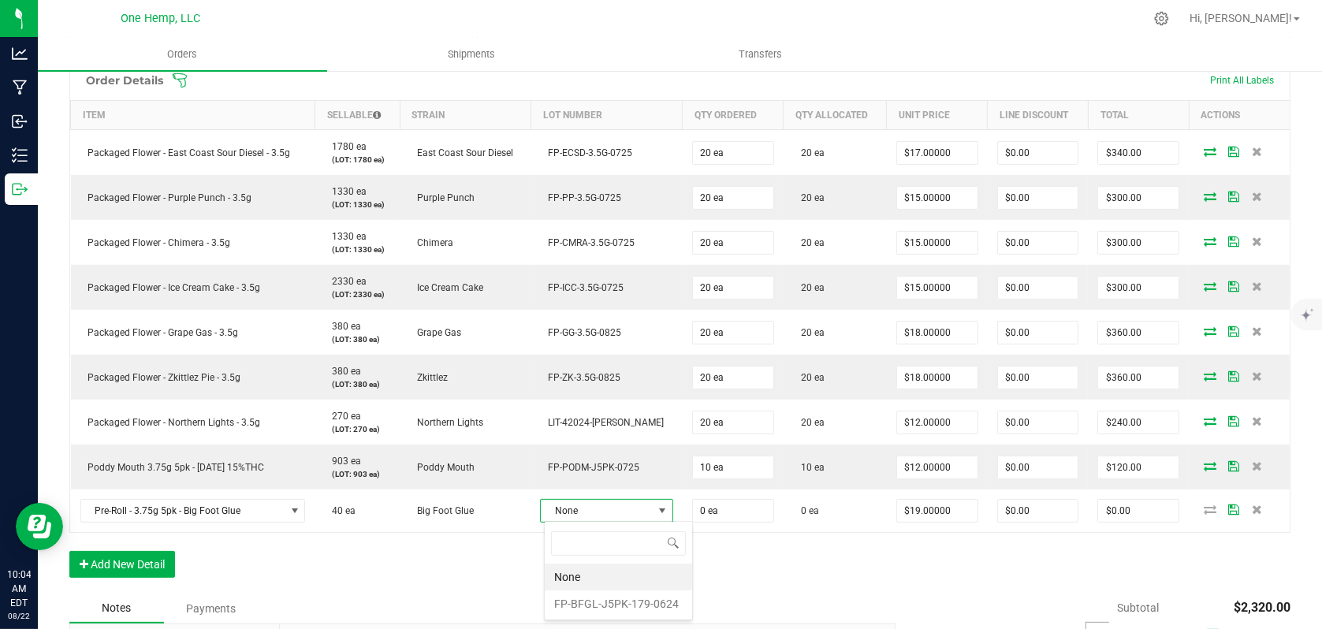
scroll to position [23, 106]
click at [560, 599] on li "FP-BFGL-J5PK-179-0624" at bounding box center [618, 603] width 147 height 27
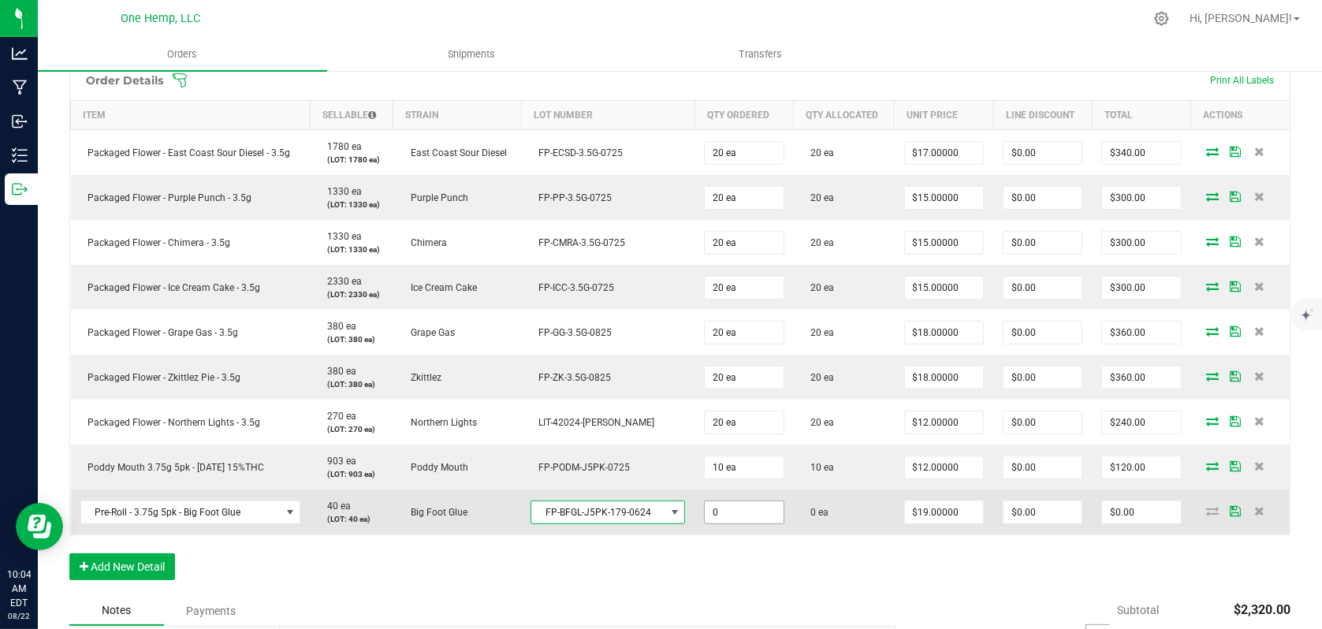
click at [729, 516] on input "0" at bounding box center [744, 512] width 78 height 22
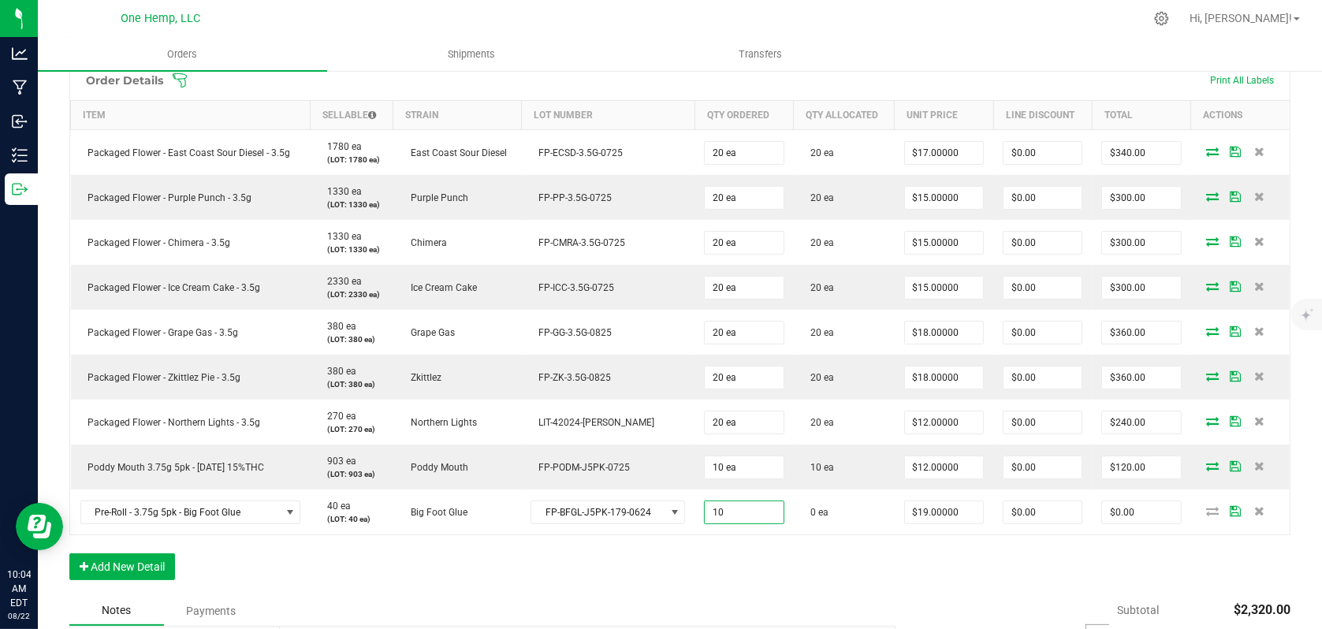
type input "10 ea"
type input "$190.00"
click at [866, 549] on div "Order Details Print All Labels Item Sellable Strain Lot Number Qty Ordered Qty …" at bounding box center [679, 328] width 1221 height 536
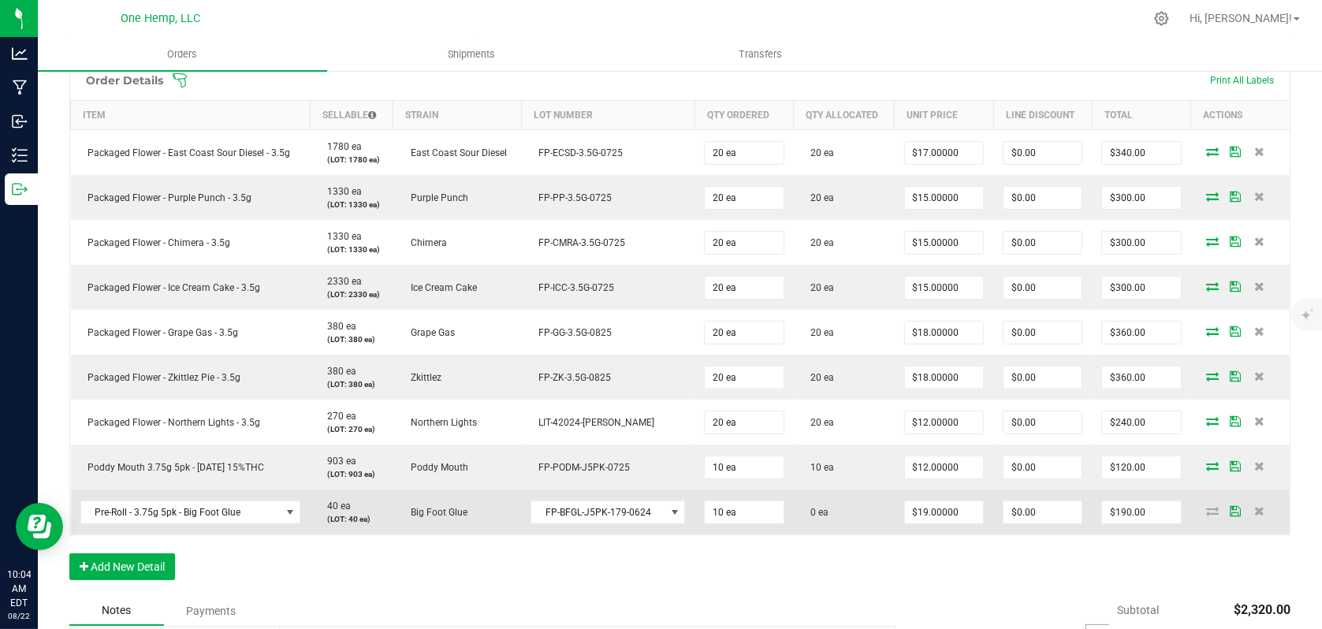
click at [945, 524] on td "$19.00000" at bounding box center [944, 512] width 99 height 45
click at [955, 514] on input "19" at bounding box center [944, 512] width 78 height 22
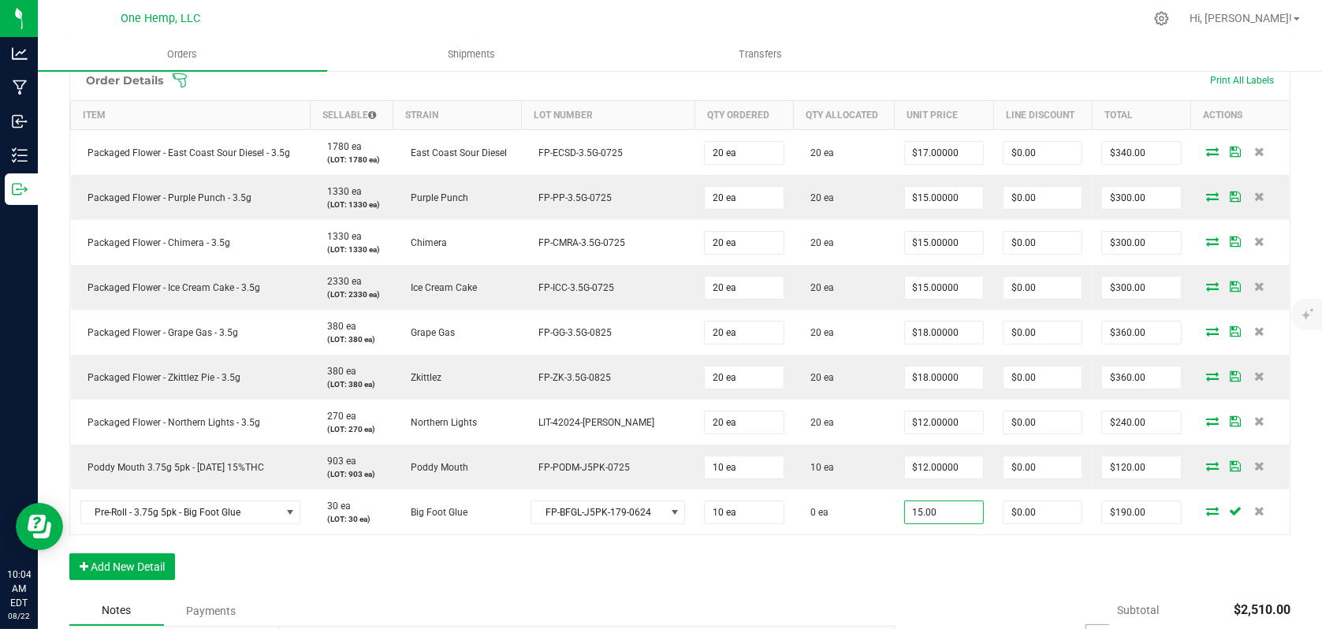
type input "$15.00000"
type input "$150.00"
click at [969, 552] on div "Order Details Print All Labels Item Sellable Strain Lot Number Qty Ordered Qty …" at bounding box center [679, 328] width 1221 height 536
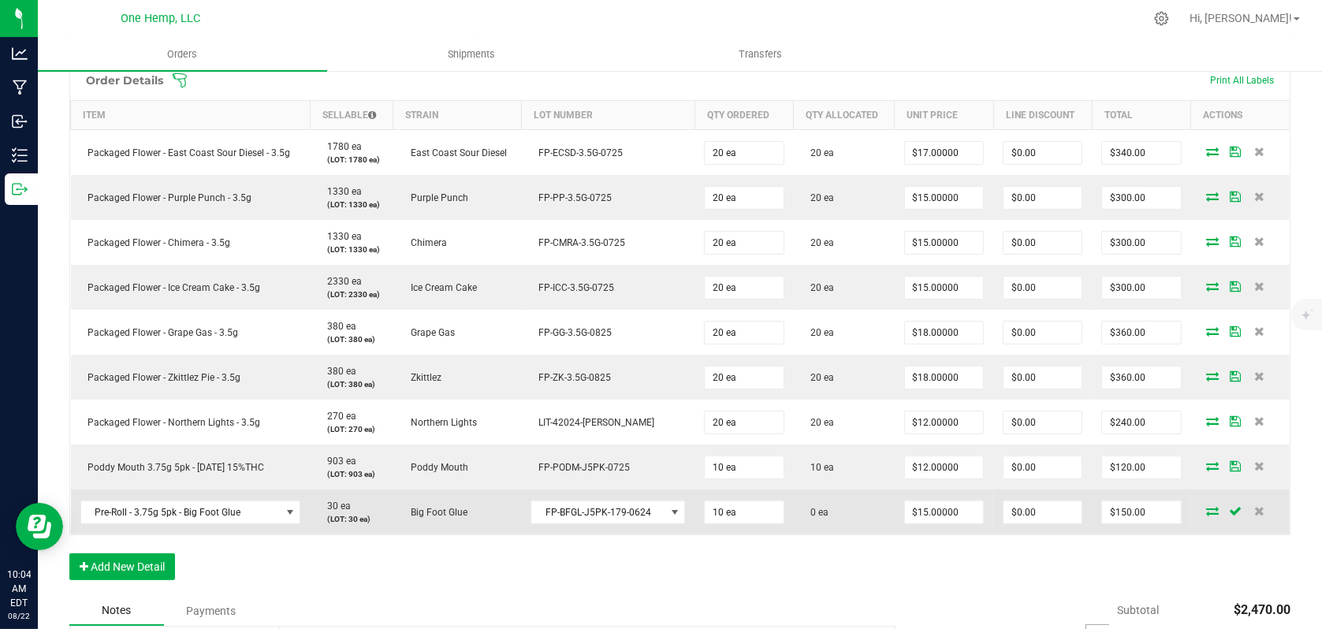
click at [1206, 508] on icon at bounding box center [1212, 510] width 13 height 9
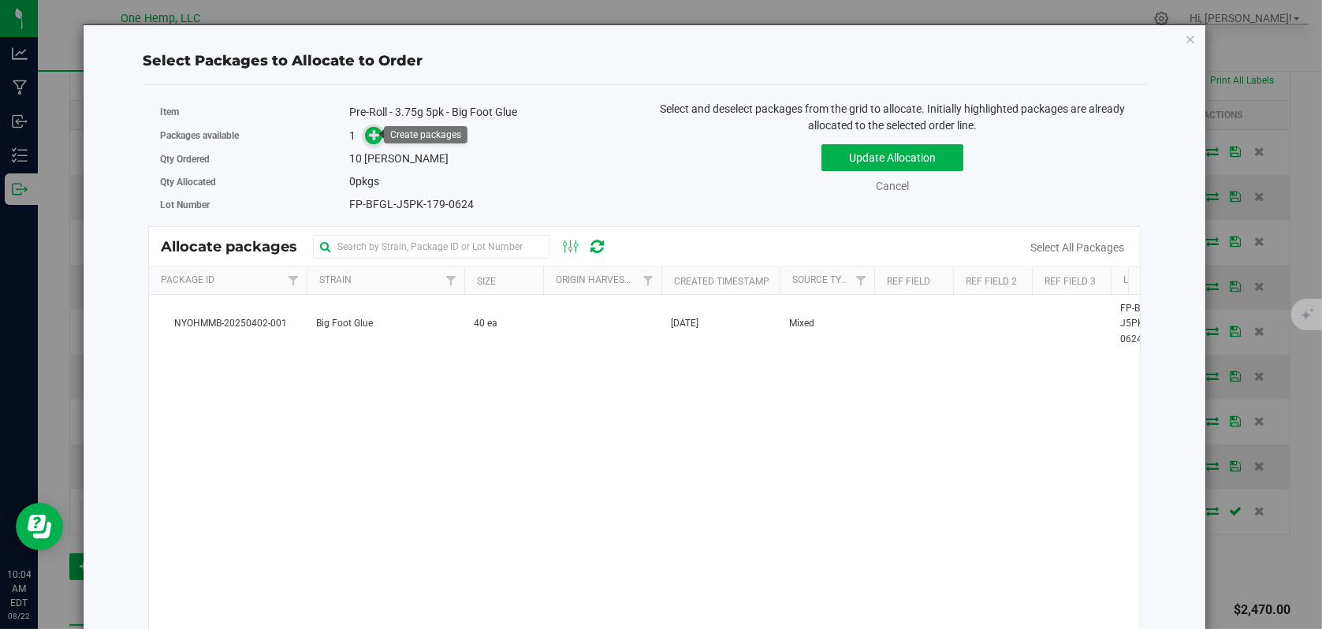
click at [374, 142] on span at bounding box center [374, 136] width 18 height 18
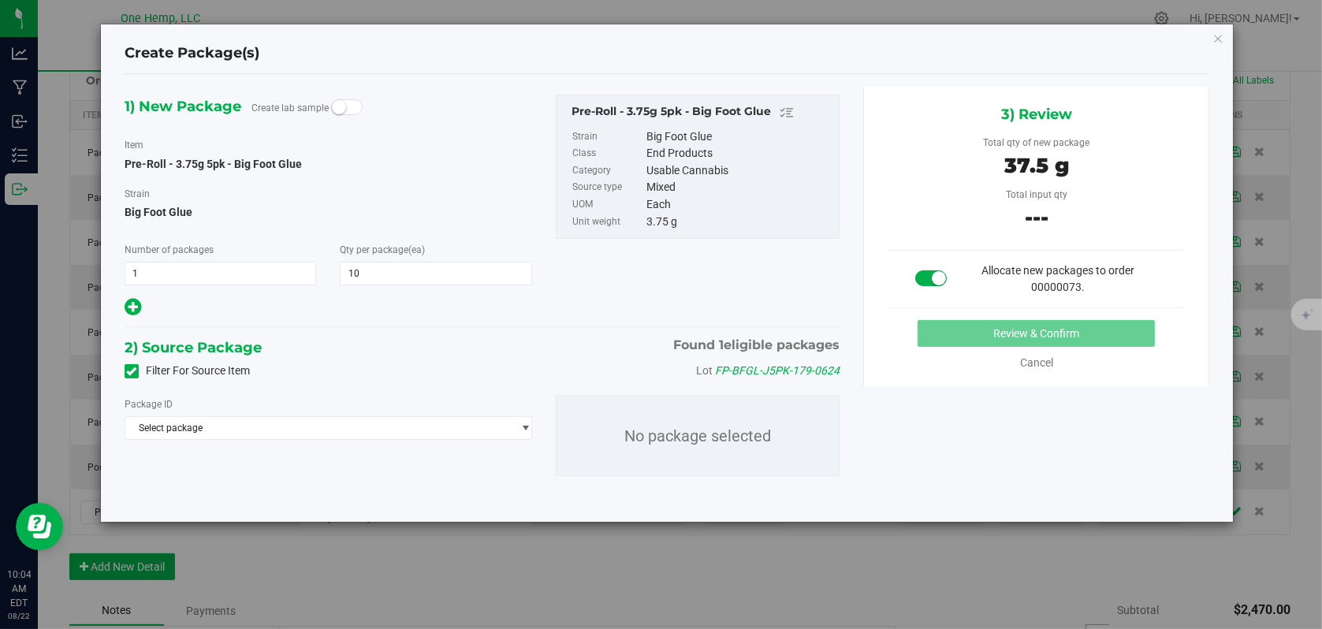
click at [134, 371] on icon at bounding box center [132, 371] width 10 height 0
click at [0, 0] on input "Filter For Source Item" at bounding box center [0, 0] width 0 height 0
click at [372, 432] on span "Select package" at bounding box center [318, 428] width 386 height 22
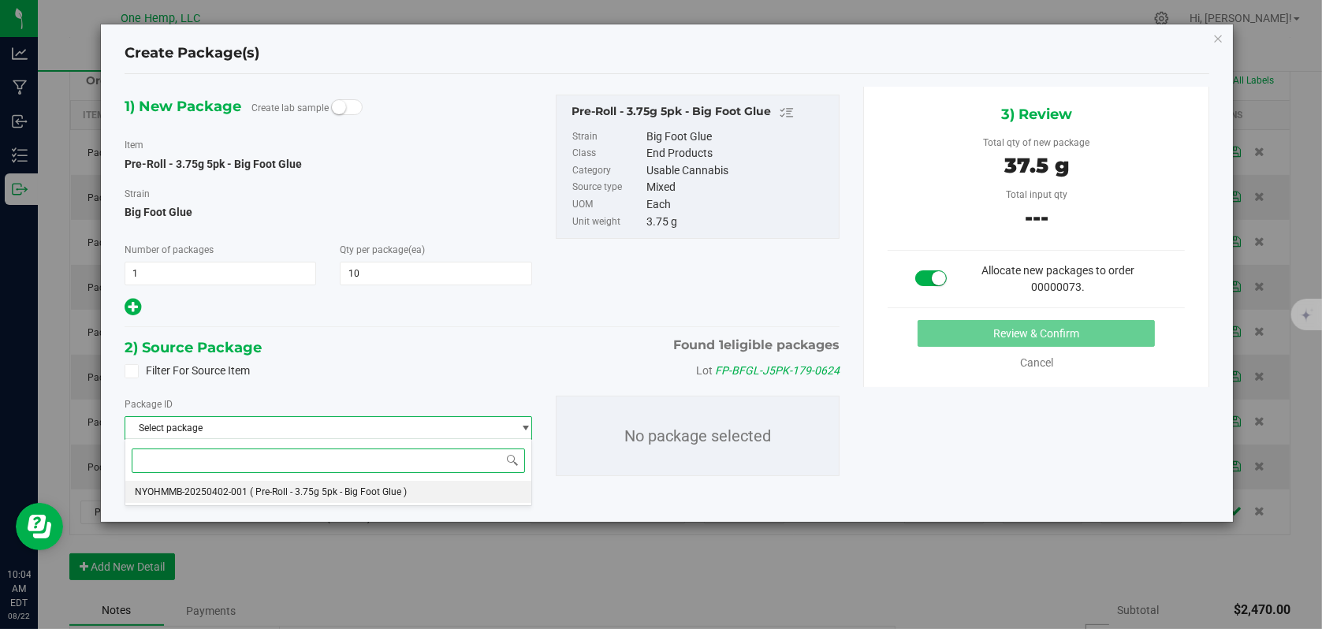
click at [288, 497] on li "NYOHMMB-20250402-001 ( Pre-Roll - 3.75g 5pk - Big Foot Glue )" at bounding box center [328, 492] width 406 height 22
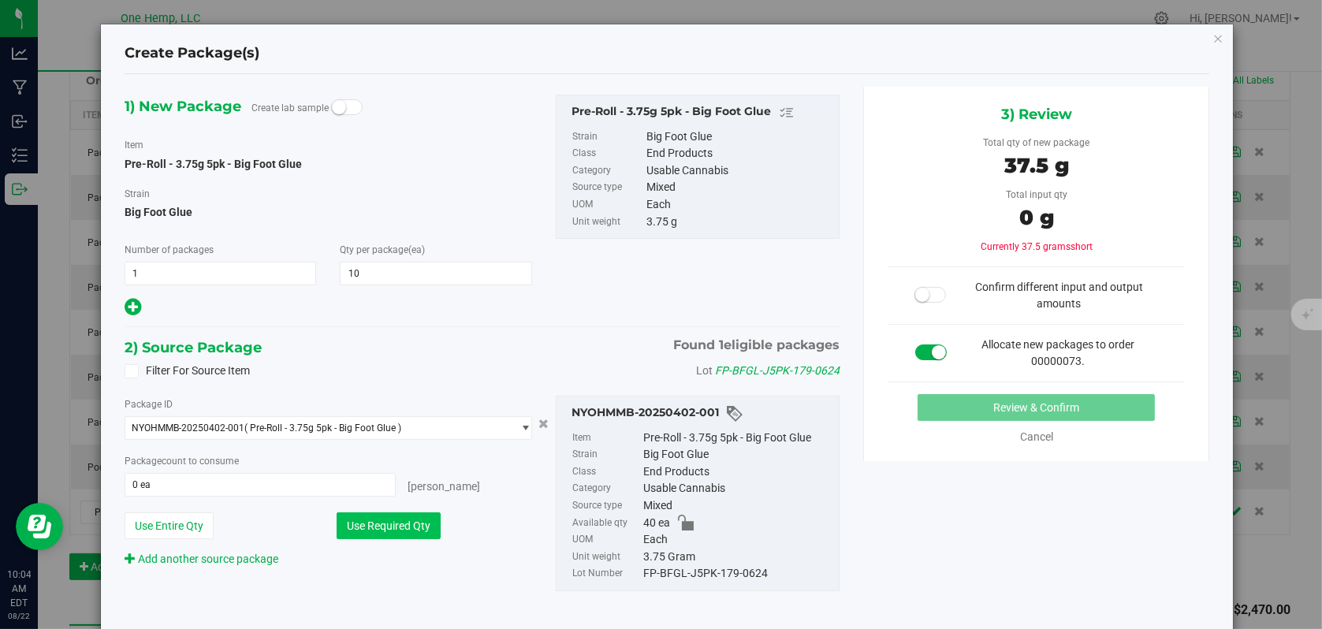
click at [393, 531] on button "Use Required Qty" at bounding box center [389, 525] width 104 height 27
type input "10 ea"
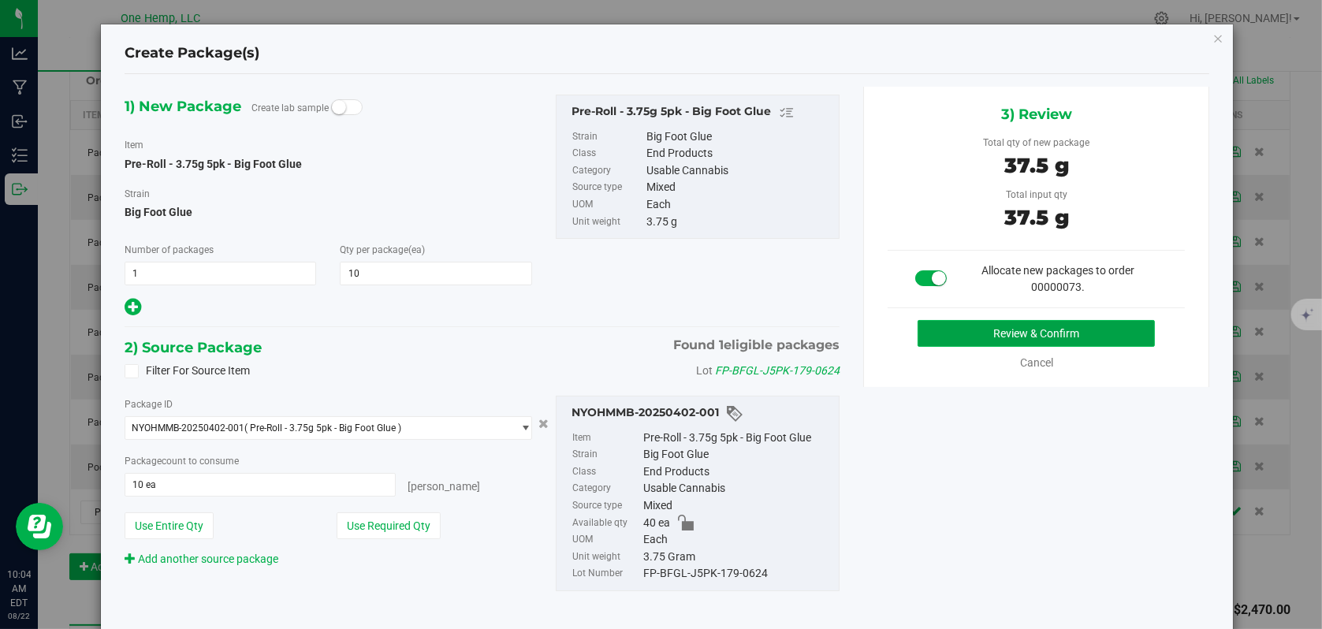
click at [1035, 333] on button "Review & Confirm" at bounding box center [1036, 333] width 237 height 27
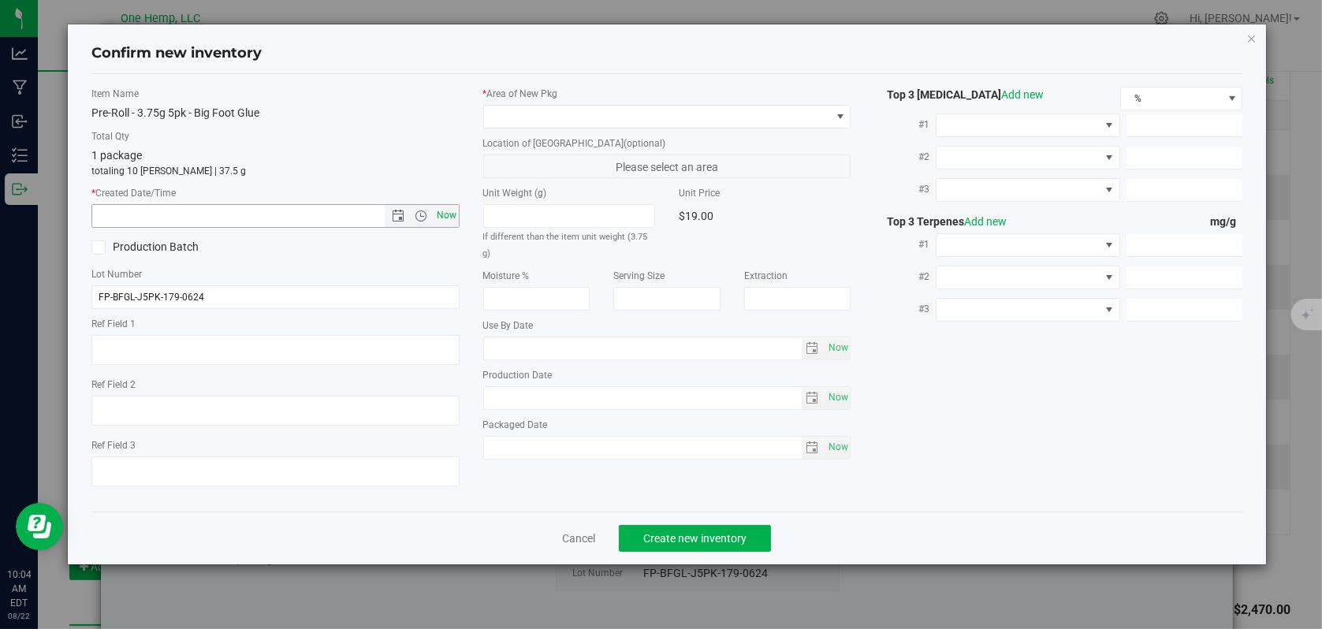
click at [449, 213] on span "Now" at bounding box center [446, 215] width 27 height 23
type input "[DATE] 10:04 AM"
click at [836, 117] on span at bounding box center [840, 116] width 13 height 13
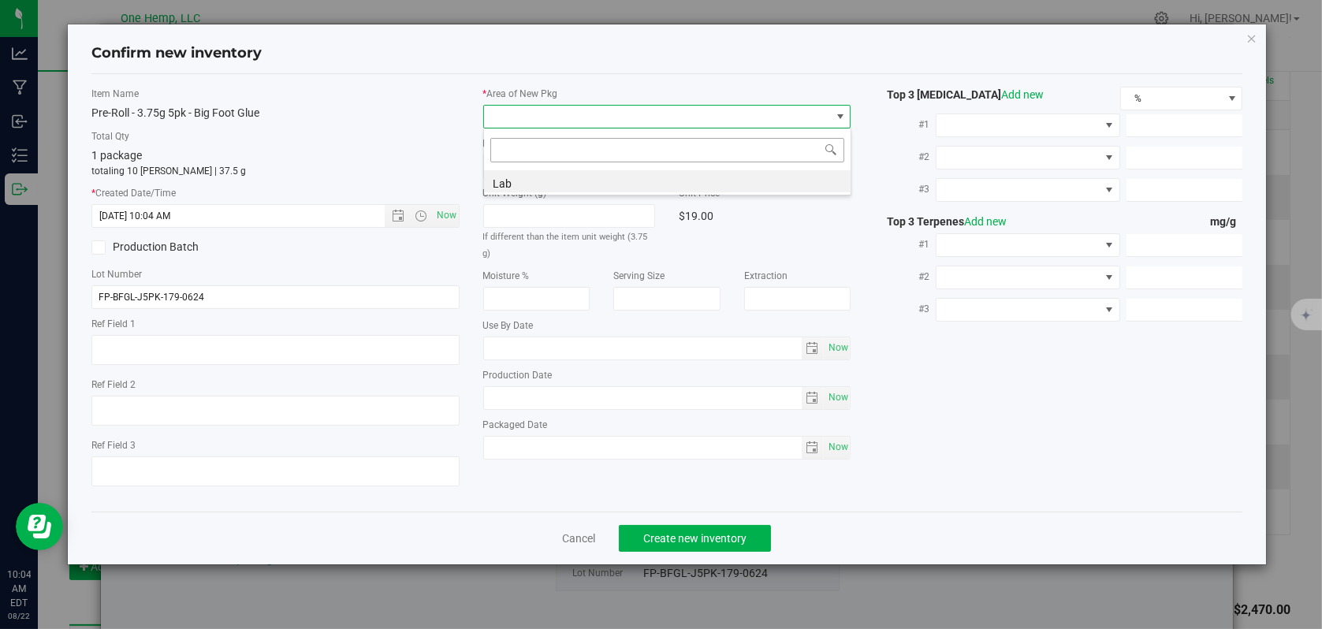
scroll to position [23, 368]
click at [516, 182] on li "Lab" at bounding box center [667, 181] width 367 height 22
click at [686, 538] on span "Create new inventory" at bounding box center [694, 538] width 103 height 13
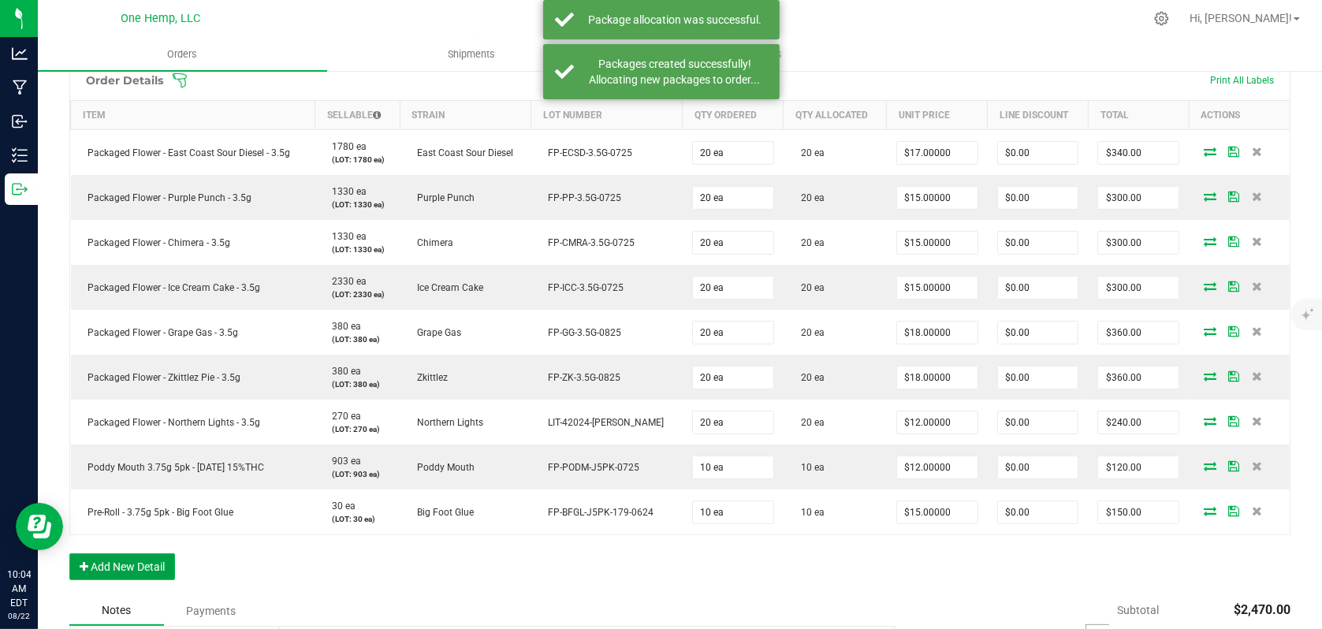
click at [146, 568] on button "Add New Detail" at bounding box center [122, 566] width 106 height 27
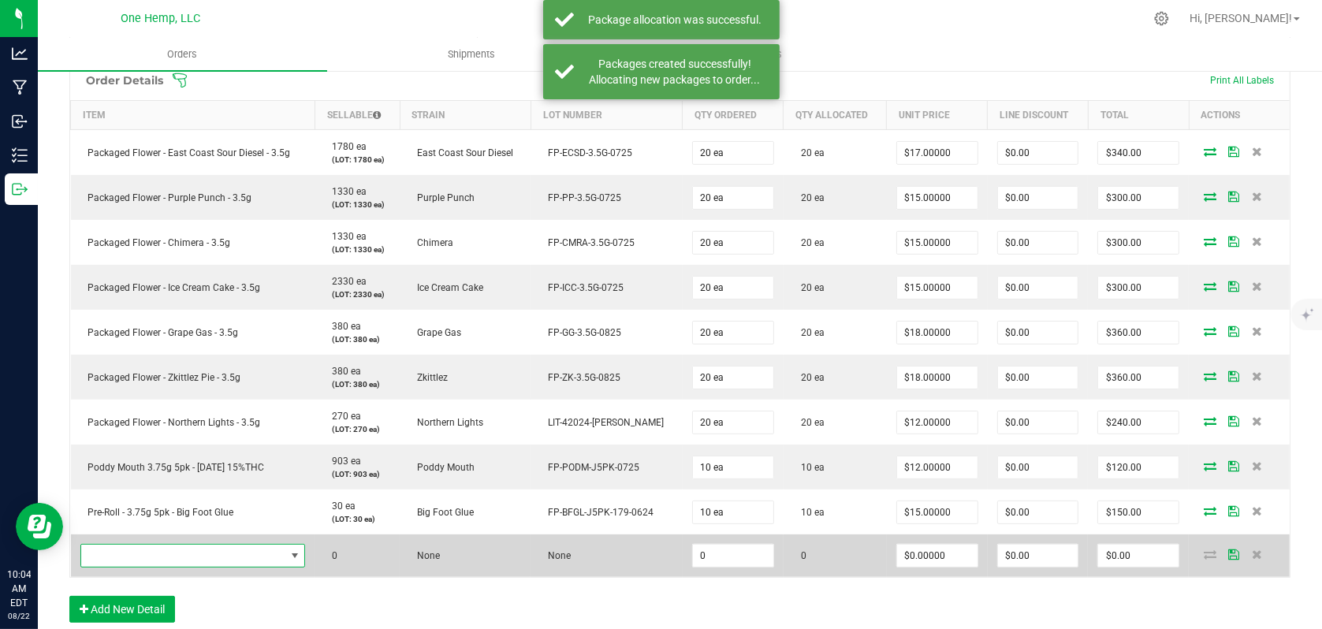
click at [237, 558] on span "NO DATA FOUND" at bounding box center [183, 556] width 204 height 22
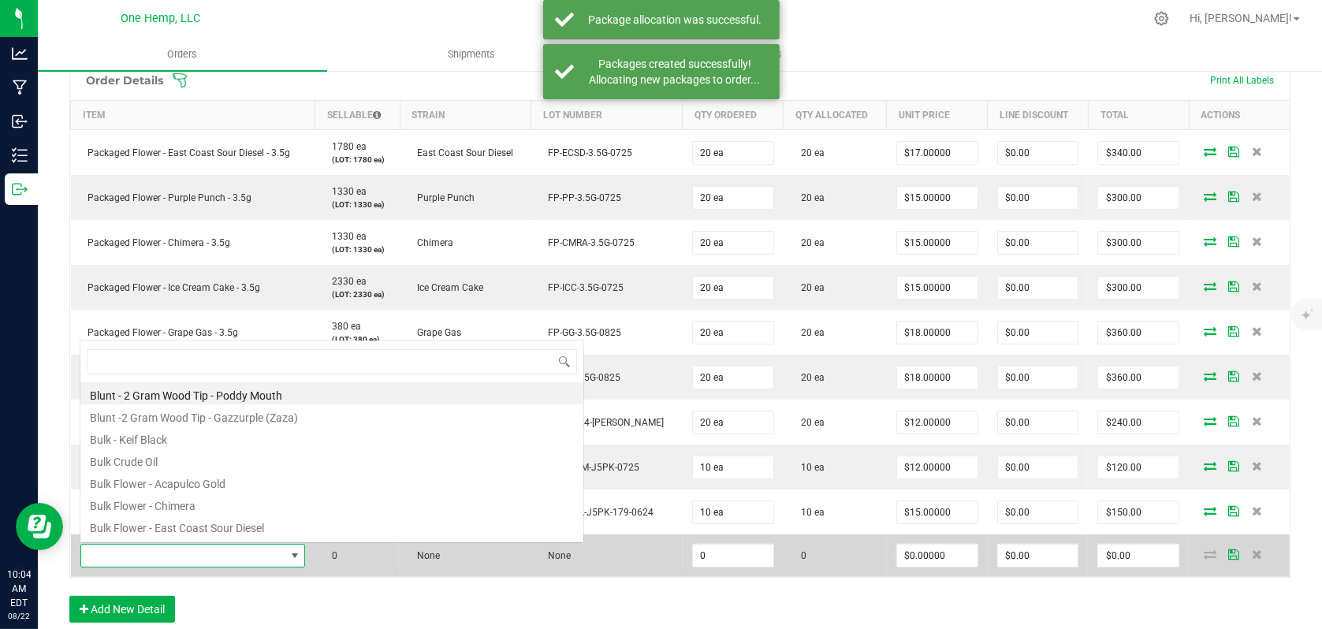
scroll to position [23, 222]
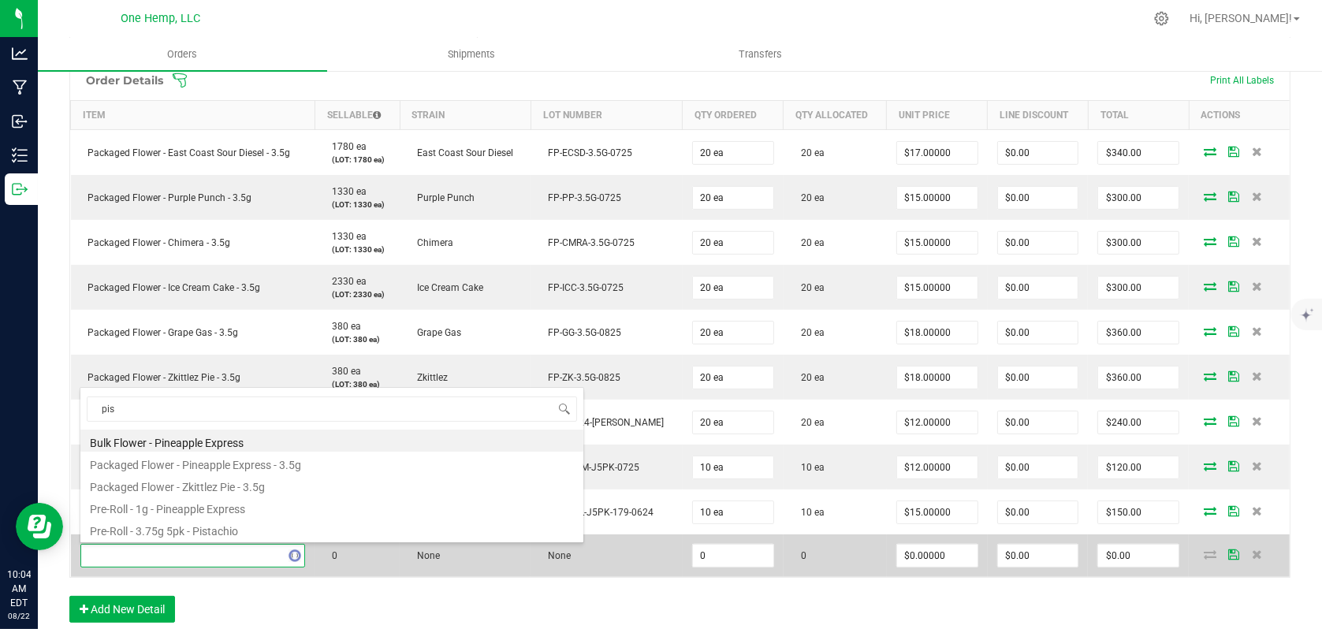
type input "pist"
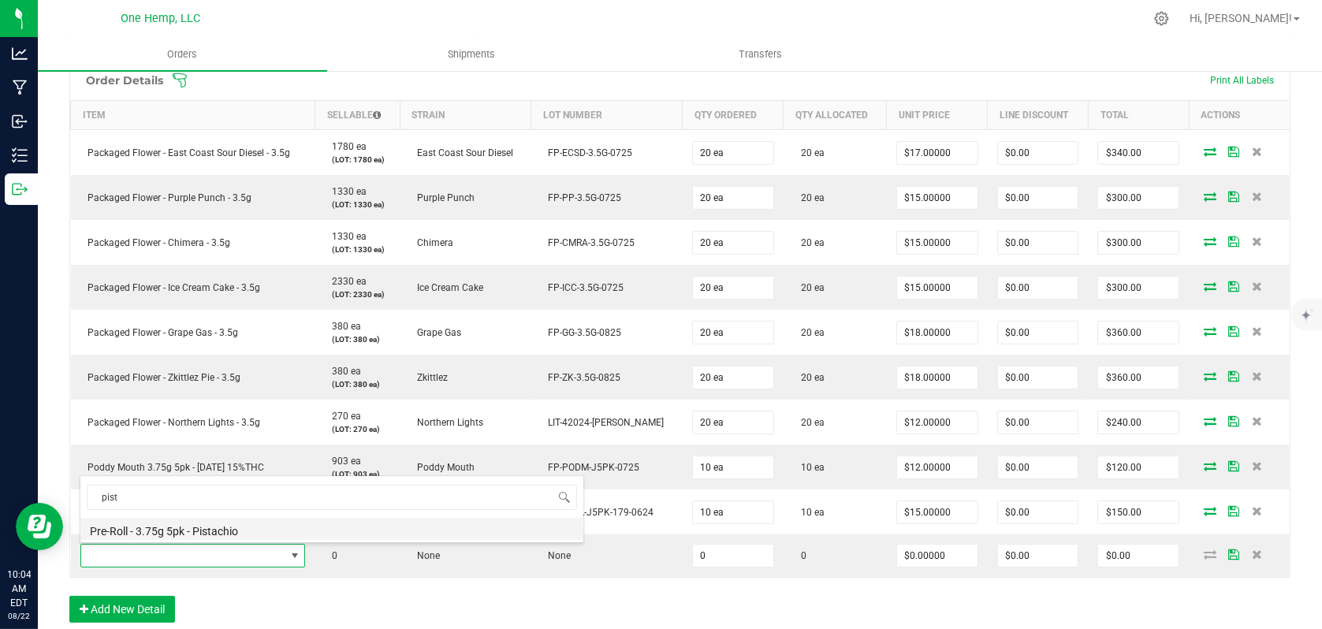
click at [231, 534] on li "Pre-Roll - 3.75g 5pk - Pistachio" at bounding box center [331, 529] width 503 height 22
type input "0 ea"
type input "$18.00000"
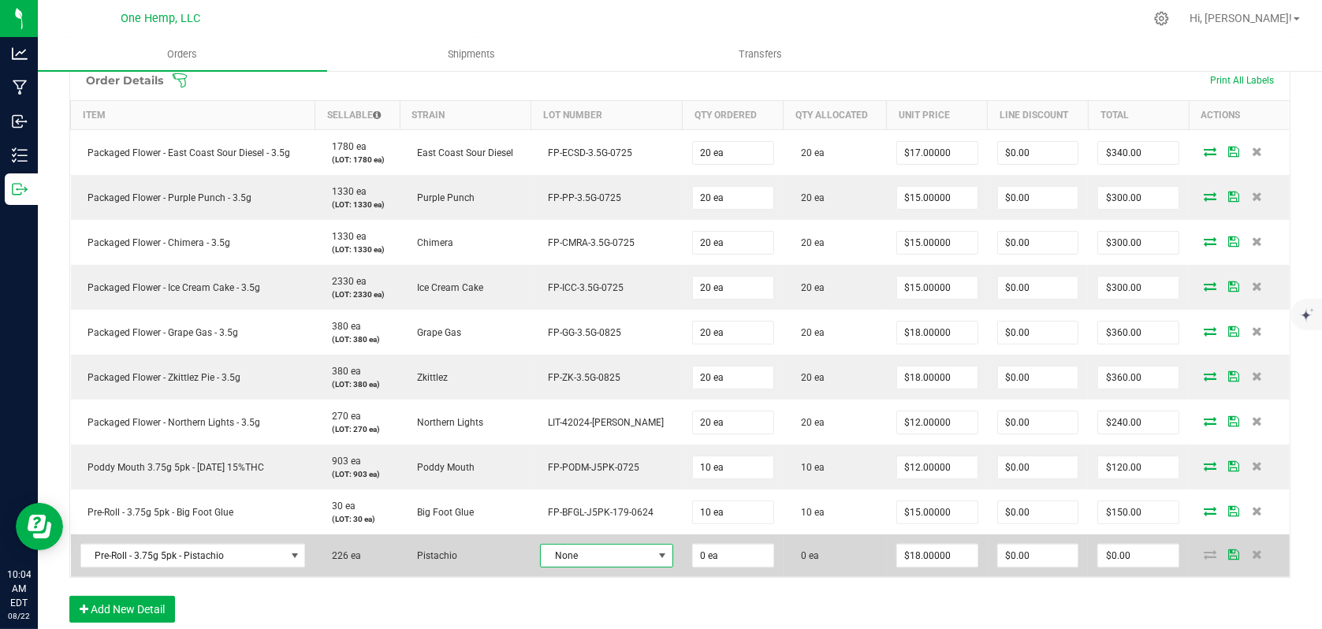
click at [596, 553] on span "None" at bounding box center [597, 556] width 112 height 22
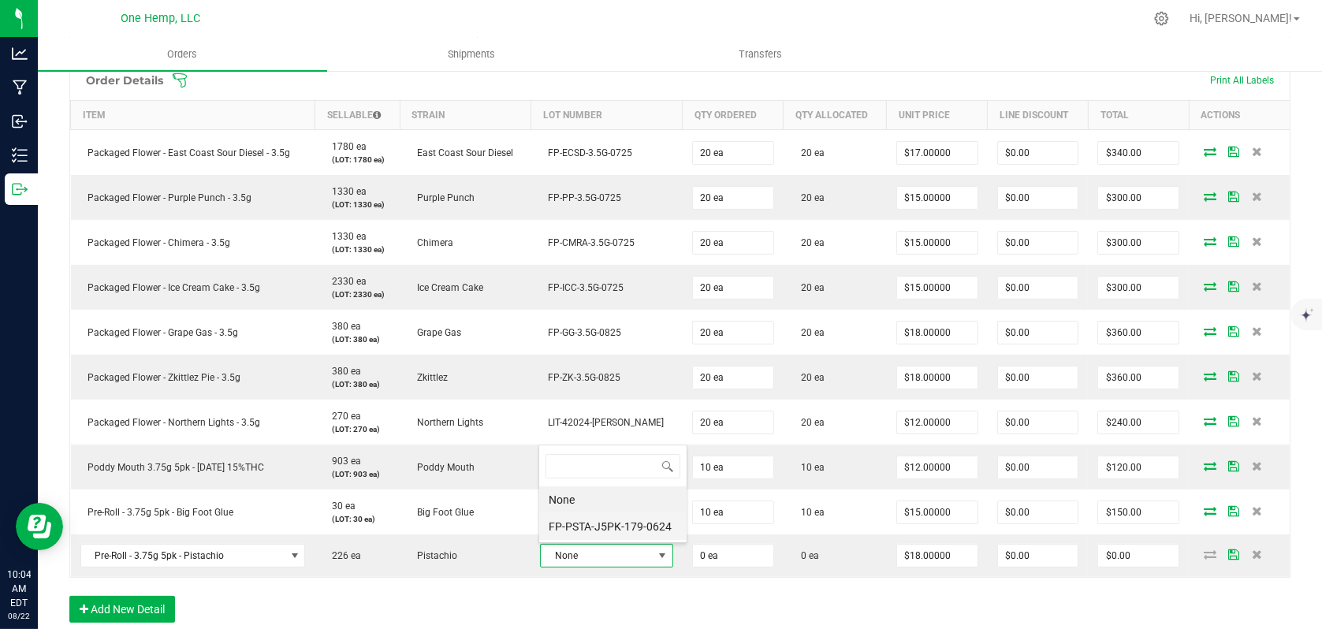
click at [602, 531] on li "FP-PSTA-J5PK-179-0624" at bounding box center [612, 526] width 147 height 27
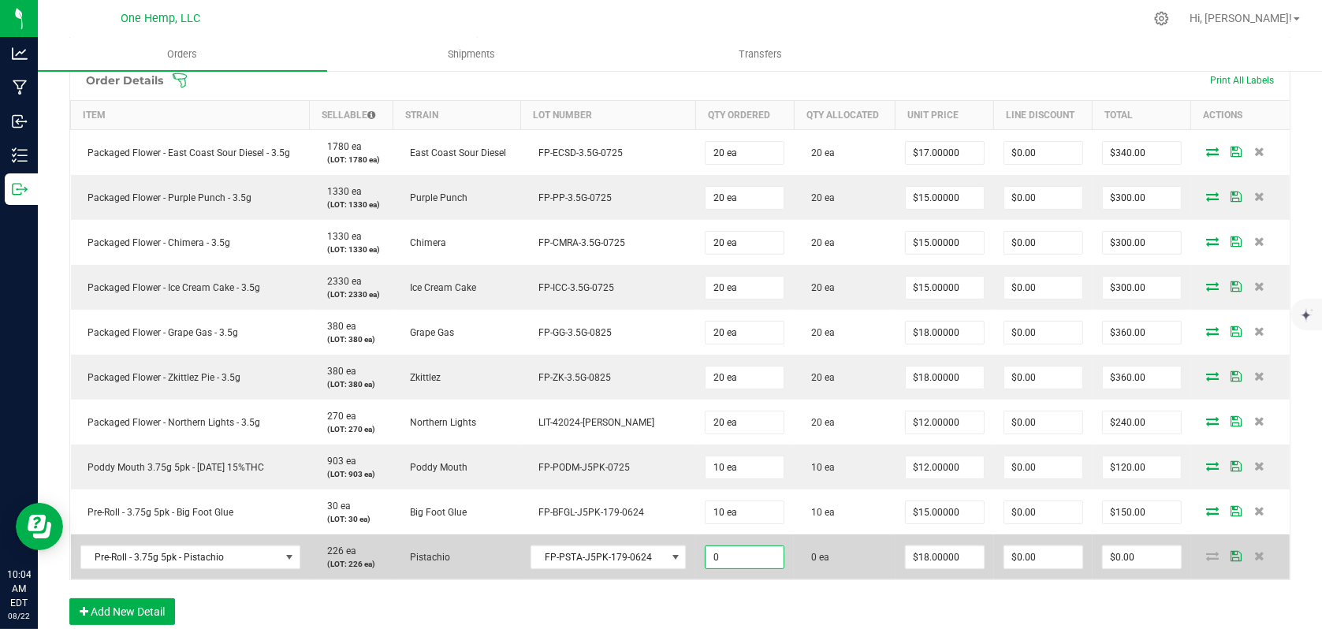
click at [731, 553] on input "0" at bounding box center [745, 557] width 78 height 22
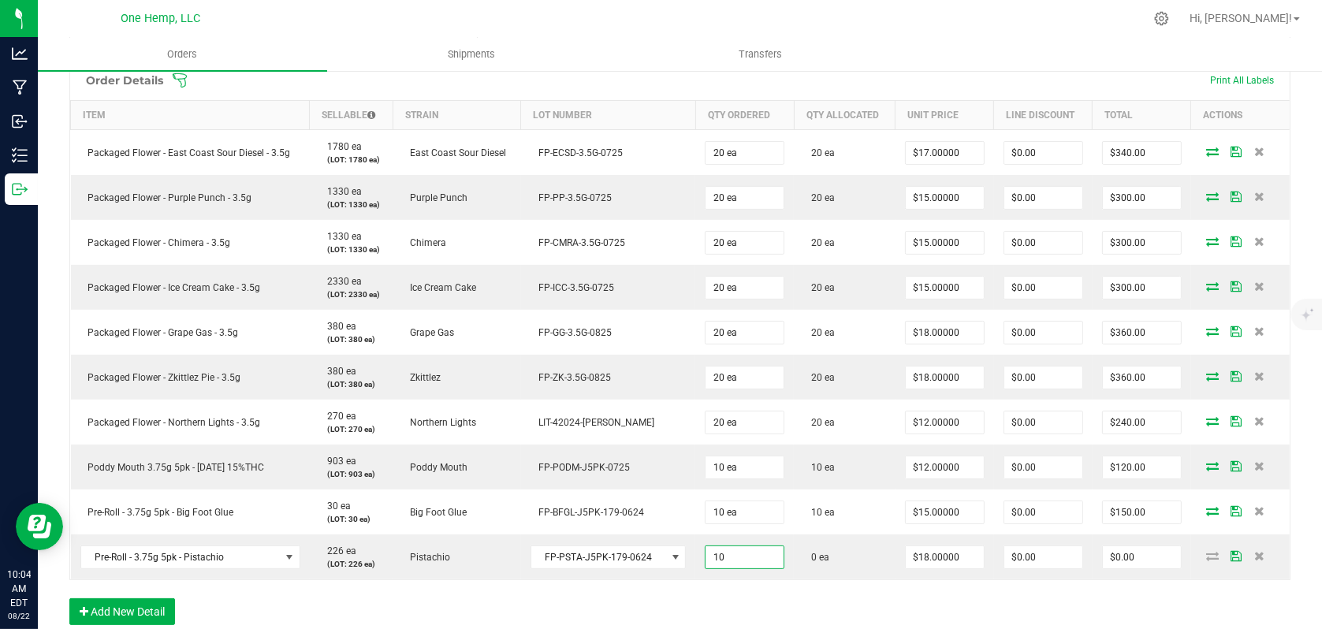
type input "10 ea"
type input "$180.00"
click at [961, 603] on div "Order Details Print All Labels Item Sellable Strain Lot Number Qty Ordered Qty …" at bounding box center [679, 350] width 1221 height 581
click at [959, 552] on input "18" at bounding box center [945, 557] width 78 height 22
type input "$15.00000"
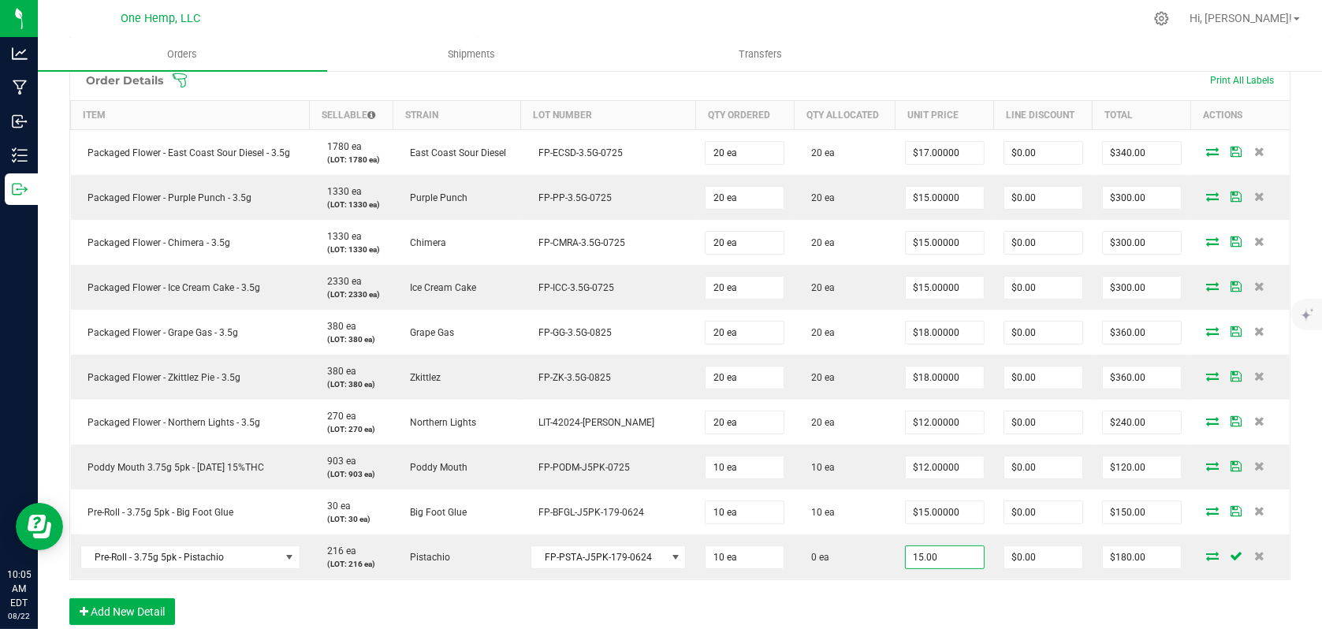
type input "$150.00"
click at [1112, 621] on div "Order Details Print All Labels Item Sellable Strain Lot Number Qty Ordered Qty …" at bounding box center [679, 350] width 1221 height 581
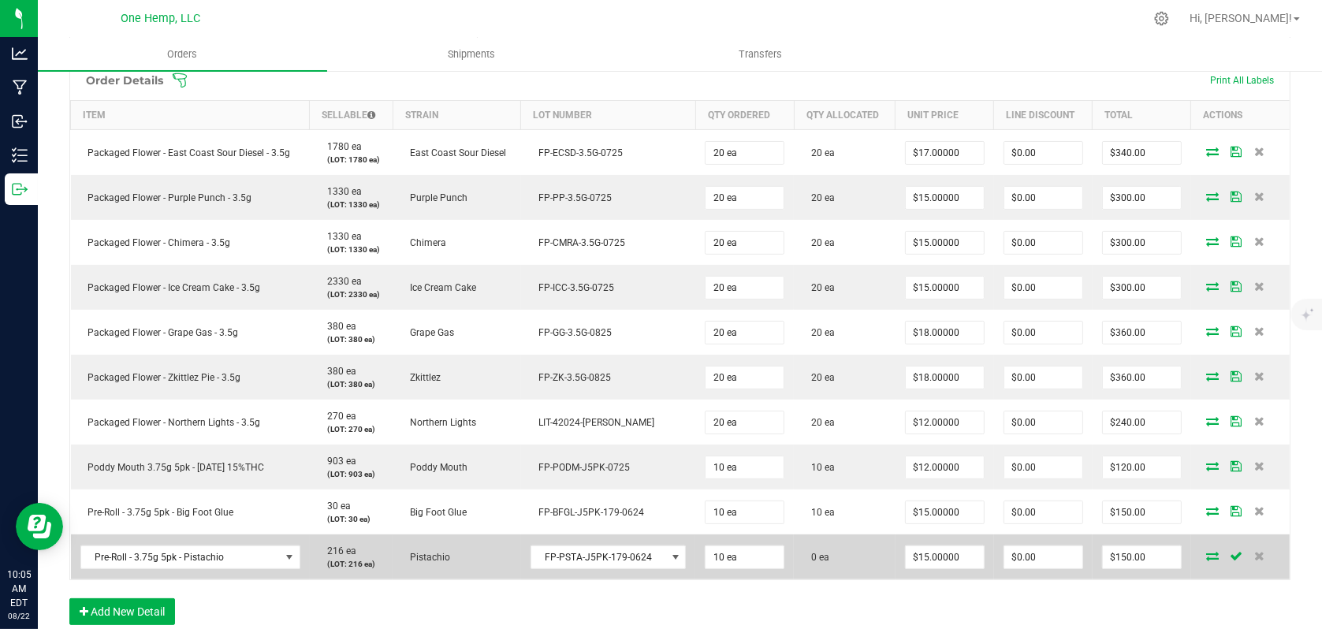
click at [1206, 554] on icon at bounding box center [1212, 555] width 13 height 9
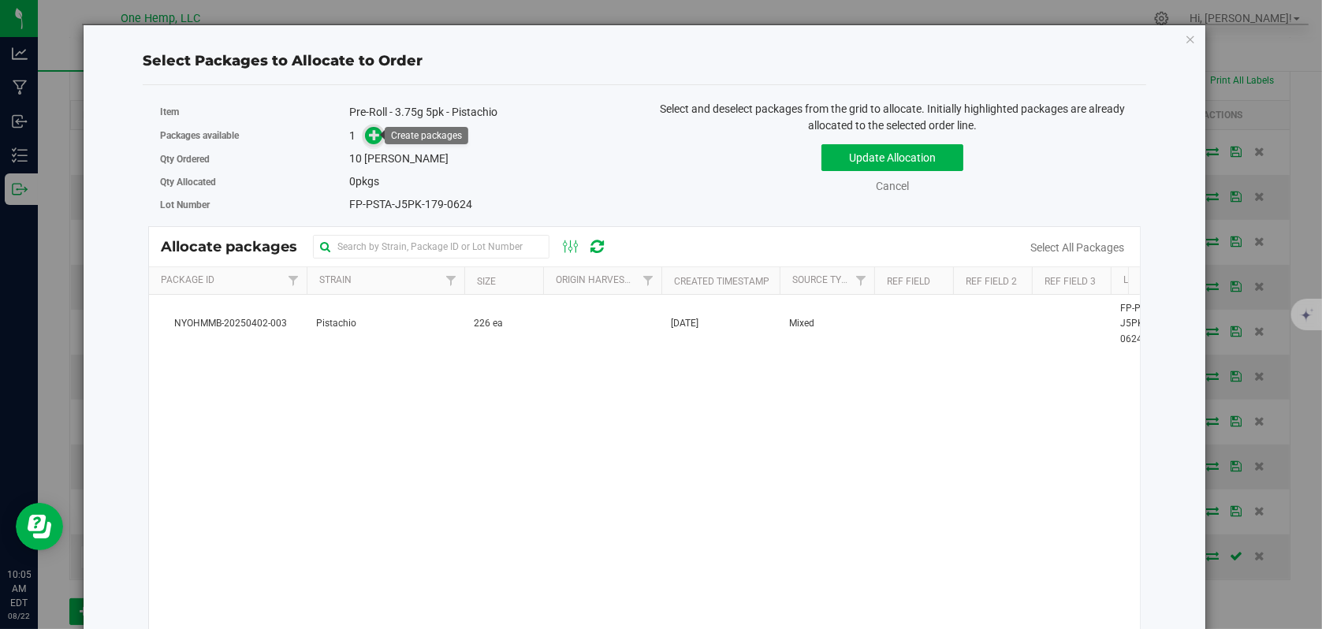
click at [379, 137] on span at bounding box center [374, 136] width 18 height 18
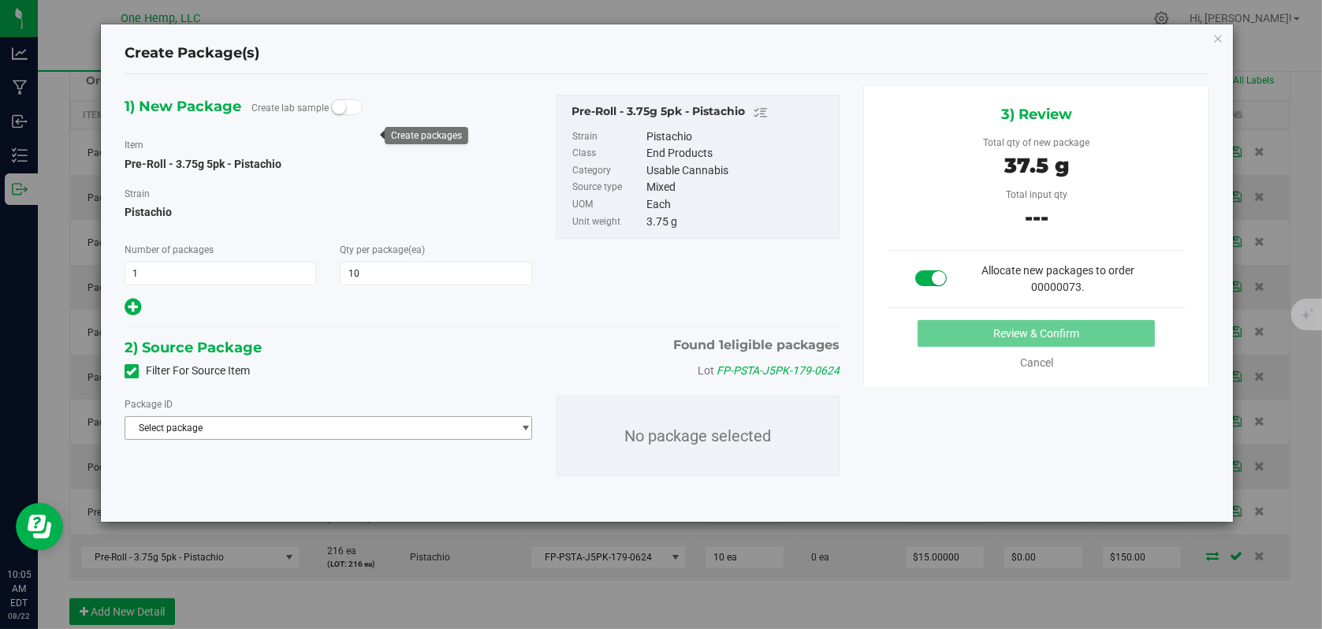
click at [181, 426] on span "Select package" at bounding box center [318, 428] width 386 height 22
click at [222, 492] on span "NYOHMMB-20250402-003" at bounding box center [191, 491] width 113 height 11
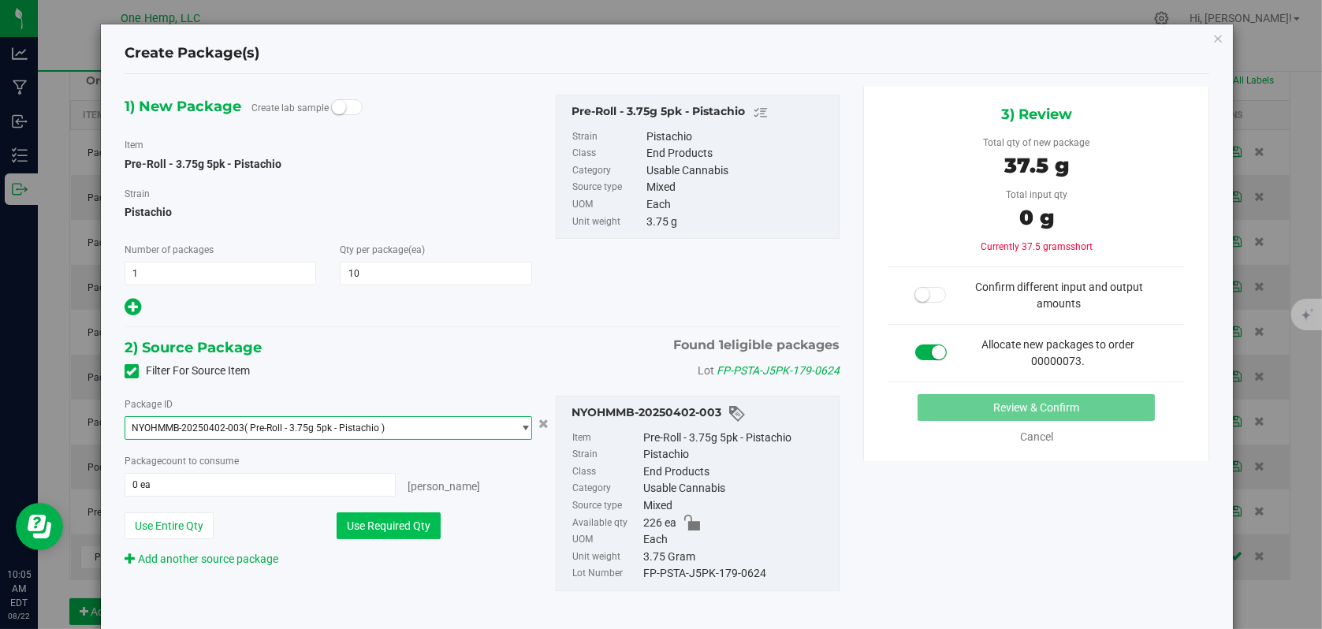
click at [390, 526] on button "Use Required Qty" at bounding box center [389, 525] width 104 height 27
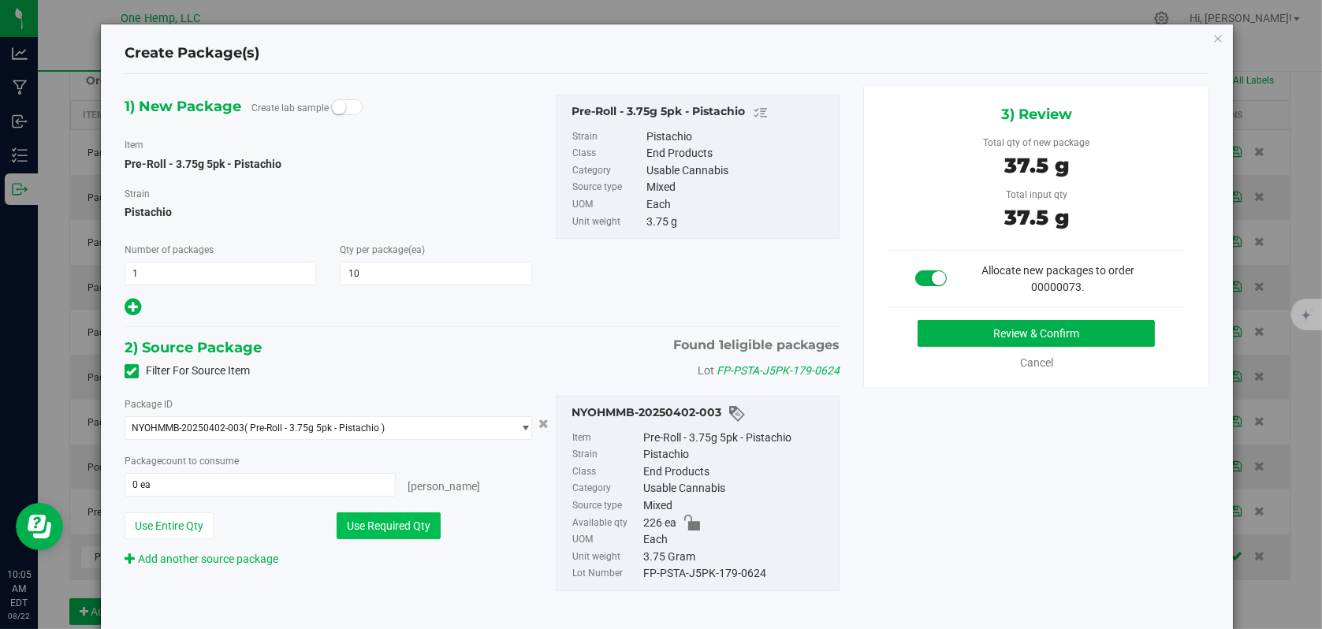
type input "10 ea"
click at [988, 333] on button "Review & Confirm" at bounding box center [1036, 333] width 237 height 27
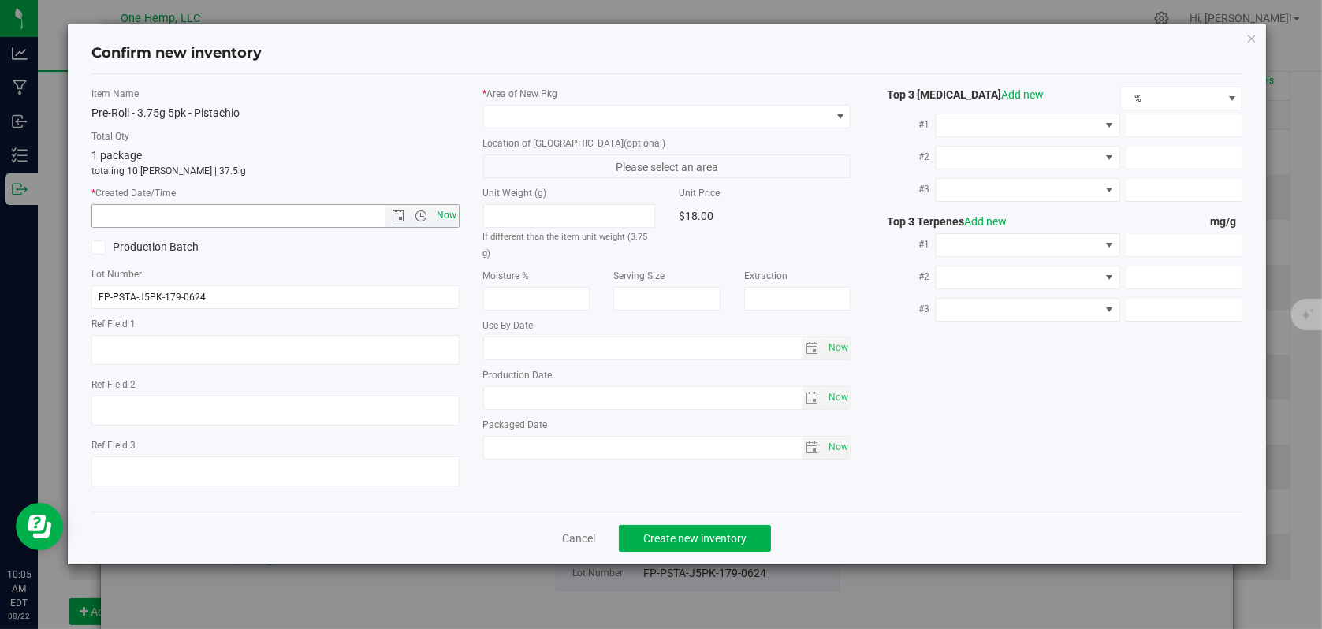
click at [445, 217] on span "Now" at bounding box center [446, 215] width 27 height 23
type input "[DATE] 10:05 AM"
click at [838, 119] on span at bounding box center [840, 116] width 13 height 13
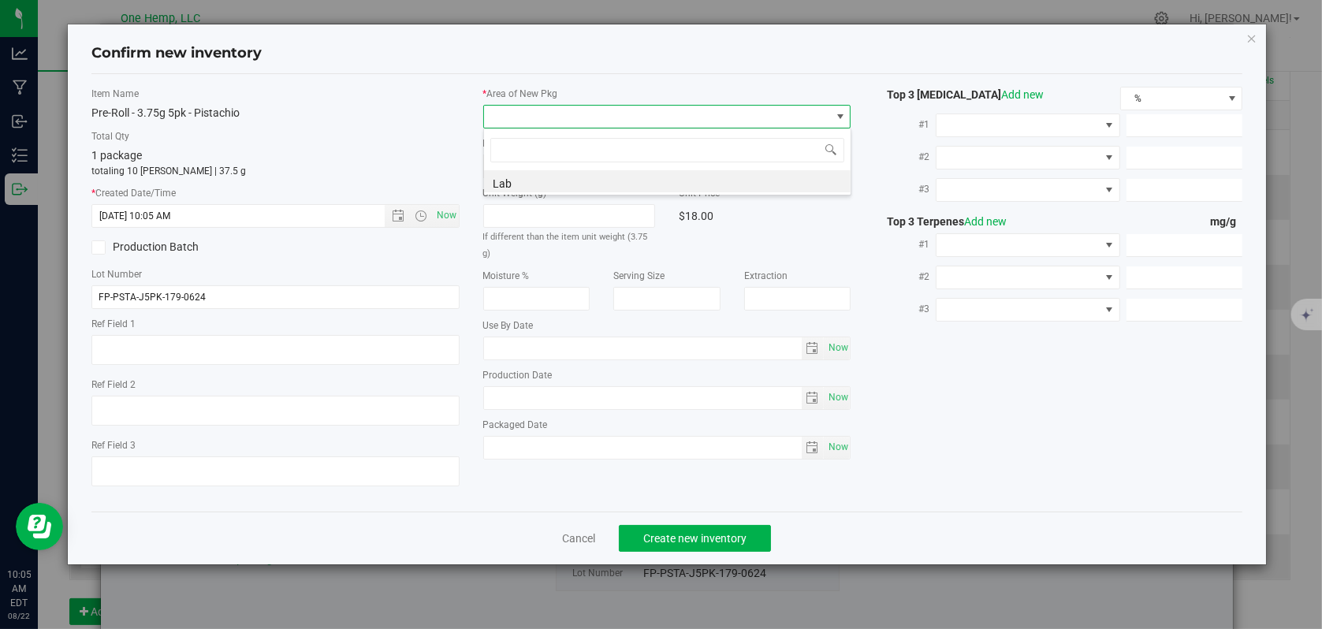
scroll to position [23, 368]
click at [494, 185] on li "Lab" at bounding box center [667, 181] width 367 height 22
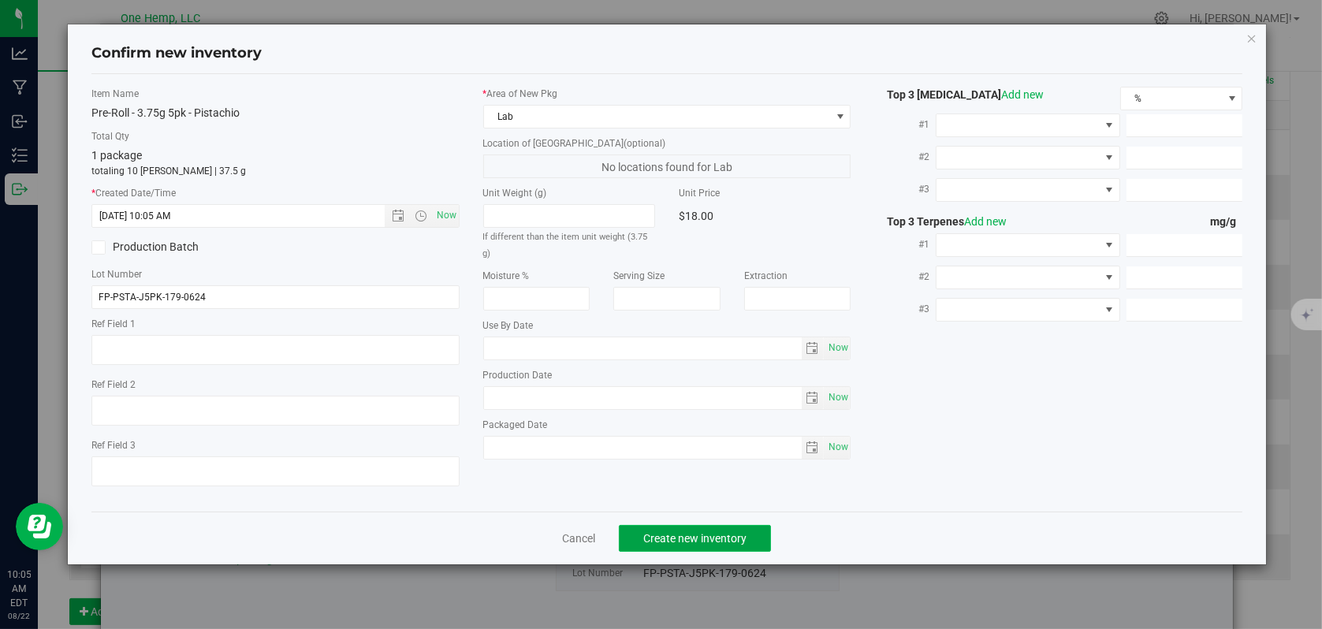
click at [678, 542] on span "Create new inventory" at bounding box center [694, 538] width 103 height 13
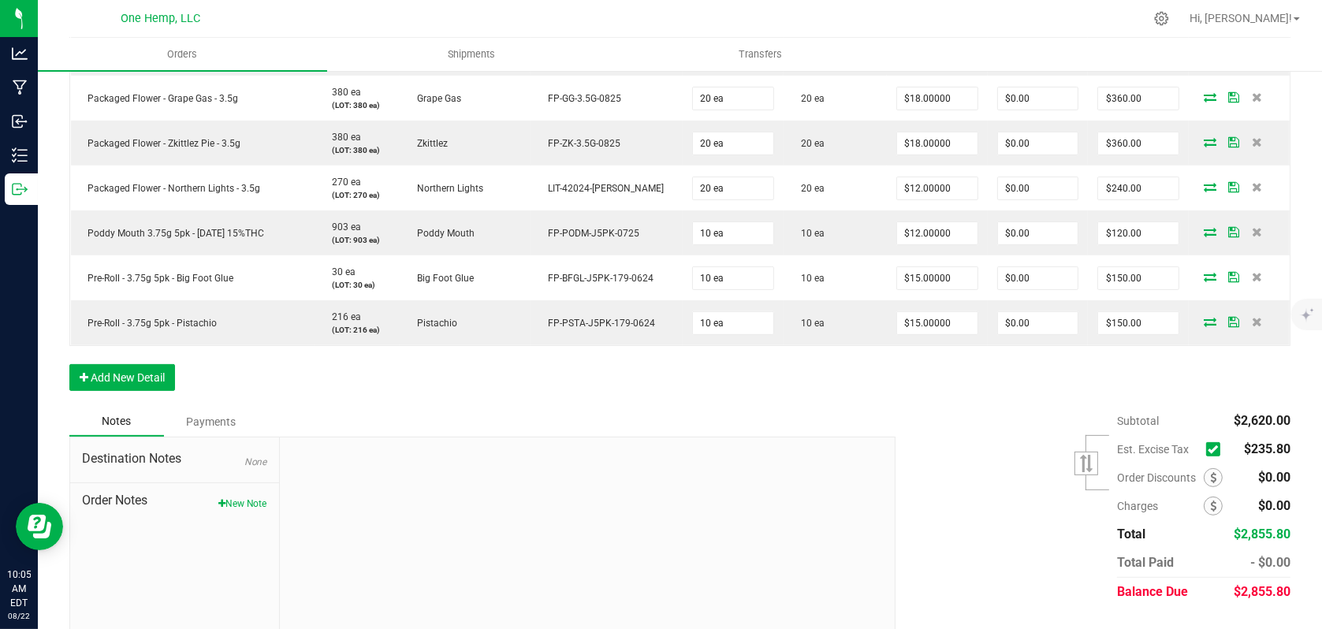
scroll to position [631, 0]
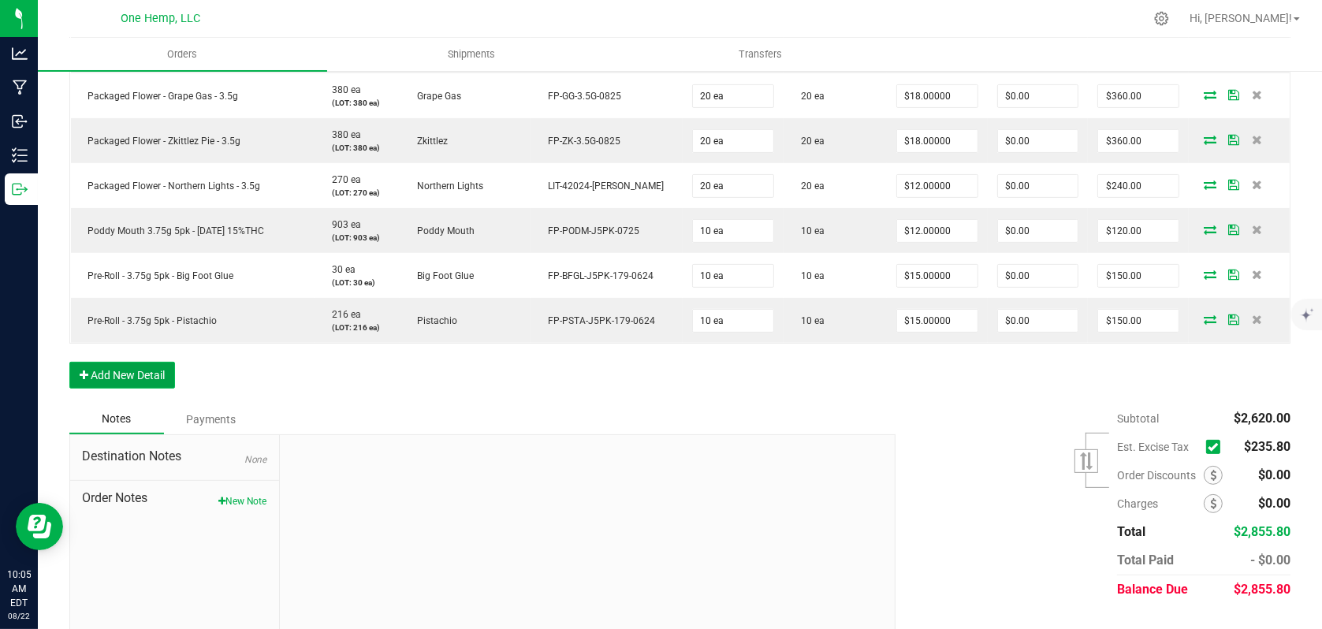
click at [122, 364] on button "Add New Detail" at bounding box center [122, 375] width 106 height 27
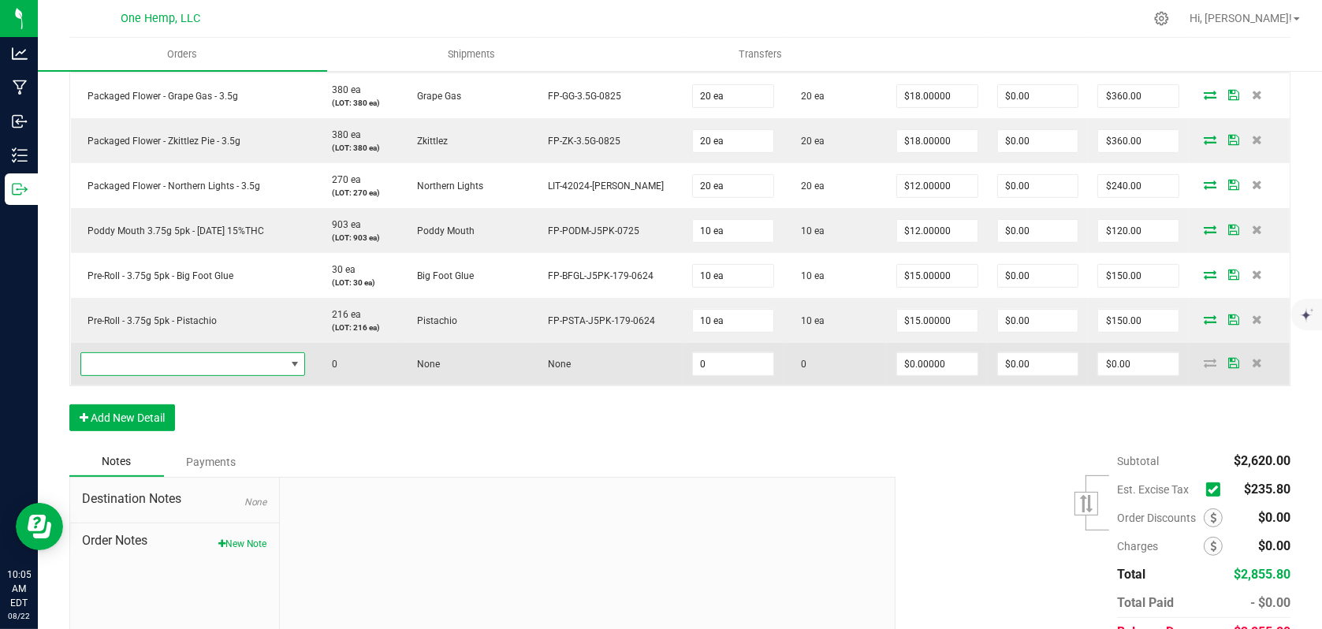
click at [298, 361] on span "NO DATA FOUND" at bounding box center [295, 364] width 13 height 13
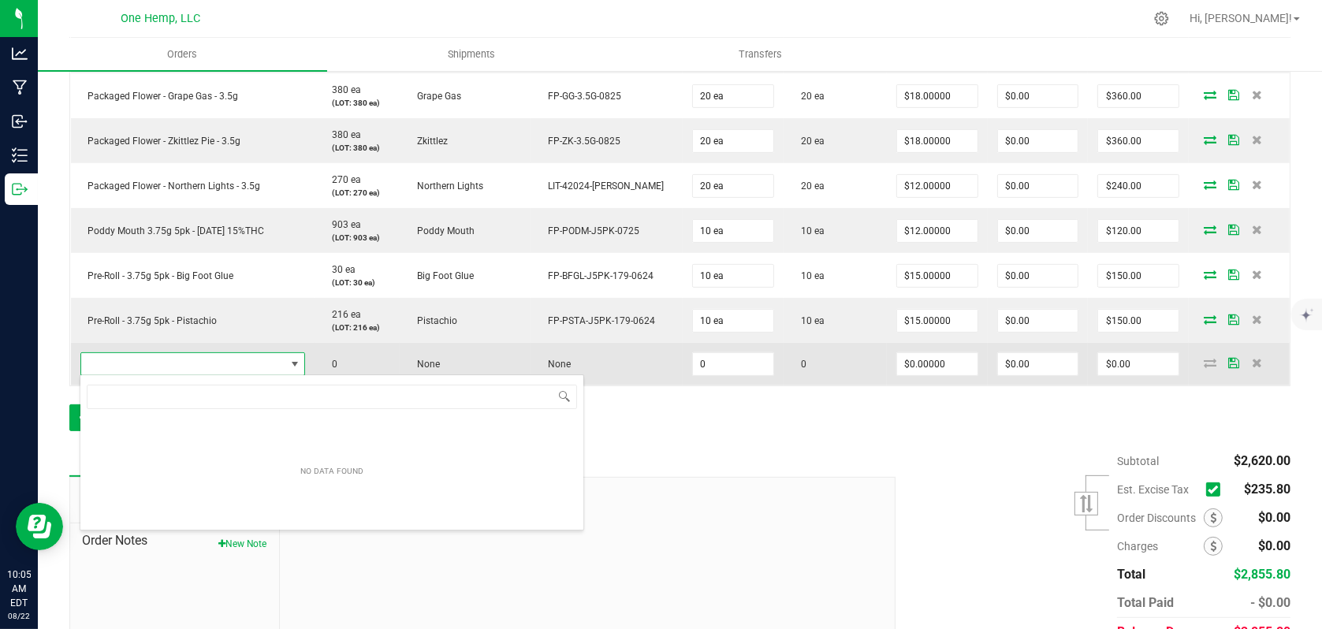
scroll to position [23, 222]
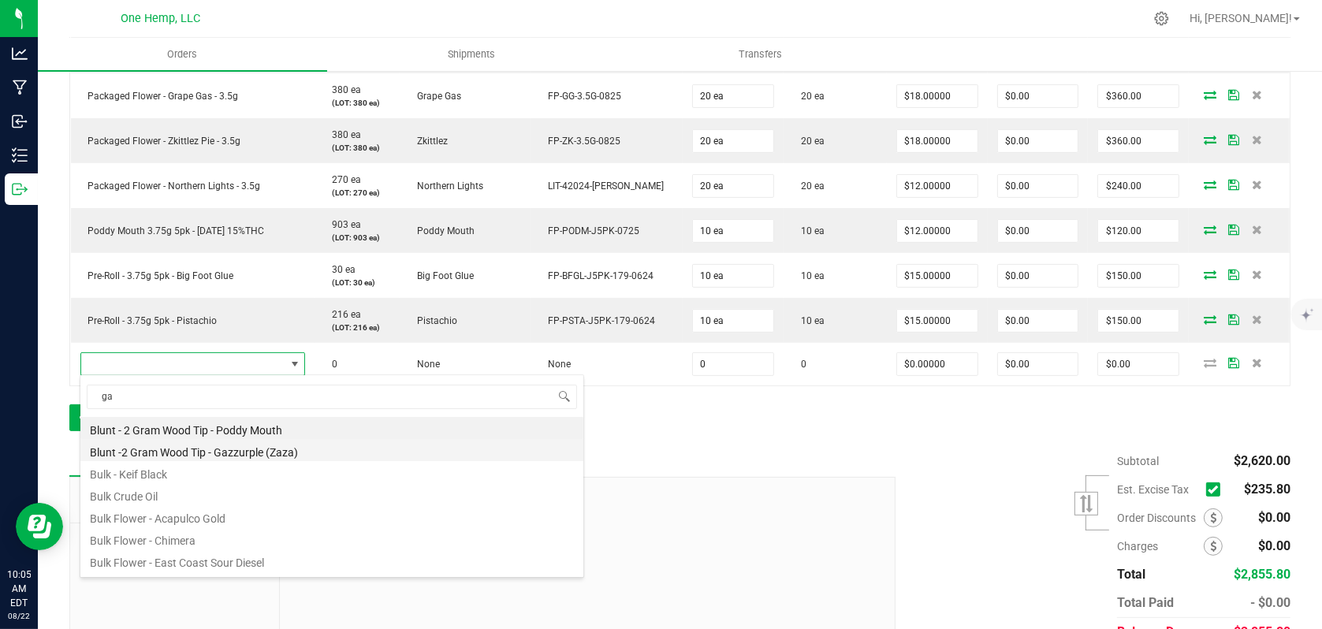
type input "gaz"
click at [202, 456] on li "Pre-Roll - 3.75g 5pk - Gazzurple" at bounding box center [331, 450] width 503 height 22
type input "0 ea"
type input "$19.00000"
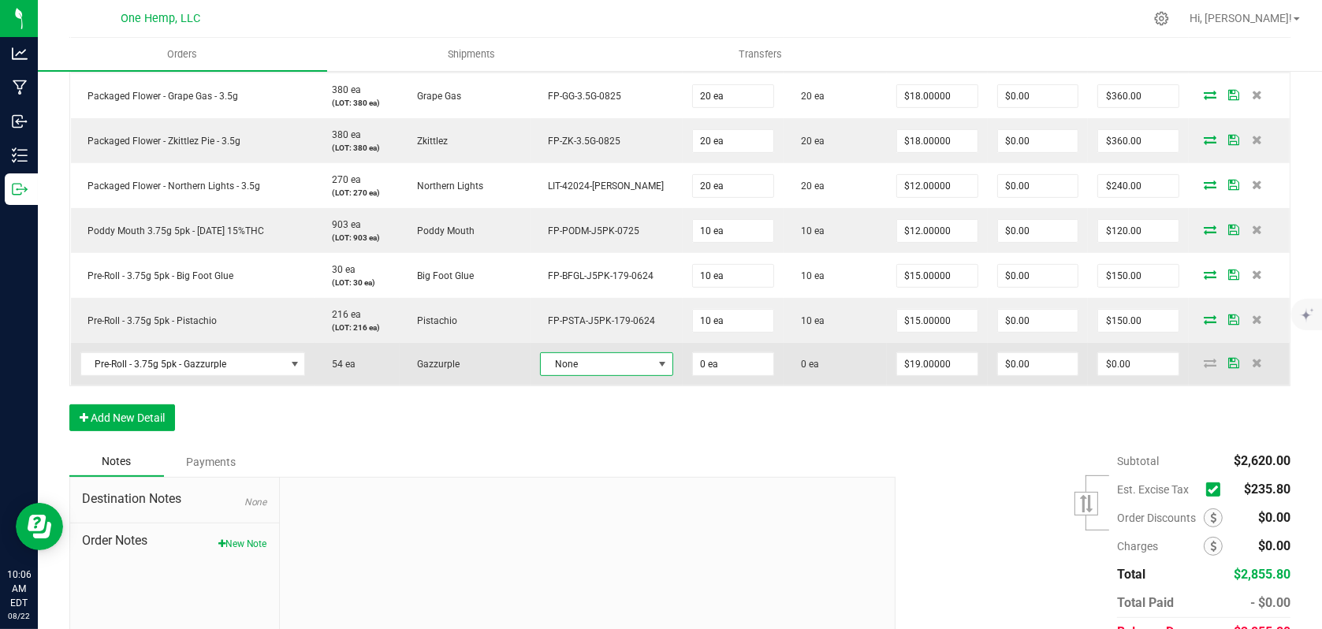
click at [656, 366] on span at bounding box center [662, 364] width 13 height 13
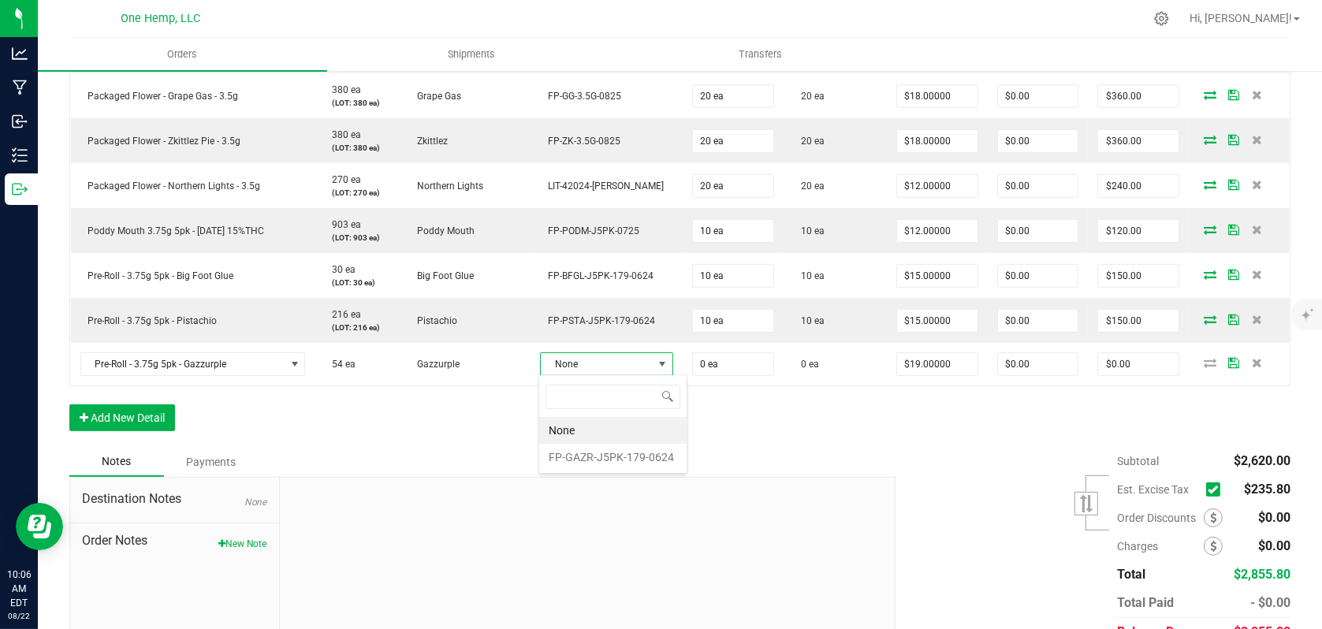
scroll to position [23, 121]
click at [610, 453] on li "FP-GAZR-J5PK-179-0624" at bounding box center [612, 457] width 147 height 27
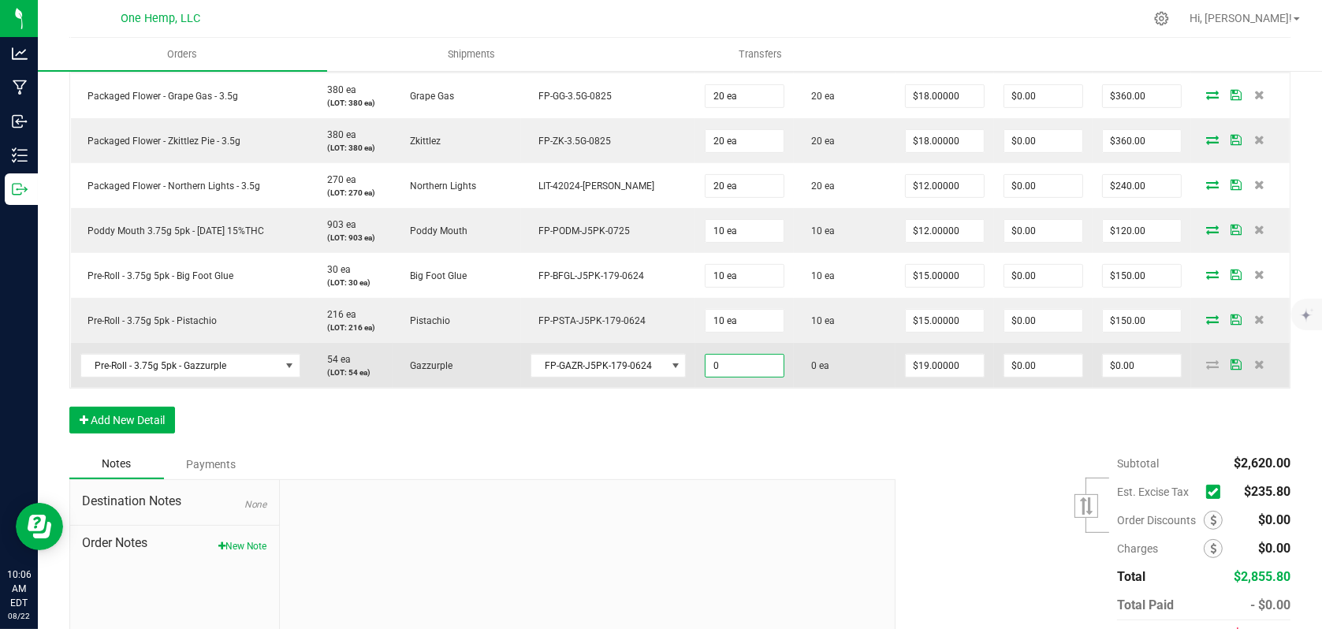
click at [754, 371] on input "0" at bounding box center [745, 366] width 78 height 22
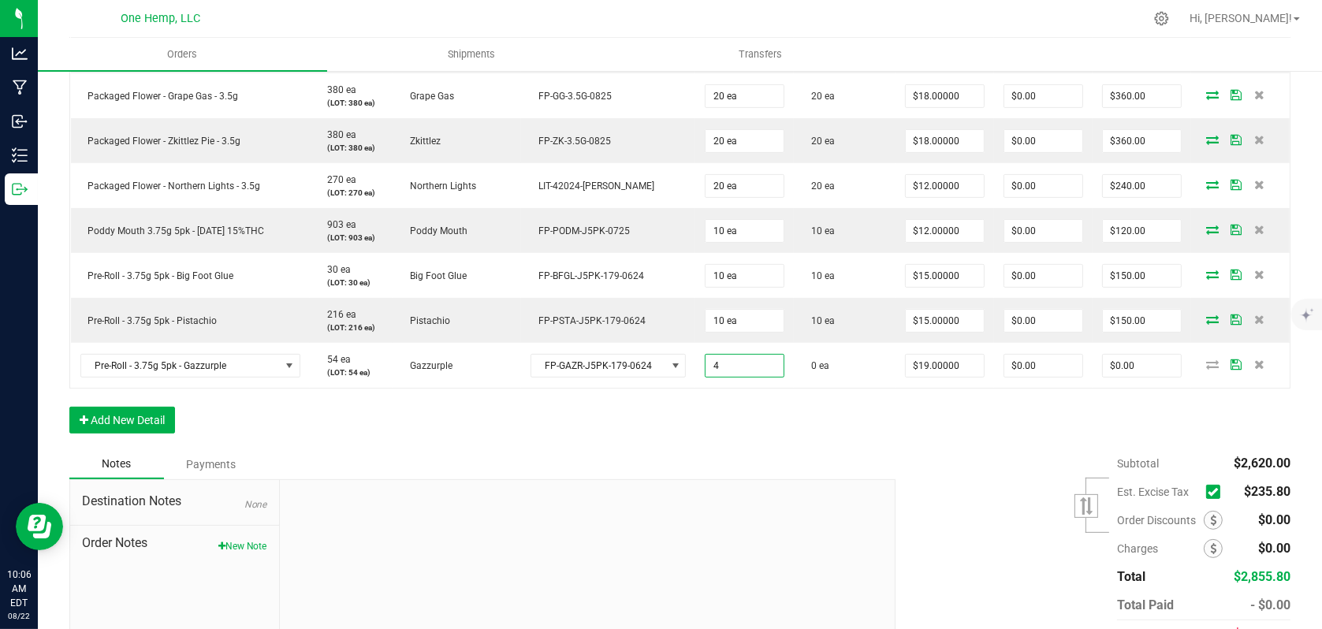
type input "4 ea"
type input "$76.00"
click at [795, 453] on div "Notes Payments" at bounding box center [476, 464] width 814 height 30
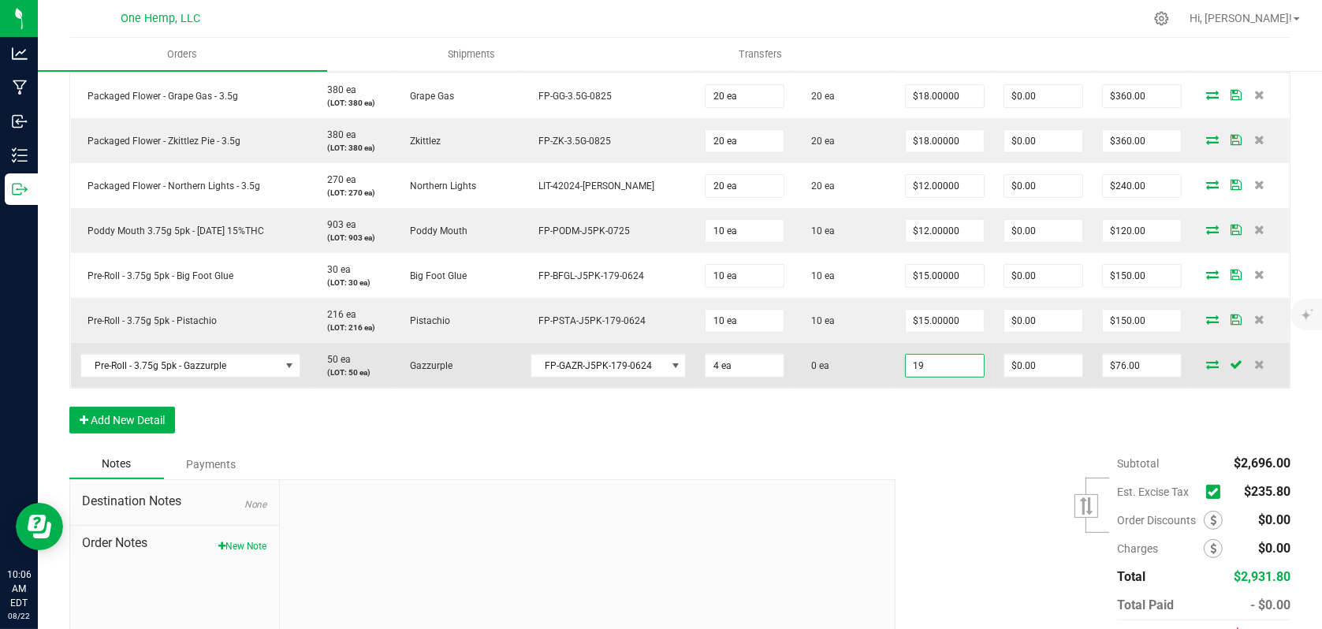
click at [967, 367] on input "19" at bounding box center [945, 366] width 78 height 22
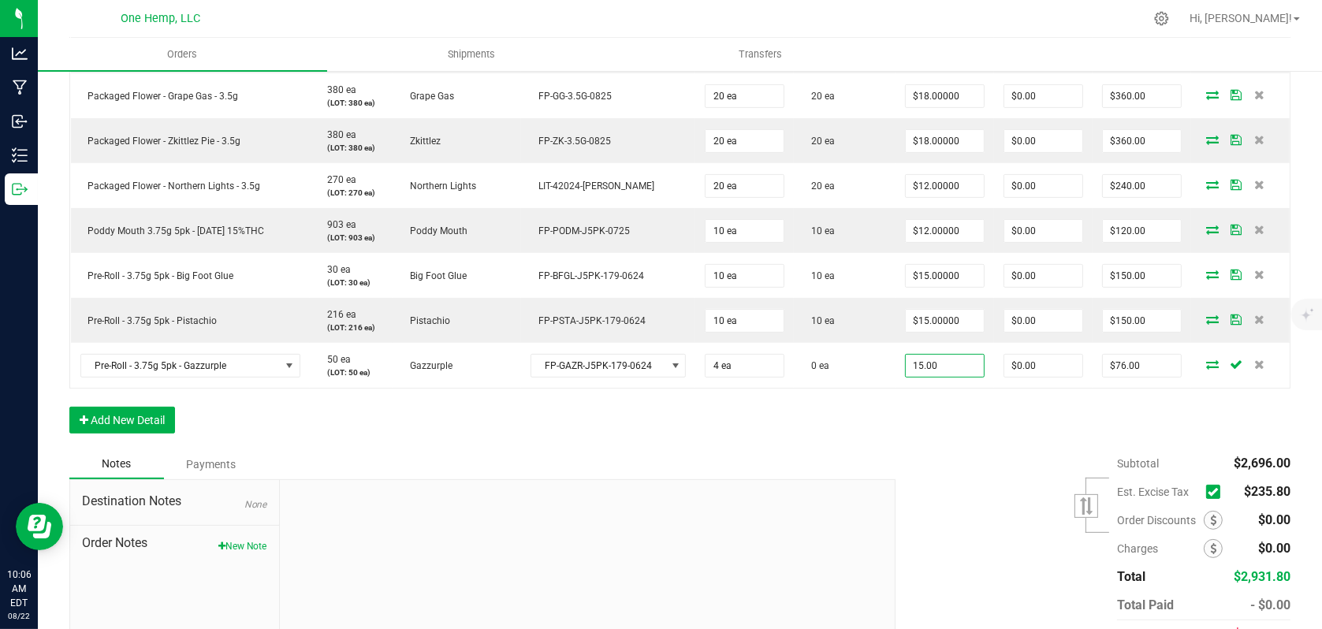
type input "$15.00000"
type input "$60.00"
click at [891, 431] on div "Order Details Print All Labels Item Sellable Strain Lot Number Qty Ordered Qty …" at bounding box center [679, 136] width 1221 height 626
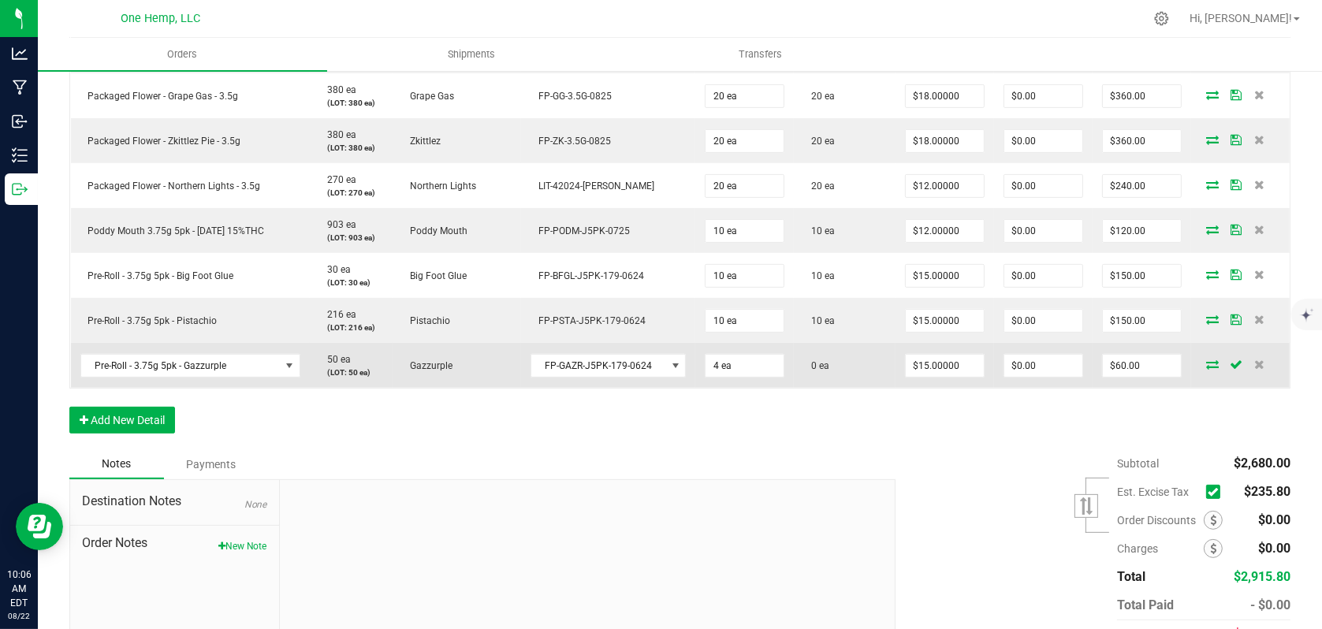
click at [1206, 360] on icon at bounding box center [1212, 363] width 13 height 9
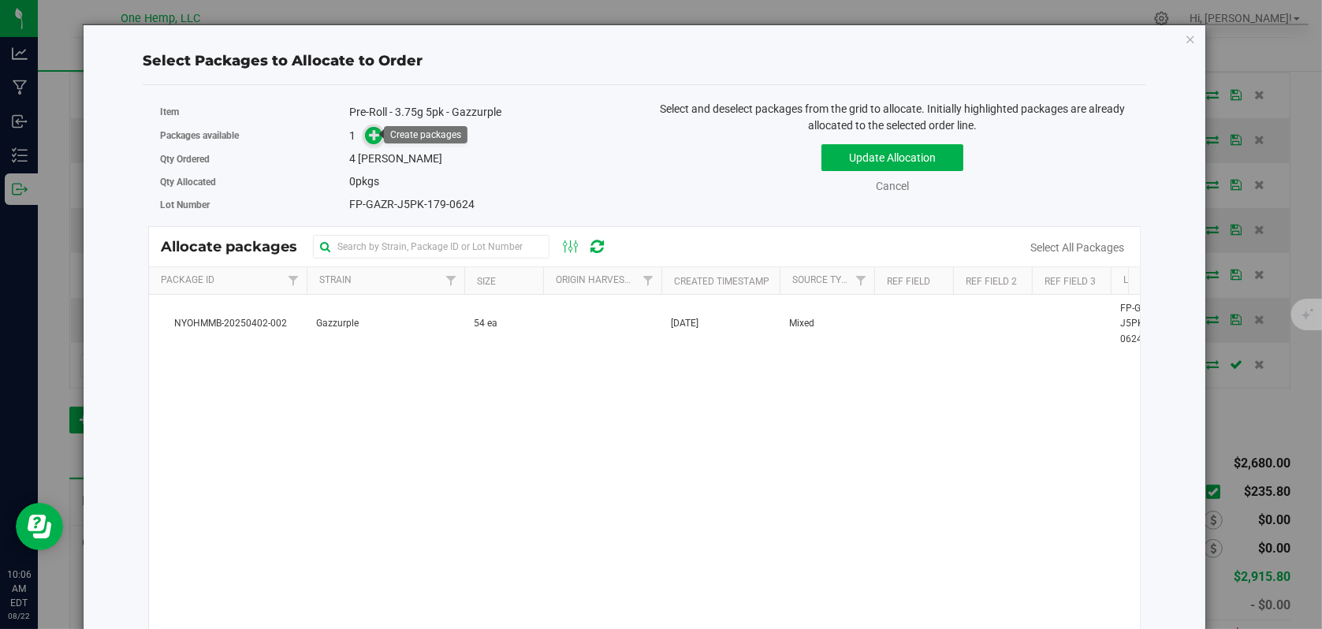
click at [373, 132] on icon at bounding box center [374, 134] width 11 height 11
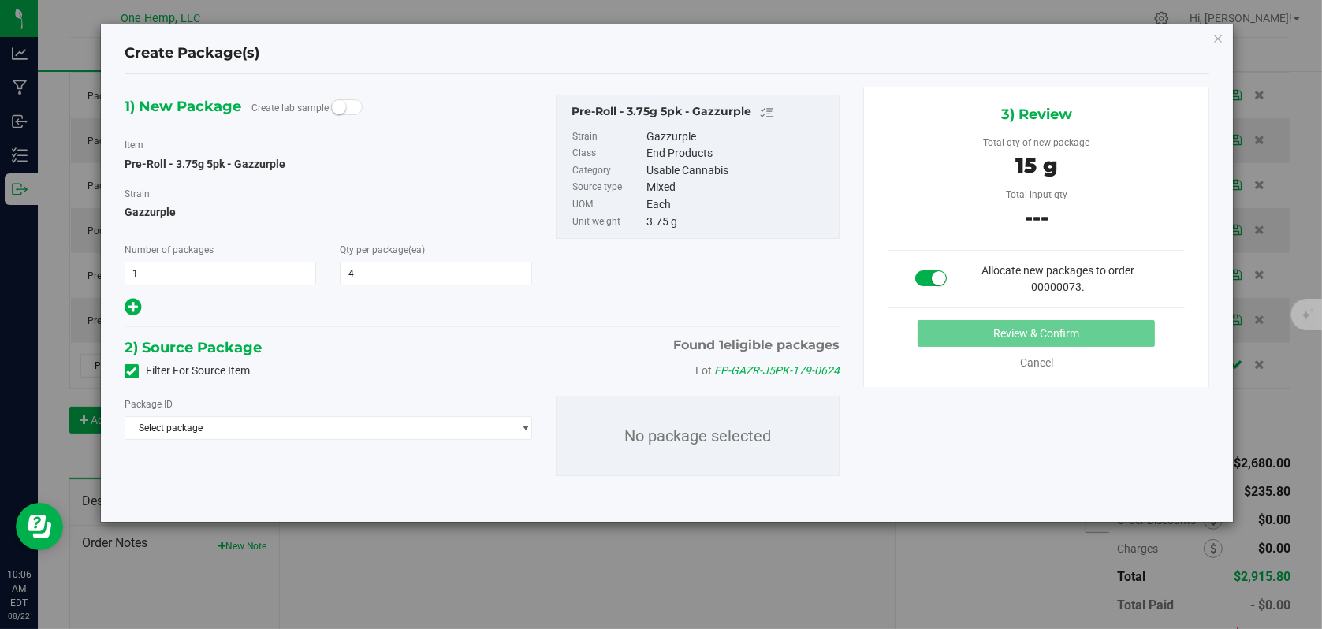
click at [131, 371] on icon at bounding box center [132, 371] width 10 height 0
click at [0, 0] on input "Filter For Source Item" at bounding box center [0, 0] width 0 height 0
click at [353, 431] on span "Select package" at bounding box center [318, 428] width 386 height 22
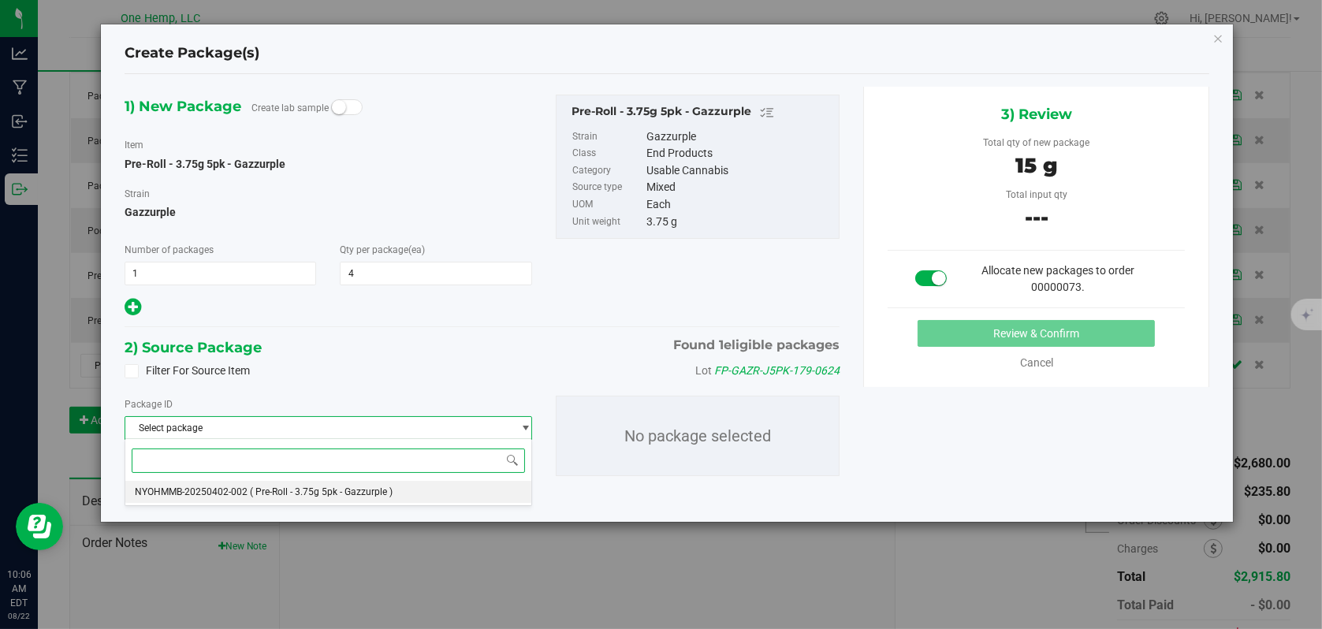
click at [320, 485] on li "NYOHMMB-20250402-002 ( Pre-Roll - 3.75g 5pk - Gazzurple )" at bounding box center [328, 492] width 406 height 22
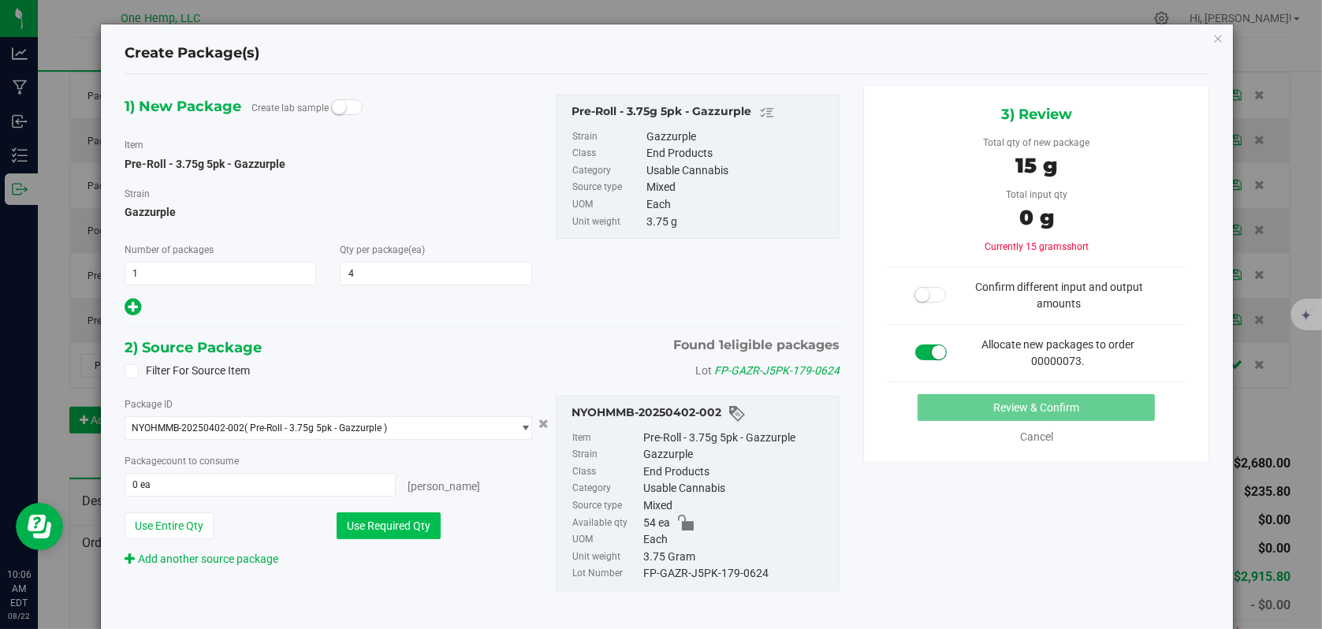
click at [394, 526] on button "Use Required Qty" at bounding box center [389, 525] width 104 height 27
type input "4 ea"
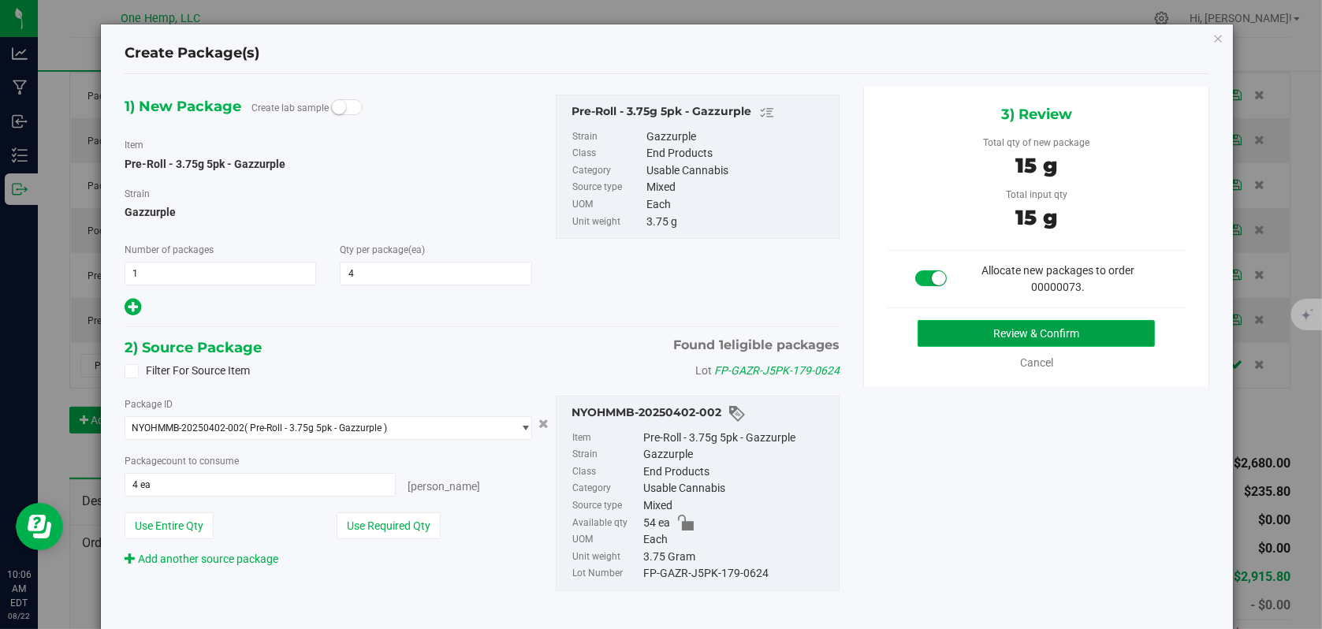
click at [1012, 332] on button "Review & Confirm" at bounding box center [1036, 333] width 237 height 27
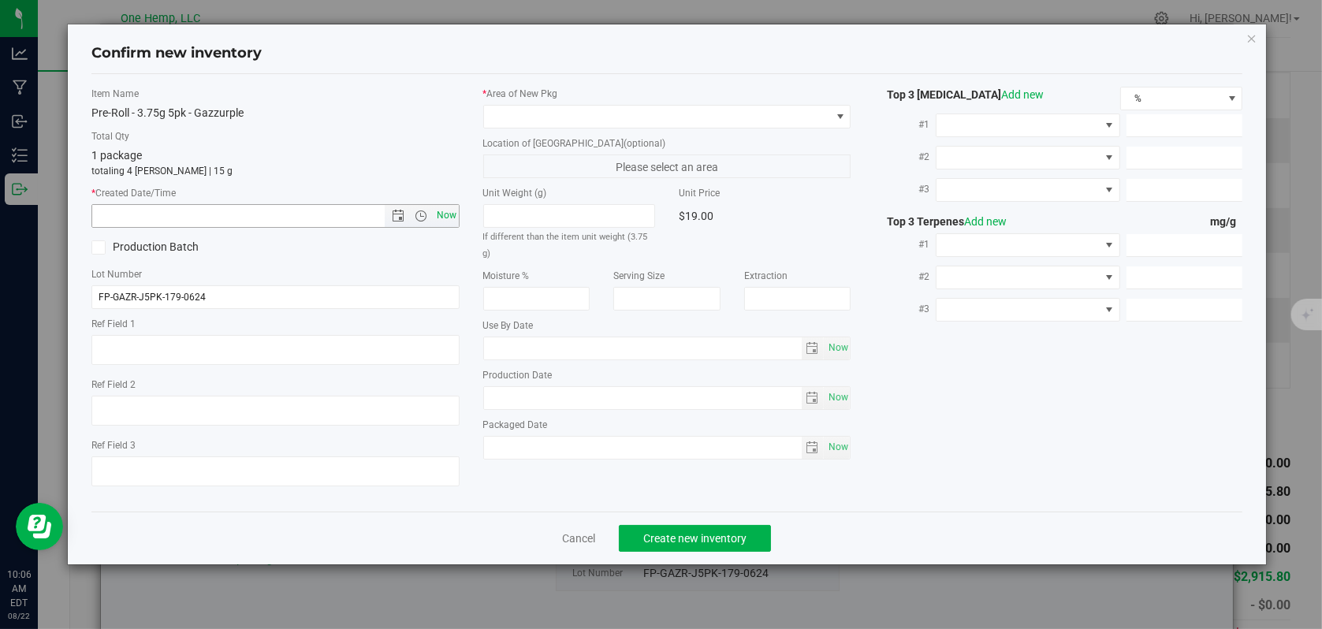
click at [449, 214] on span "Now" at bounding box center [446, 215] width 27 height 23
type input "[DATE] 10:06 AM"
click at [829, 112] on span at bounding box center [657, 117] width 347 height 22
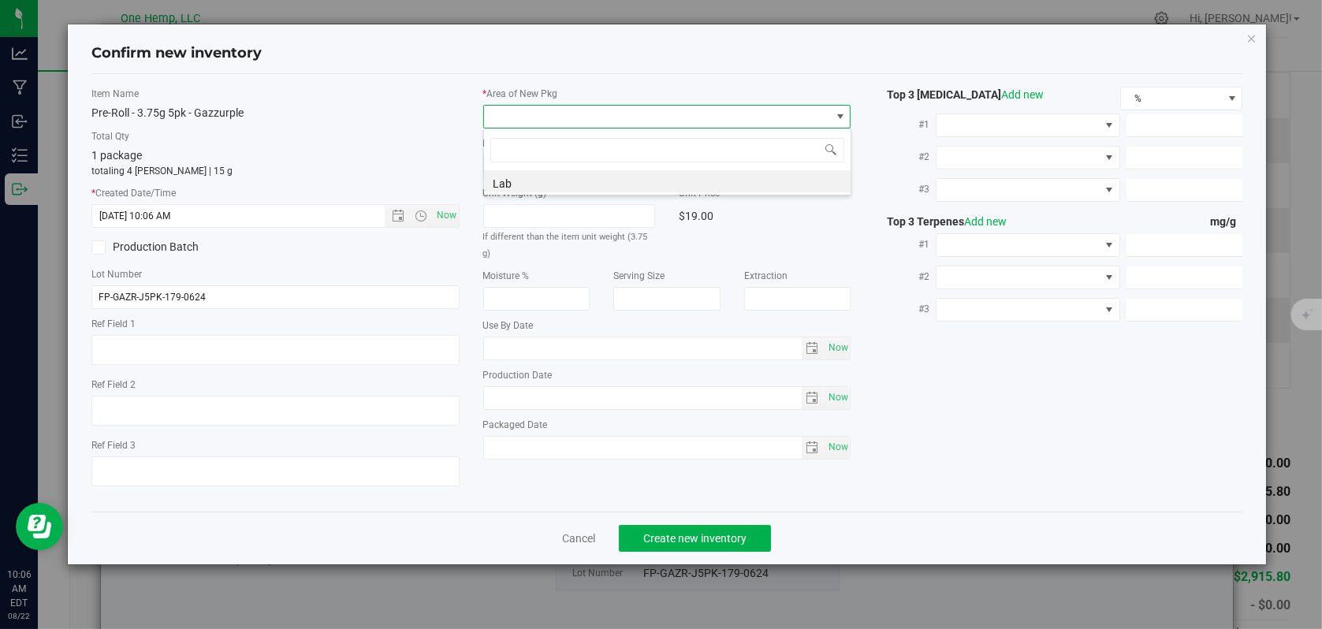
scroll to position [23, 368]
click at [515, 185] on li "Lab" at bounding box center [667, 181] width 367 height 22
click at [705, 532] on span "Create new inventory" at bounding box center [694, 538] width 103 height 13
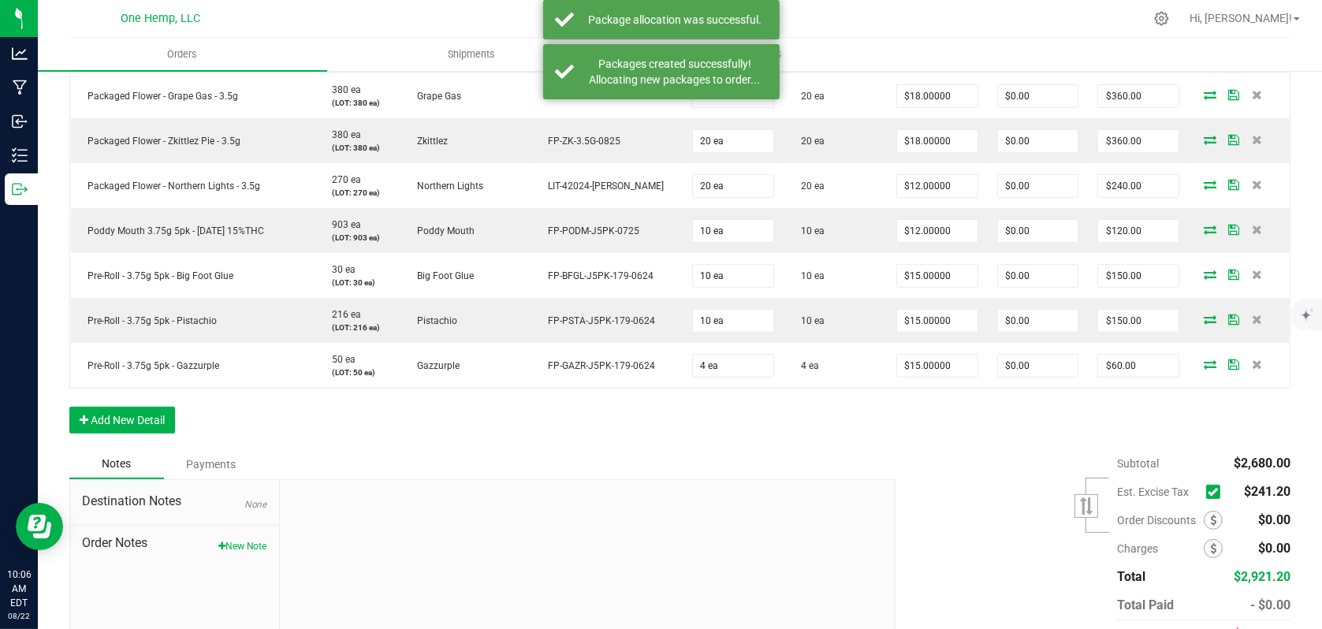
click at [1208, 492] on icon at bounding box center [1213, 492] width 10 height 0
click at [0, 0] on input "checkbox" at bounding box center [0, 0] width 0 height 0
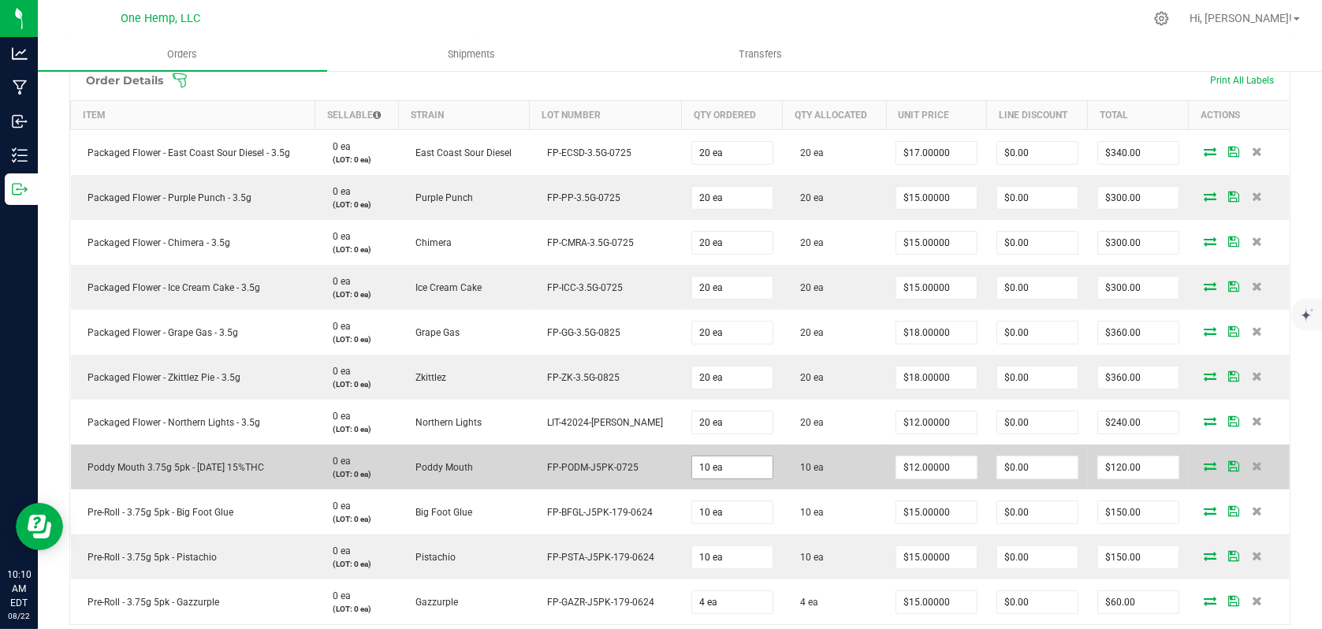
scroll to position [473, 0]
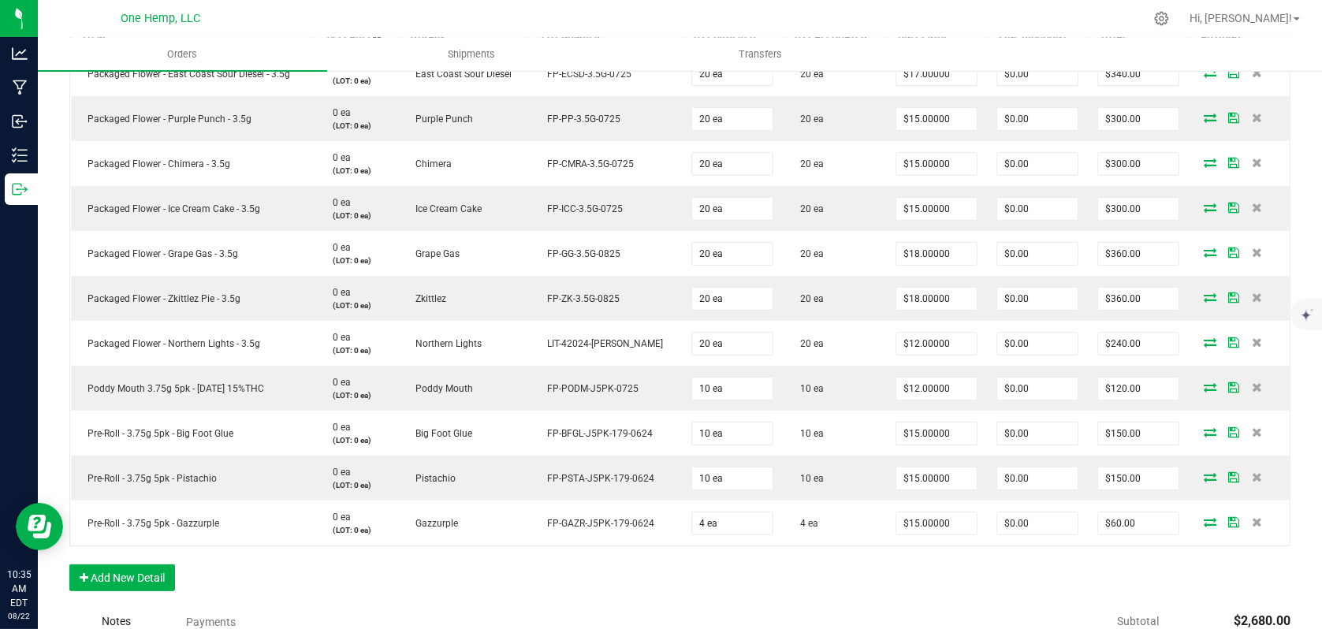
click at [604, 554] on div "Order Details Print All Labels Item Sellable Strain Lot Number Qty Ordered Qty …" at bounding box center [679, 294] width 1221 height 626
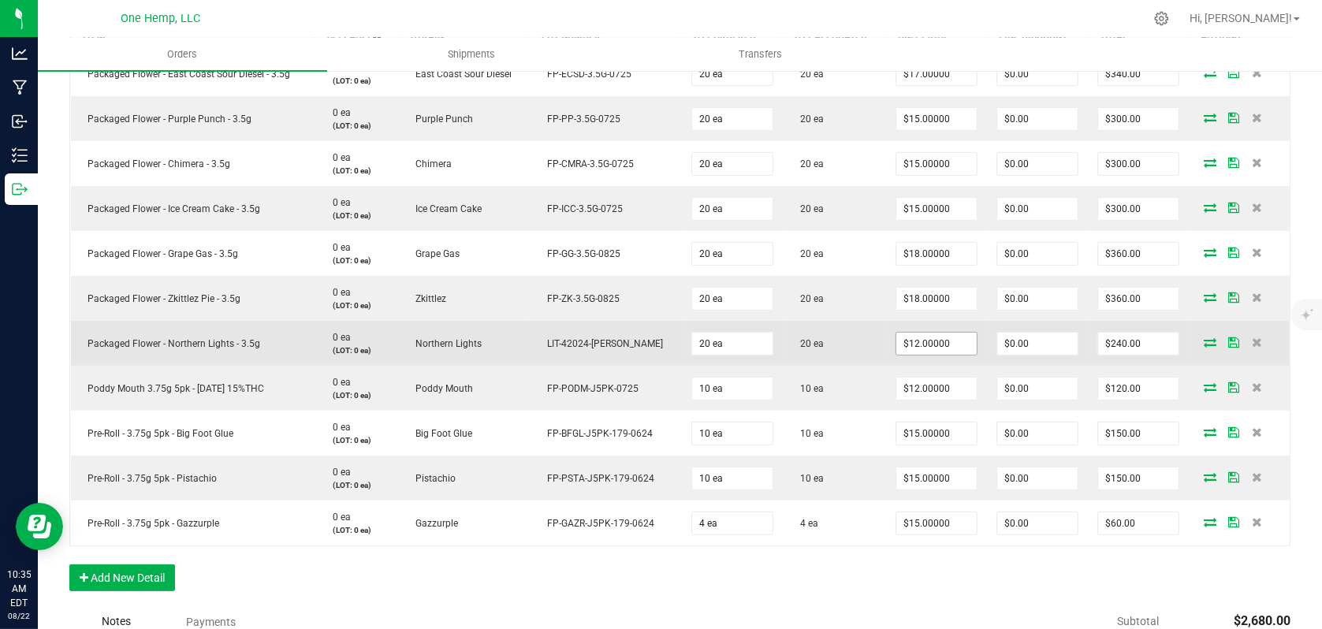
scroll to position [0, 0]
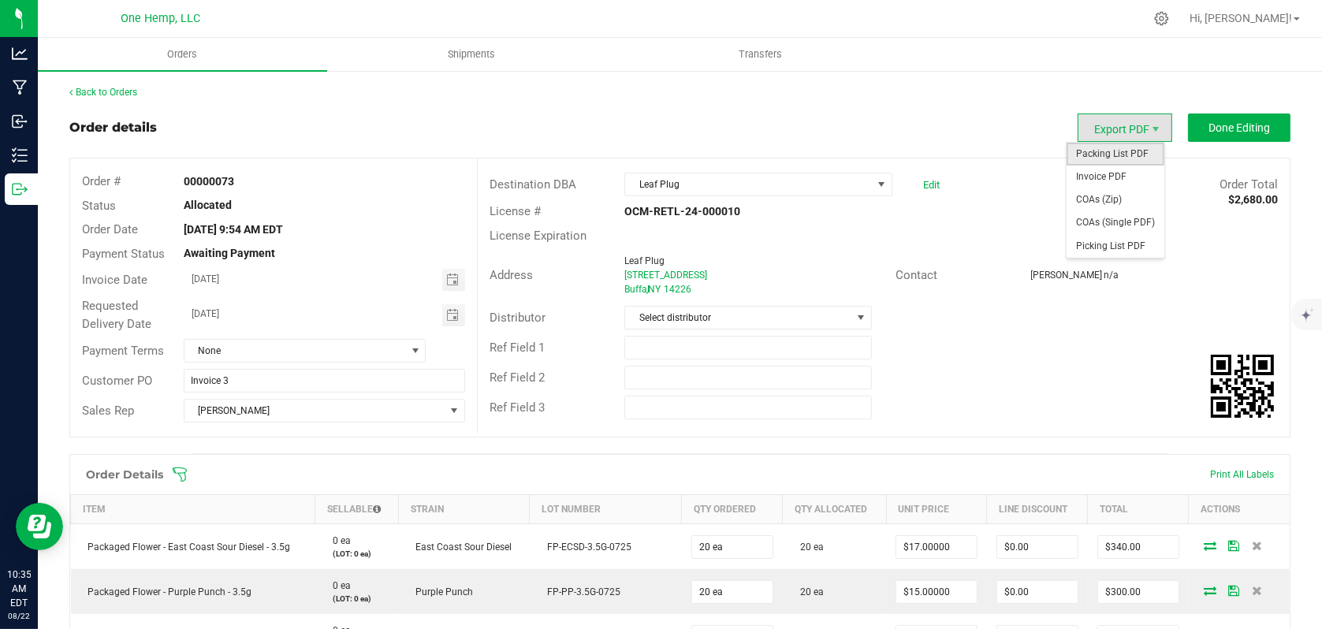
click at [1123, 150] on span "Packing List PDF" at bounding box center [1116, 154] width 98 height 23
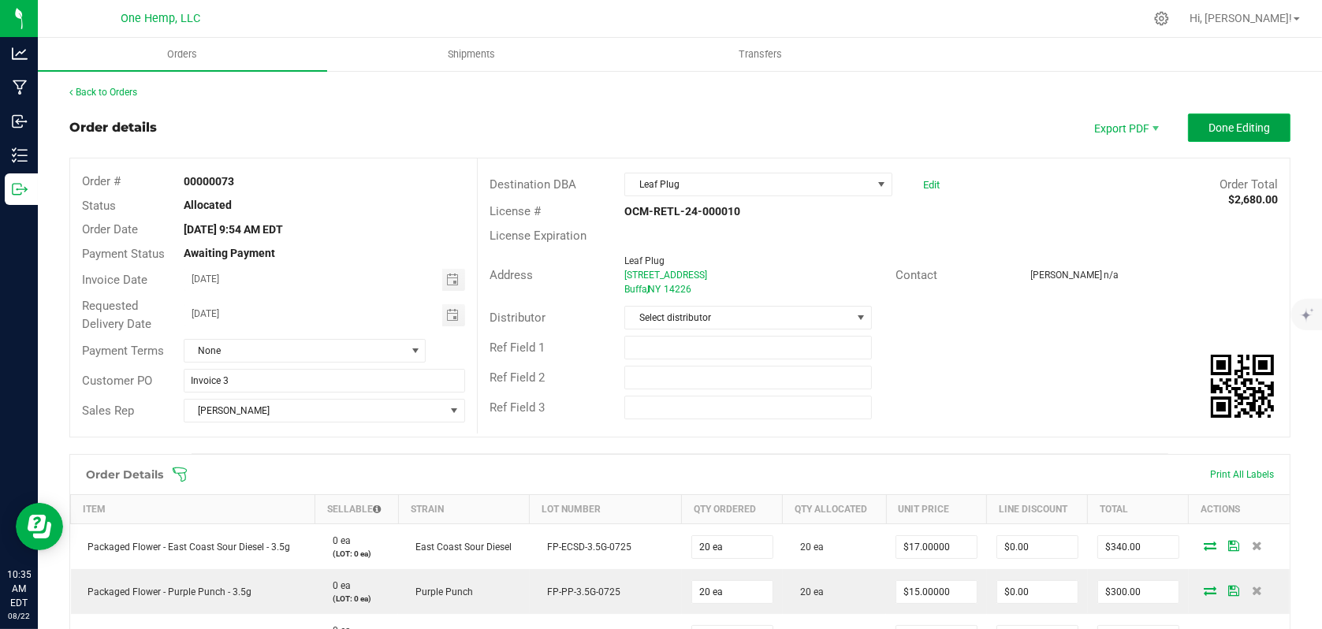
click at [1239, 121] on span "Done Editing" at bounding box center [1239, 127] width 61 height 13
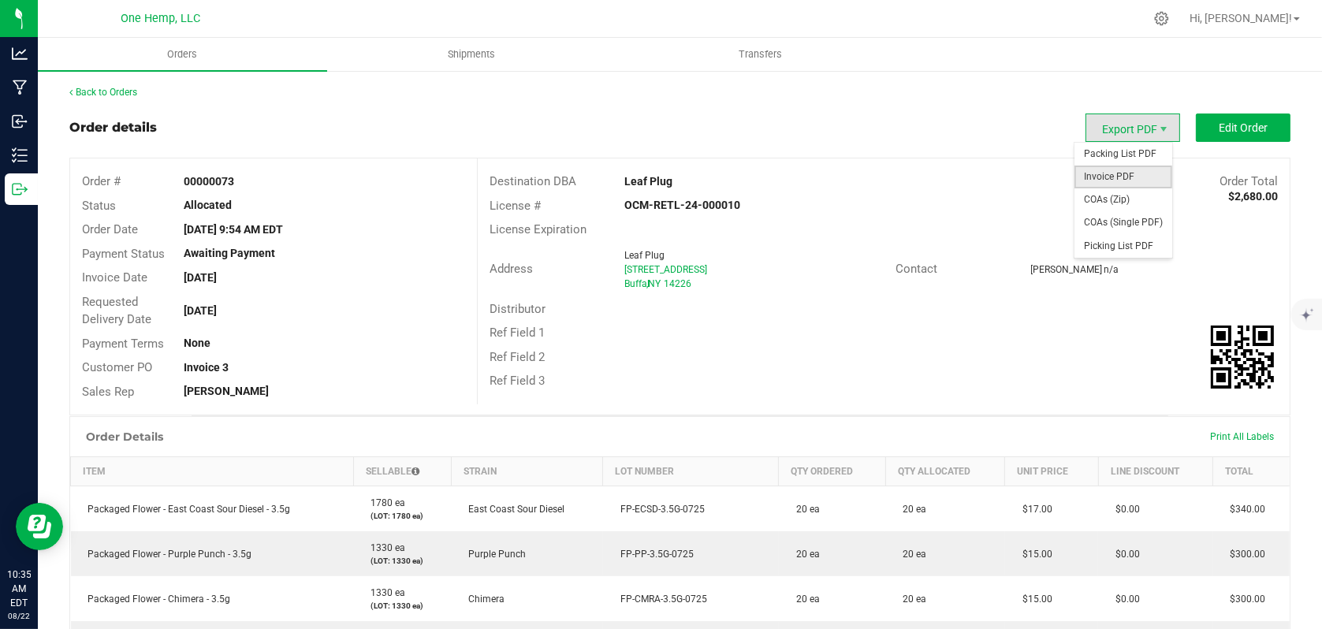
click at [1117, 169] on span "Invoice PDF" at bounding box center [1124, 177] width 98 height 23
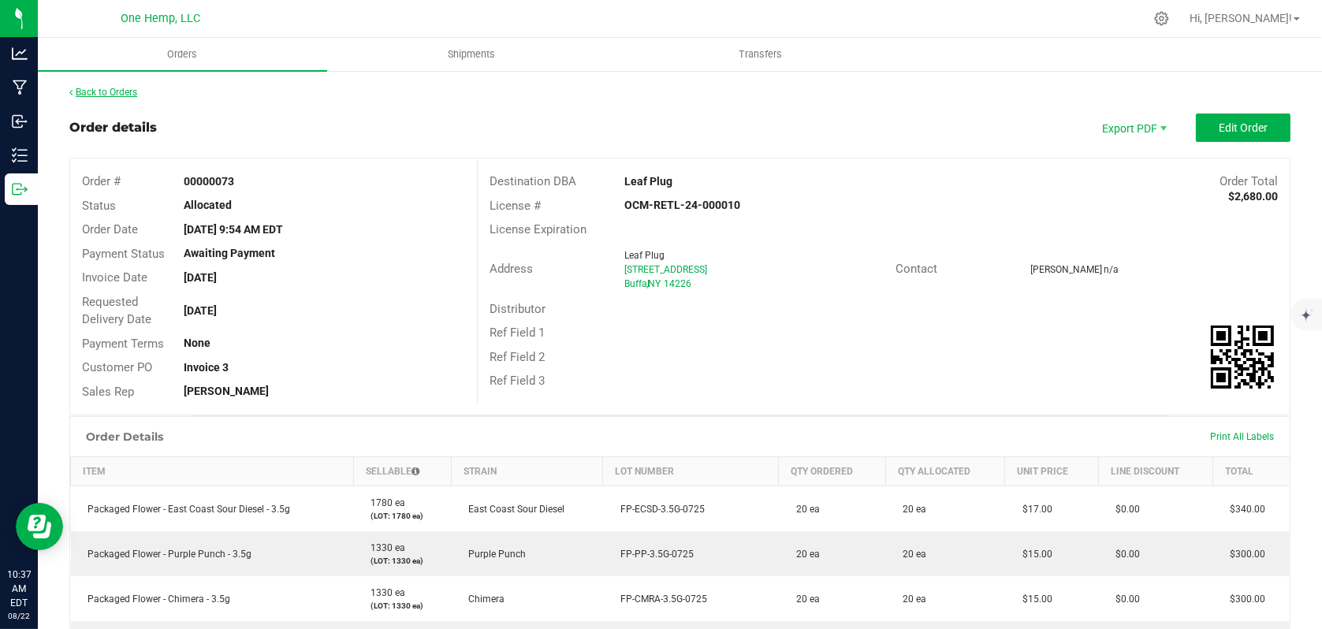
click at [126, 97] on link "Back to Orders" at bounding box center [103, 92] width 68 height 11
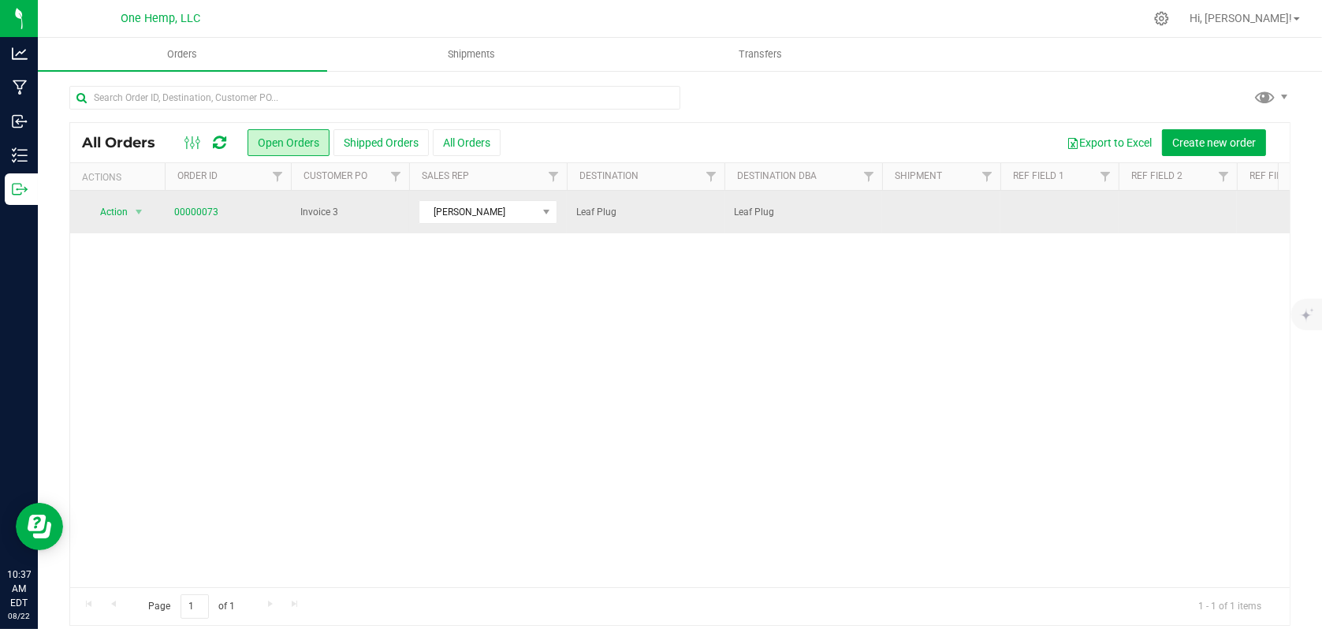
click at [385, 214] on span "Invoice 3" at bounding box center [349, 212] width 99 height 15
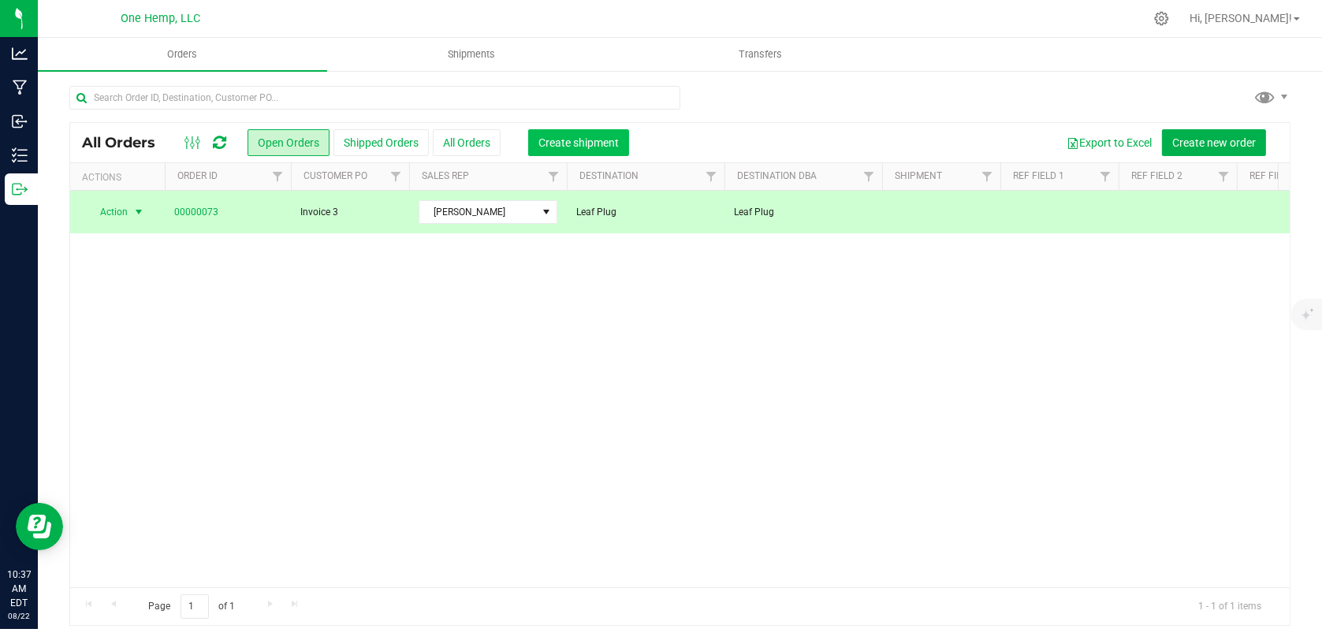
click at [568, 148] on button "Create shipment" at bounding box center [578, 142] width 101 height 27
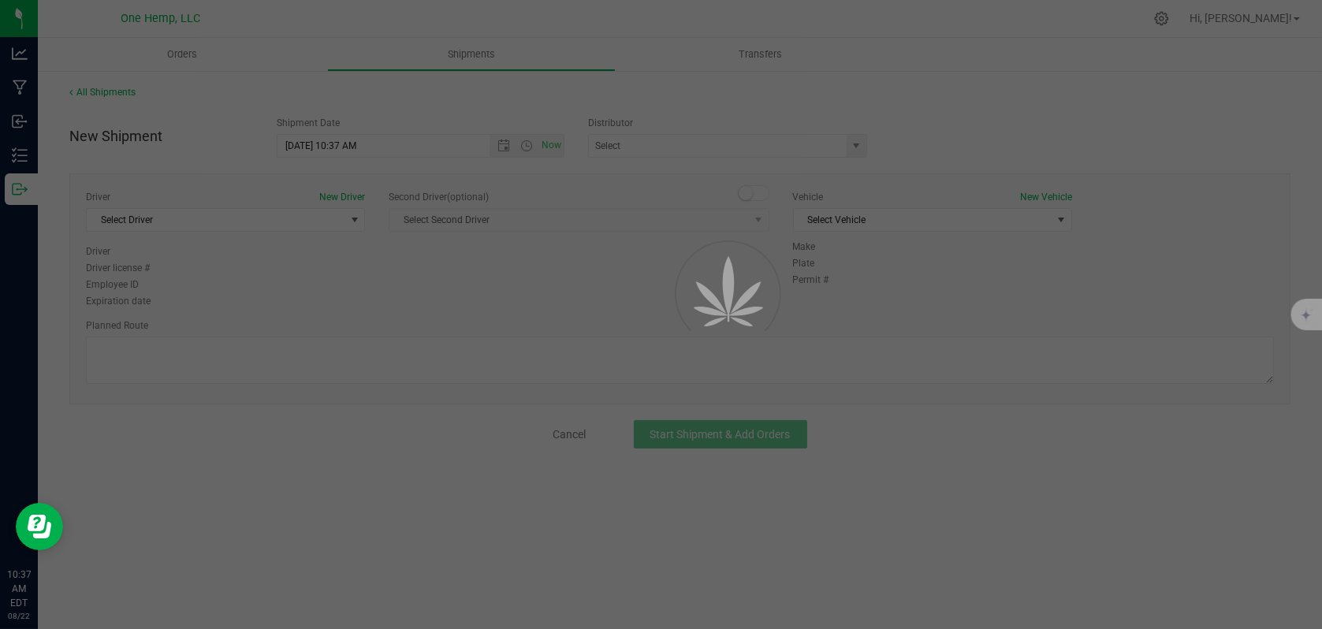
click at [549, 146] on div at bounding box center [661, 314] width 1322 height 629
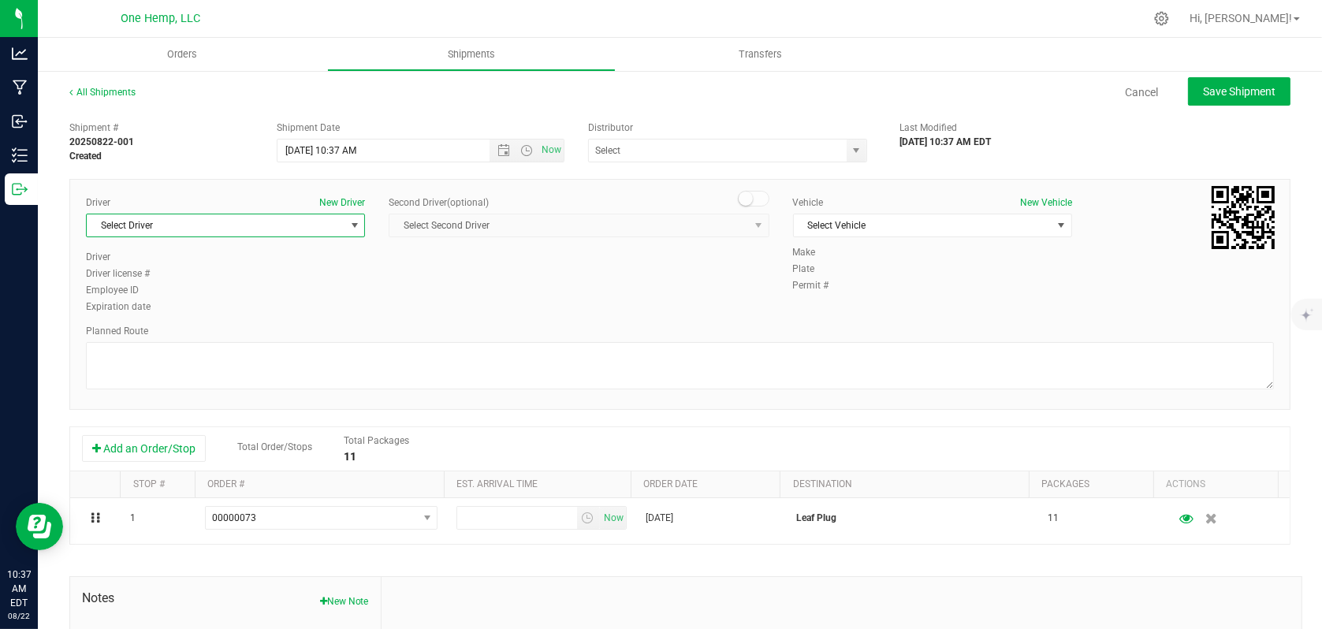
click at [350, 225] on span "select" at bounding box center [354, 225] width 13 height 13
click at [153, 283] on li "[PERSON_NAME]" at bounding box center [224, 291] width 275 height 24
click at [911, 228] on span "Select Vehicle" at bounding box center [923, 225] width 258 height 22
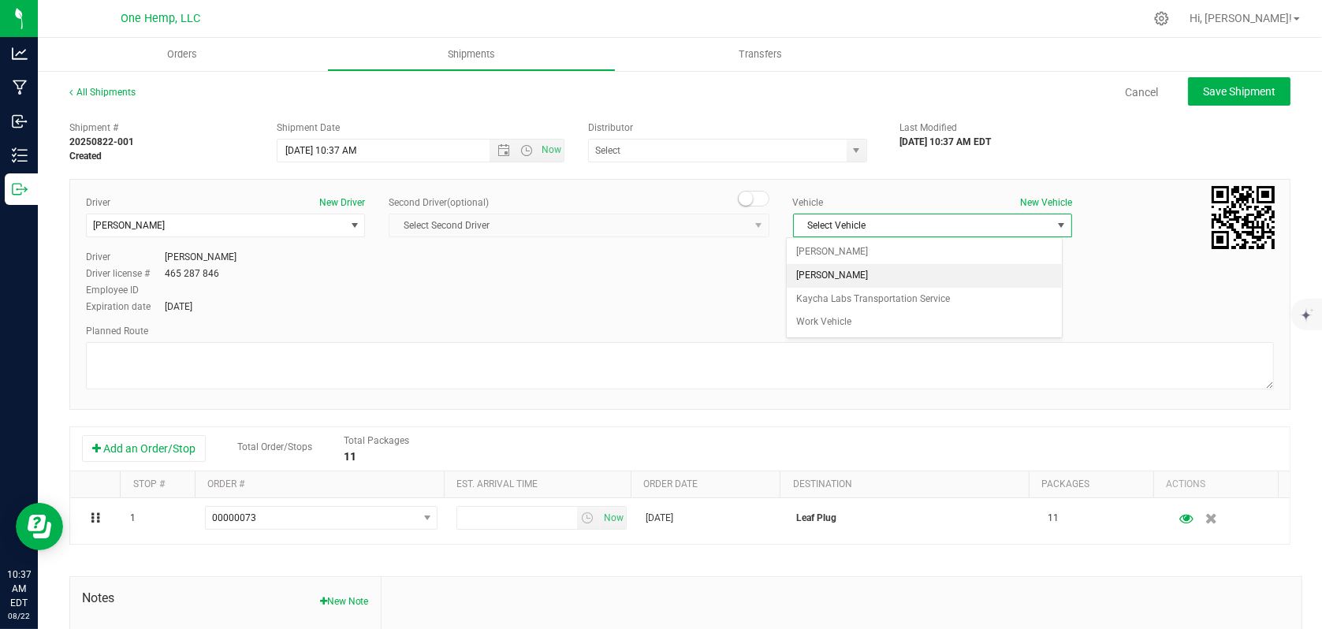
click at [806, 267] on li "[PERSON_NAME]" at bounding box center [924, 276] width 275 height 24
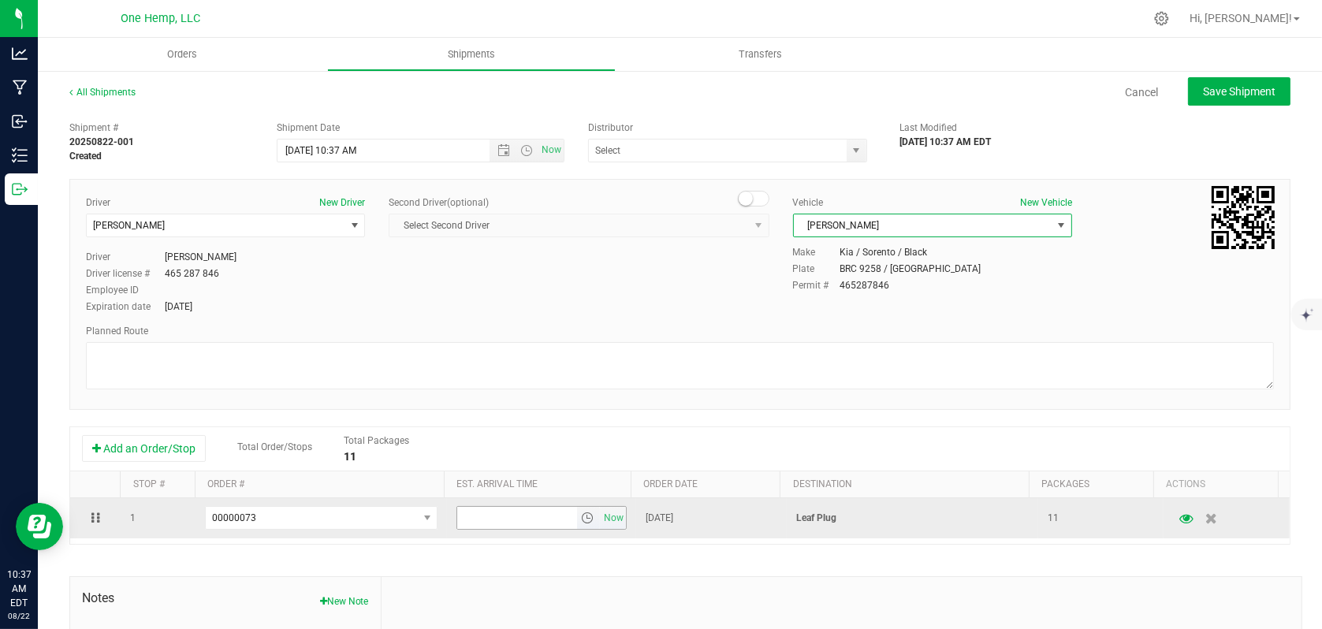
click at [582, 517] on span "select" at bounding box center [588, 518] width 13 height 13
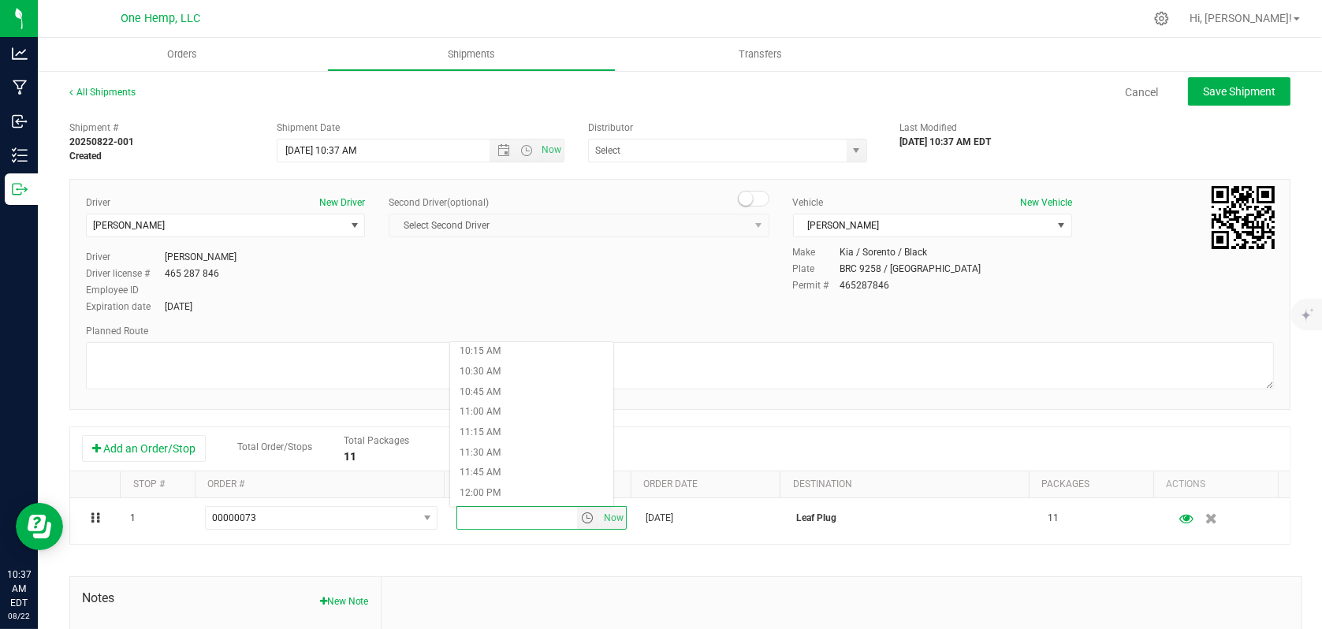
scroll to position [867, 0]
click at [505, 425] on li "11:30 AM" at bounding box center [531, 420] width 163 height 20
click at [1248, 83] on button "Save Shipment" at bounding box center [1239, 91] width 102 height 28
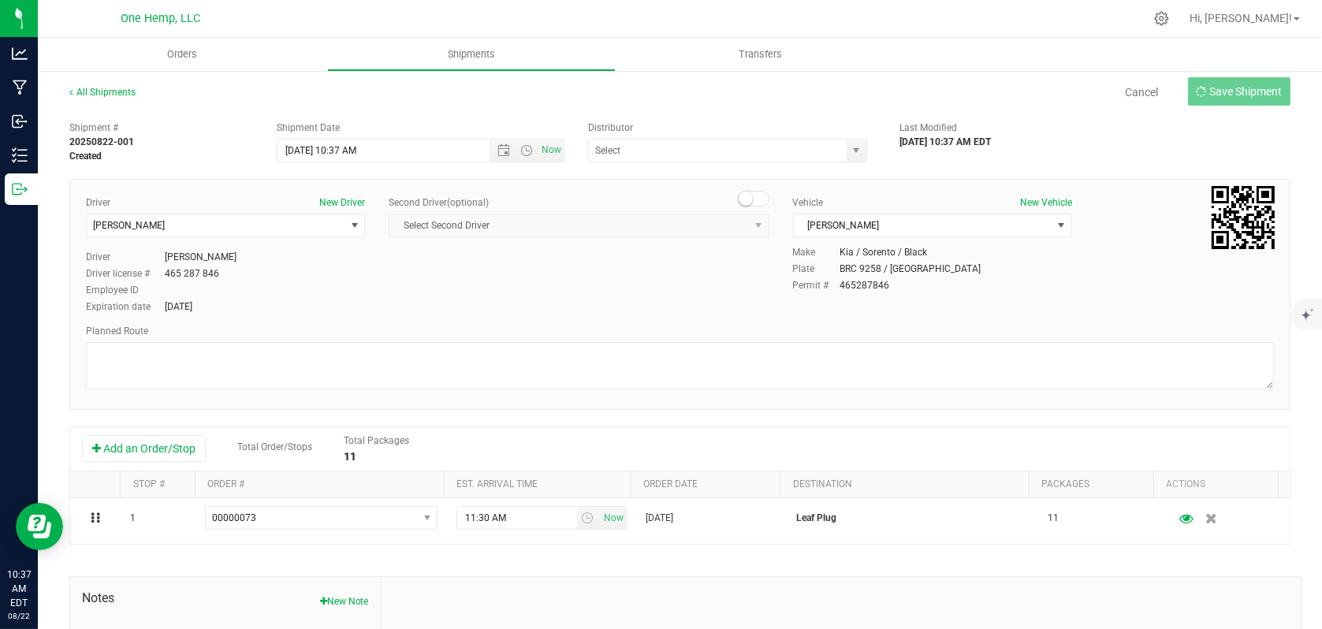
type input "[DATE] 2:37 PM"
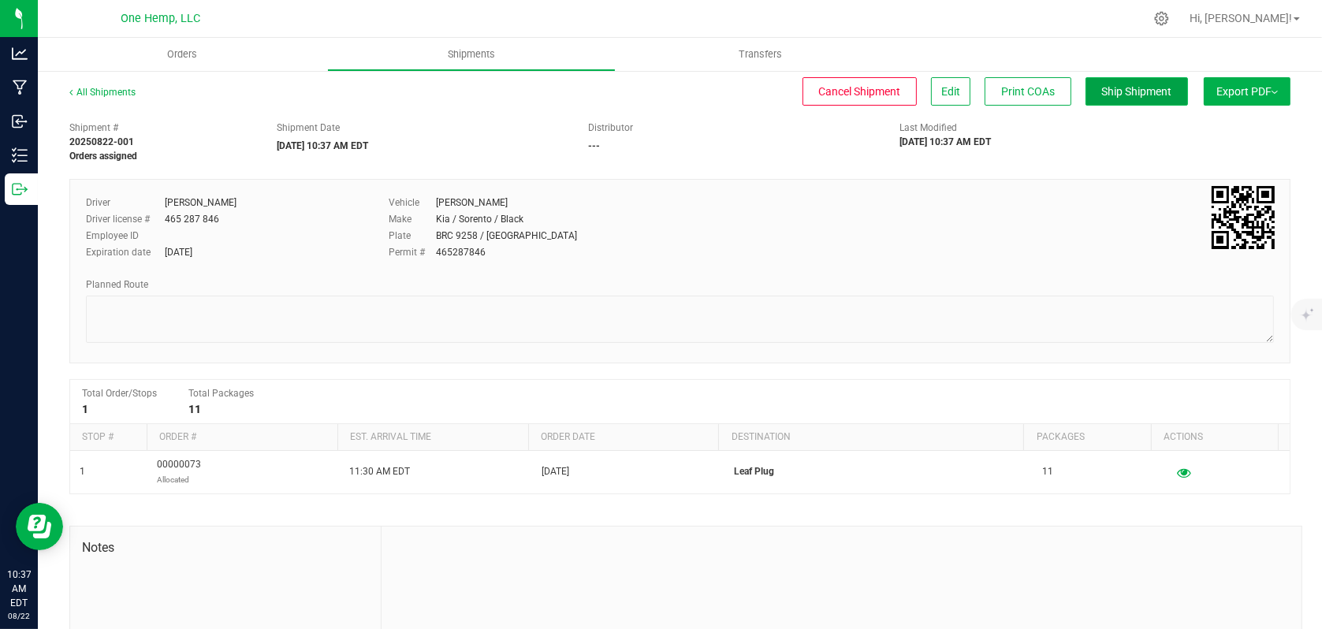
click at [1123, 91] on span "Ship Shipment" at bounding box center [1137, 91] width 70 height 13
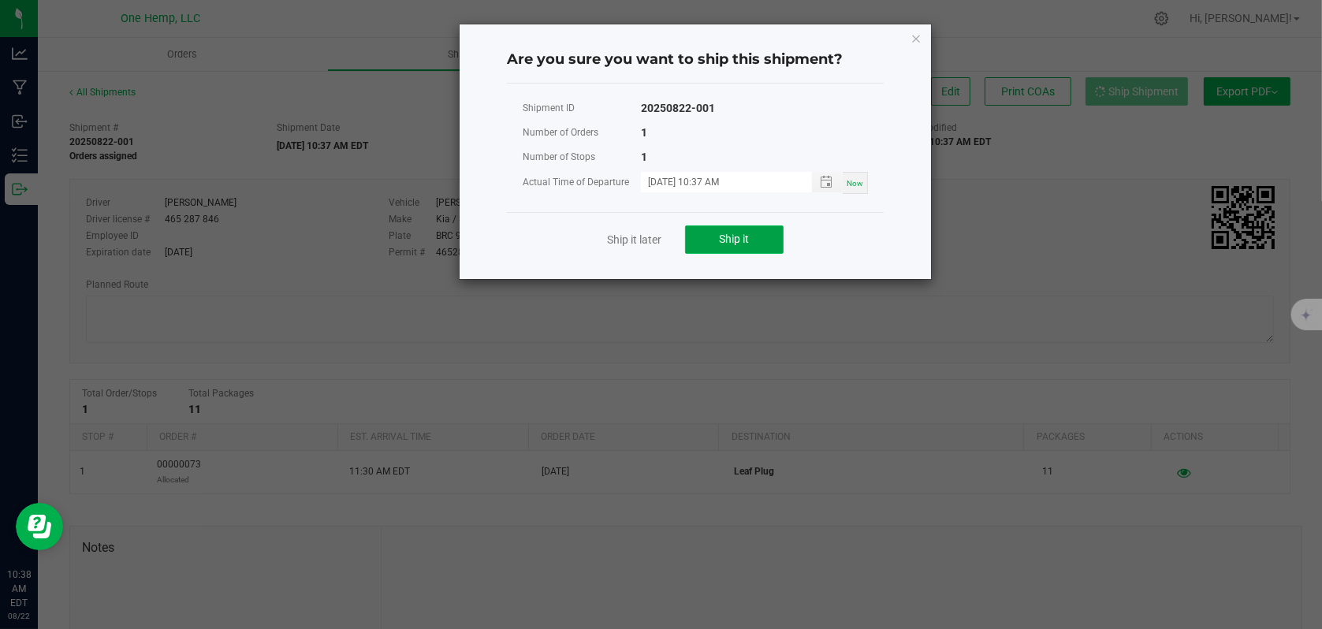
click at [739, 238] on span "Ship it" at bounding box center [735, 239] width 30 height 13
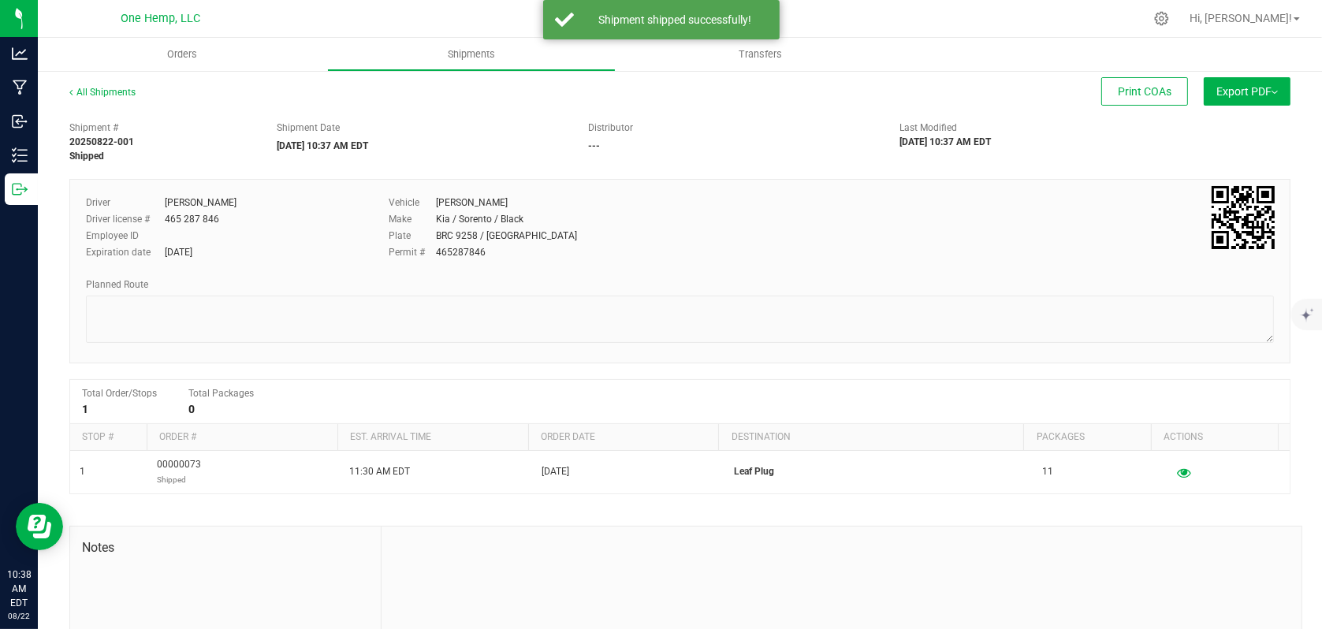
click at [1214, 91] on button "Export PDF" at bounding box center [1247, 91] width 87 height 28
click at [1198, 180] on li "NY Manifest" at bounding box center [1242, 174] width 159 height 24
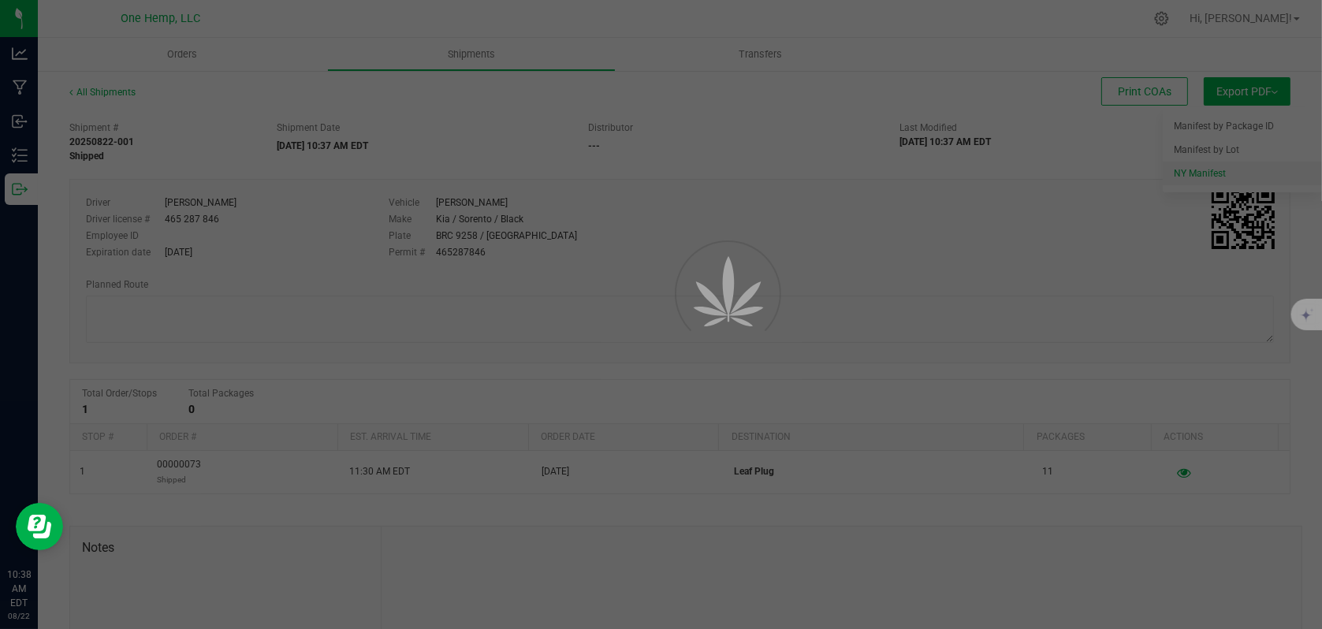
click at [1179, 166] on div "Orders Shipments Transfers All Shipments Print COAs Export PDF Manifest by Pack…" at bounding box center [680, 333] width 1284 height 591
